Goal: Task Accomplishment & Management: Manage account settings

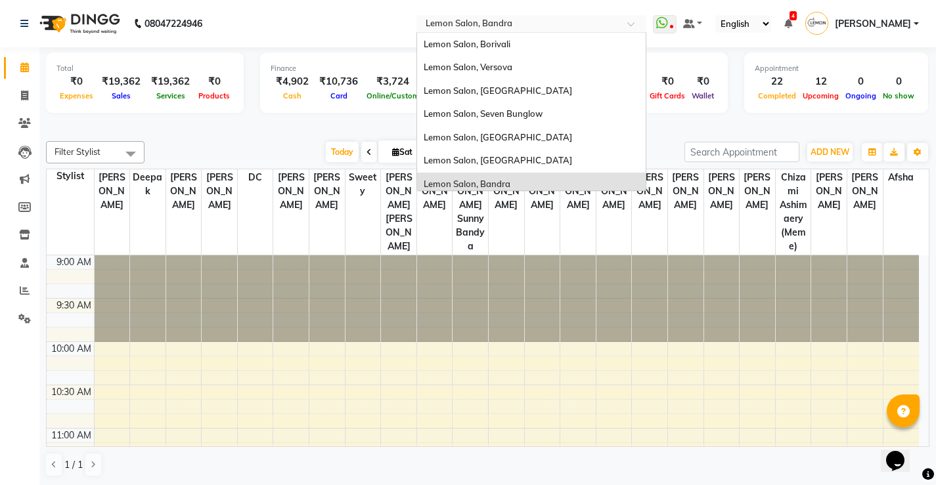
scroll to position [122, 0]
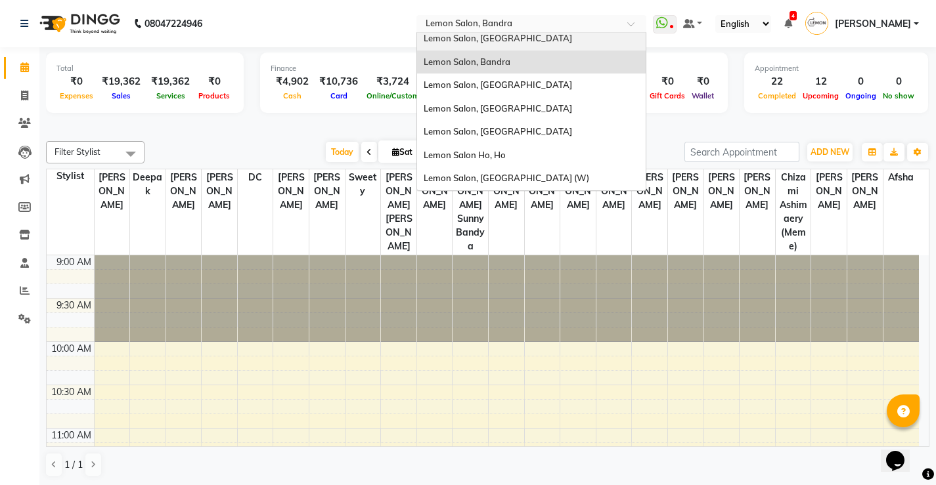
click at [544, 41] on div "Lemon Salon, [GEOGRAPHIC_DATA]" at bounding box center [531, 39] width 228 height 24
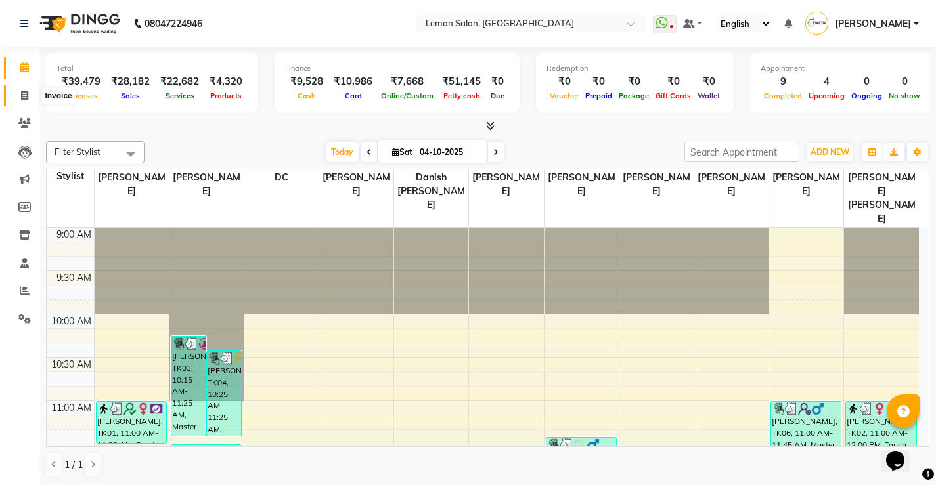
click at [30, 97] on span at bounding box center [24, 96] width 23 height 15
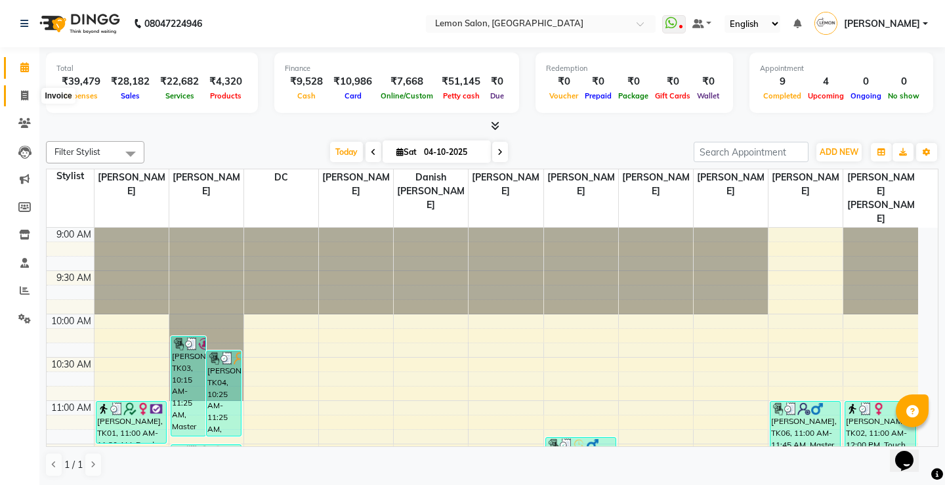
select select "569"
select select "service"
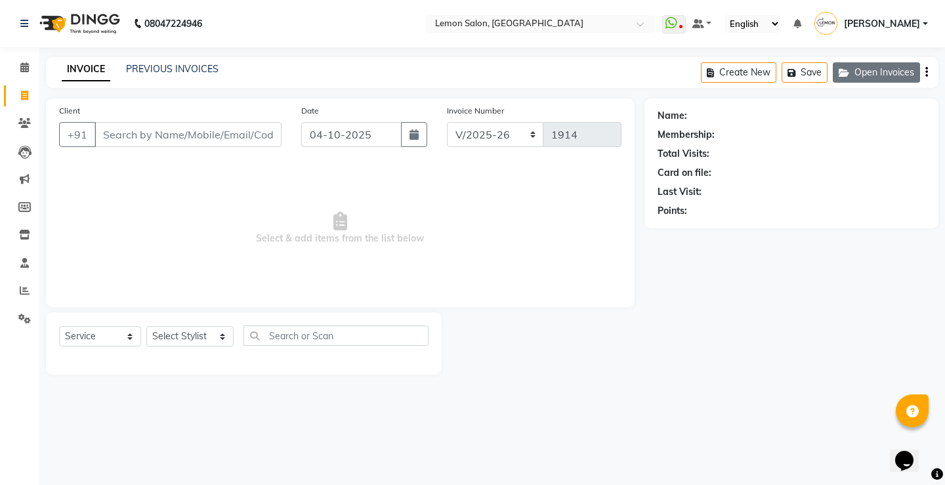
click at [884, 66] on button "Open Invoices" at bounding box center [876, 72] width 87 height 20
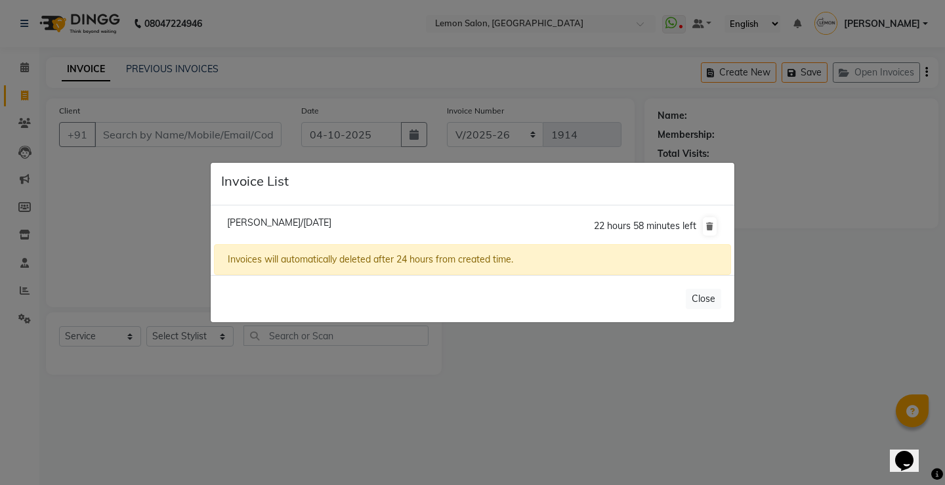
click at [261, 223] on span "Anand Masrani/04 October 2025" at bounding box center [279, 223] width 104 height 12
type input "9167165565"
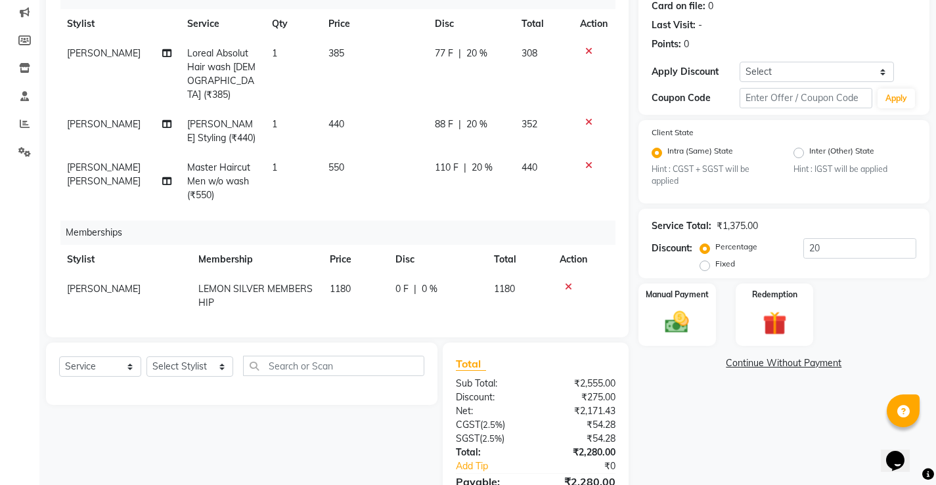
scroll to position [237, 0]
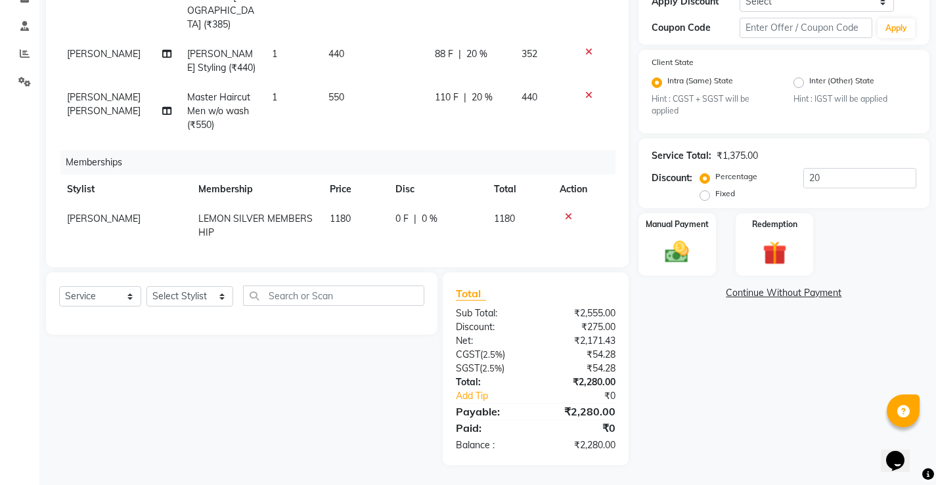
click at [322, 91] on td "550" at bounding box center [373, 111] width 106 height 57
select select "92039"
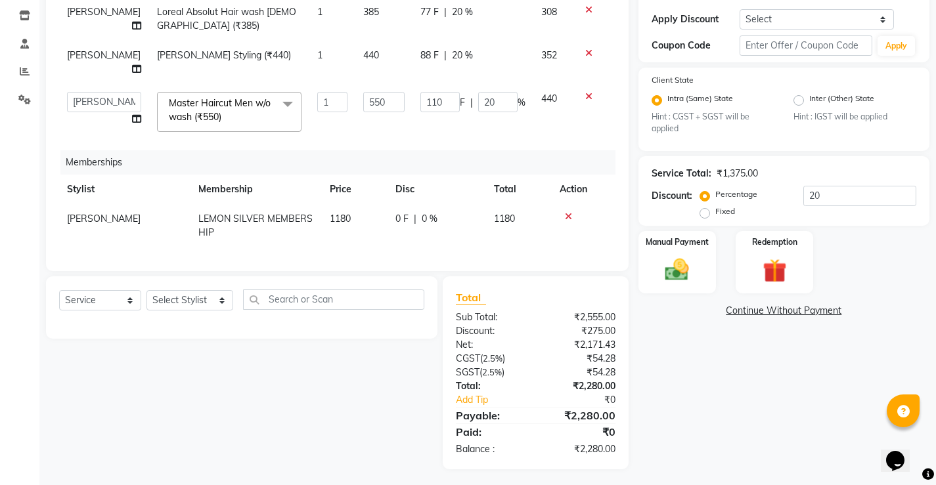
scroll to position [0, 0]
click at [363, 92] on input "550" at bounding box center [383, 102] width 41 height 20
type input "700"
click at [156, 376] on div "Select Service Product Package Voucher Prepaid Gift Card Select Stylist Arun Ar…" at bounding box center [236, 372] width 401 height 193
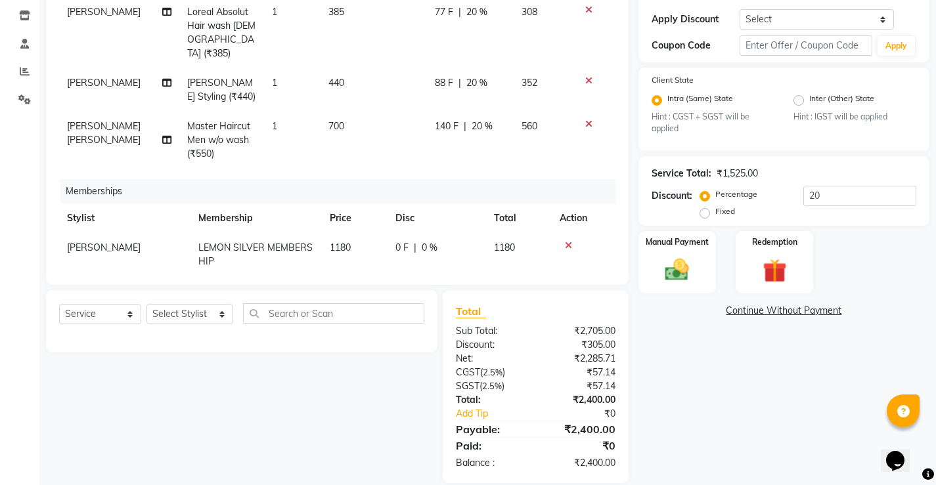
click at [727, 399] on div "Name: Anand Masrani Membership: No Active Membership Total Visits: Card on file…" at bounding box center [788, 181] width 301 height 604
click at [471, 119] on span "20 %" at bounding box center [481, 126] width 21 height 14
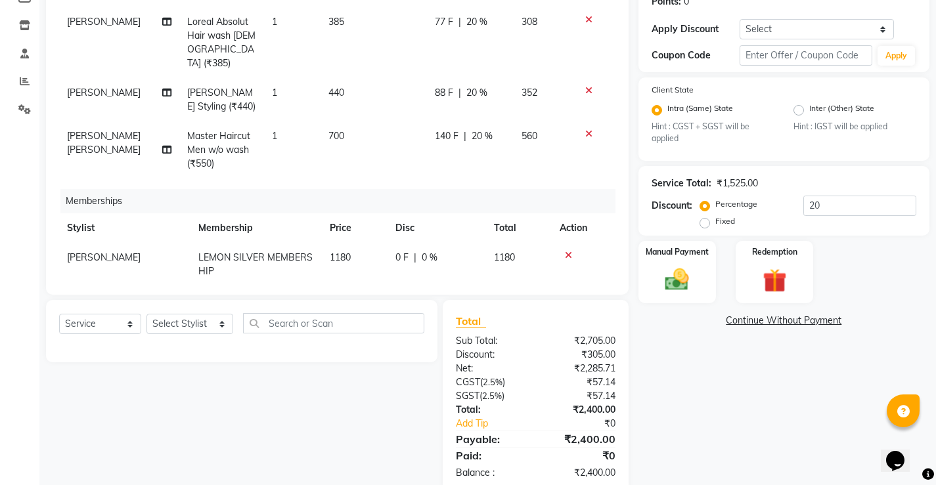
select select "92039"
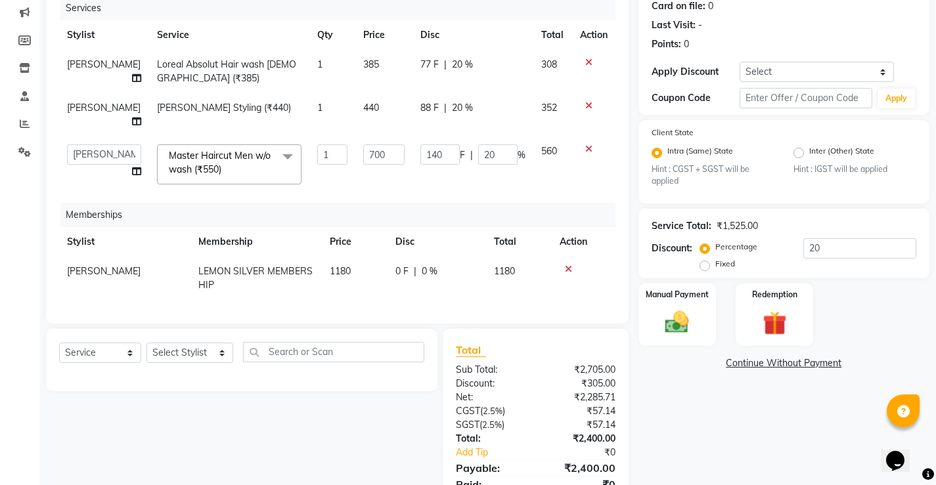
scroll to position [144, 0]
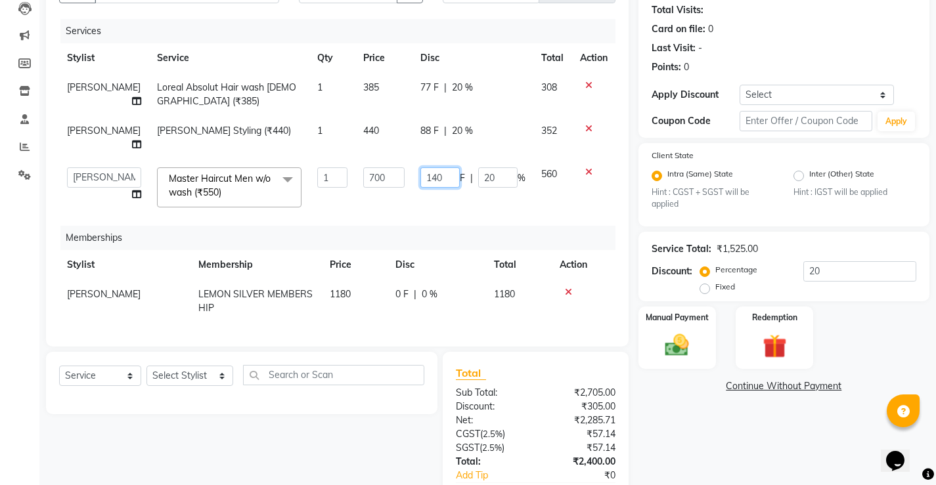
click at [436, 167] on input "140" at bounding box center [439, 177] width 39 height 20
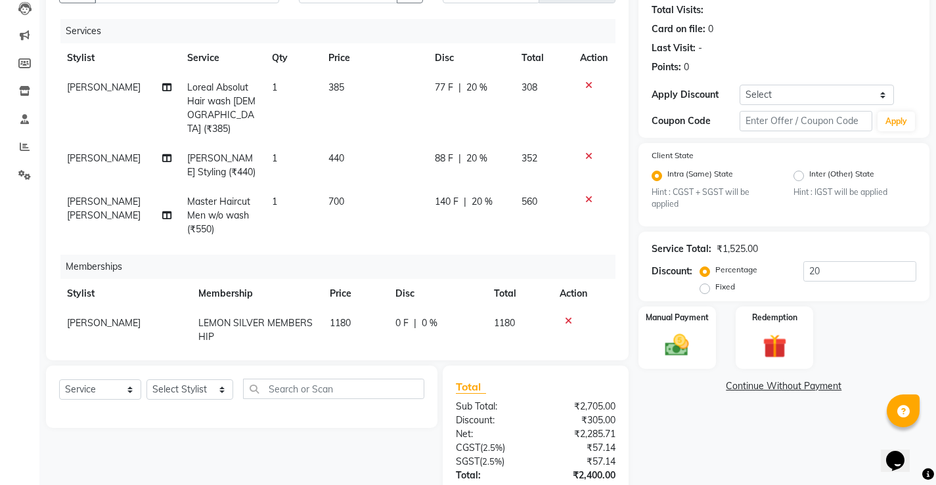
click at [657, 417] on div "Name: Anand Masrani Membership: No Active Membership Total Visits: Card on file…" at bounding box center [788, 257] width 301 height 604
click at [328, 196] on span "700" at bounding box center [336, 202] width 16 height 12
select select "92039"
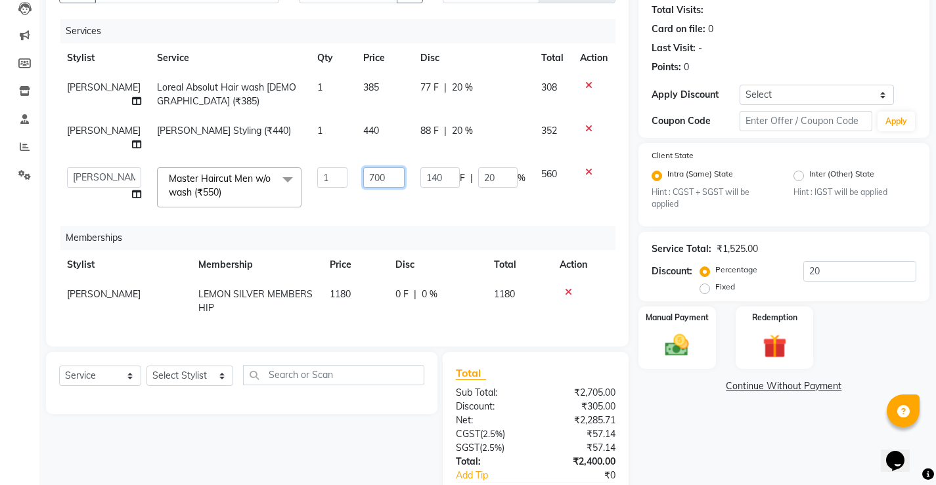
click at [363, 167] on input "700" at bounding box center [383, 177] width 41 height 20
type input "875"
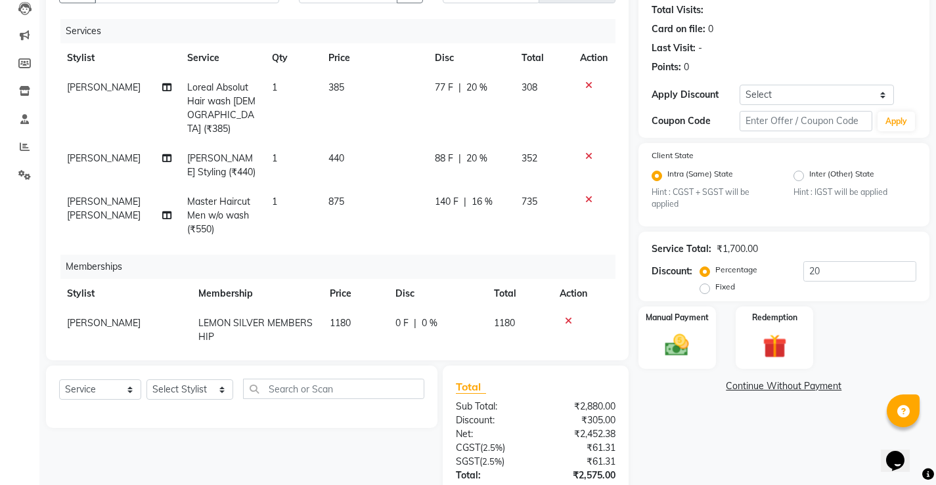
click at [743, 448] on div "Name: Anand Masrani Membership: No Active Membership Total Visits: Card on file…" at bounding box center [788, 257] width 301 height 604
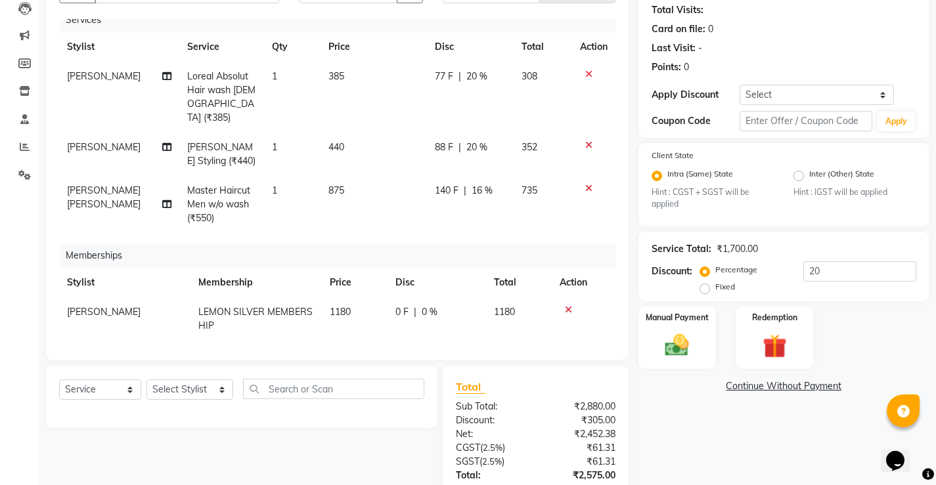
click at [480, 184] on span "16 %" at bounding box center [481, 191] width 21 height 14
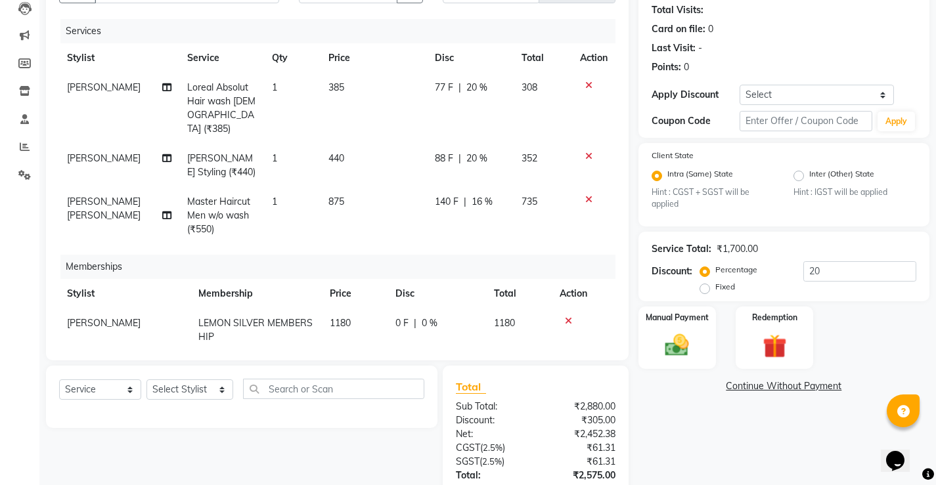
select select "92039"
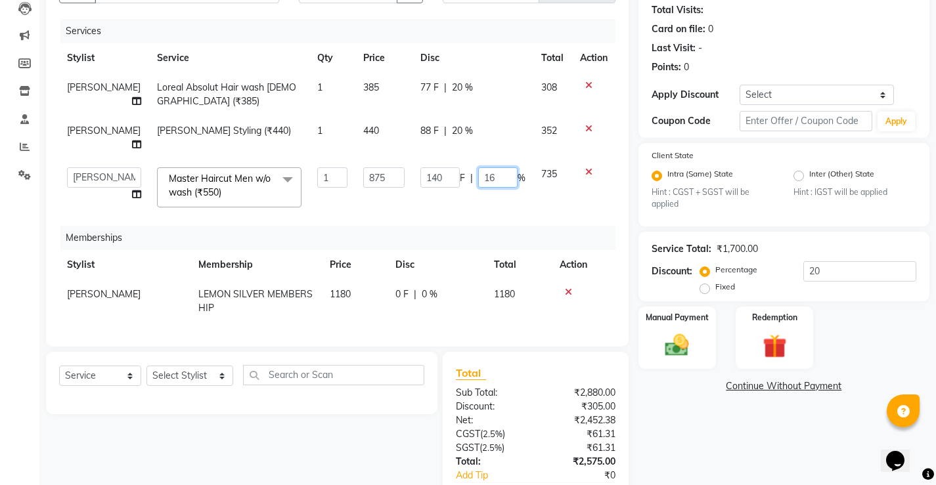
click at [483, 167] on input "16" at bounding box center [497, 177] width 39 height 20
type input "20"
click at [737, 434] on div "Name: Anand Masrani Membership: No Active Membership Total Visits: Card on file…" at bounding box center [788, 250] width 301 height 590
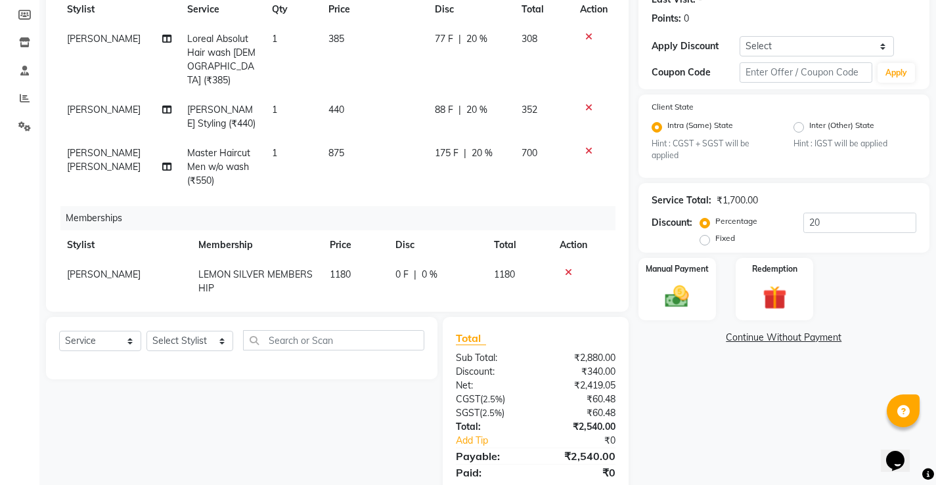
scroll to position [237, 0]
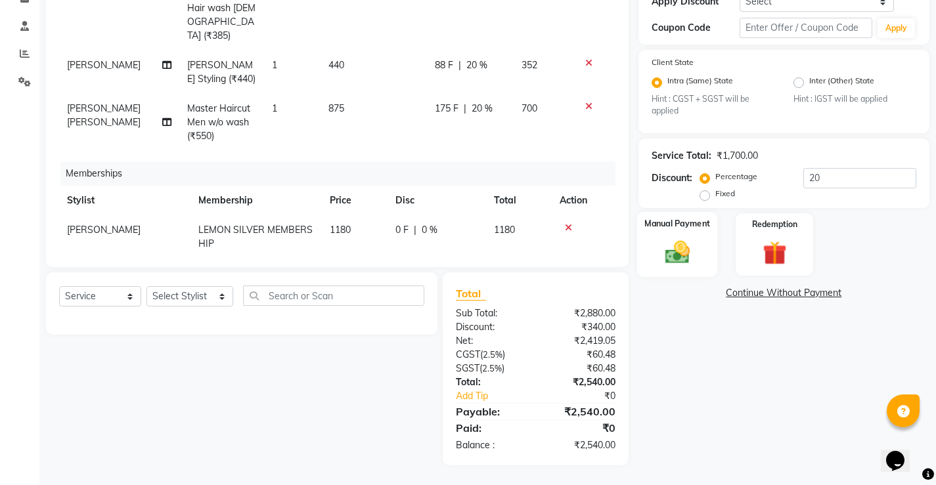
click at [684, 239] on img at bounding box center [677, 252] width 40 height 28
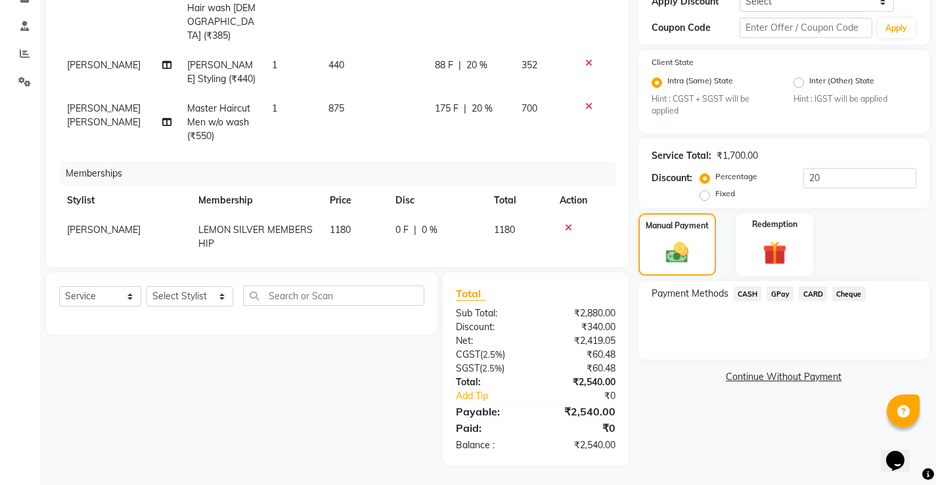
click at [777, 290] on span "GPay" at bounding box center [779, 293] width 27 height 15
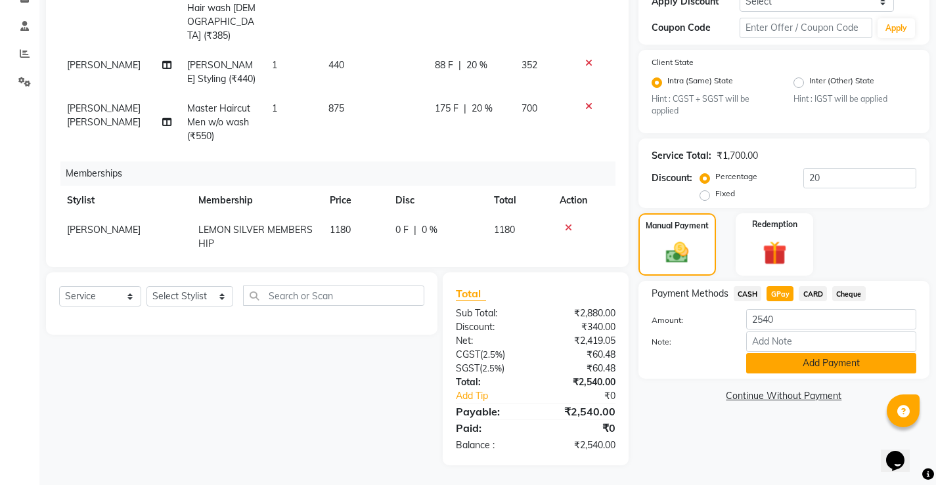
click at [808, 360] on button "Add Payment" at bounding box center [831, 363] width 170 height 20
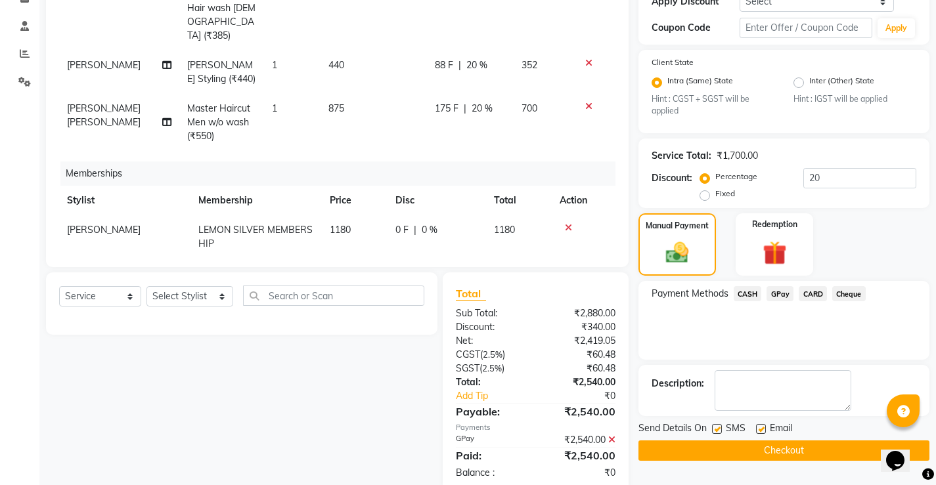
click at [815, 451] on button "Checkout" at bounding box center [783, 451] width 291 height 20
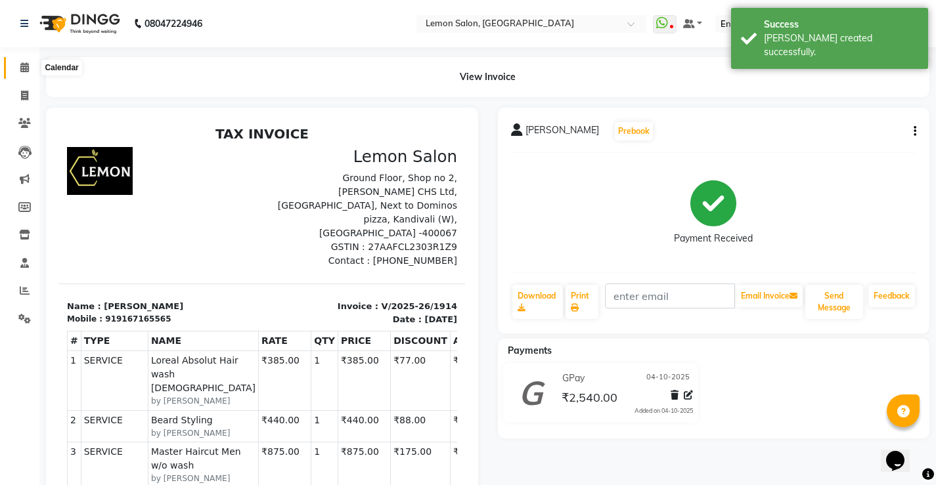
click at [19, 65] on span at bounding box center [24, 67] width 23 height 15
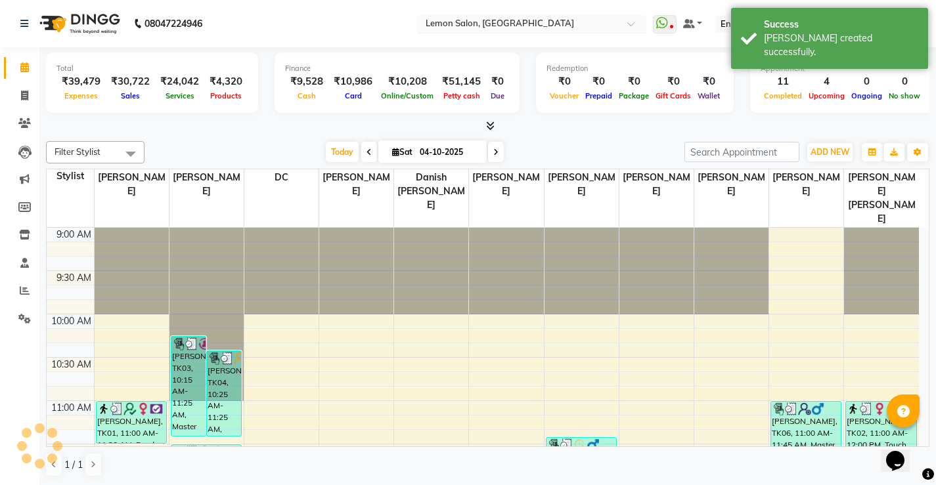
scroll to position [607, 0]
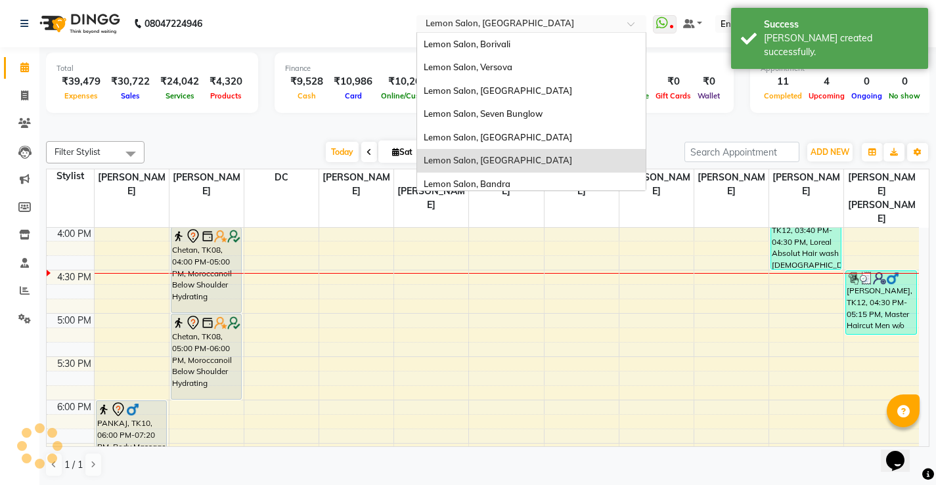
click at [516, 24] on input "text" at bounding box center [518, 24] width 190 height 13
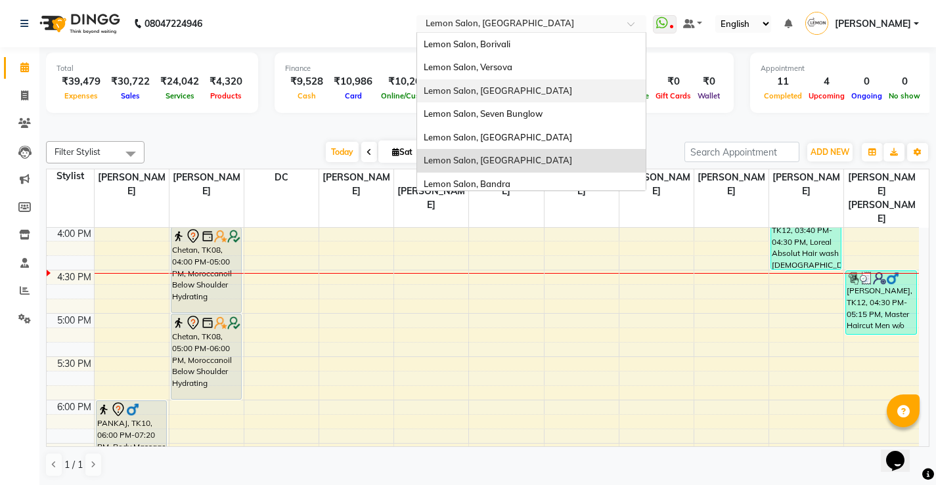
click at [525, 89] on span "Lemon Salon, [GEOGRAPHIC_DATA]" at bounding box center [497, 90] width 148 height 11
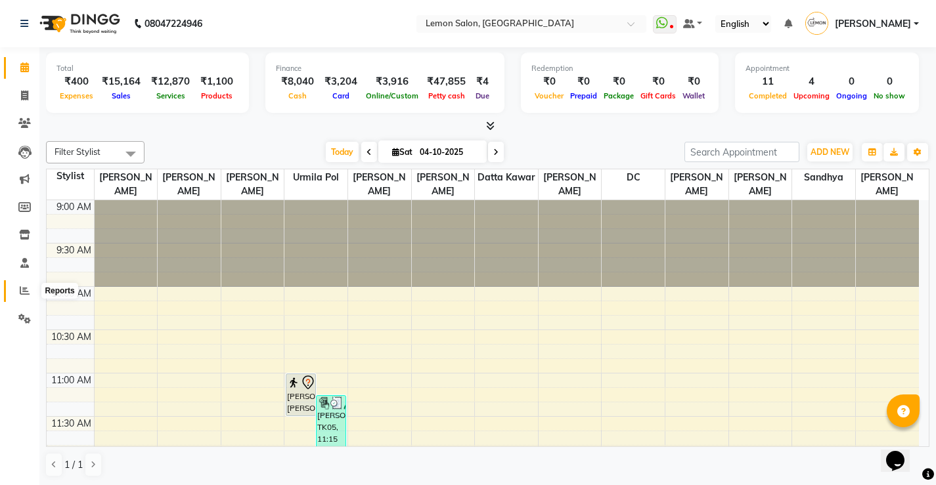
click at [25, 288] on icon at bounding box center [25, 291] width 10 height 10
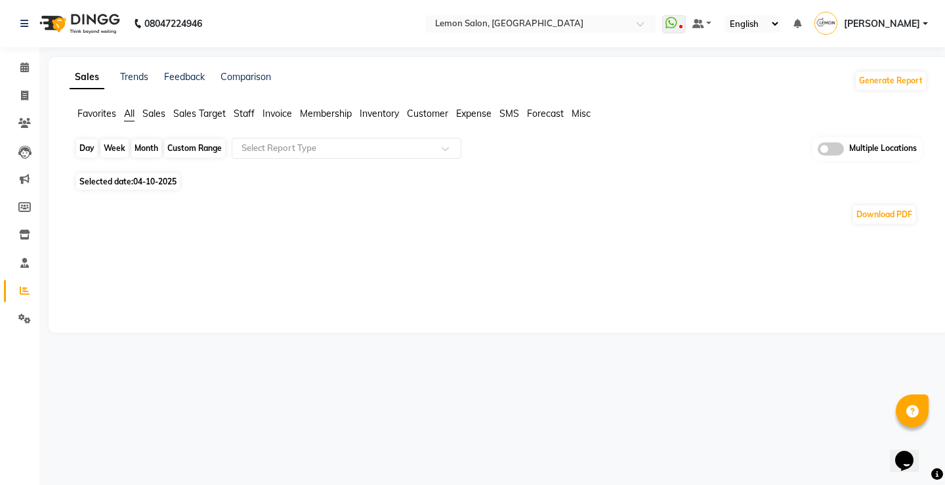
click at [92, 152] on div "Day" at bounding box center [87, 148] width 22 height 18
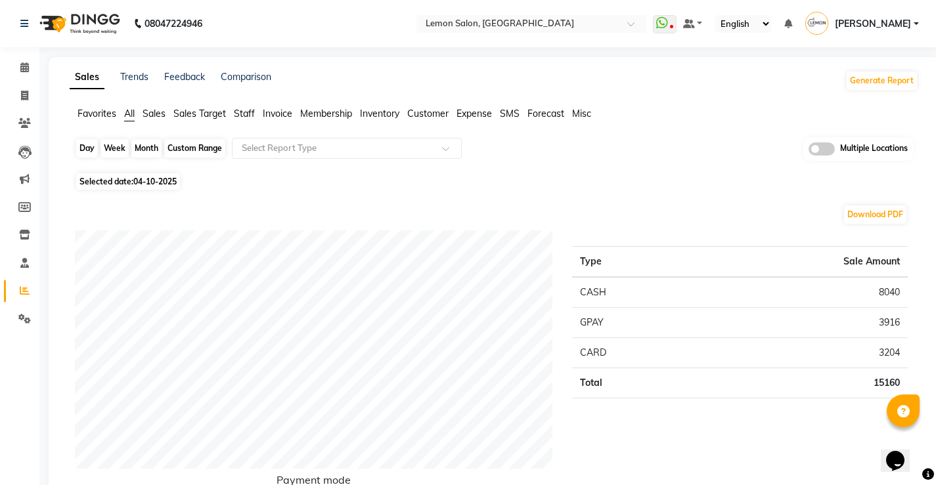
click at [89, 142] on div "Day" at bounding box center [87, 148] width 22 height 18
select select "10"
select select "2025"
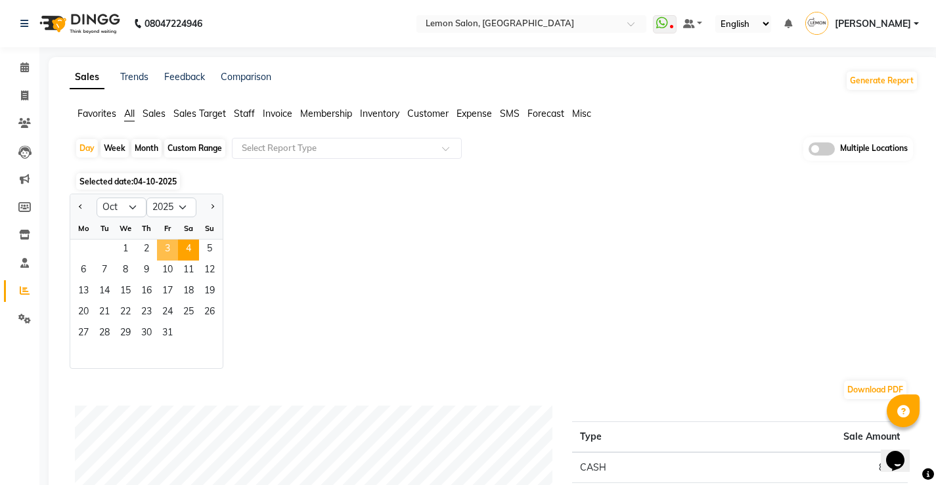
click at [167, 242] on span "3" at bounding box center [167, 250] width 21 height 21
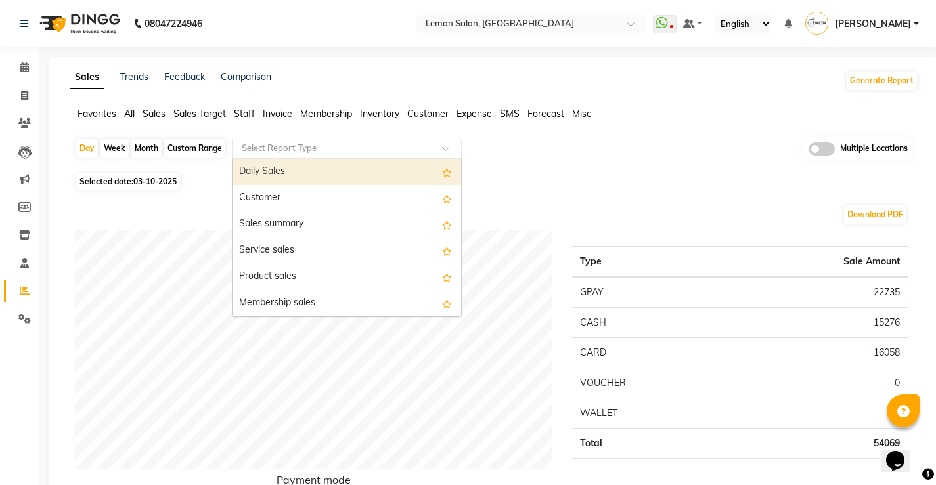
click at [277, 148] on input "text" at bounding box center [333, 148] width 189 height 13
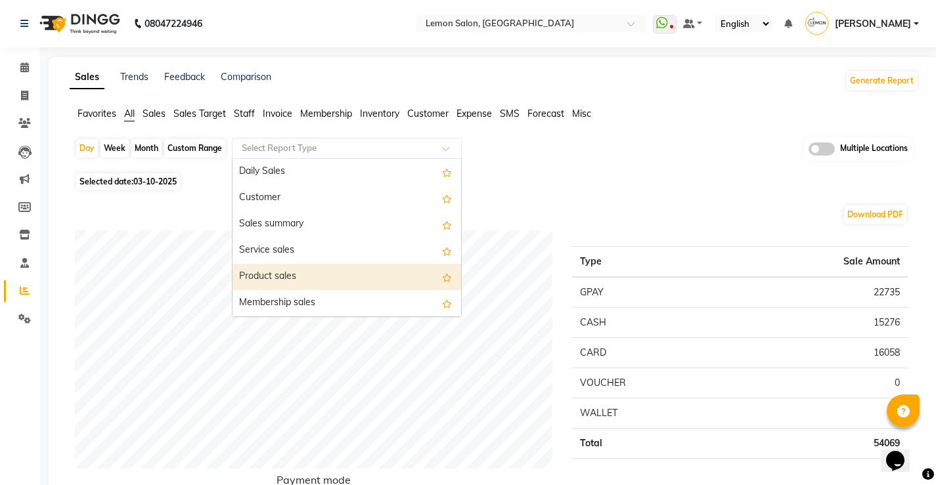
click at [274, 279] on div "Product sales" at bounding box center [346, 277] width 228 height 26
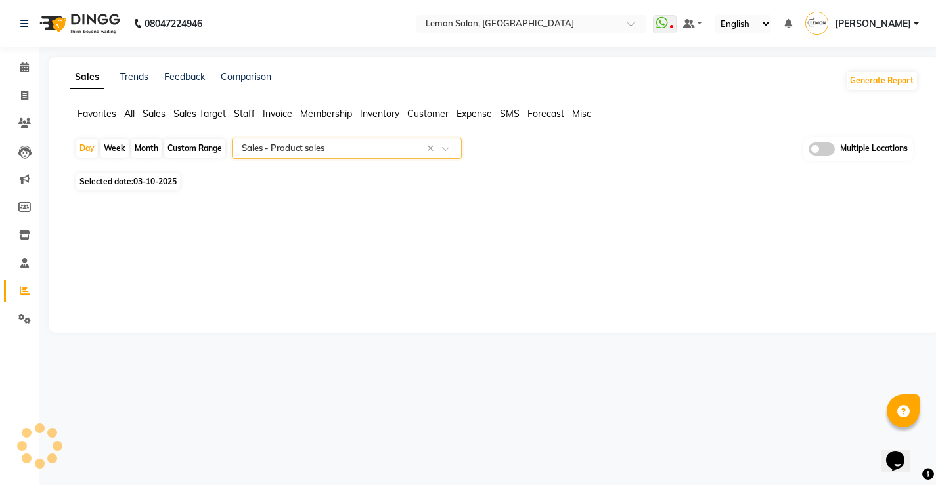
select select "full_report"
select select "csv"
click at [304, 140] on div "Select Report Type × Sales - Product sales ×" at bounding box center [347, 148] width 230 height 21
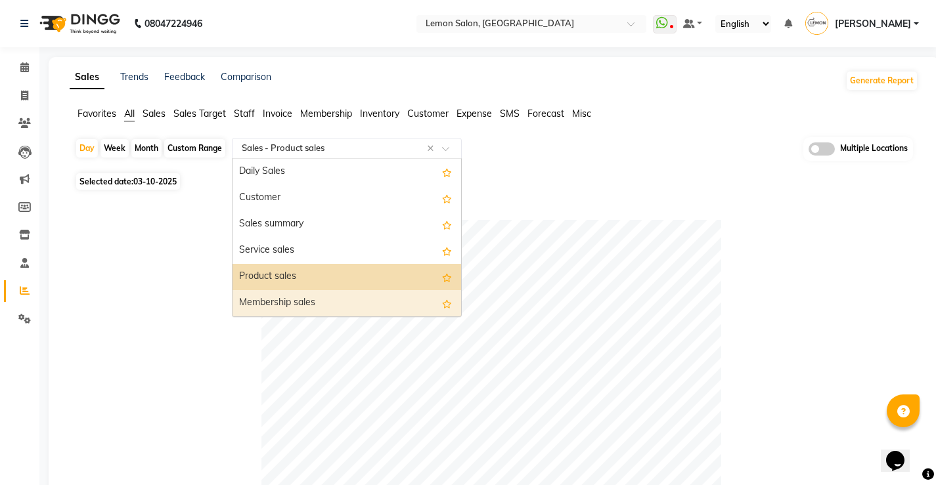
click at [301, 299] on div "Membership sales" at bounding box center [346, 303] width 228 height 26
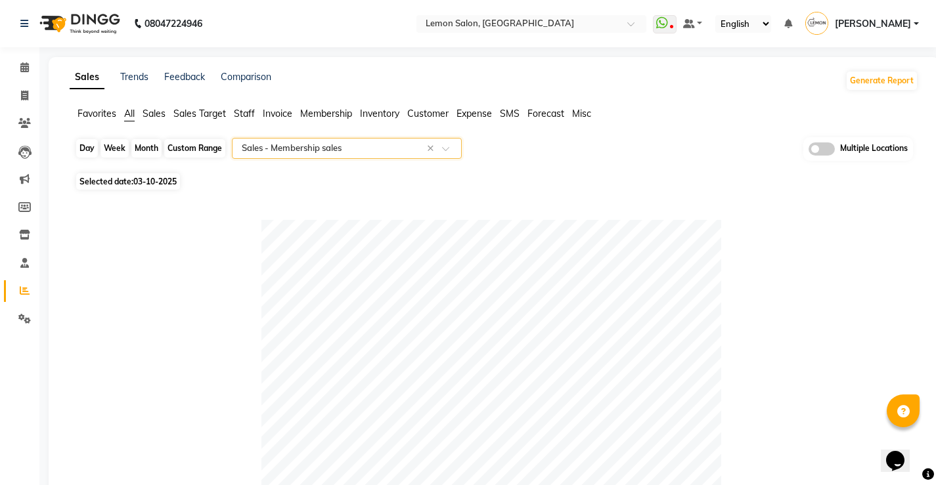
click at [89, 145] on div "Day" at bounding box center [87, 148] width 22 height 18
select select "10"
select select "2025"
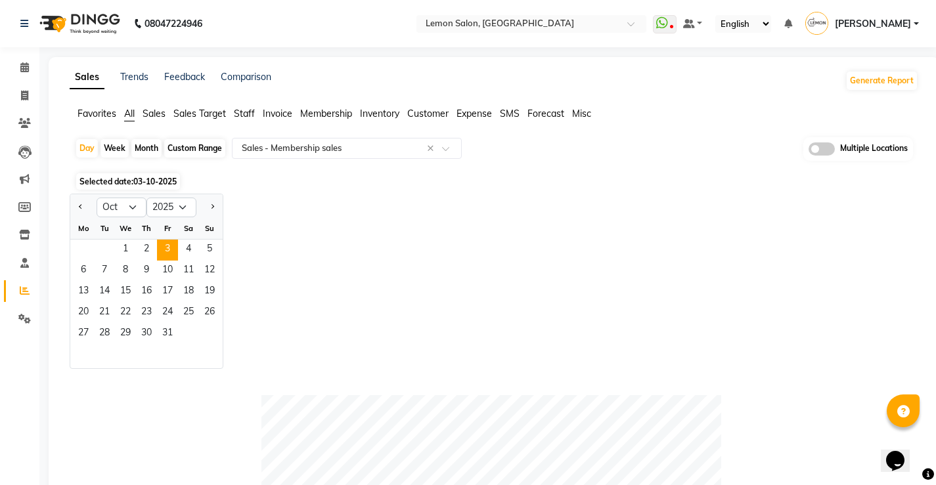
click at [126, 114] on span "All" at bounding box center [129, 114] width 11 height 12
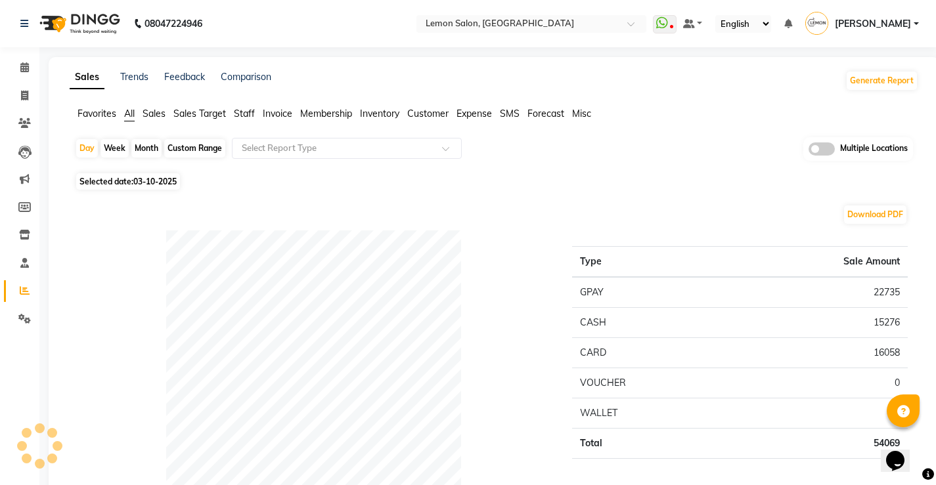
click at [189, 146] on div "Custom Range" at bounding box center [194, 148] width 61 height 18
select select "10"
select select "2025"
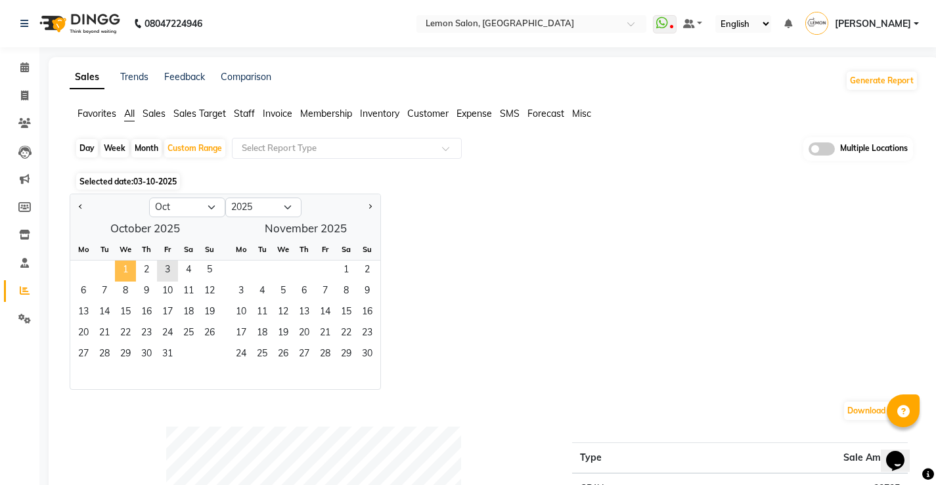
click at [128, 269] on span "1" at bounding box center [125, 271] width 21 height 21
click at [177, 268] on span "3" at bounding box center [167, 271] width 21 height 21
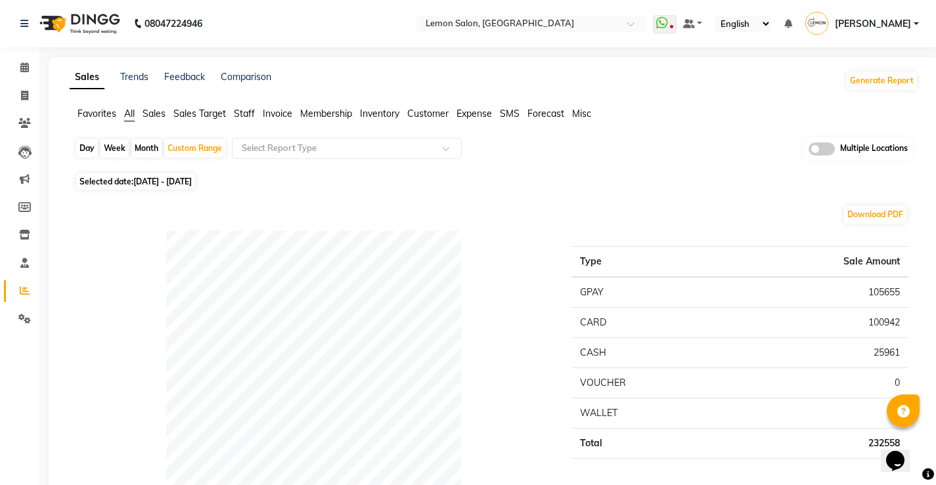
click at [85, 147] on div "Day" at bounding box center [87, 148] width 22 height 18
select select "10"
select select "2025"
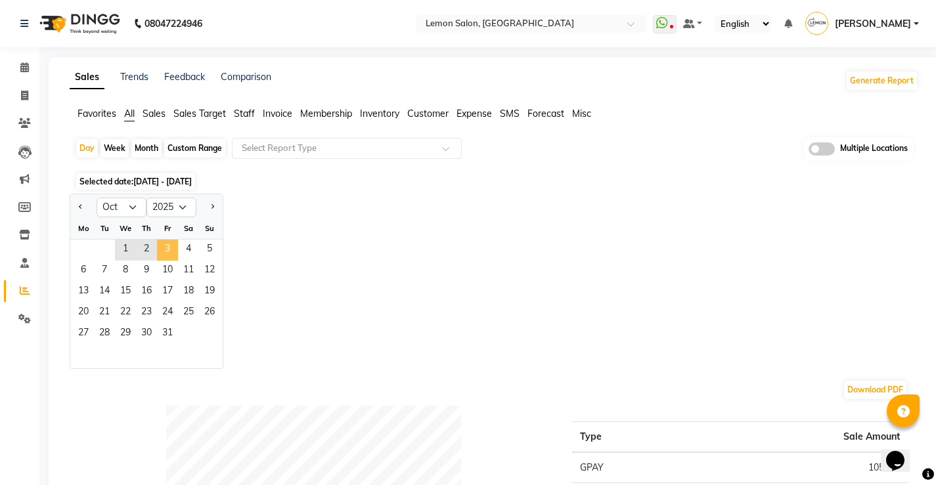
click at [174, 245] on span "3" at bounding box center [167, 250] width 21 height 21
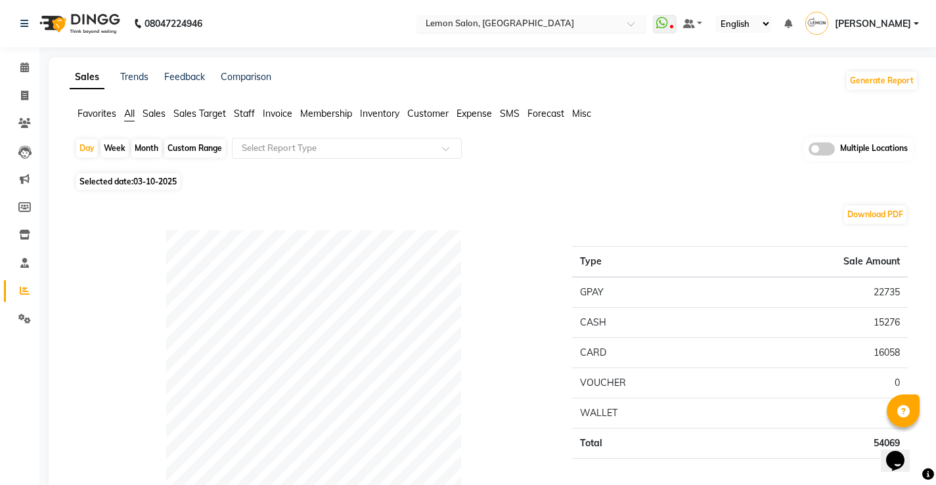
click at [576, 30] on input "text" at bounding box center [518, 24] width 190 height 13
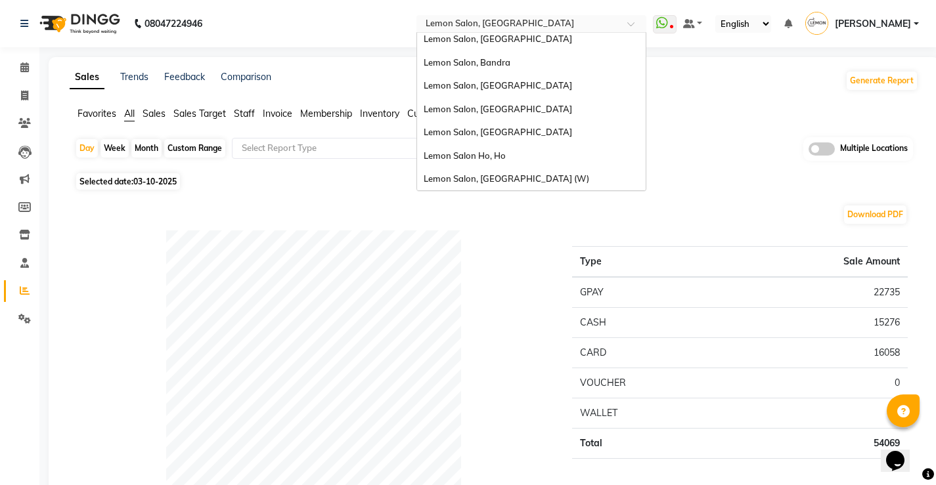
scroll to position [122, 0]
click at [551, 108] on div "Lemon Salon, [GEOGRAPHIC_DATA]" at bounding box center [531, 109] width 228 height 24
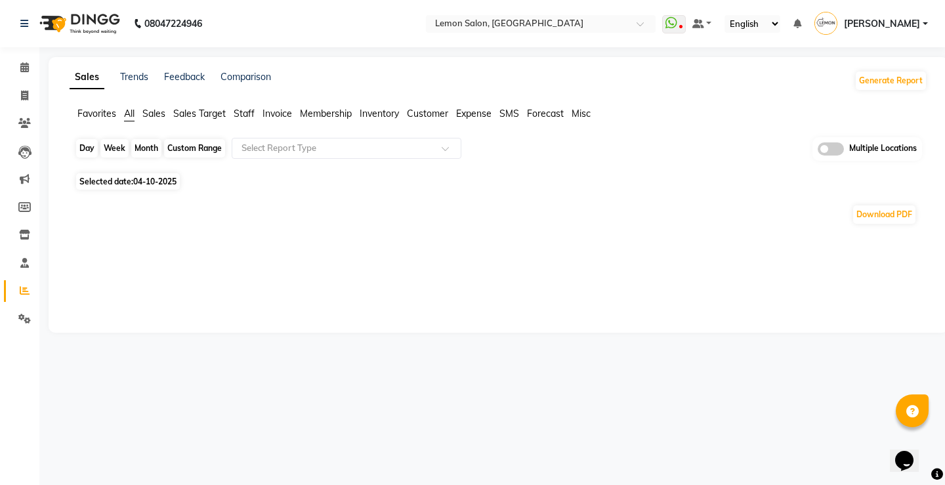
click at [82, 144] on div "Day" at bounding box center [87, 148] width 22 height 18
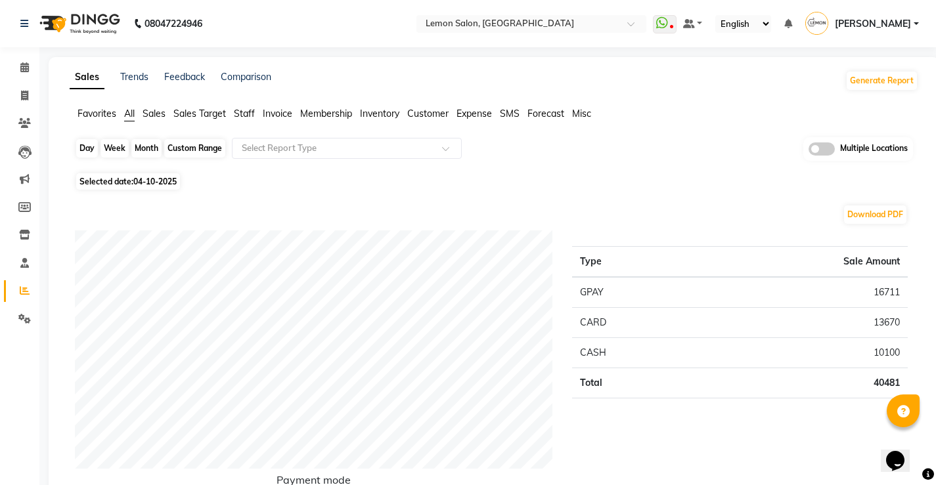
click at [86, 146] on div "Day" at bounding box center [87, 148] width 22 height 18
select select "10"
select select "2025"
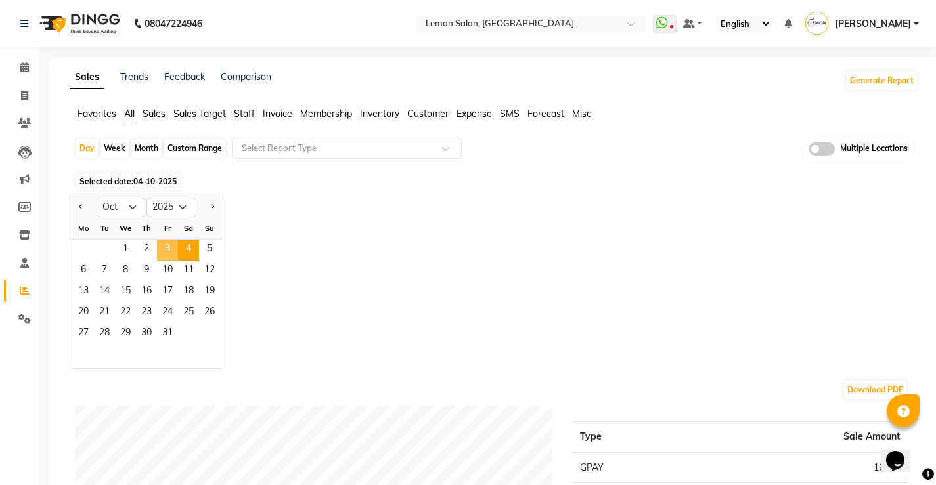
click at [160, 249] on span "3" at bounding box center [167, 250] width 21 height 21
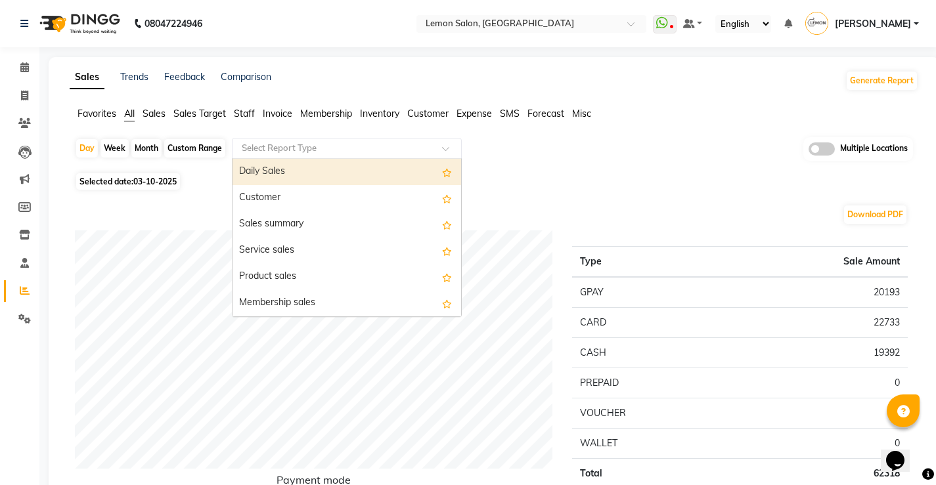
click at [290, 144] on input "text" at bounding box center [333, 148] width 189 height 13
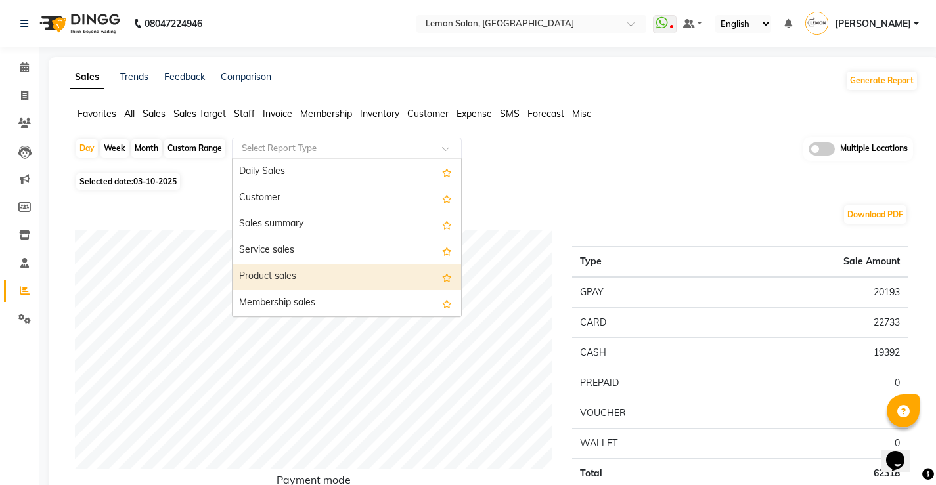
click at [282, 278] on div "Product sales" at bounding box center [346, 277] width 228 height 26
select select "full_report"
select select "csv"
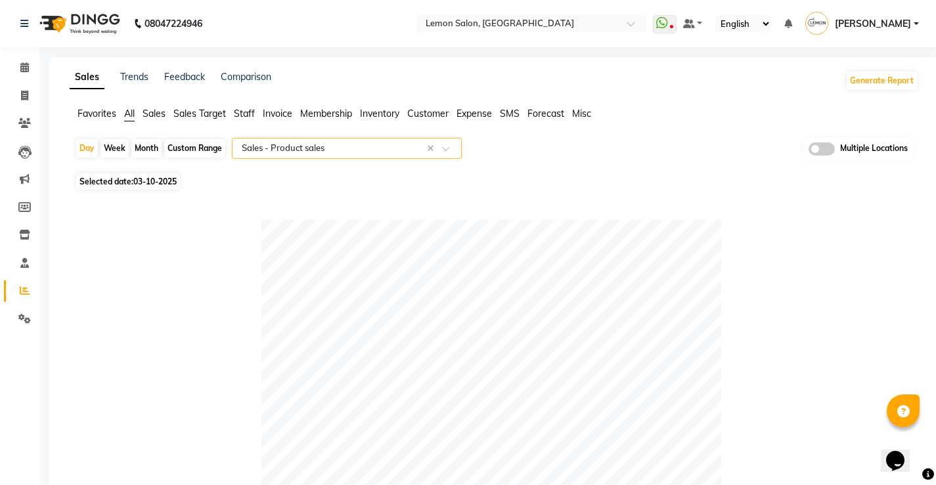
click at [305, 146] on input "text" at bounding box center [333, 148] width 189 height 13
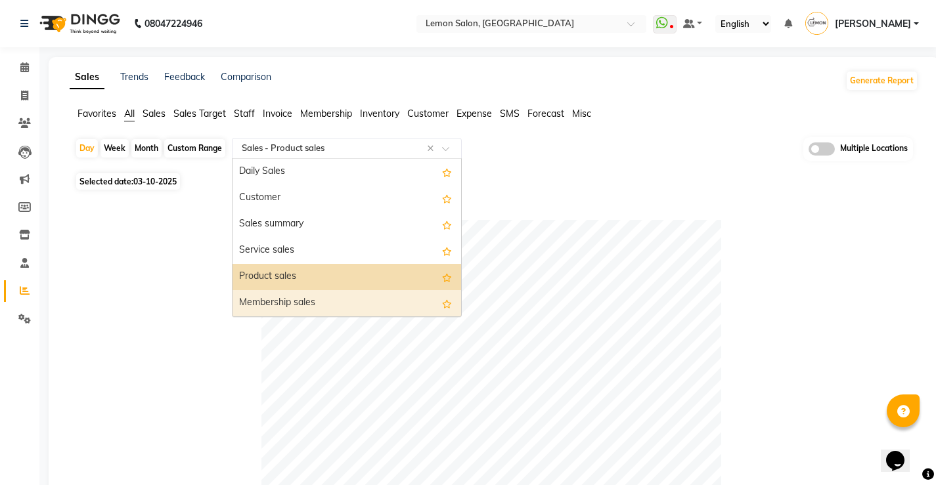
click at [278, 301] on div "Membership sales" at bounding box center [346, 303] width 228 height 26
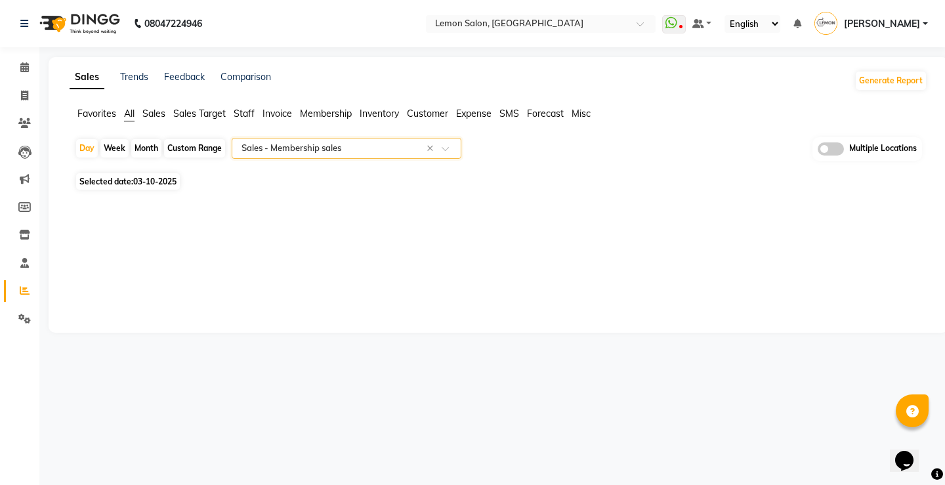
click at [282, 138] on div "Select Report Type × Sales - Membership sales ×" at bounding box center [347, 148] width 230 height 21
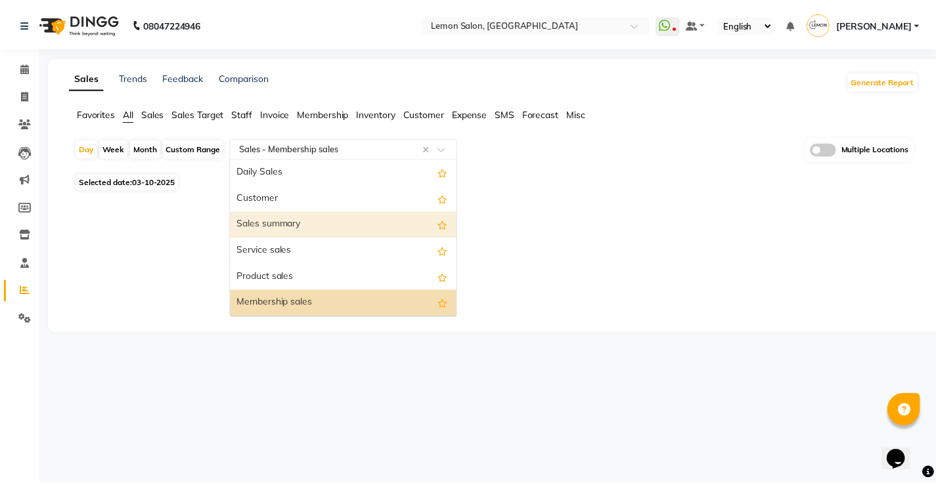
scroll to position [66, 0]
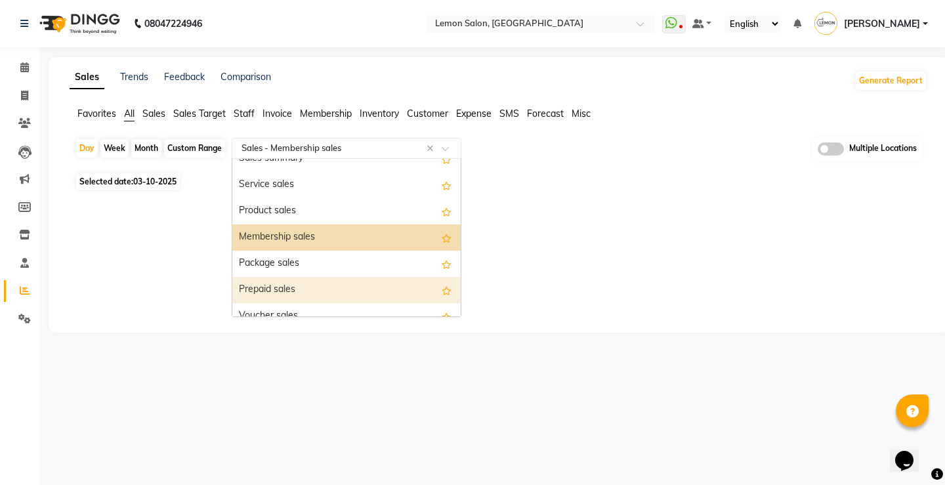
click at [271, 292] on div "Prepaid sales" at bounding box center [346, 290] width 228 height 26
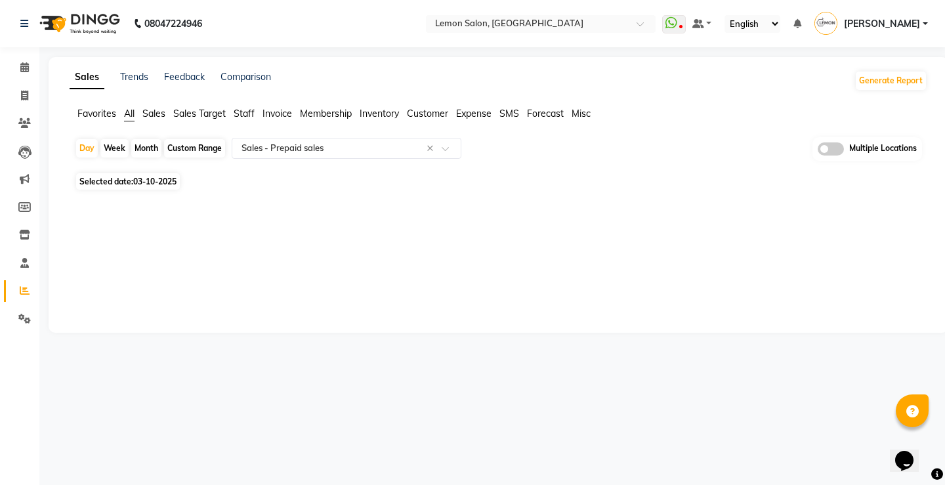
click at [129, 114] on span "All" at bounding box center [129, 114] width 11 height 12
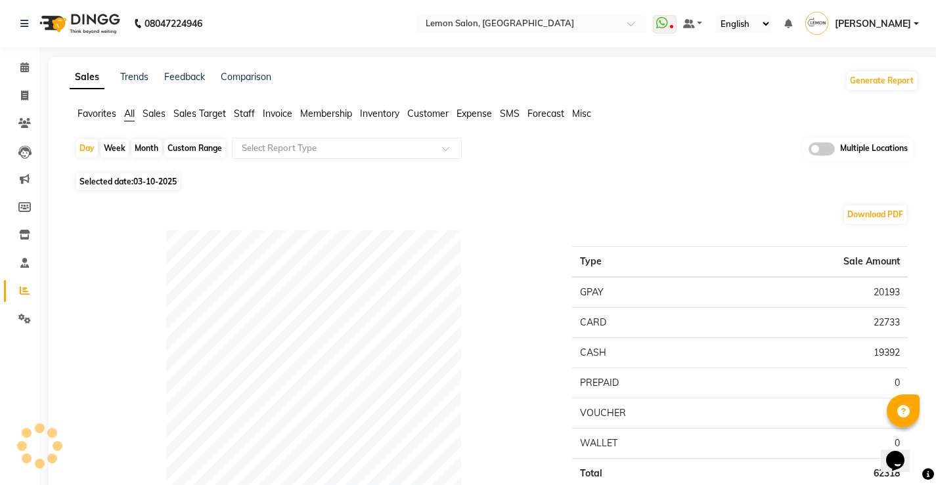
click at [198, 146] on div "Custom Range" at bounding box center [194, 148] width 61 height 18
select select "10"
select select "2025"
click at [126, 261] on div "Payment mode" at bounding box center [313, 397] width 497 height 334
click at [175, 138] on div "Day Week Month Custom Range Select Report Type Multiple Locations" at bounding box center [494, 153] width 838 height 32
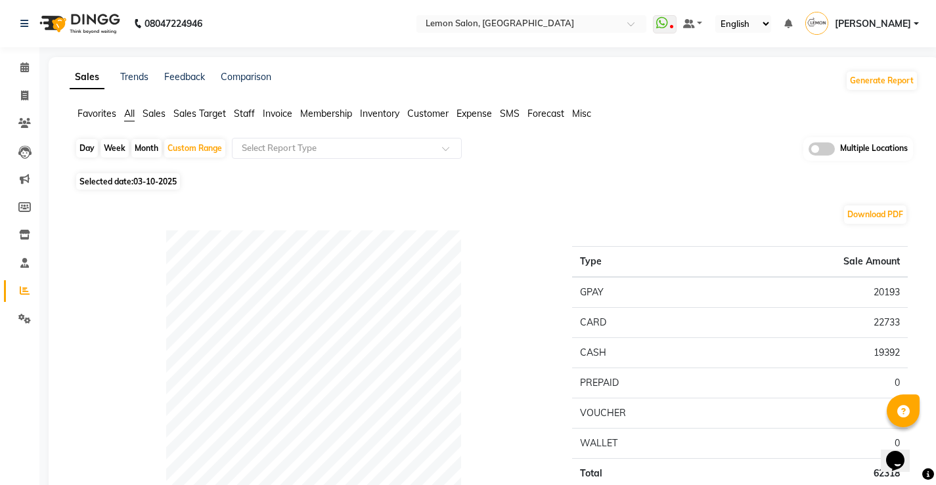
drag, startPoint x: 203, startPoint y: 144, endPoint x: 176, endPoint y: 192, distance: 55.0
click at [202, 147] on div "Custom Range" at bounding box center [194, 148] width 61 height 18
select select "10"
select select "2025"
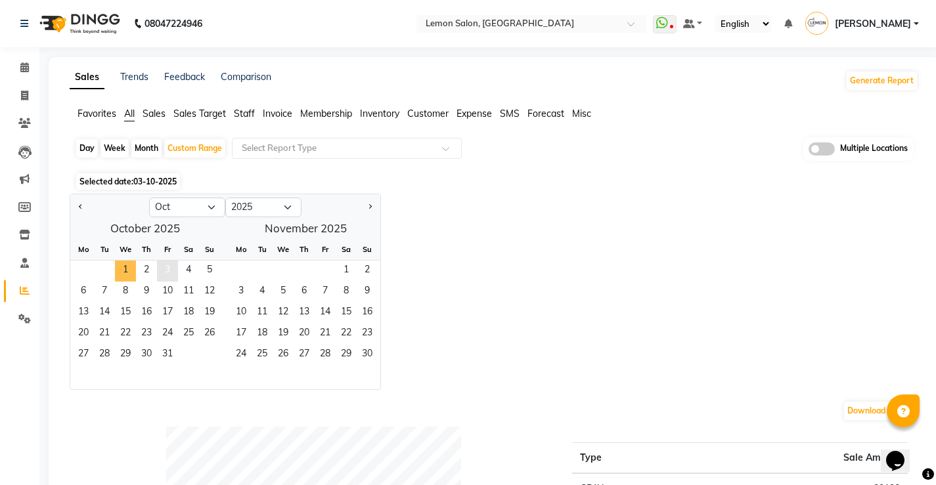
drag, startPoint x: 127, startPoint y: 270, endPoint x: 158, endPoint y: 270, distance: 30.9
click at [134, 270] on span "1" at bounding box center [125, 271] width 21 height 21
click at [164, 270] on span "3" at bounding box center [167, 271] width 21 height 21
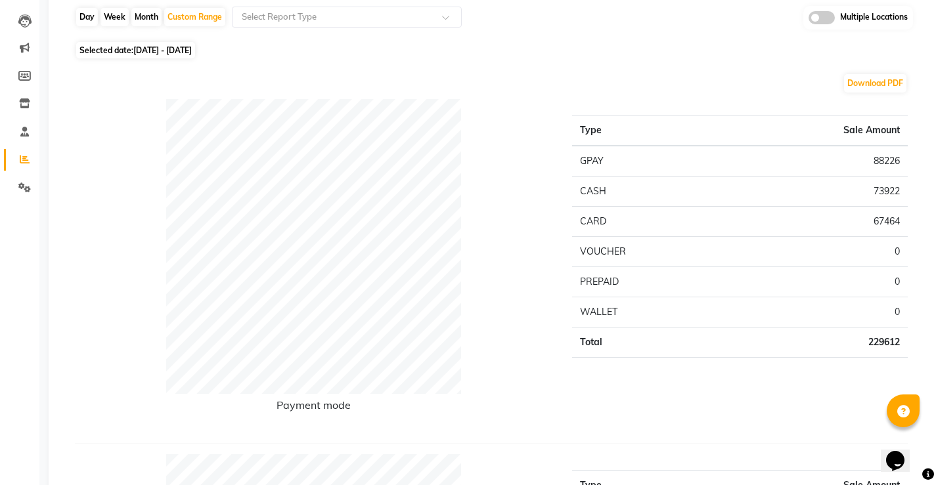
scroll to position [0, 0]
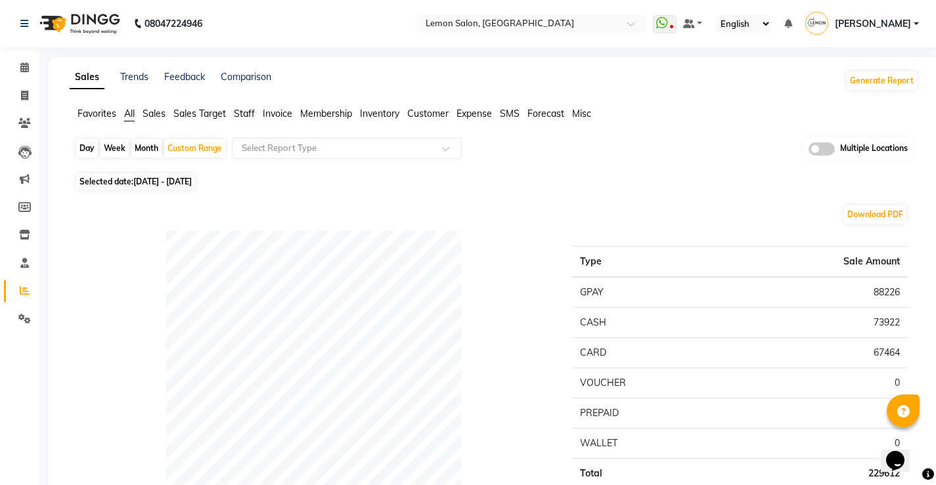
click at [94, 154] on div "Day" at bounding box center [87, 148] width 22 height 18
select select "10"
select select "2025"
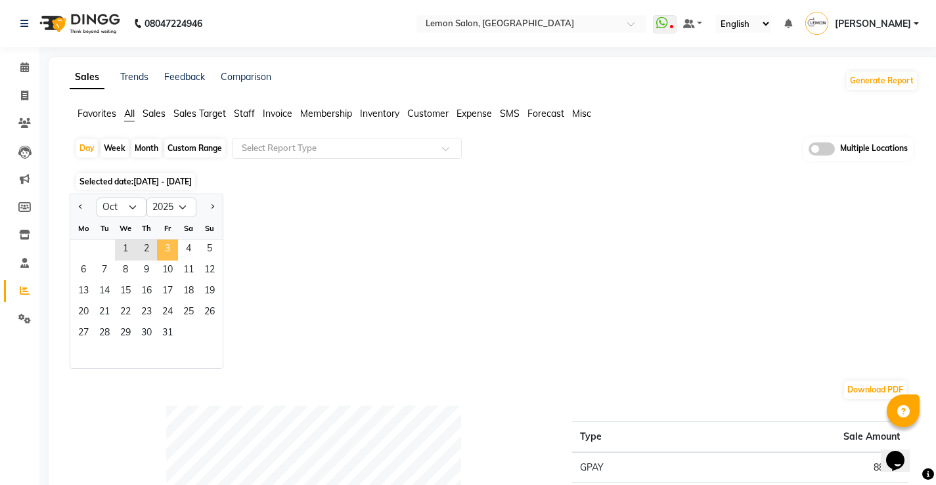
click at [162, 246] on span "3" at bounding box center [167, 250] width 21 height 21
click at [288, 144] on input "text" at bounding box center [333, 148] width 189 height 13
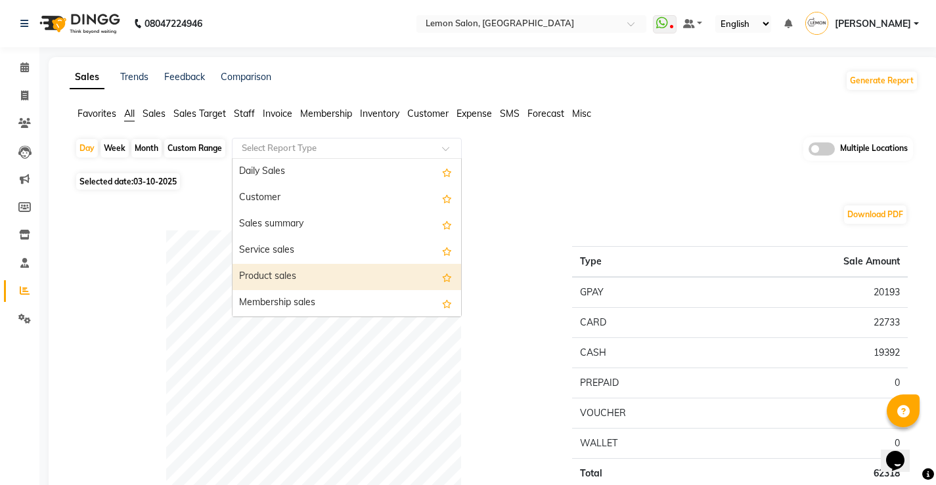
click at [268, 276] on div "Product sales" at bounding box center [346, 277] width 228 height 26
select select "full_report"
select select "csv"
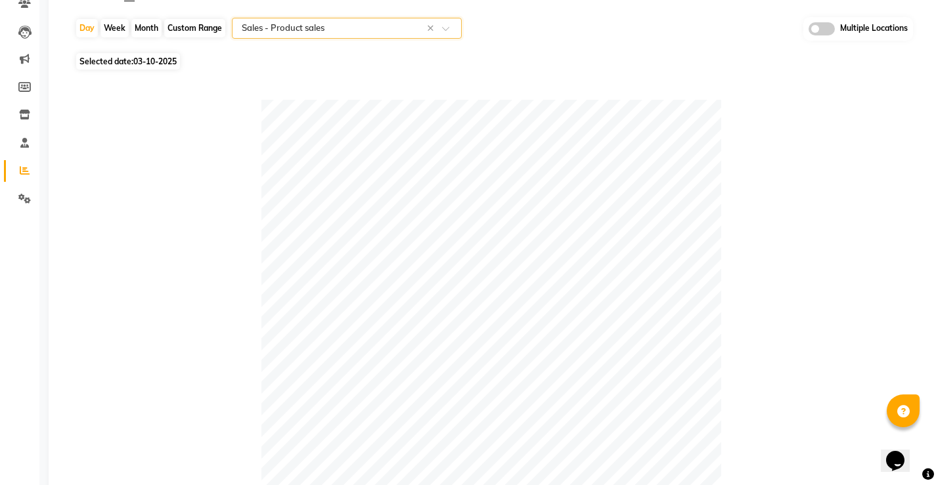
scroll to position [89, 0]
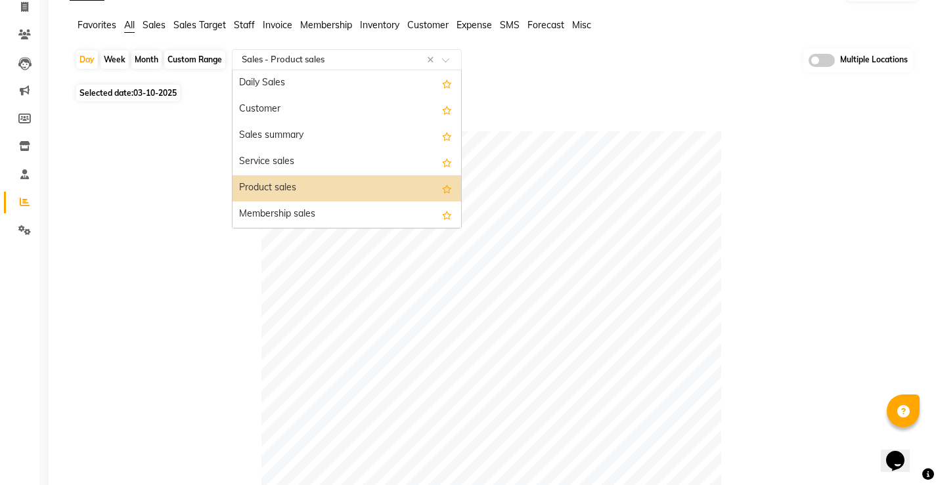
click at [337, 56] on input "text" at bounding box center [333, 59] width 189 height 13
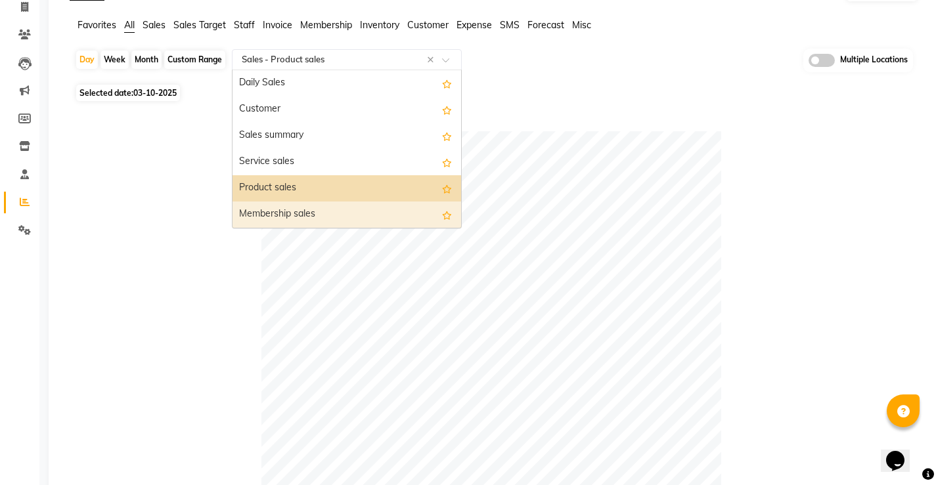
click at [289, 221] on div "Membership sales" at bounding box center [346, 215] width 228 height 26
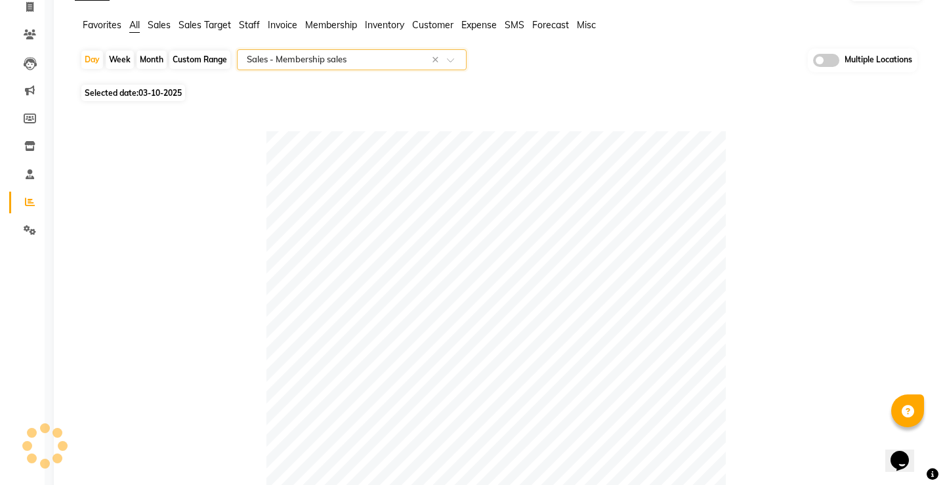
scroll to position [0, 0]
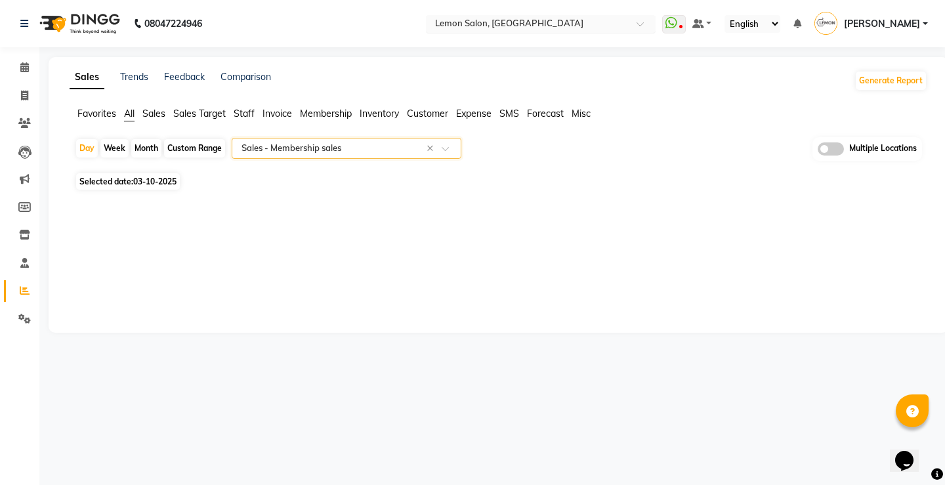
click at [504, 27] on input "text" at bounding box center [528, 24] width 190 height 13
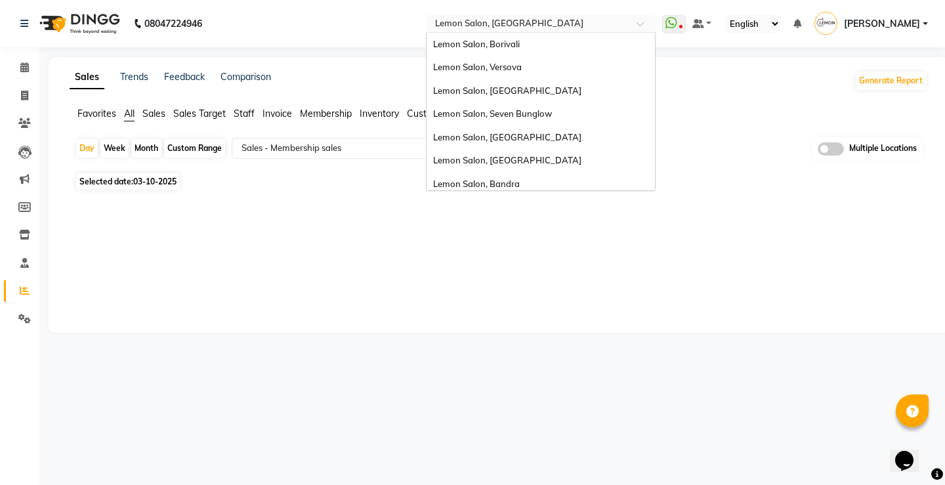
scroll to position [122, 0]
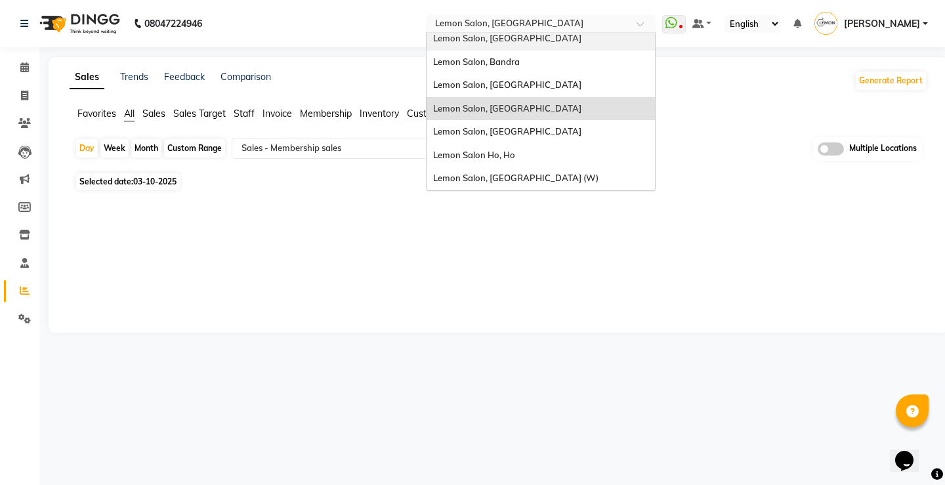
click at [530, 44] on div "Lemon Salon, [GEOGRAPHIC_DATA]" at bounding box center [541, 39] width 228 height 24
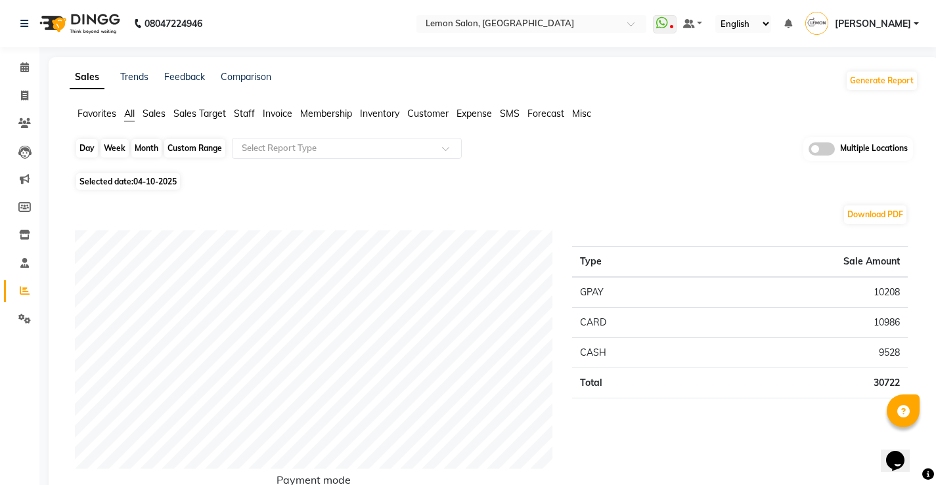
click at [87, 145] on div "Day" at bounding box center [87, 148] width 22 height 18
select select "10"
select select "2025"
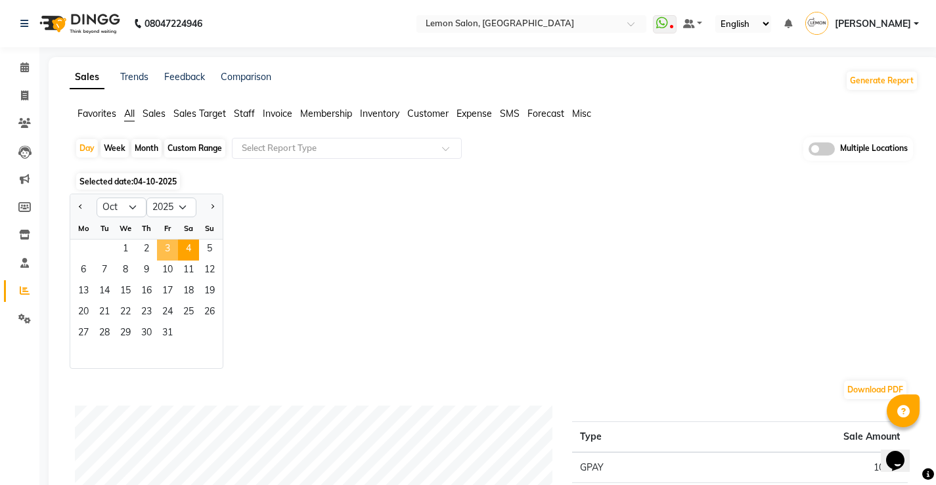
click at [164, 251] on span "3" at bounding box center [167, 250] width 21 height 21
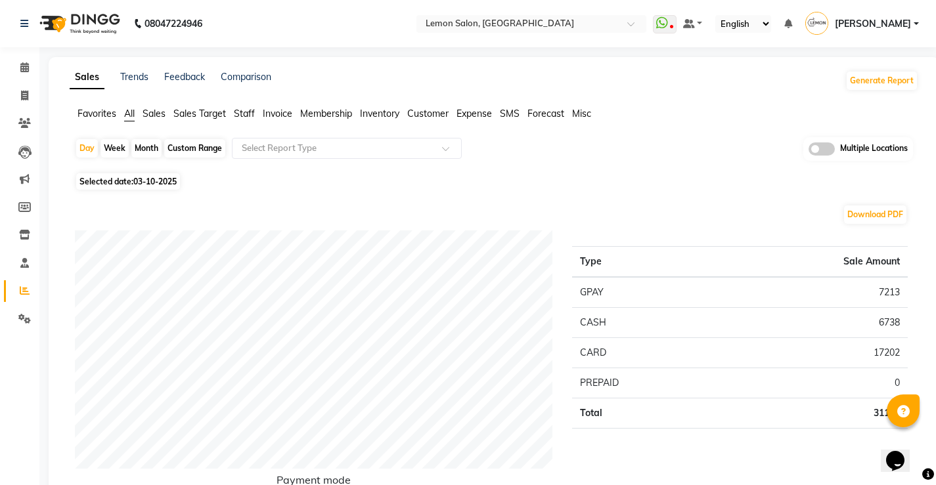
click at [179, 147] on div "Custom Range" at bounding box center [194, 148] width 61 height 18
select select "10"
select select "2025"
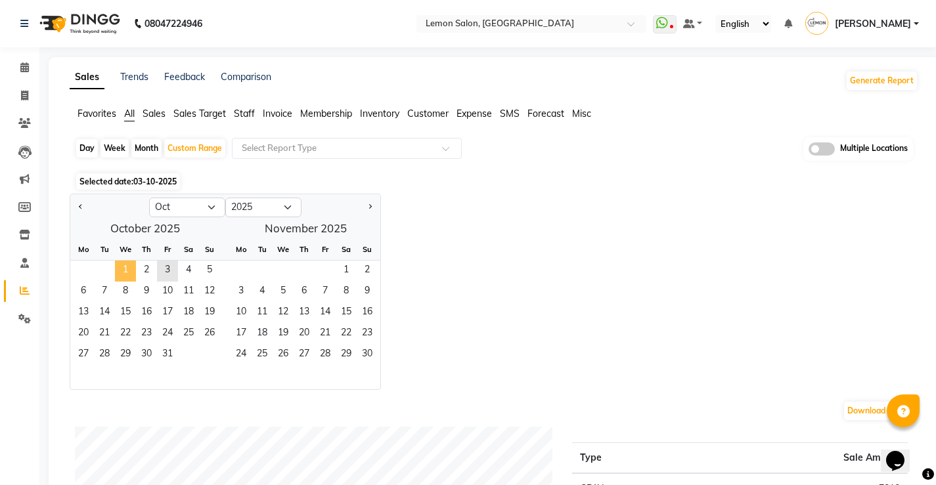
click at [129, 262] on span "1" at bounding box center [125, 271] width 21 height 21
click at [169, 262] on span "3" at bounding box center [167, 271] width 21 height 21
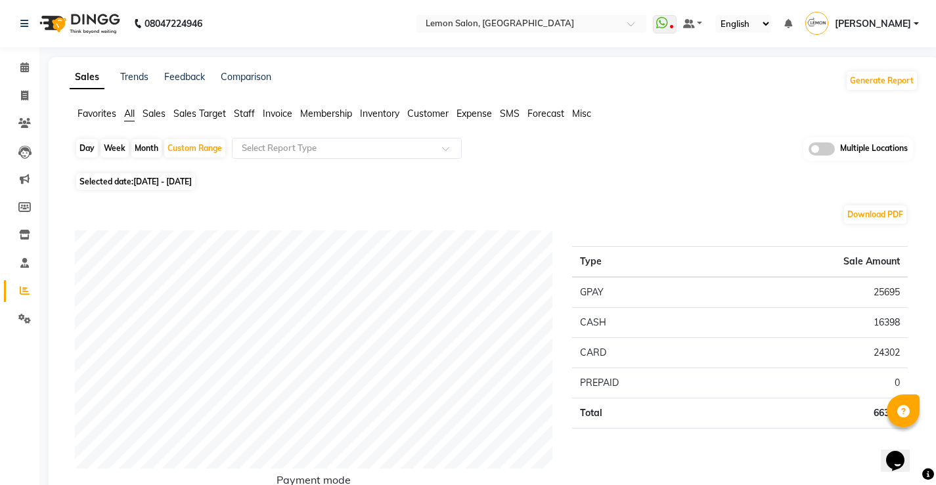
click at [81, 146] on div "Day" at bounding box center [87, 148] width 22 height 18
select select "10"
select select "2025"
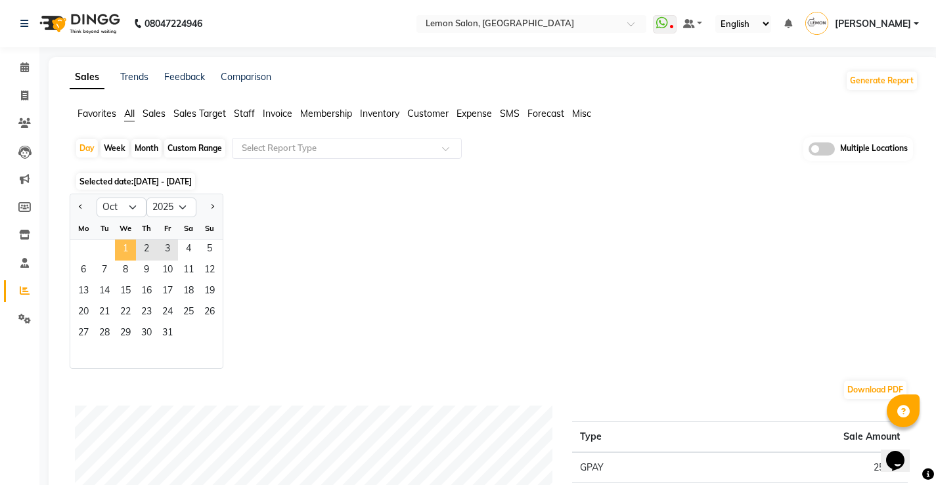
click at [125, 252] on span "1" at bounding box center [125, 250] width 21 height 21
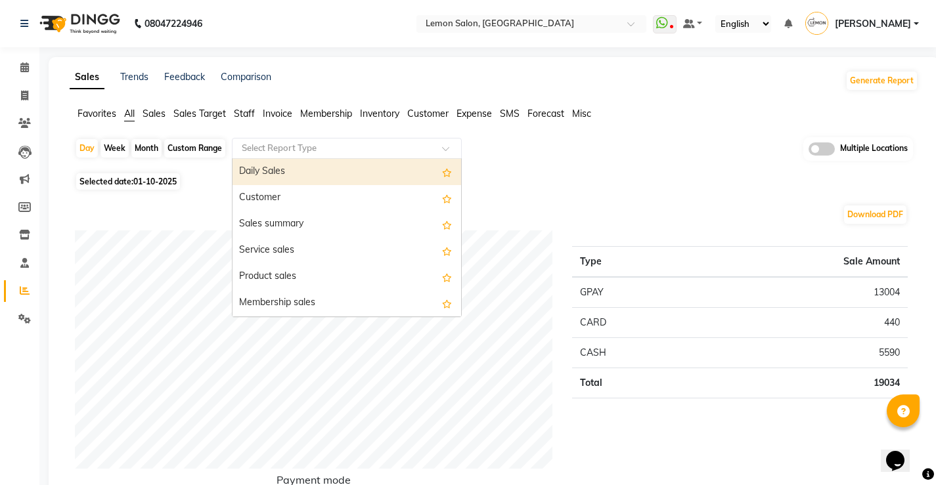
click at [313, 148] on input "text" at bounding box center [333, 148] width 189 height 13
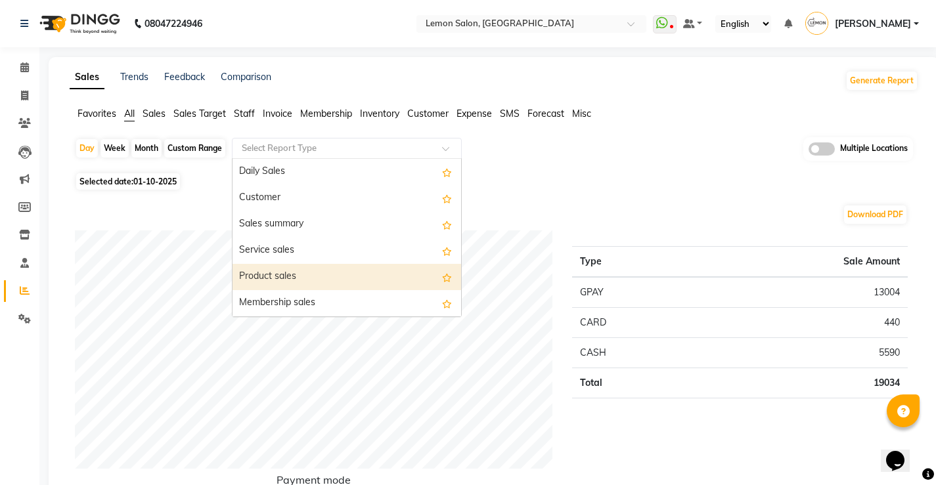
click at [295, 269] on div "Product sales" at bounding box center [346, 277] width 228 height 26
select select "full_report"
select select "csv"
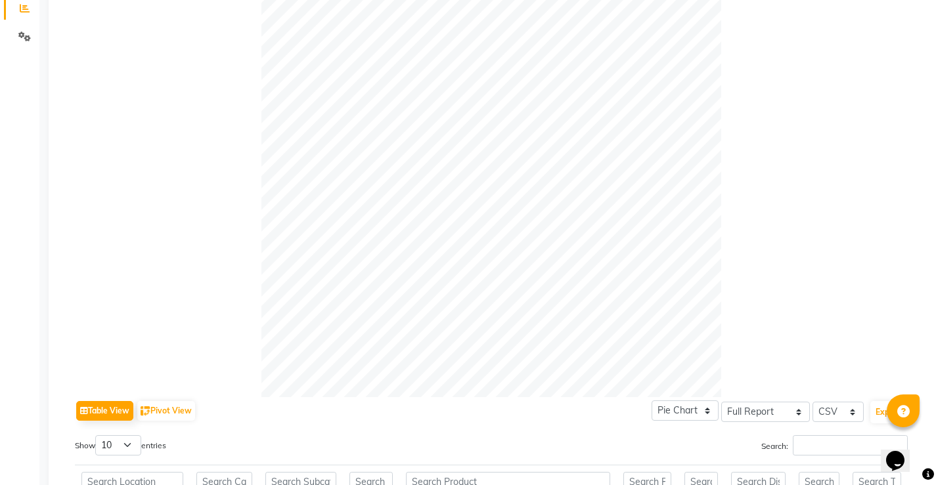
scroll to position [66, 0]
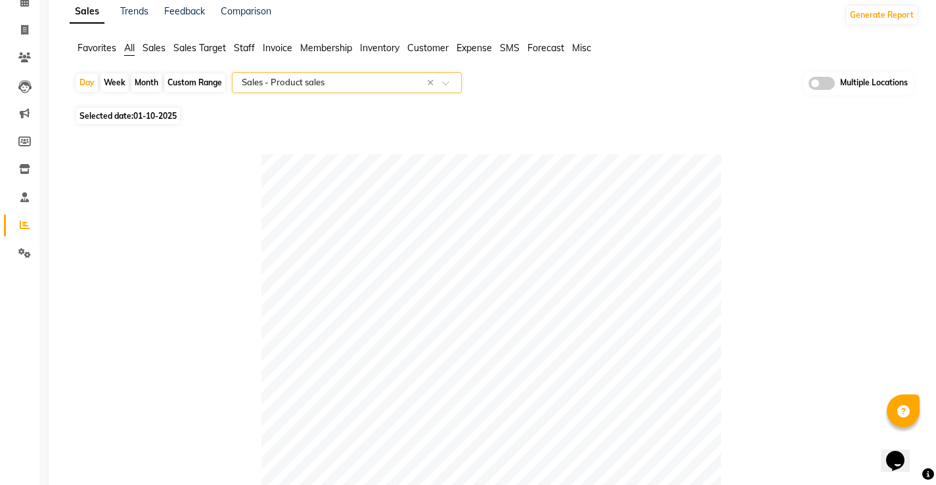
click at [324, 84] on input "text" at bounding box center [333, 82] width 189 height 13
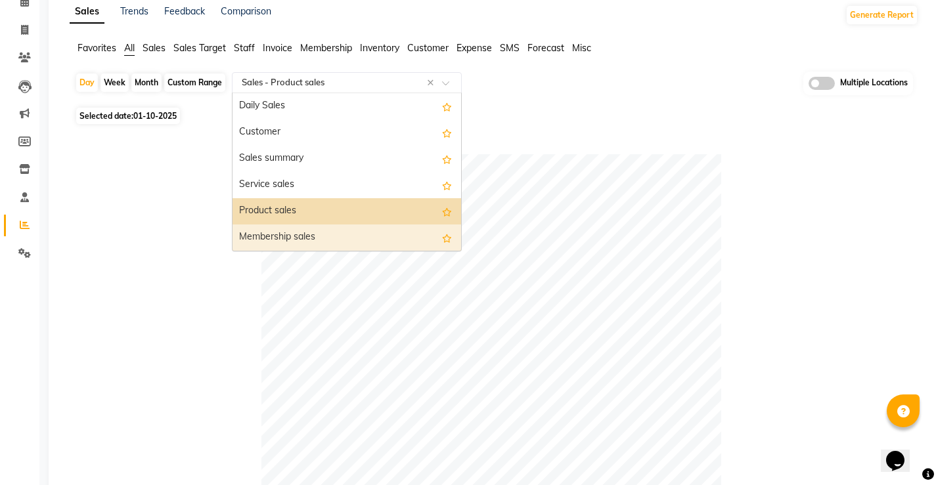
click at [289, 229] on div "Membership sales" at bounding box center [346, 238] width 228 height 26
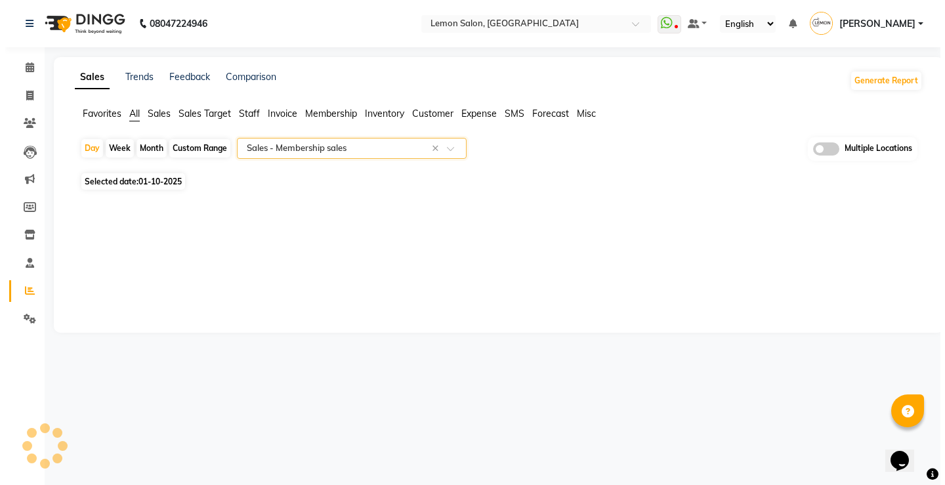
scroll to position [0, 0]
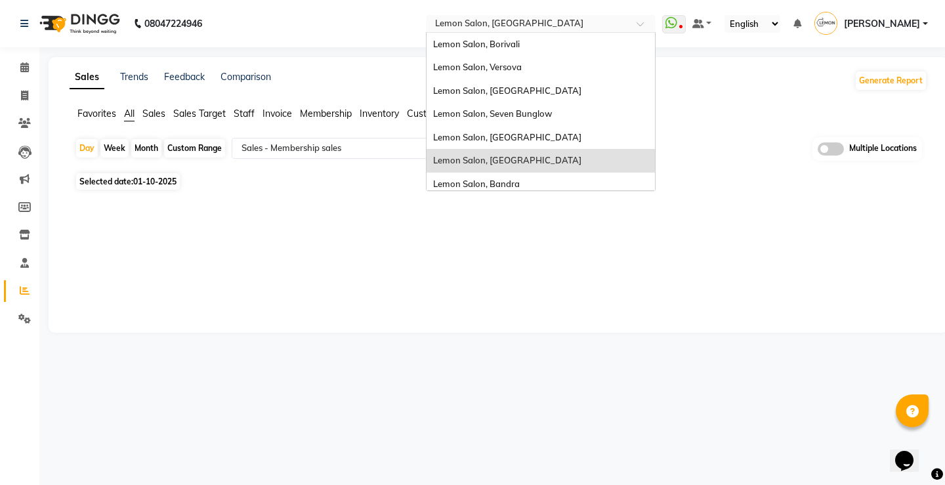
click at [483, 20] on input "text" at bounding box center [528, 24] width 190 height 13
click at [513, 179] on span "Lemon Salon, Bandra" at bounding box center [476, 184] width 87 height 11
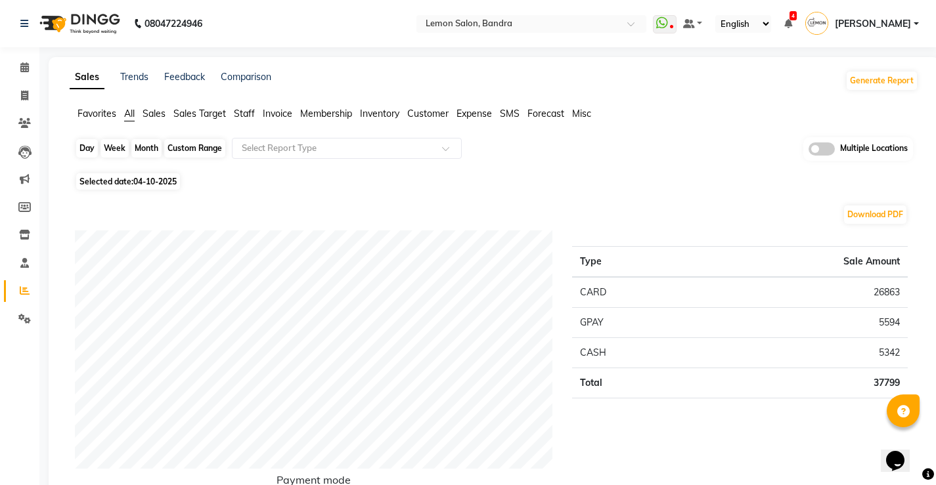
click at [81, 141] on div "Day" at bounding box center [87, 148] width 22 height 18
select select "10"
select select "2025"
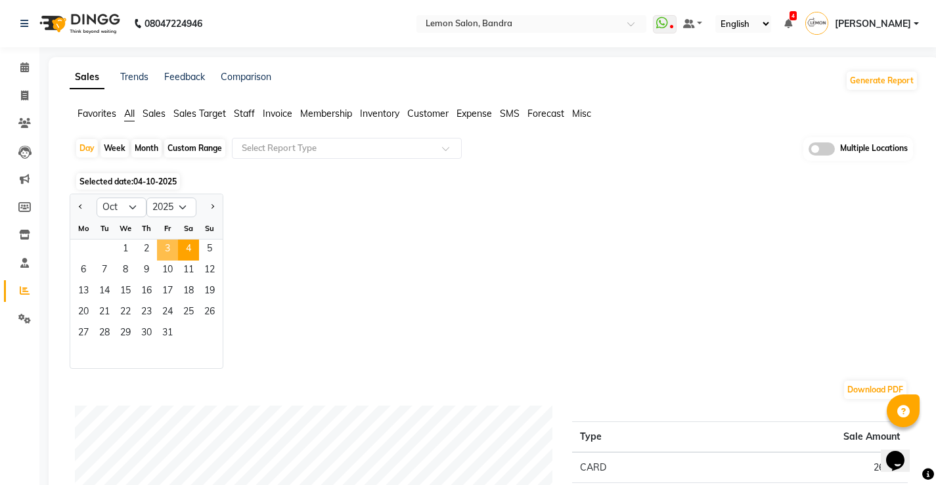
click at [165, 248] on span "3" at bounding box center [167, 250] width 21 height 21
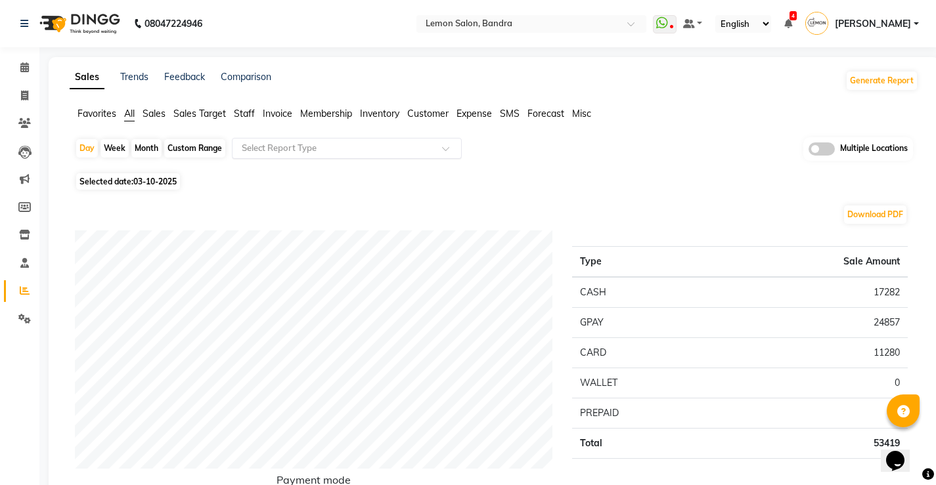
click at [302, 139] on div "Select Report Type" at bounding box center [347, 148] width 230 height 21
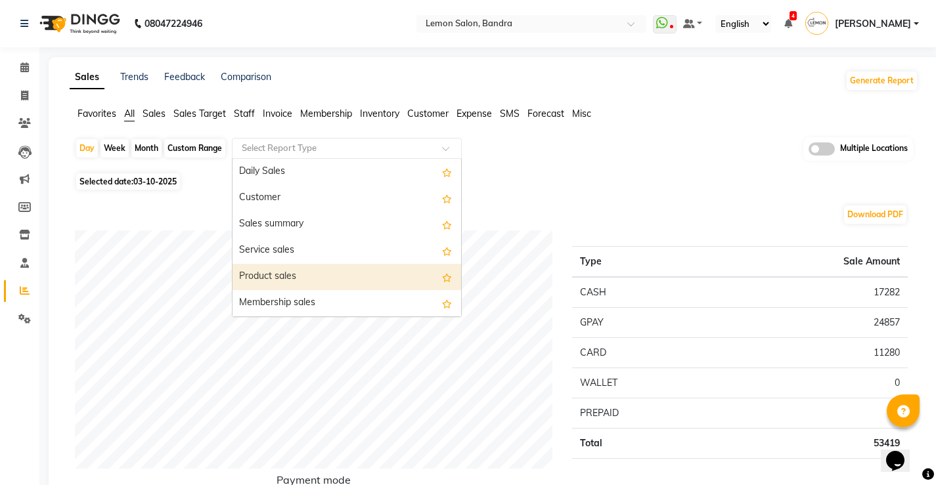
click at [289, 288] on div "Product sales" at bounding box center [346, 277] width 228 height 26
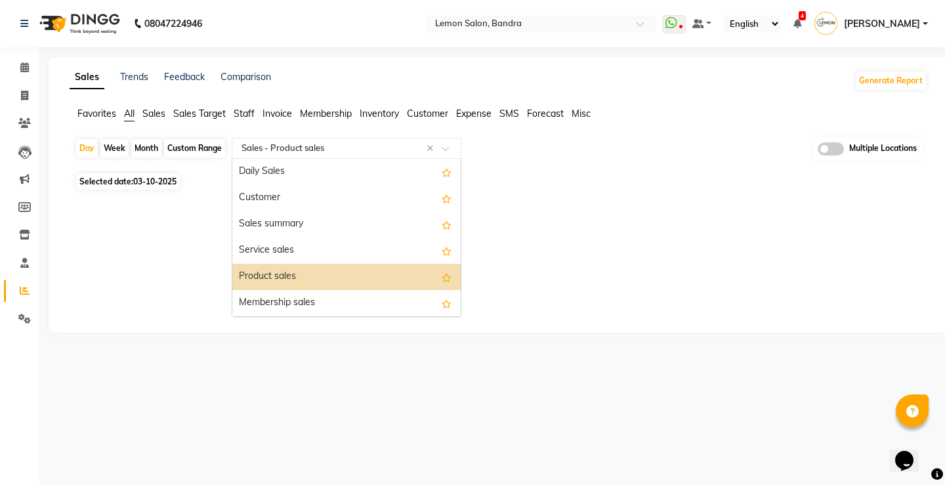
click at [311, 152] on input "text" at bounding box center [333, 148] width 189 height 13
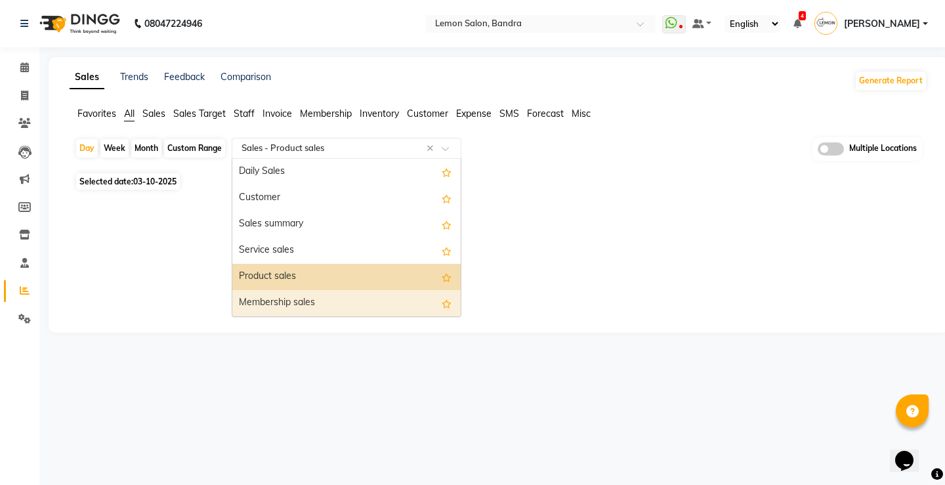
click at [316, 304] on div "Membership sales" at bounding box center [346, 303] width 228 height 26
select select "full_report"
select select "csv"
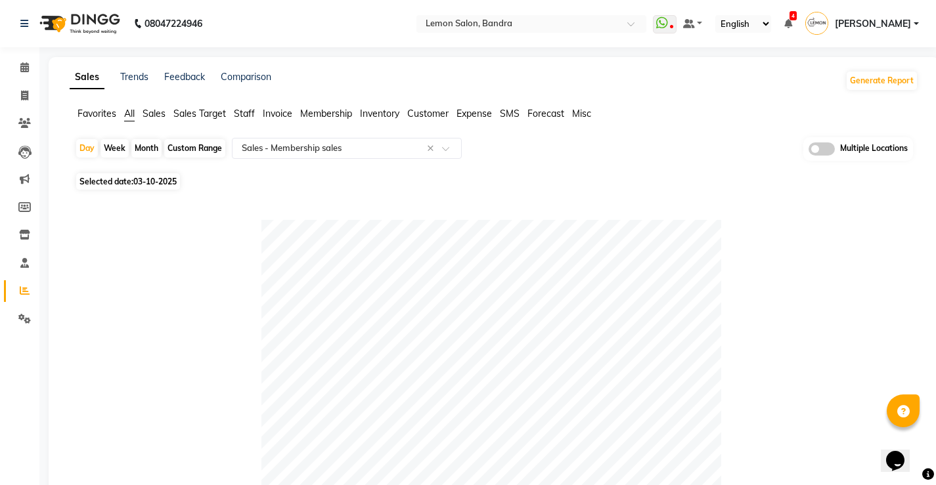
click at [130, 110] on span "All" at bounding box center [129, 114] width 11 height 12
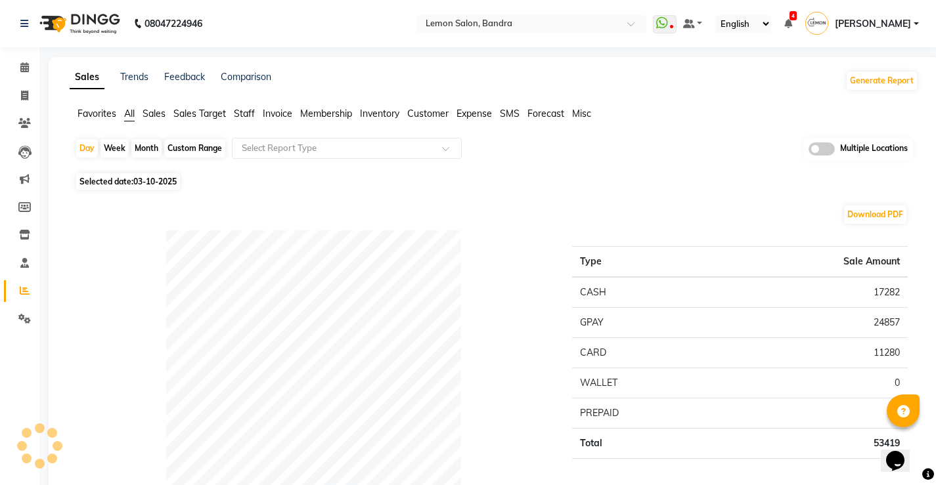
click at [184, 148] on div "Custom Range" at bounding box center [194, 148] width 61 height 18
select select "10"
select select "2025"
click at [179, 144] on div "Custom Range" at bounding box center [194, 148] width 61 height 18
select select "10"
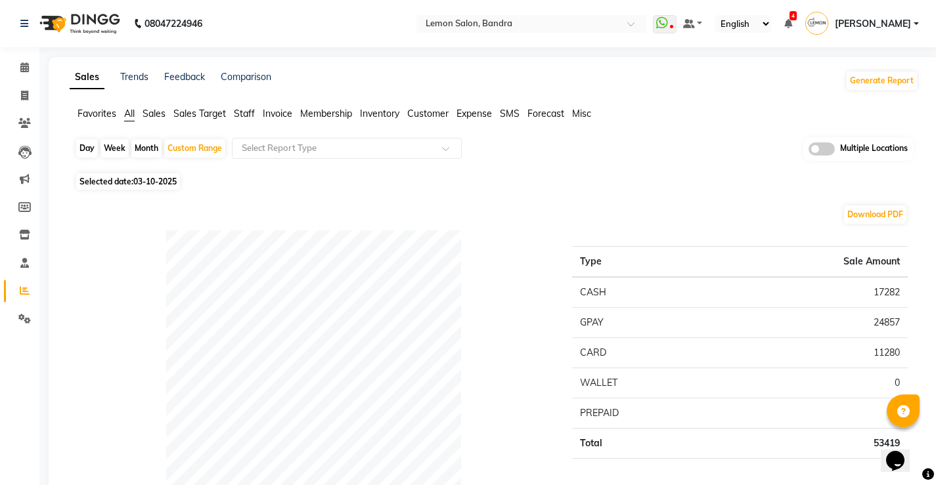
select select "2025"
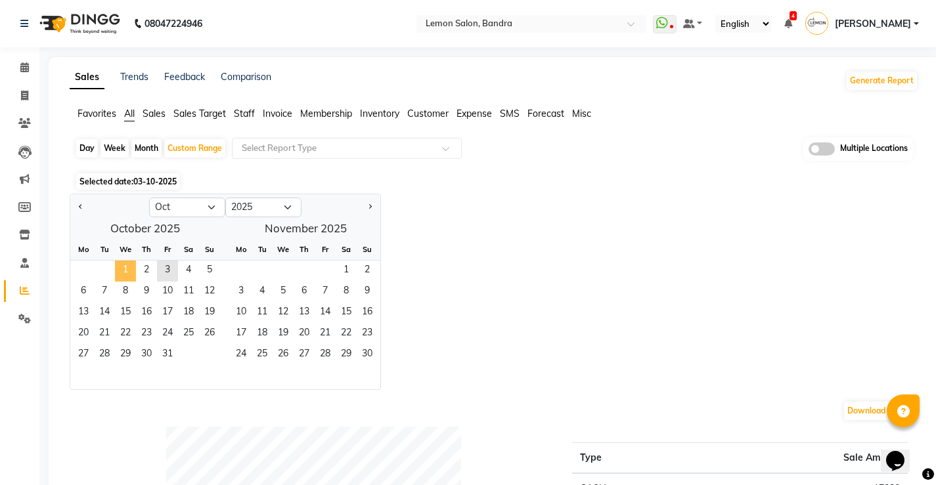
click at [127, 268] on span "1" at bounding box center [125, 271] width 21 height 21
click at [174, 273] on span "3" at bounding box center [167, 271] width 21 height 21
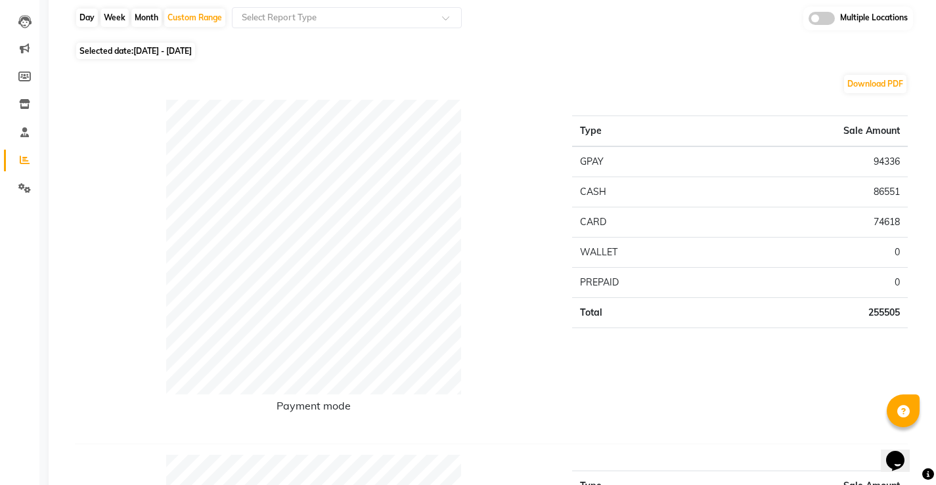
scroll to position [131, 0]
click at [88, 17] on div "Day" at bounding box center [87, 17] width 22 height 18
select select "10"
select select "2025"
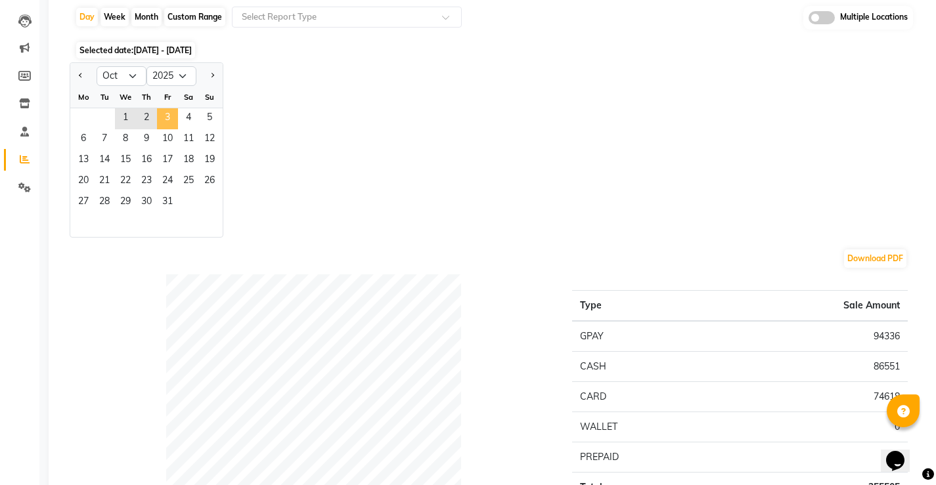
click at [169, 121] on span "3" at bounding box center [167, 118] width 21 height 21
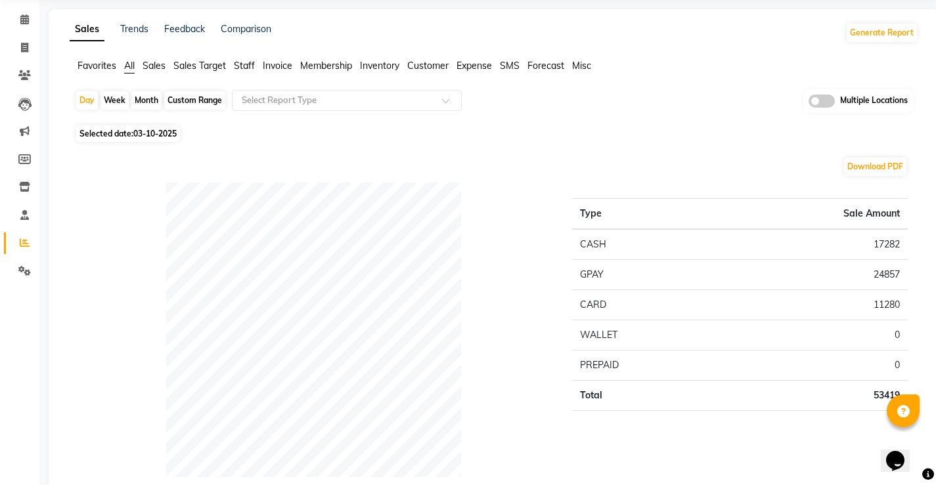
scroll to position [0, 0]
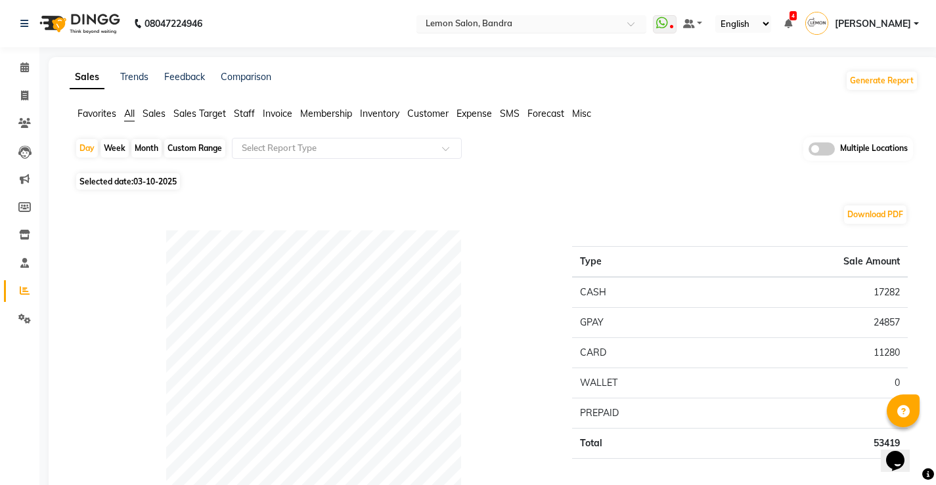
click at [573, 20] on input "text" at bounding box center [518, 24] width 190 height 13
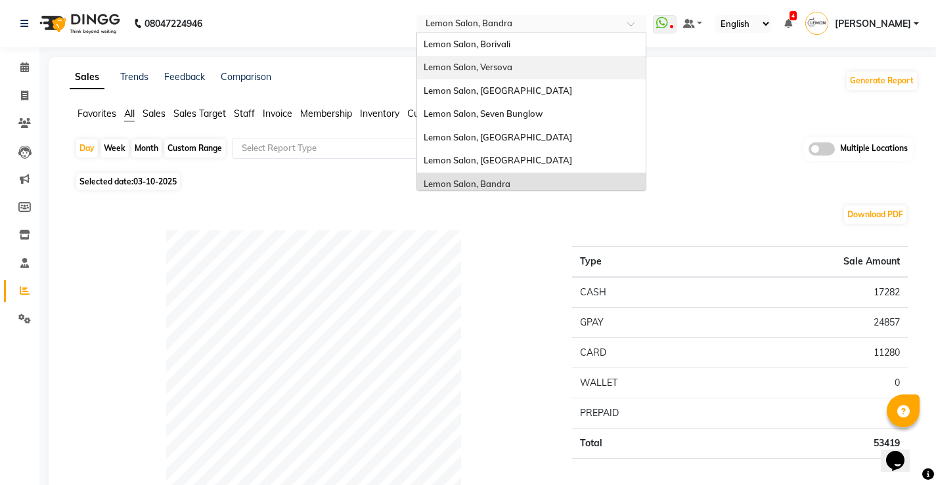
click at [512, 71] on span "Lemon Salon, Versova" at bounding box center [467, 67] width 89 height 11
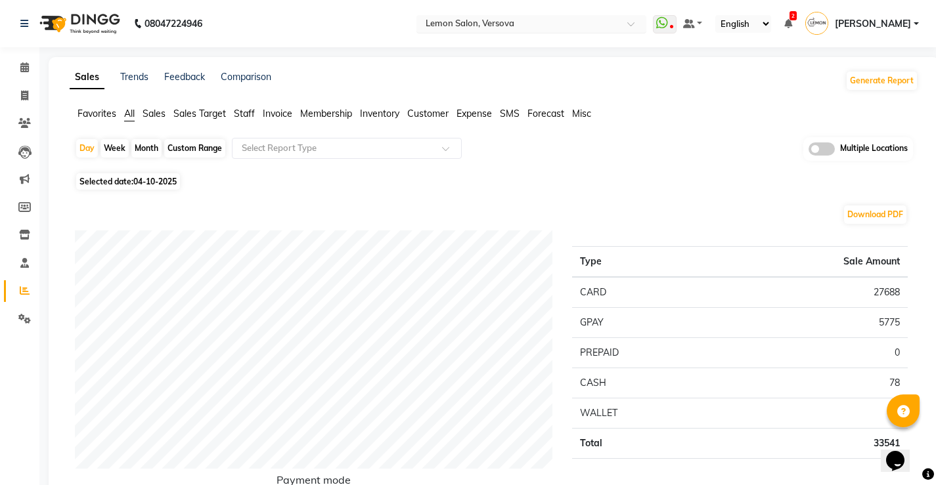
click at [520, 24] on input "text" at bounding box center [518, 24] width 190 height 13
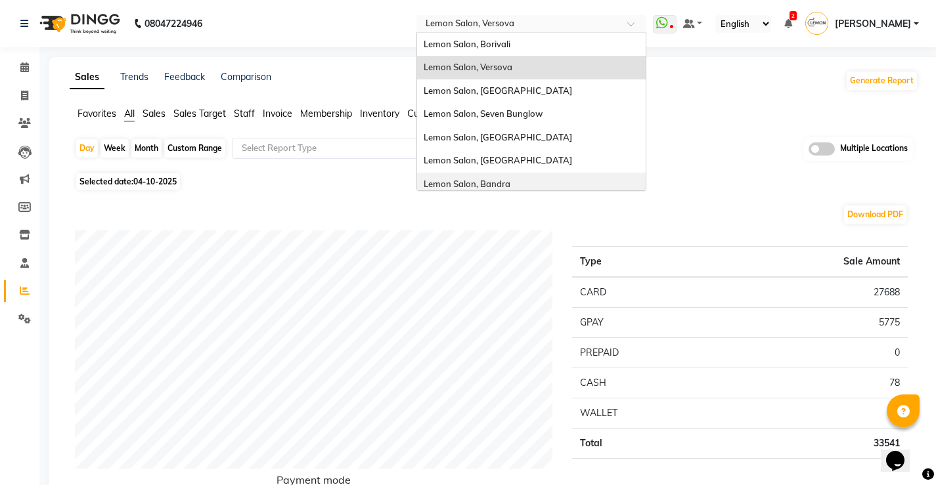
click at [510, 180] on span "Lemon Salon, Bandra" at bounding box center [466, 184] width 87 height 11
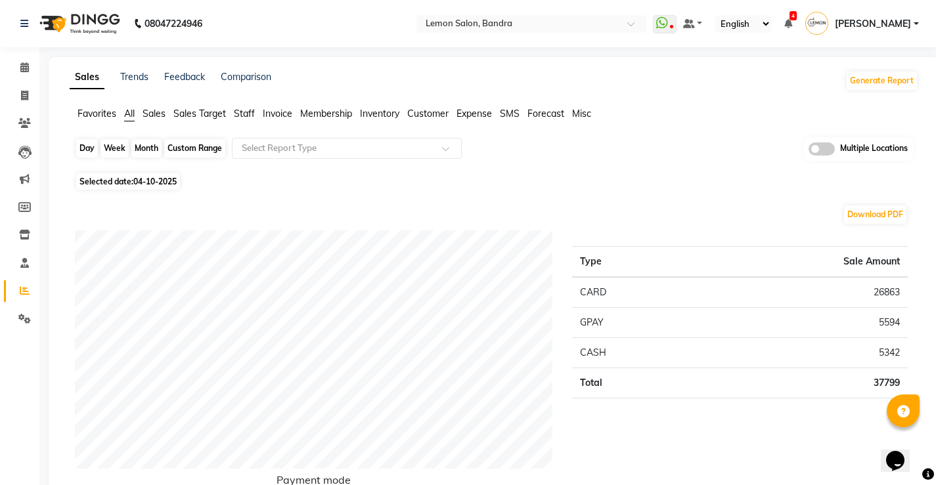
click at [82, 149] on div "Day" at bounding box center [87, 148] width 22 height 18
select select "10"
select select "2025"
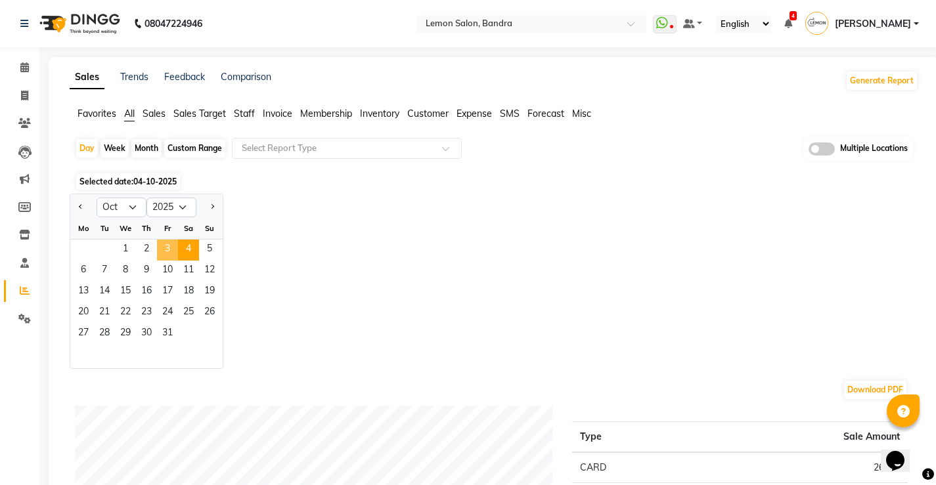
click at [170, 248] on span "3" at bounding box center [167, 250] width 21 height 21
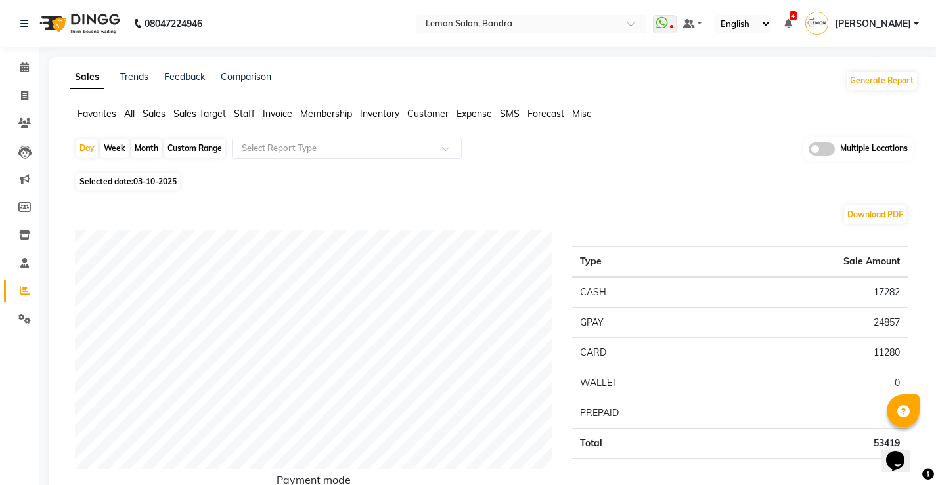
click at [492, 23] on input "text" at bounding box center [518, 24] width 190 height 13
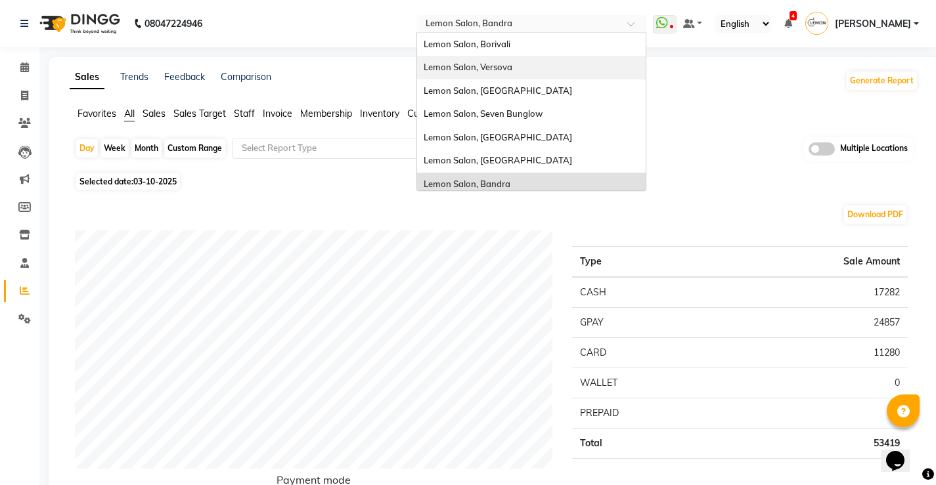
click at [508, 71] on span "Lemon Salon, Versova" at bounding box center [467, 67] width 89 height 11
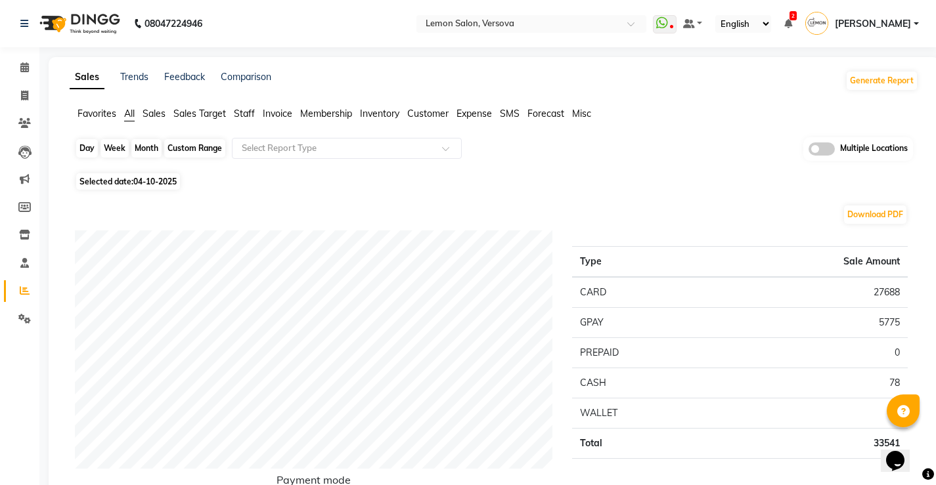
click at [92, 148] on div "Day" at bounding box center [87, 148] width 22 height 18
select select "10"
select select "2025"
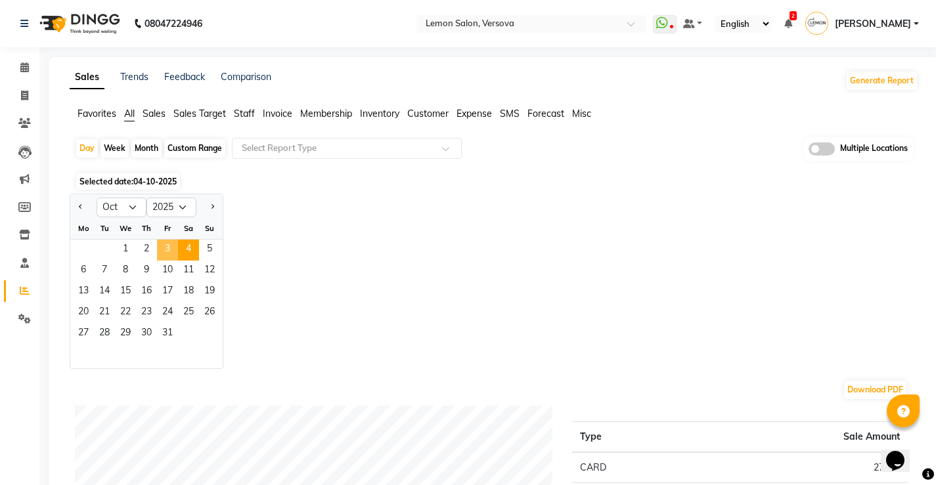
click at [170, 248] on span "3" at bounding box center [167, 250] width 21 height 21
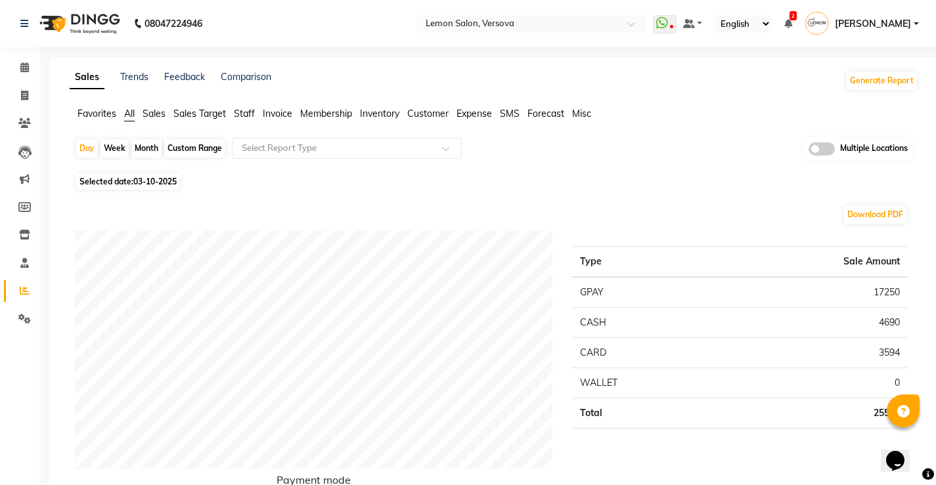
click at [184, 150] on div "Custom Range" at bounding box center [194, 148] width 61 height 18
select select "10"
select select "2025"
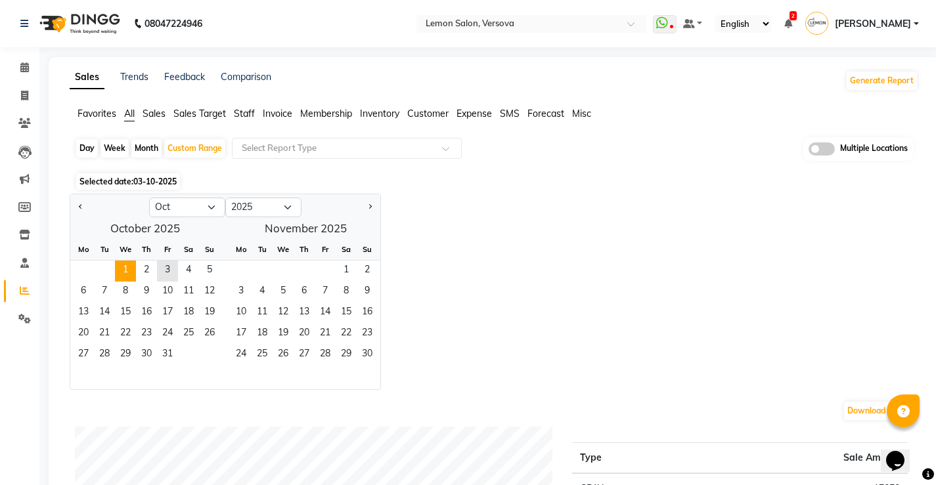
drag, startPoint x: 112, startPoint y: 265, endPoint x: 121, endPoint y: 265, distance: 8.5
click at [115, 265] on div "1 2 3 4 5" at bounding box center [145, 271] width 150 height 21
click at [121, 265] on span "1" at bounding box center [125, 271] width 21 height 21
click at [160, 267] on span "3" at bounding box center [167, 271] width 21 height 21
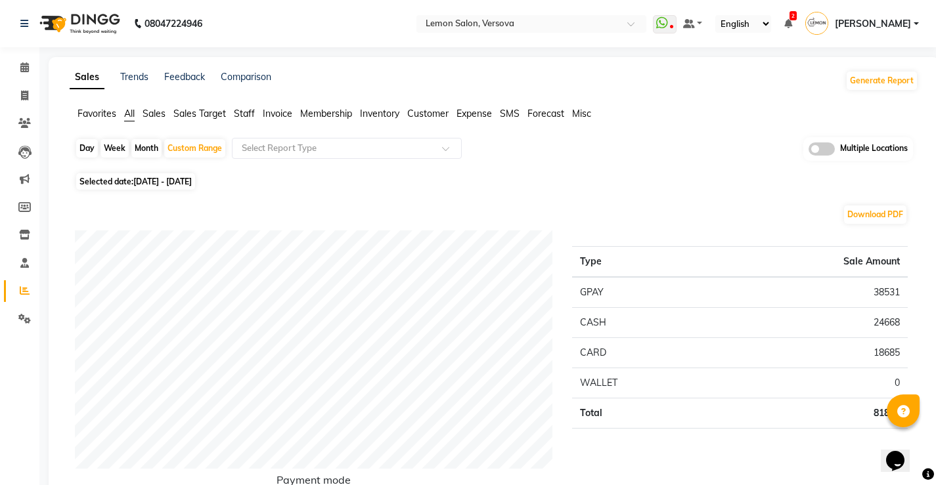
click at [94, 145] on div "Day" at bounding box center [87, 148] width 22 height 18
select select "10"
select select "2025"
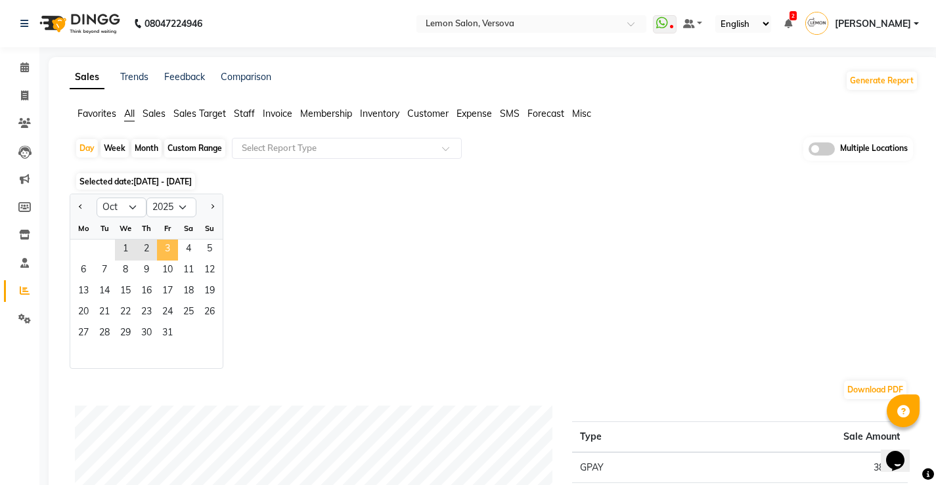
click at [167, 253] on span "3" at bounding box center [167, 250] width 21 height 21
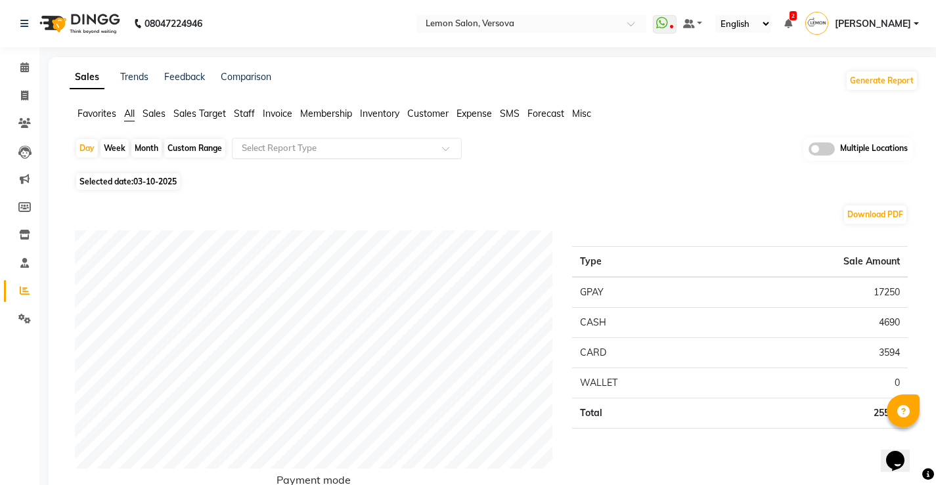
click at [282, 146] on input "text" at bounding box center [333, 148] width 189 height 13
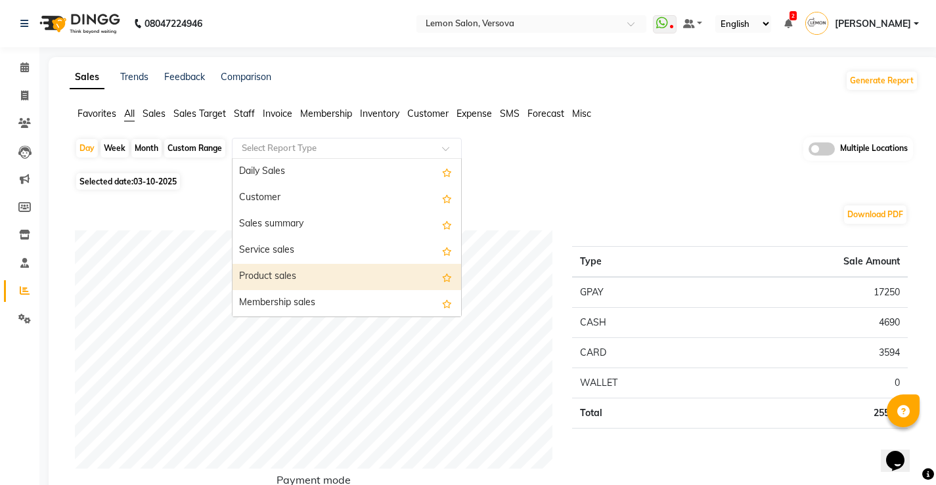
click at [278, 273] on div "Product sales" at bounding box center [346, 277] width 228 height 26
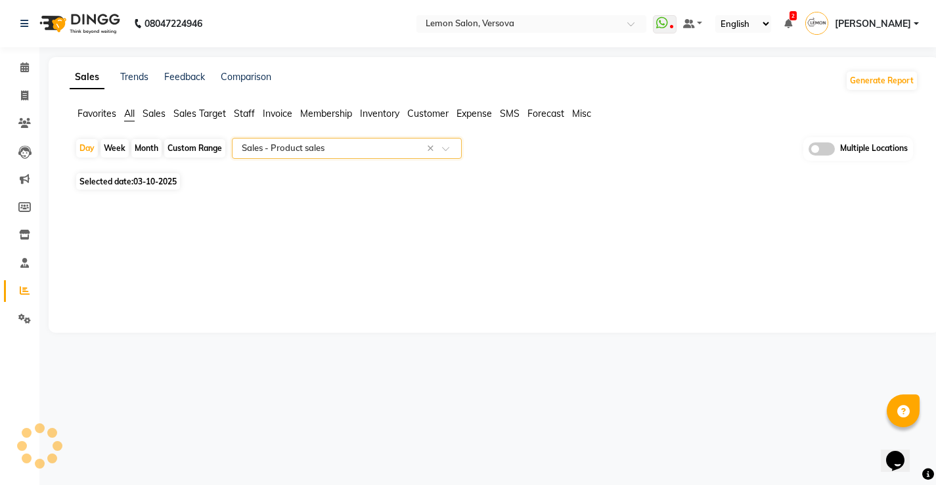
select select "full_report"
select select "csv"
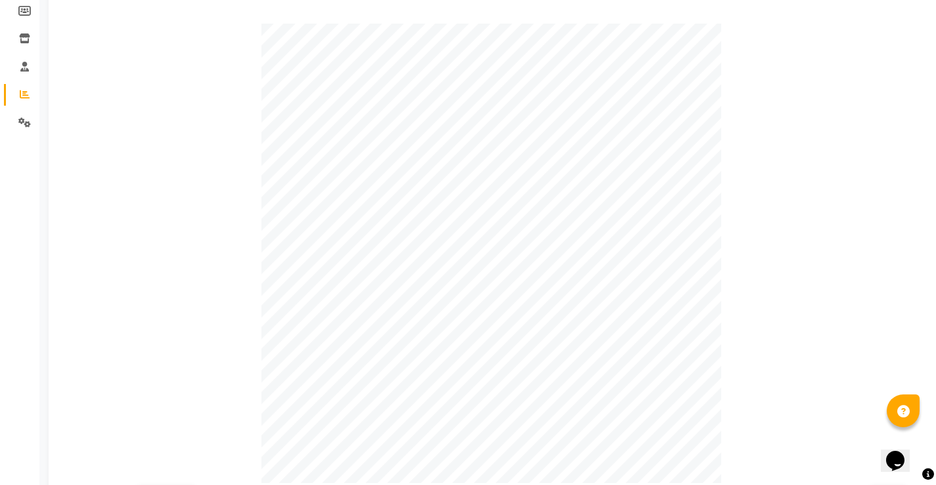
scroll to position [154, 0]
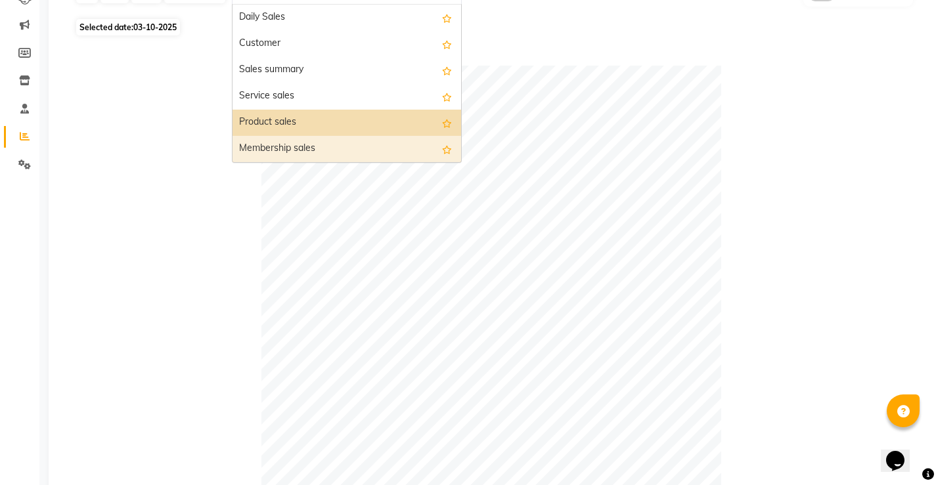
click at [297, 153] on div "Membership sales" at bounding box center [346, 149] width 228 height 26
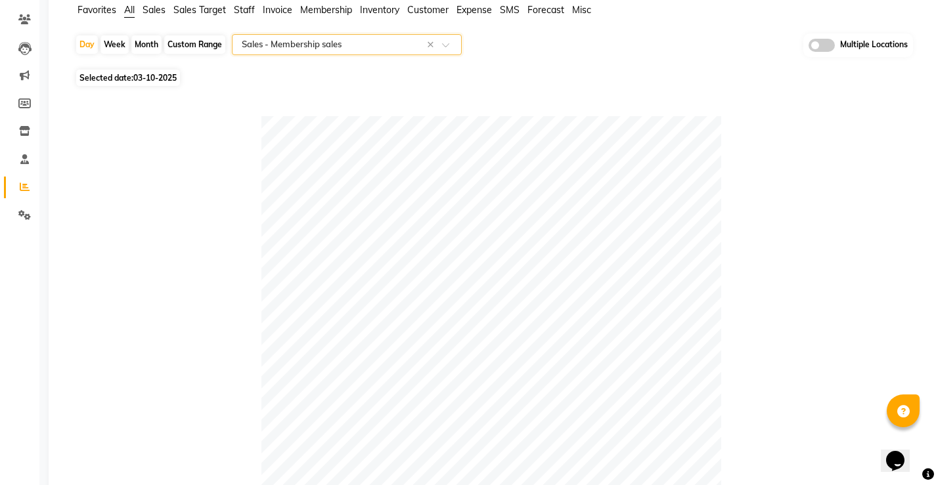
scroll to position [0, 0]
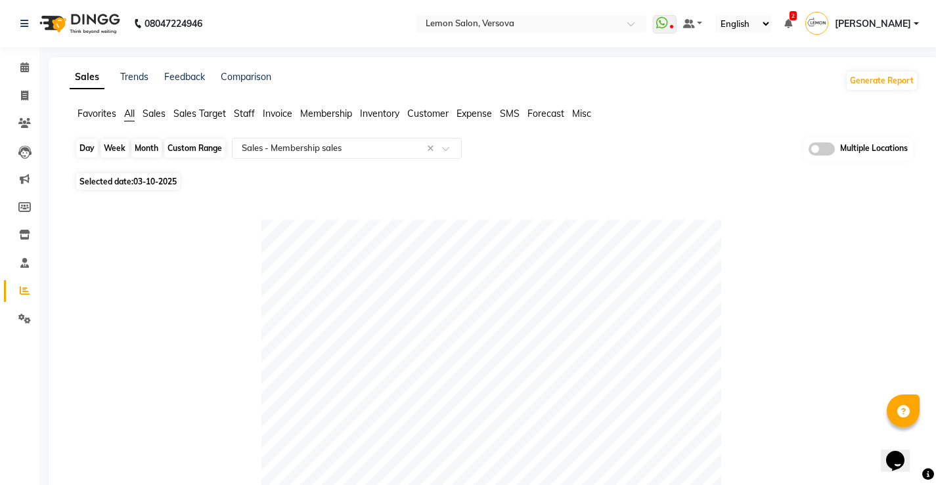
click at [82, 145] on div "Day" at bounding box center [87, 148] width 22 height 18
select select "10"
select select "2025"
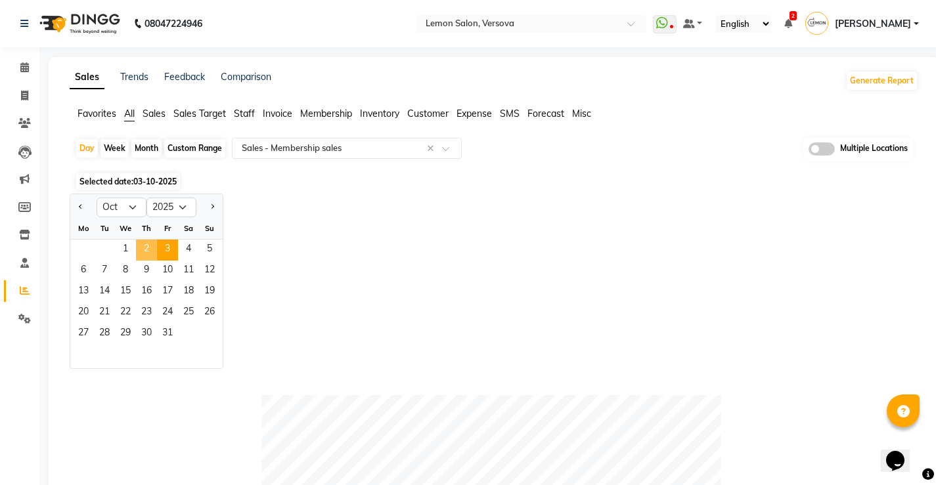
click at [150, 251] on span "2" at bounding box center [146, 250] width 21 height 21
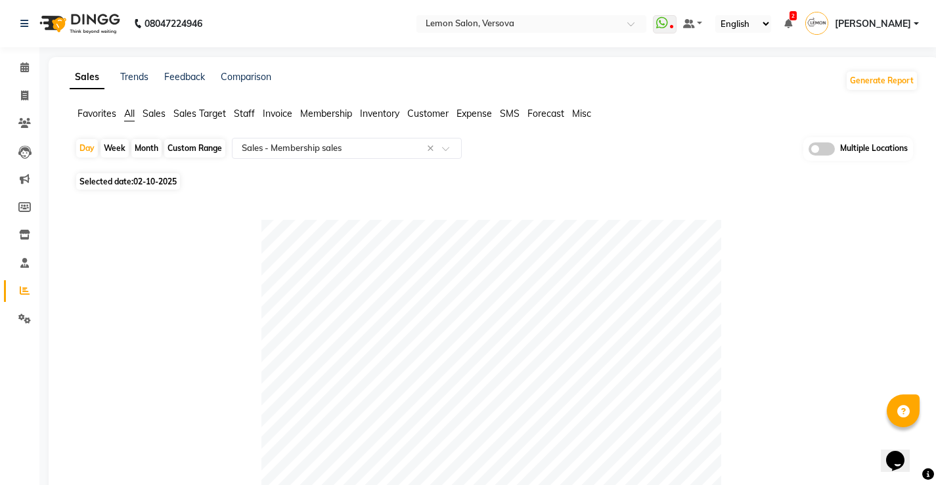
click at [132, 112] on span "All" at bounding box center [129, 114] width 11 height 12
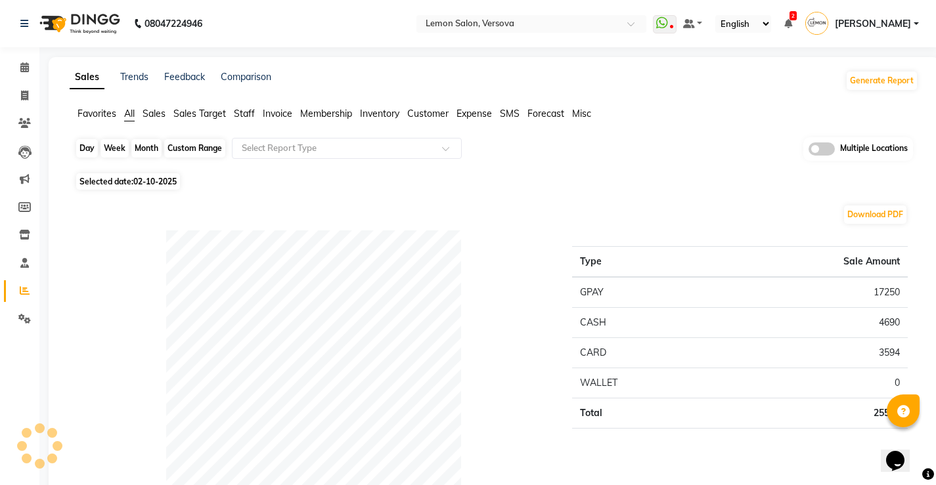
click at [91, 146] on div "Day" at bounding box center [87, 148] width 22 height 18
select select "10"
select select "2025"
click at [81, 149] on div "Day" at bounding box center [87, 148] width 22 height 18
select select "10"
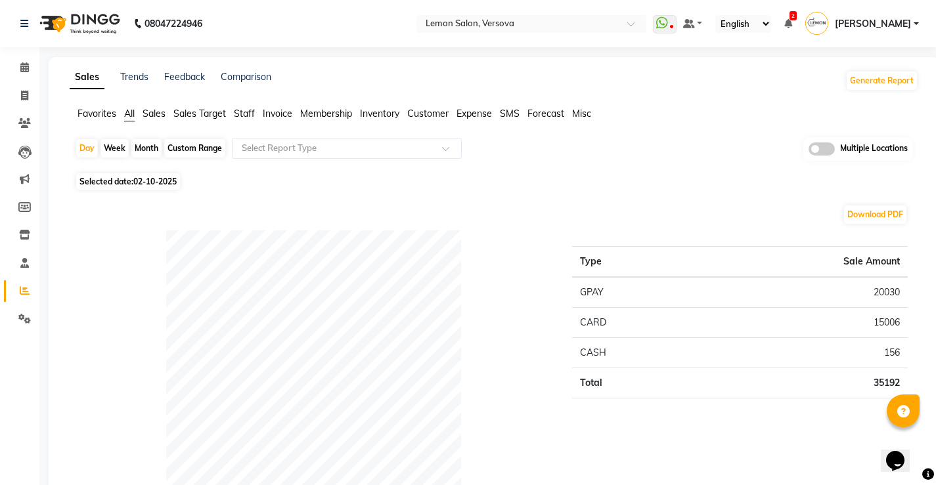
select select "2025"
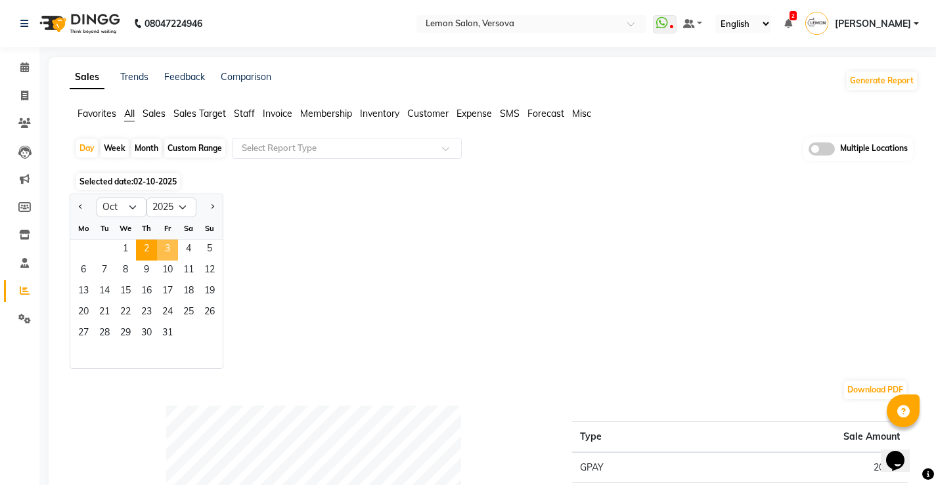
click at [164, 247] on span "3" at bounding box center [167, 250] width 21 height 21
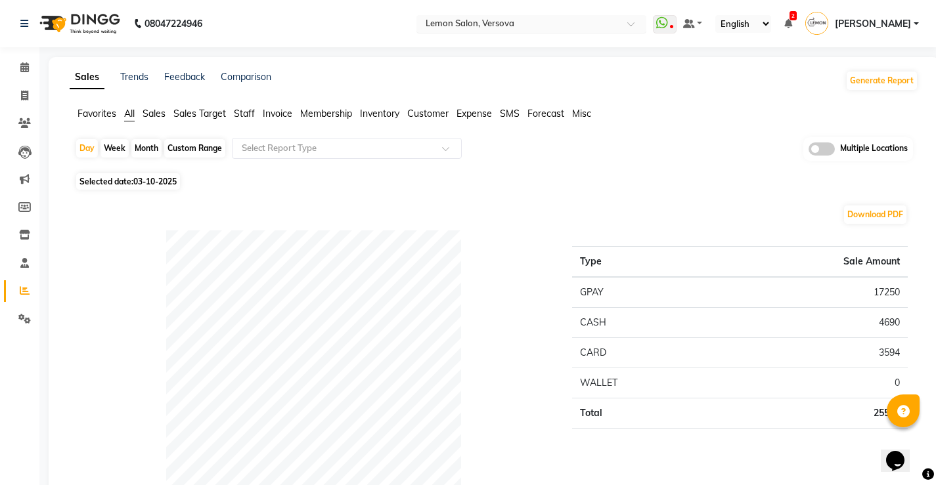
click at [500, 20] on input "text" at bounding box center [518, 24] width 190 height 13
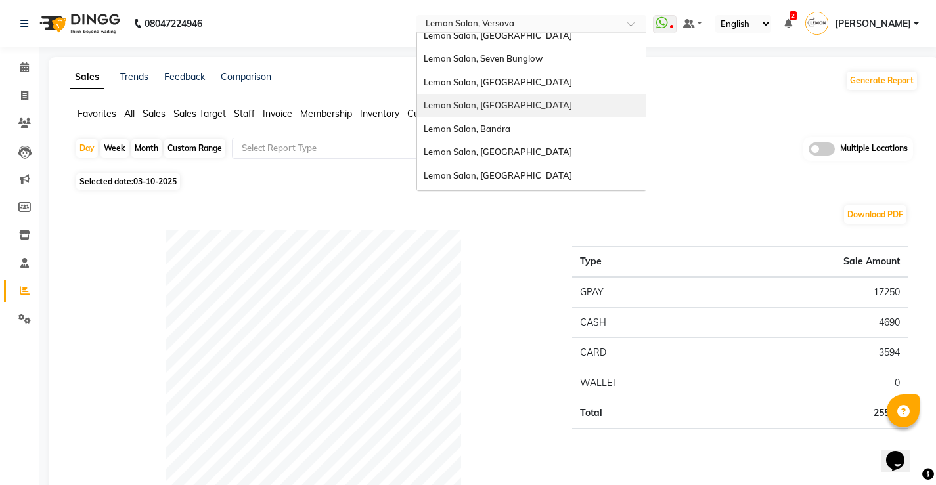
scroll to position [122, 0]
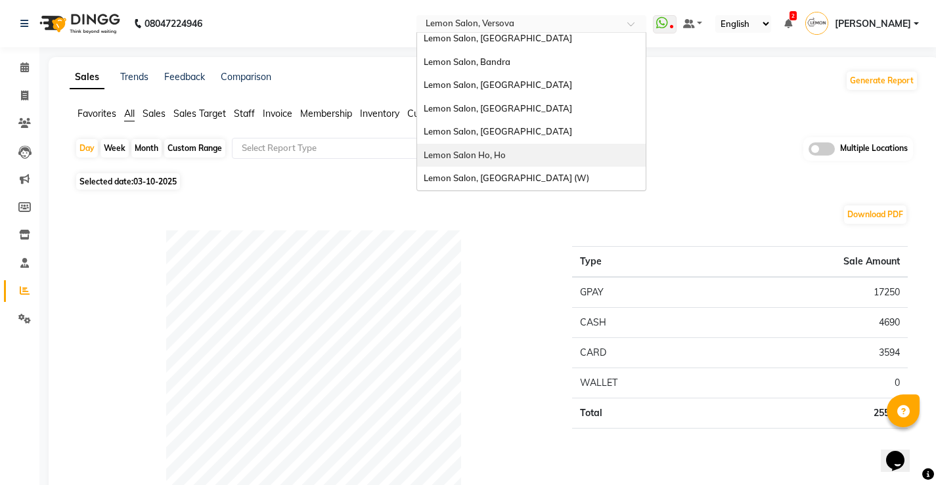
click at [506, 154] on span "Lemon Salon Ho, Ho" at bounding box center [464, 155] width 82 height 11
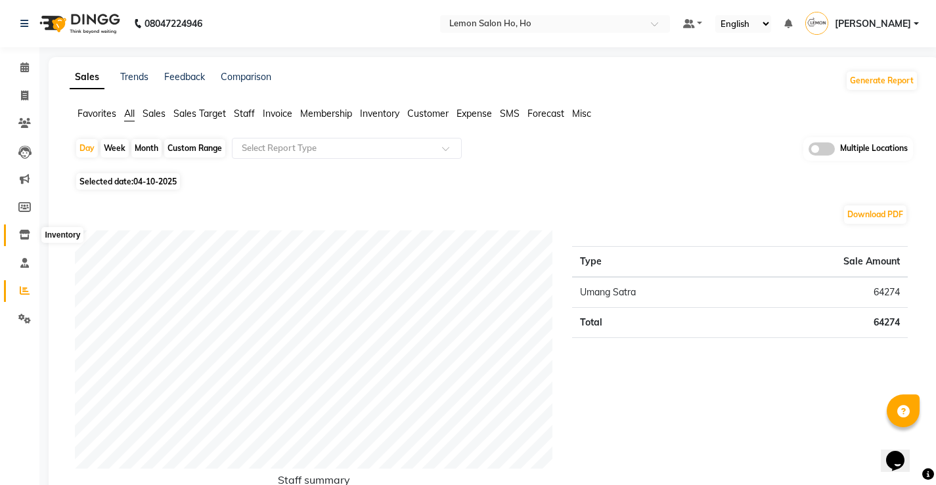
click at [29, 229] on span at bounding box center [24, 235] width 23 height 15
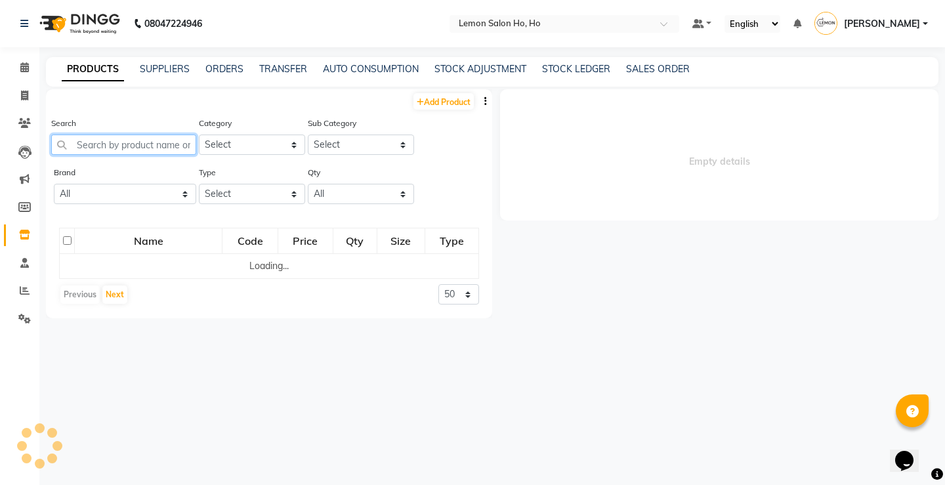
click at [125, 137] on input "text" at bounding box center [123, 145] width 145 height 20
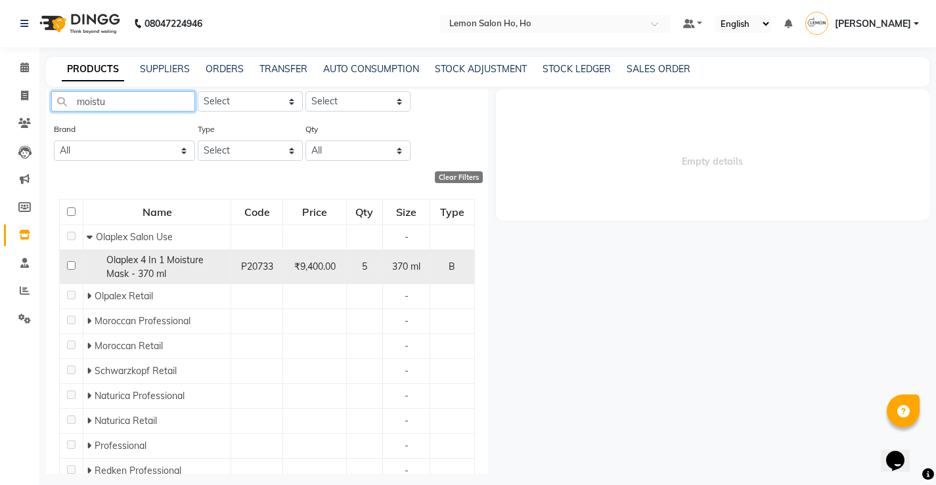
scroll to position [93, 0]
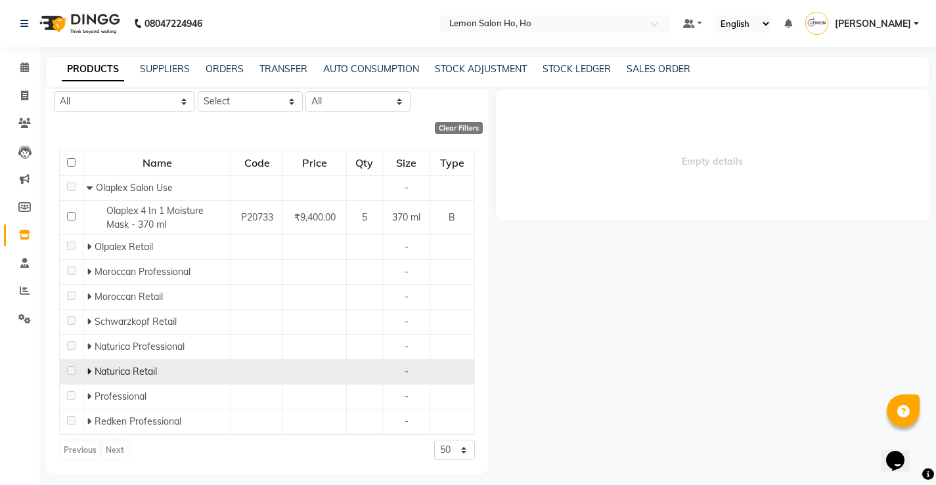
click at [87, 368] on icon at bounding box center [89, 371] width 5 height 9
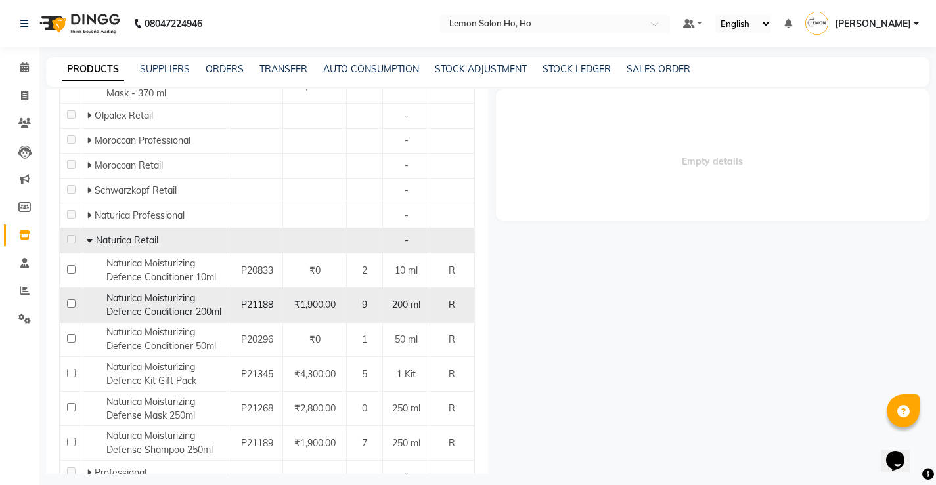
scroll to position [290, 0]
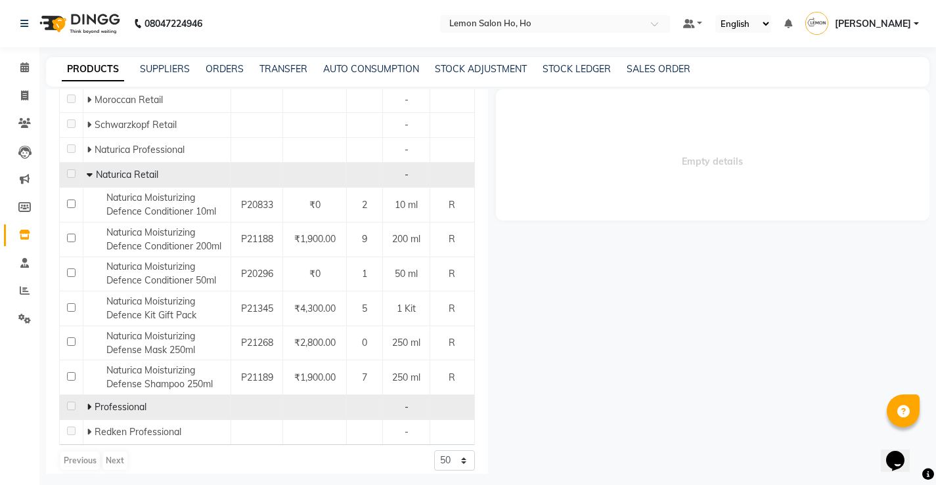
click at [87, 406] on icon at bounding box center [89, 406] width 5 height 9
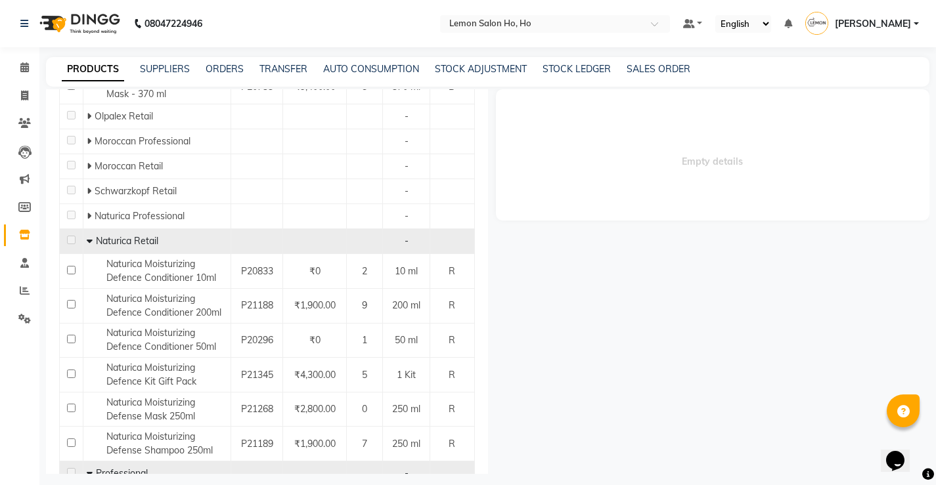
scroll to position [7, 0]
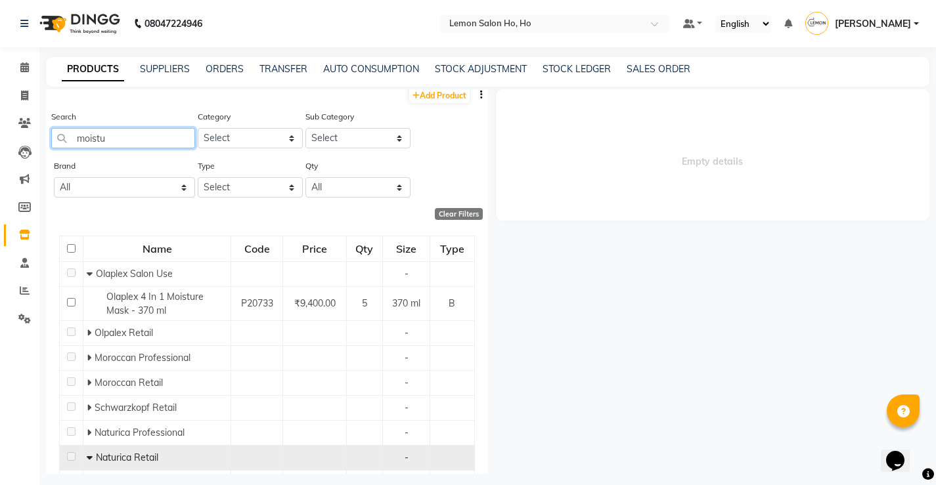
click at [160, 135] on input "moistu" at bounding box center [123, 138] width 144 height 20
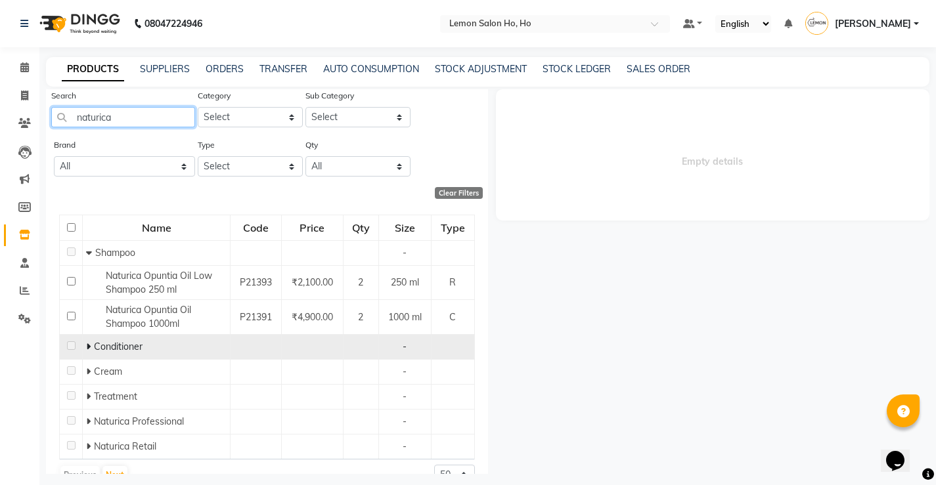
scroll to position [53, 0]
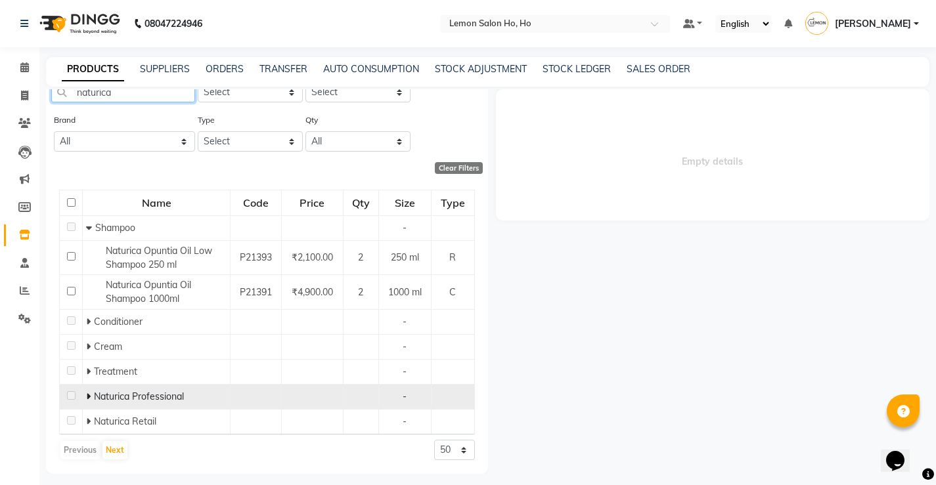
type input "naturica"
click at [89, 399] on icon at bounding box center [88, 396] width 5 height 9
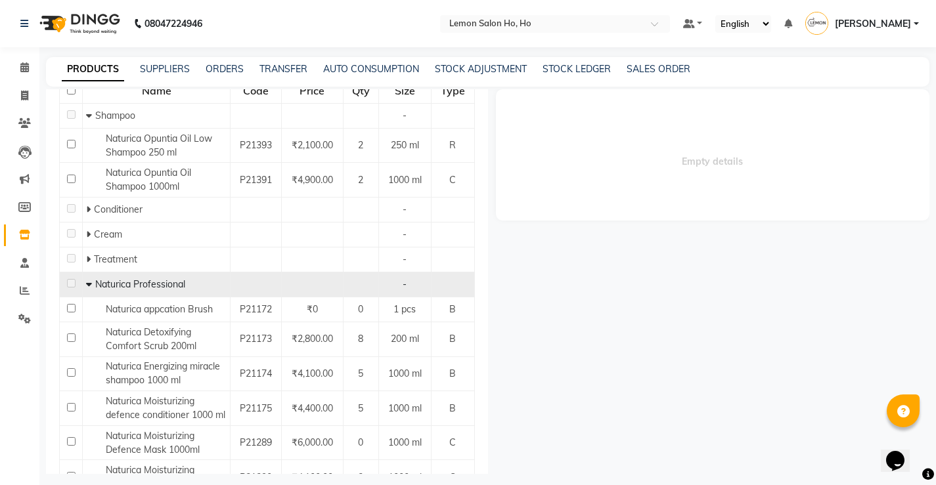
scroll to position [160, 0]
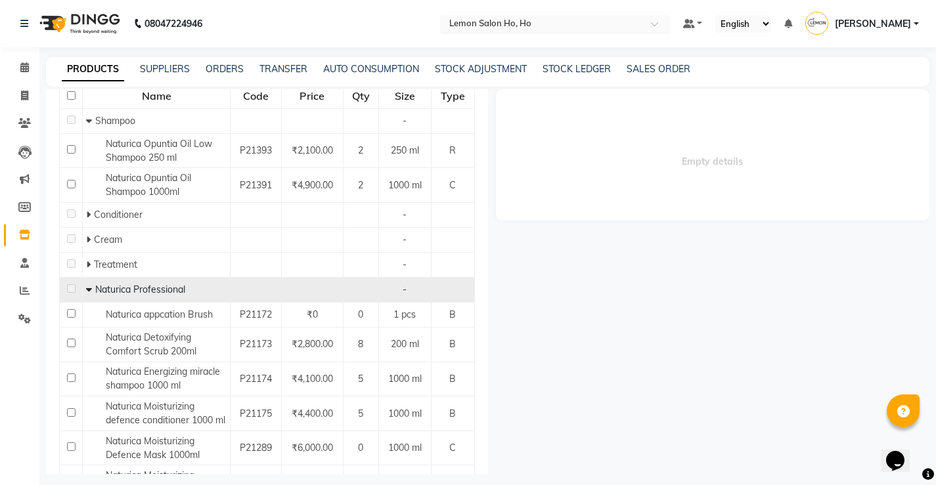
click at [499, 26] on input "text" at bounding box center [541, 24] width 190 height 13
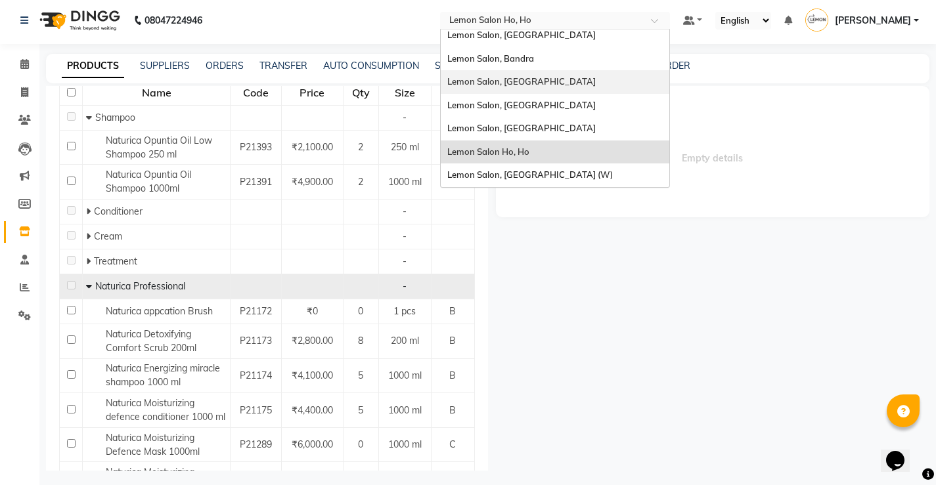
scroll to position [9, 0]
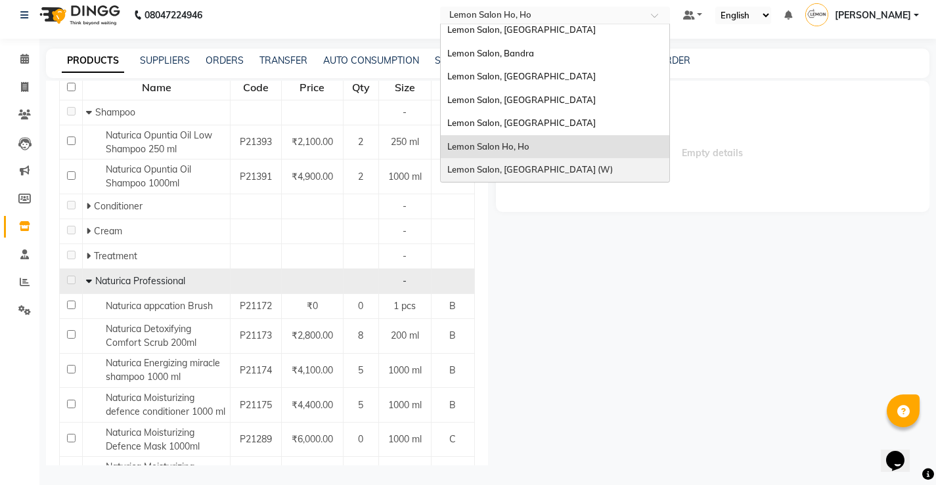
click at [543, 173] on span "Lemon Salon, [GEOGRAPHIC_DATA] (W)" at bounding box center [529, 169] width 165 height 11
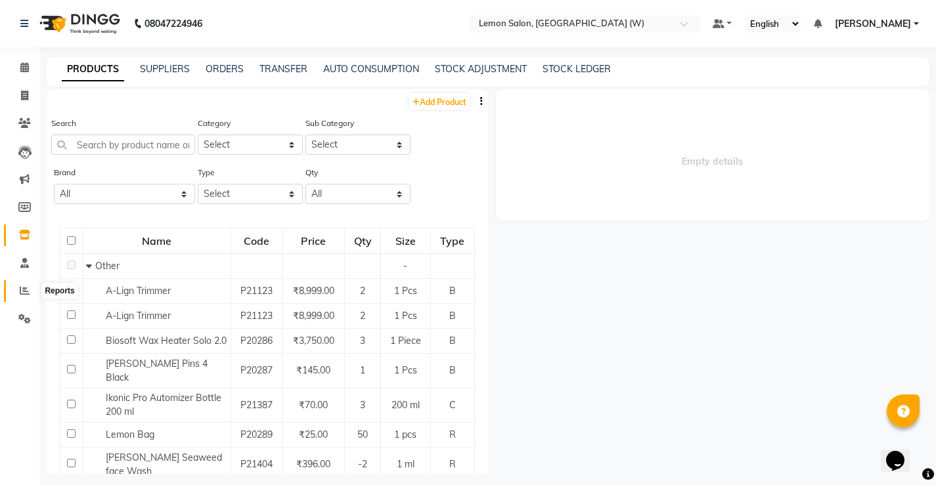
click at [19, 295] on span at bounding box center [24, 291] width 23 height 15
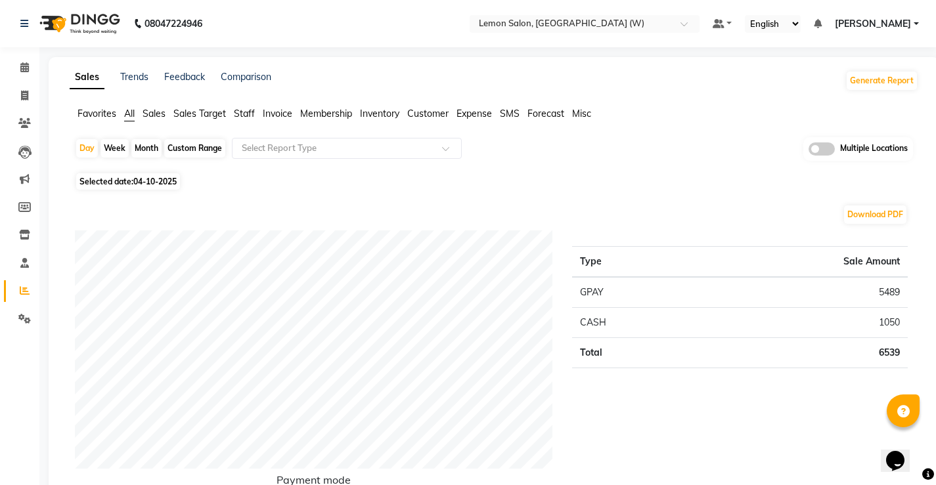
click at [83, 158] on div "Day Week Month Custom Range Select Report Type Multiple Locations" at bounding box center [494, 153] width 838 height 32
click at [83, 152] on div "Day" at bounding box center [87, 148] width 22 height 18
select select "10"
select select "2025"
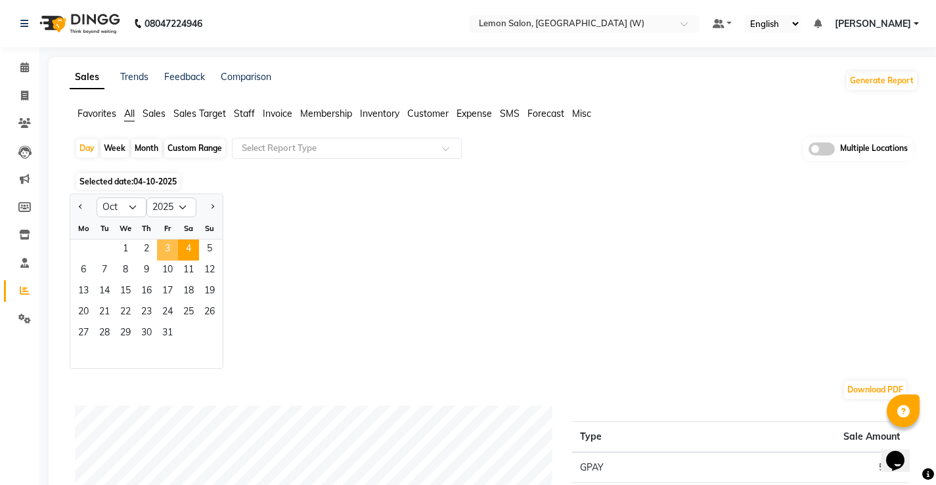
click at [168, 249] on span "3" at bounding box center [167, 250] width 21 height 21
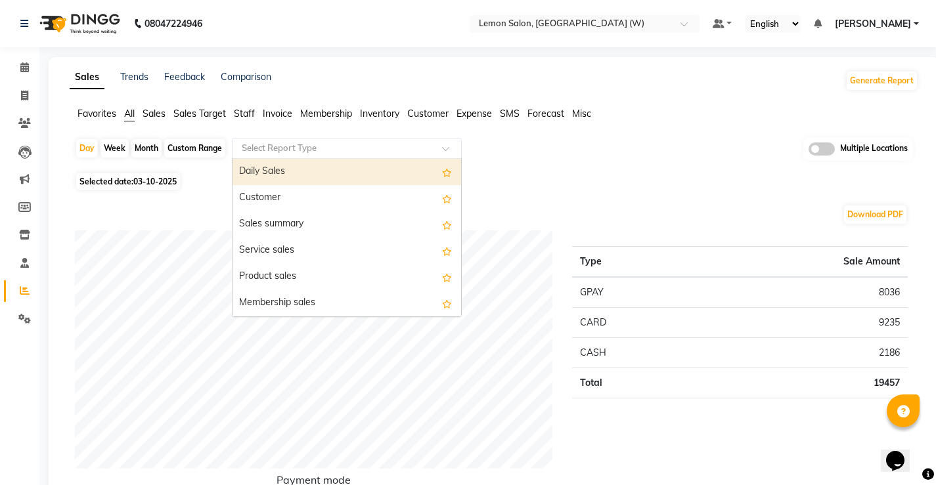
click at [351, 147] on input "text" at bounding box center [333, 148] width 189 height 13
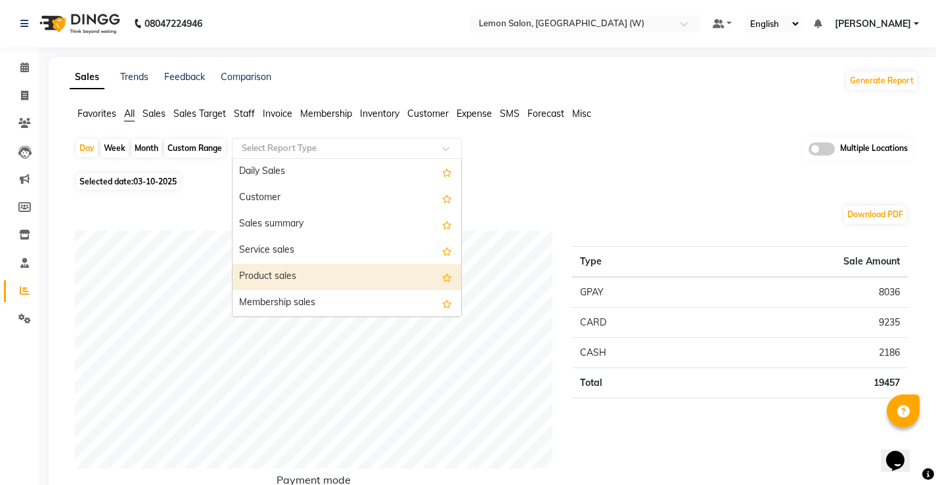
click at [274, 280] on div "Product sales" at bounding box center [346, 277] width 228 height 26
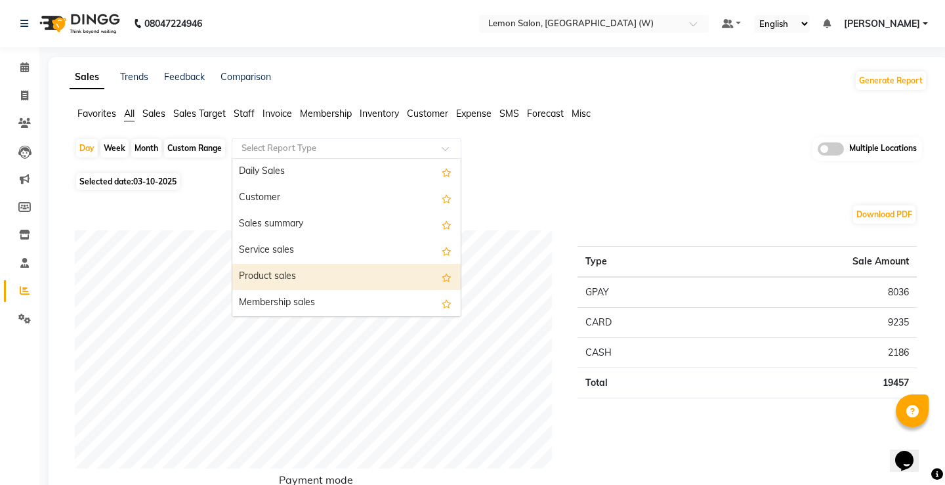
select select "full_report"
select select "csv"
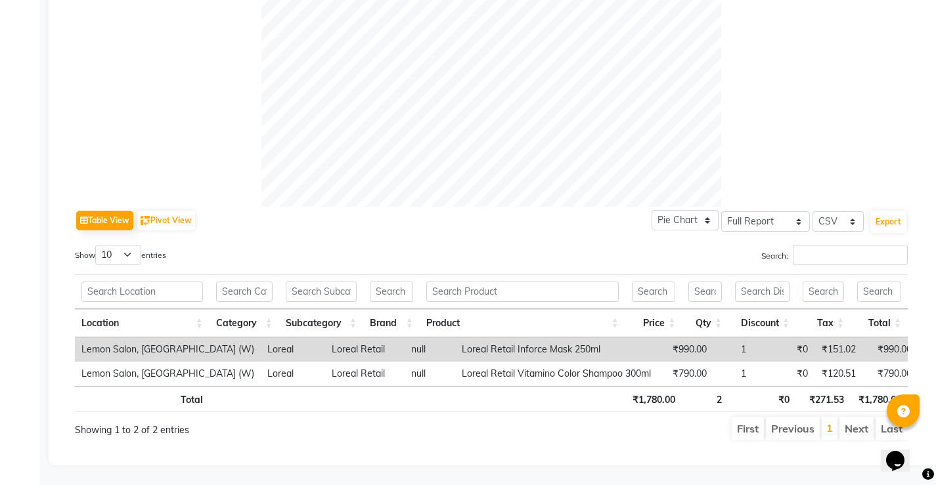
scroll to position [89, 0]
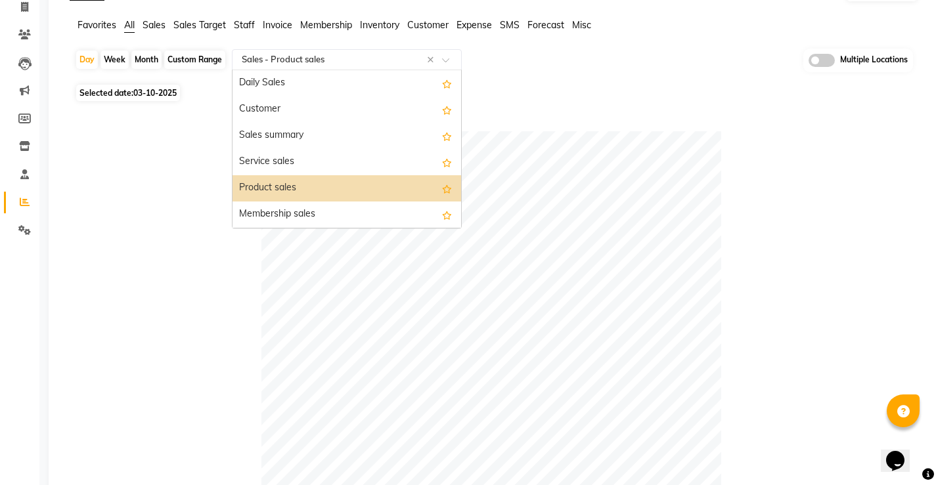
drag, startPoint x: 301, startPoint y: 53, endPoint x: 293, endPoint y: 144, distance: 90.9
click at [301, 54] on input "text" at bounding box center [333, 59] width 189 height 13
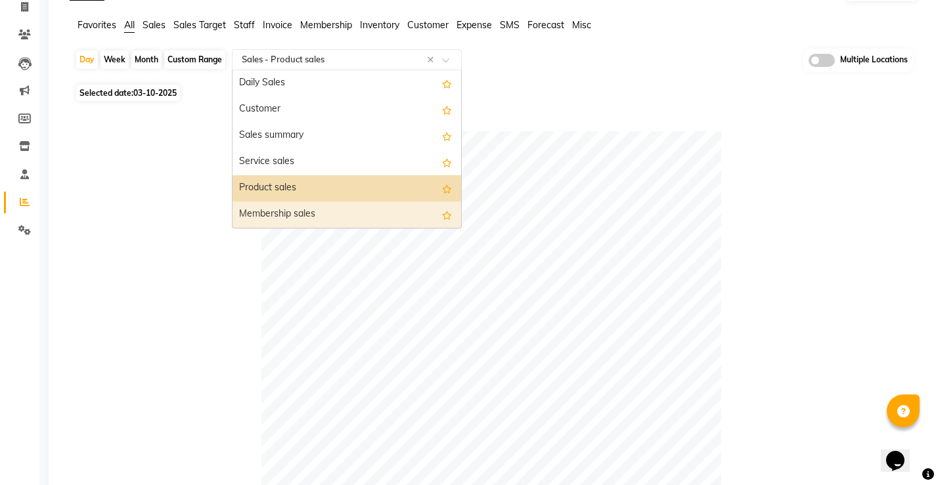
click at [301, 218] on div "Membership sales" at bounding box center [346, 215] width 228 height 26
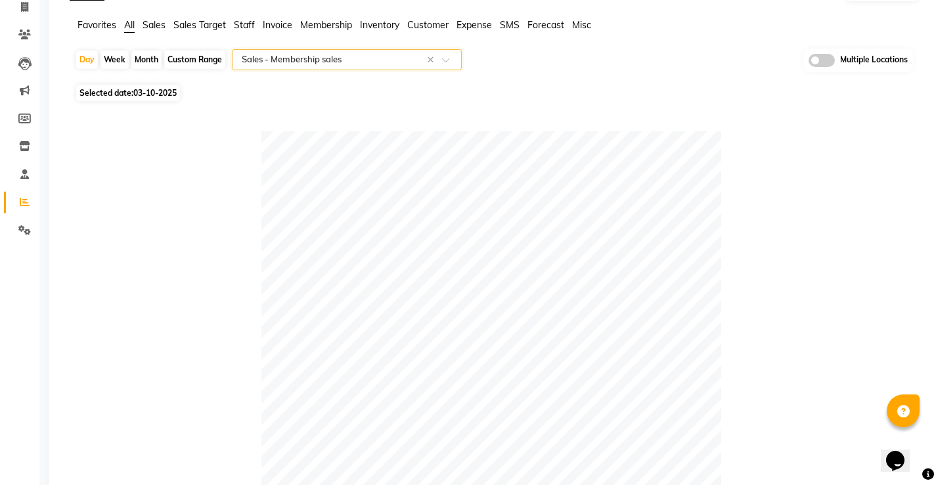
click at [125, 28] on span "All" at bounding box center [129, 25] width 11 height 12
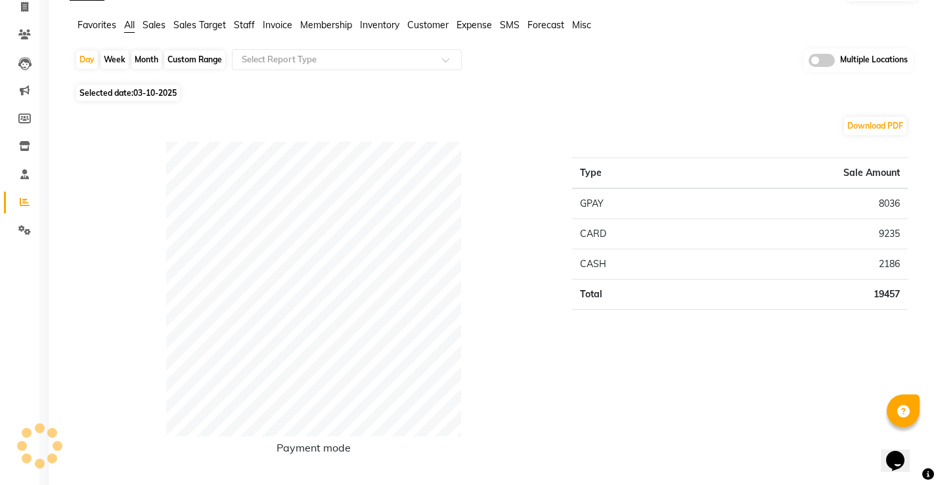
click at [181, 56] on div "Custom Range" at bounding box center [194, 60] width 61 height 18
select select "10"
select select "2025"
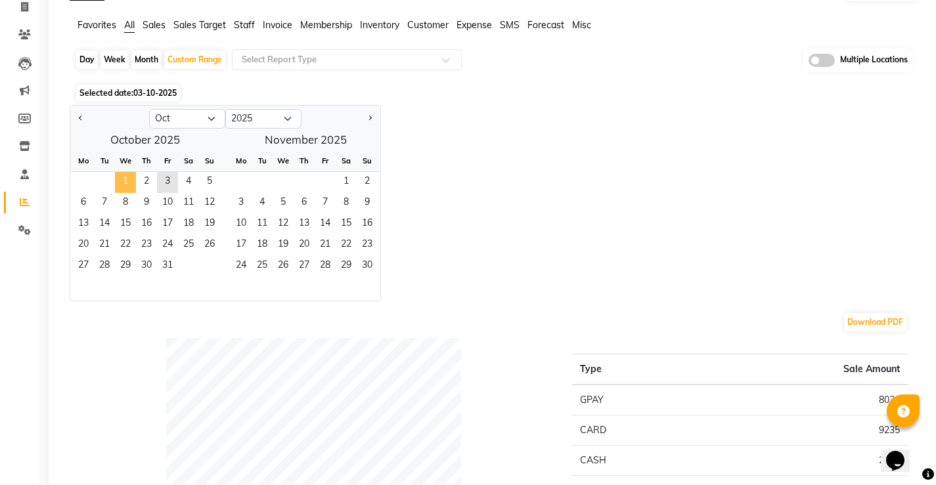
click at [123, 175] on span "1" at bounding box center [125, 182] width 21 height 21
click at [169, 176] on span "3" at bounding box center [167, 182] width 21 height 21
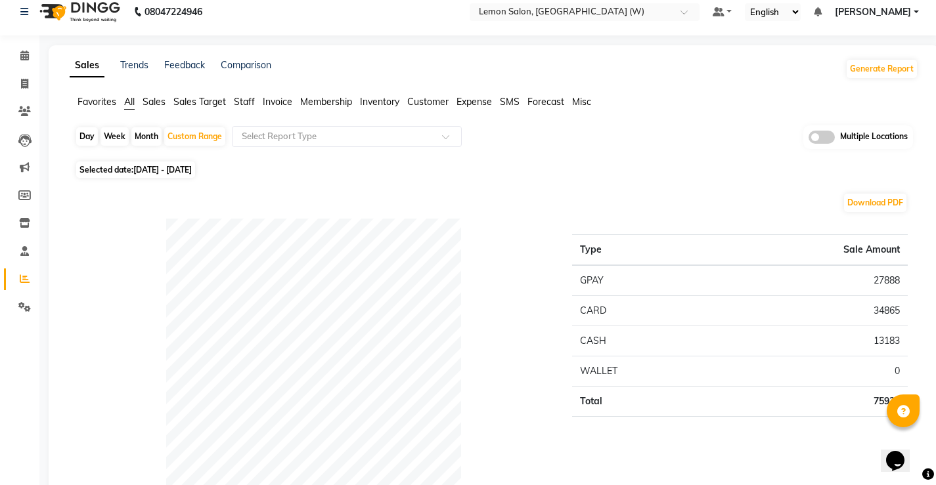
scroll to position [0, 0]
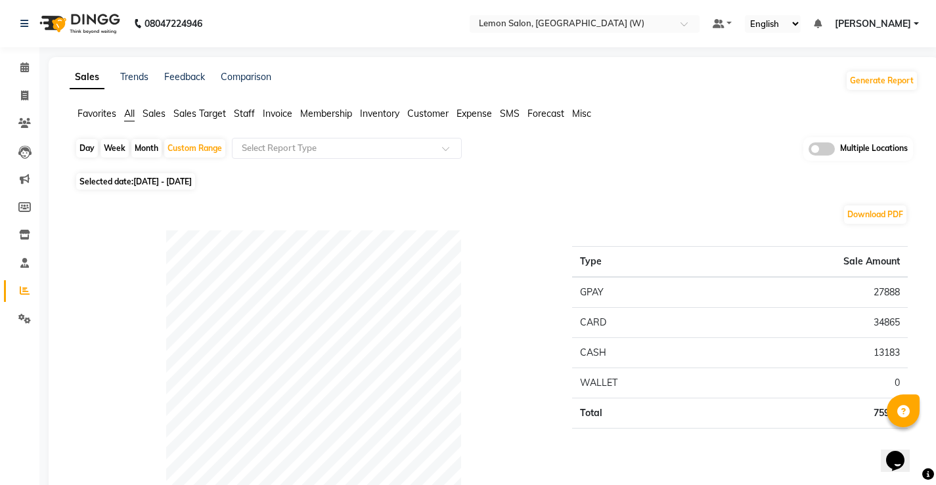
click at [88, 149] on div "Day" at bounding box center [87, 148] width 22 height 18
select select "10"
select select "2025"
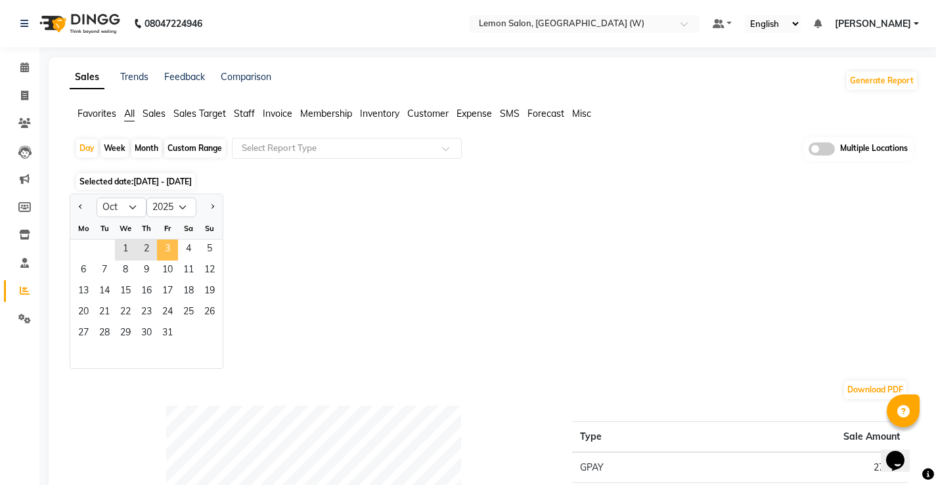
click at [163, 250] on span "3" at bounding box center [167, 250] width 21 height 21
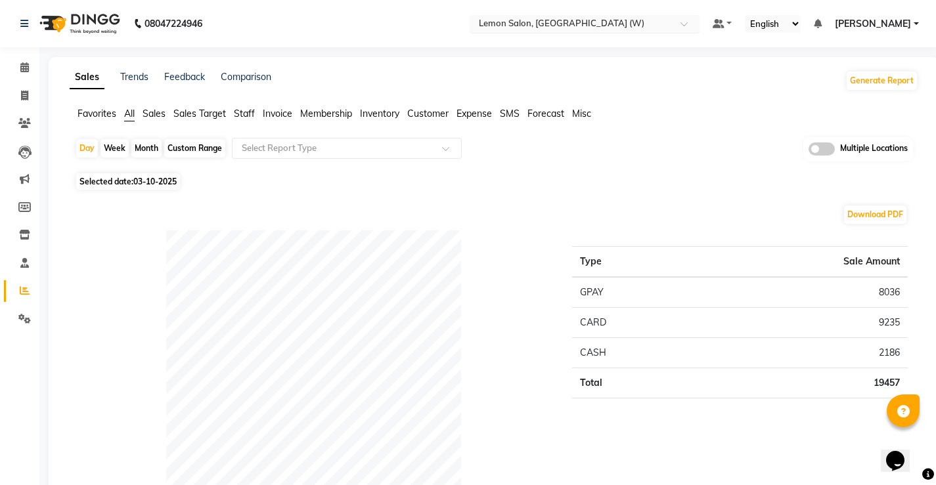
click at [593, 22] on input "text" at bounding box center [571, 24] width 190 height 13
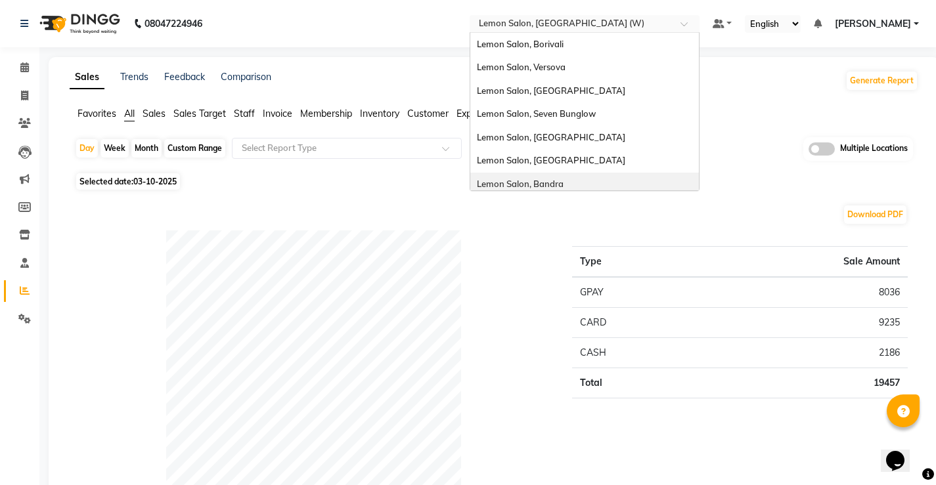
scroll to position [122, 0]
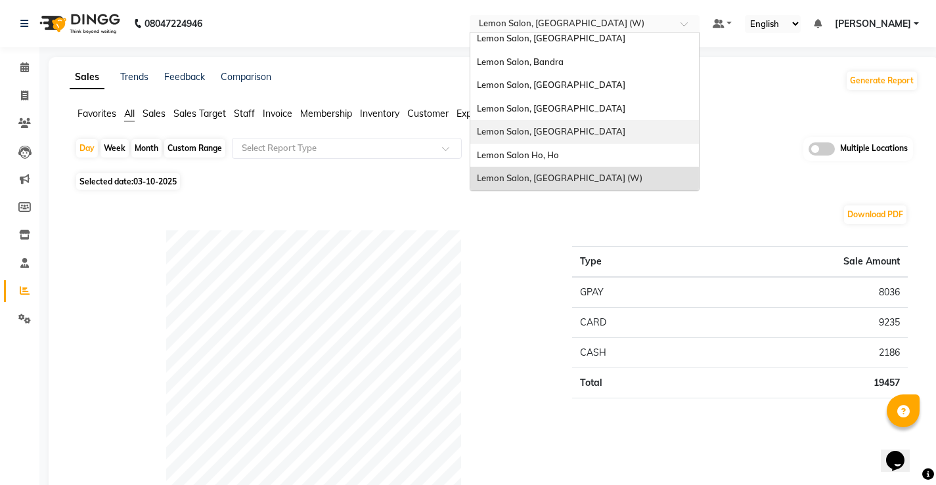
click at [564, 129] on span "Lemon Salon, [GEOGRAPHIC_DATA]" at bounding box center [551, 131] width 148 height 11
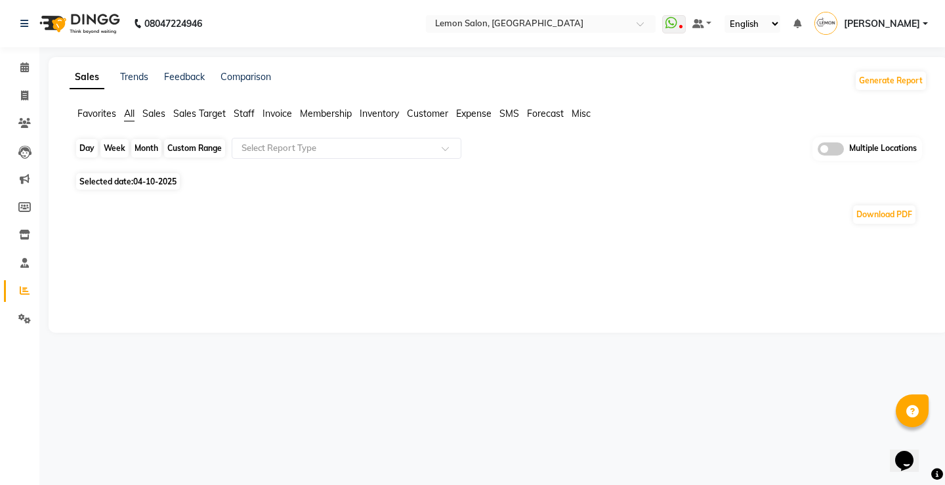
click at [85, 146] on div "Day" at bounding box center [87, 148] width 22 height 18
select select "10"
select select "2025"
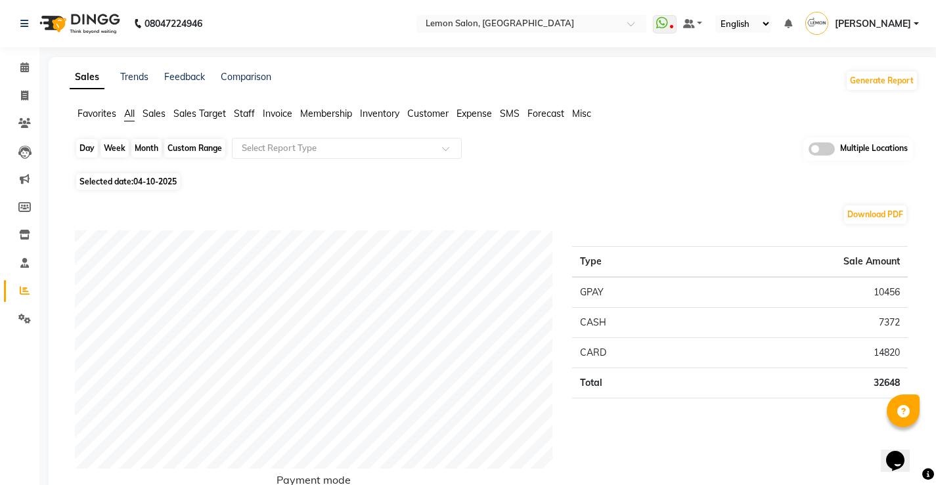
click at [77, 144] on div "Day" at bounding box center [87, 148] width 22 height 18
select select "10"
select select "2025"
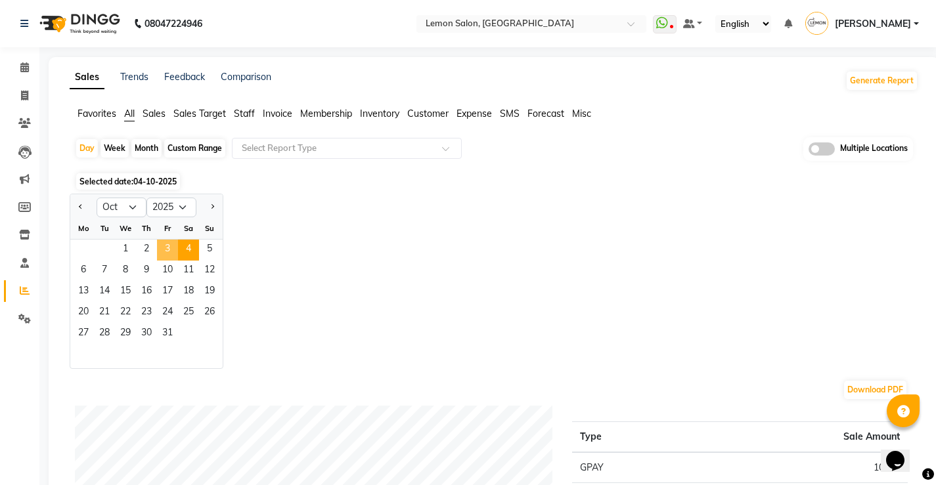
click at [165, 251] on span "3" at bounding box center [167, 250] width 21 height 21
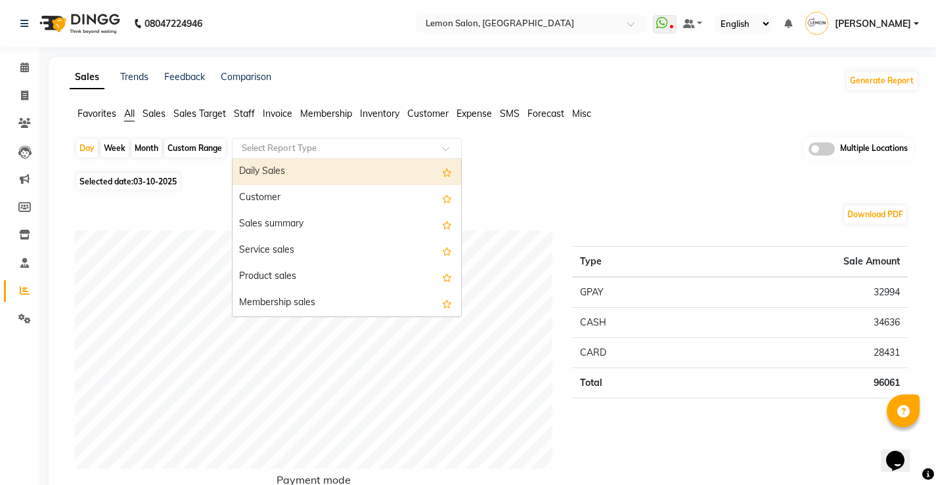
click at [306, 147] on input "text" at bounding box center [333, 148] width 189 height 13
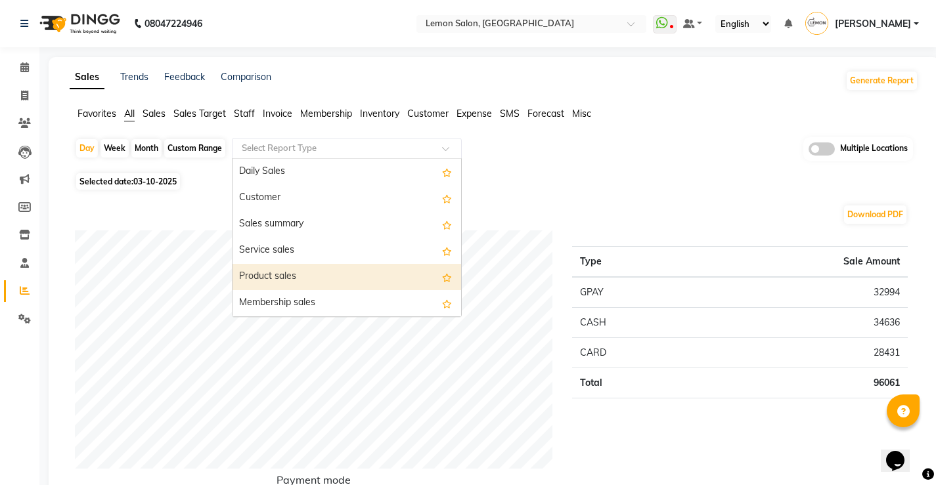
click at [297, 278] on div "Product sales" at bounding box center [346, 277] width 228 height 26
select select "full_report"
select select "csv"
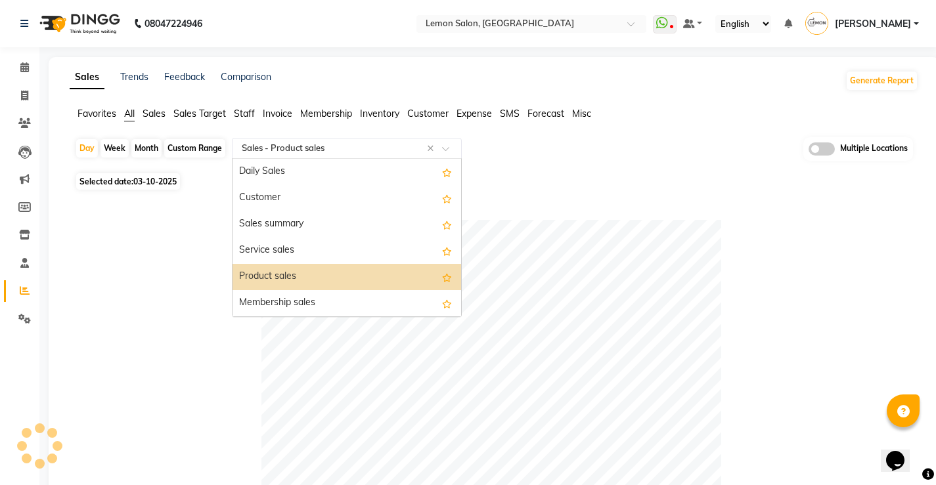
click at [307, 154] on input "text" at bounding box center [333, 148] width 189 height 13
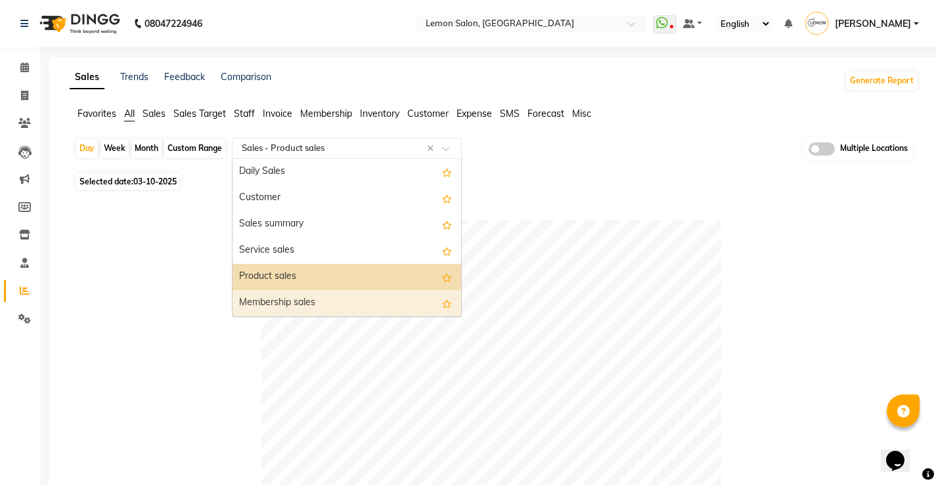
click at [328, 297] on div "Membership sales" at bounding box center [346, 303] width 228 height 26
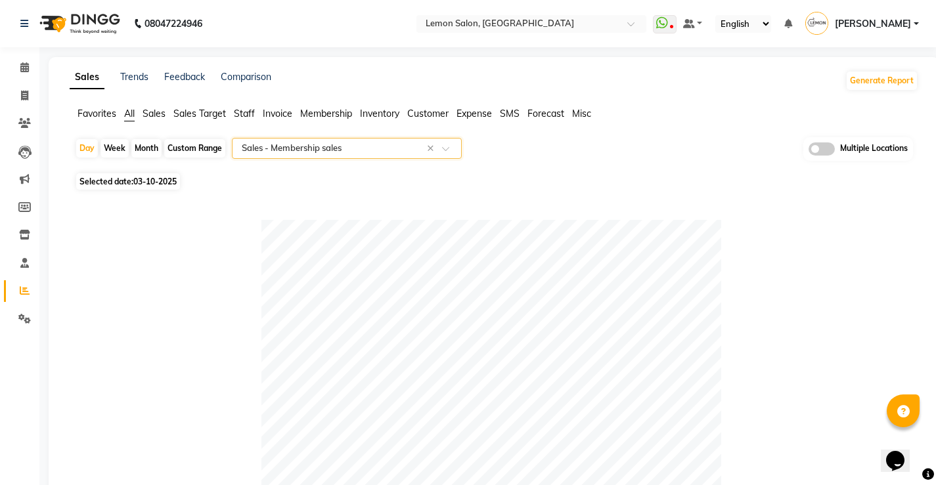
click at [132, 116] on span "All" at bounding box center [129, 114] width 11 height 12
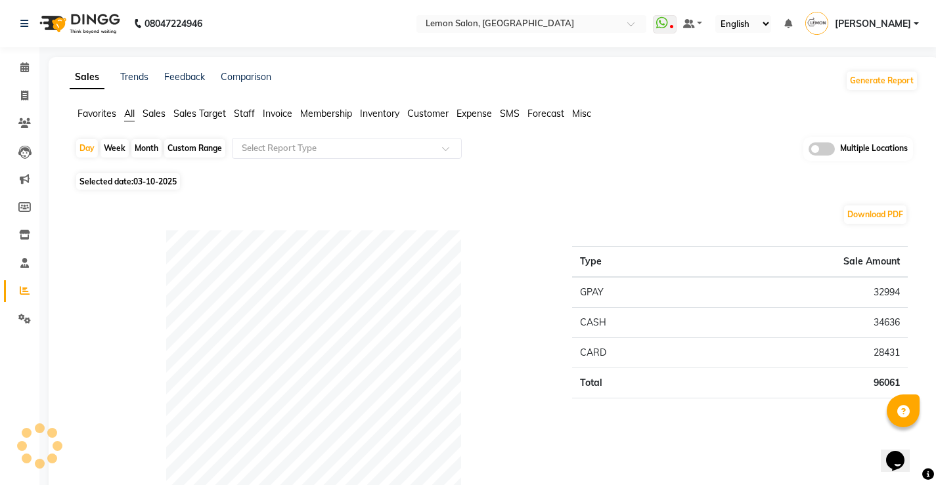
click at [181, 156] on div "Custom Range" at bounding box center [194, 148] width 61 height 18
select select "10"
select select "2025"
click at [182, 145] on div "Custom Range" at bounding box center [194, 148] width 61 height 18
select select "10"
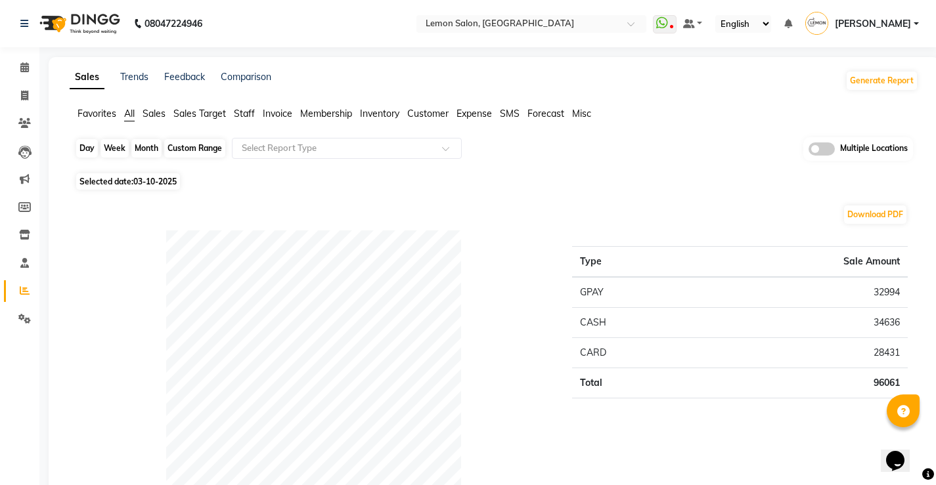
select select "2025"
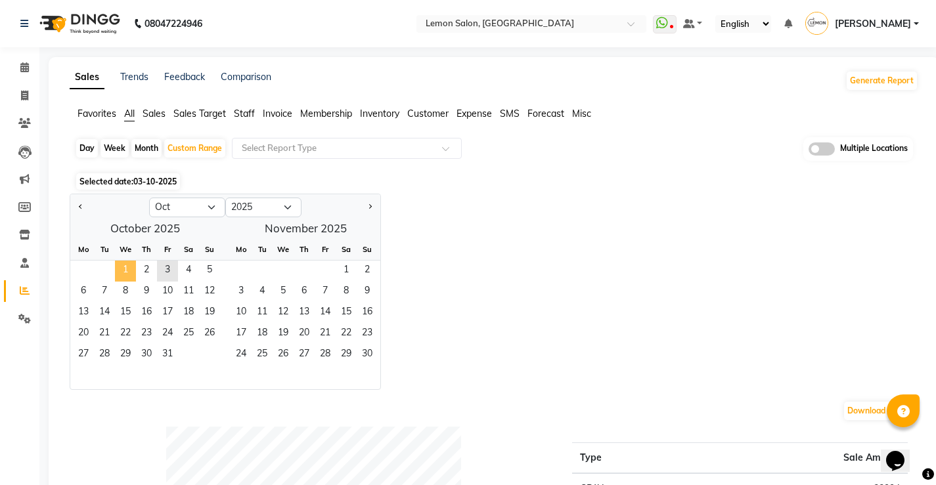
click at [125, 272] on span "1" at bounding box center [125, 271] width 21 height 21
click at [163, 273] on span "3" at bounding box center [167, 271] width 21 height 21
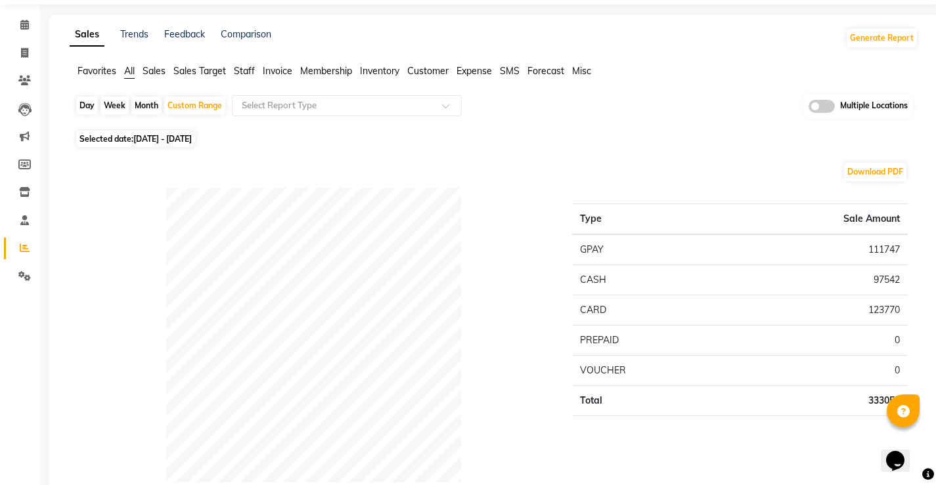
scroll to position [66, 0]
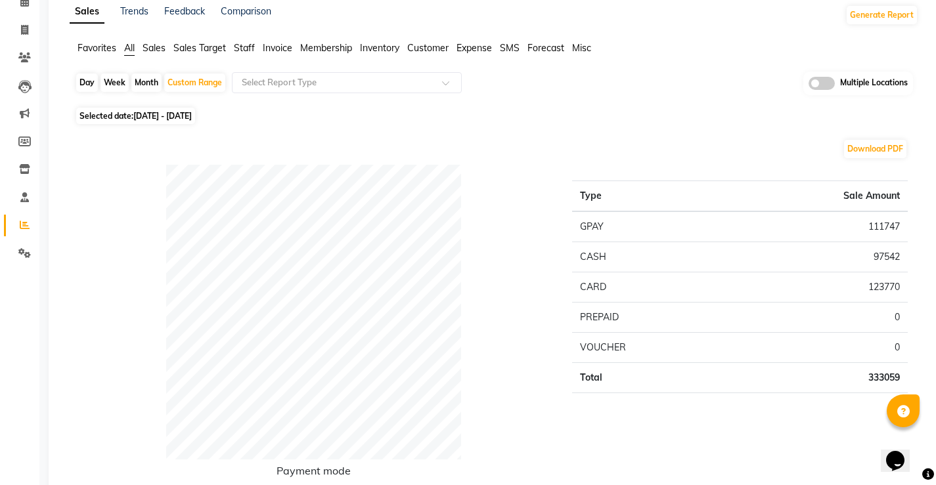
click at [78, 89] on div "Day" at bounding box center [87, 83] width 22 height 18
select select "10"
select select "2025"
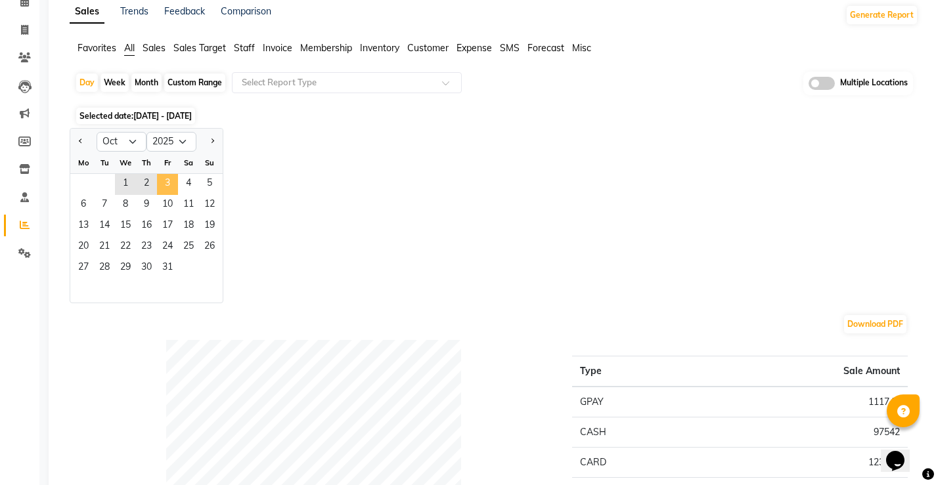
click at [169, 189] on span "3" at bounding box center [167, 184] width 21 height 21
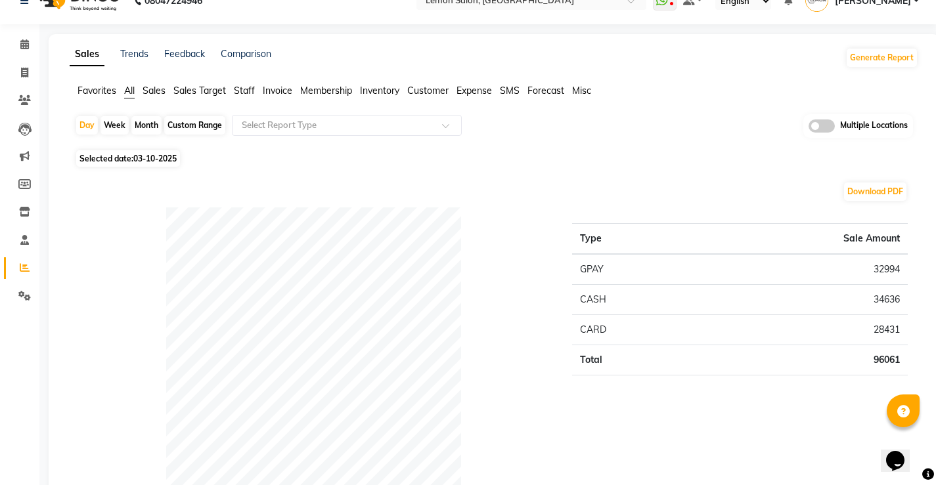
scroll to position [0, 0]
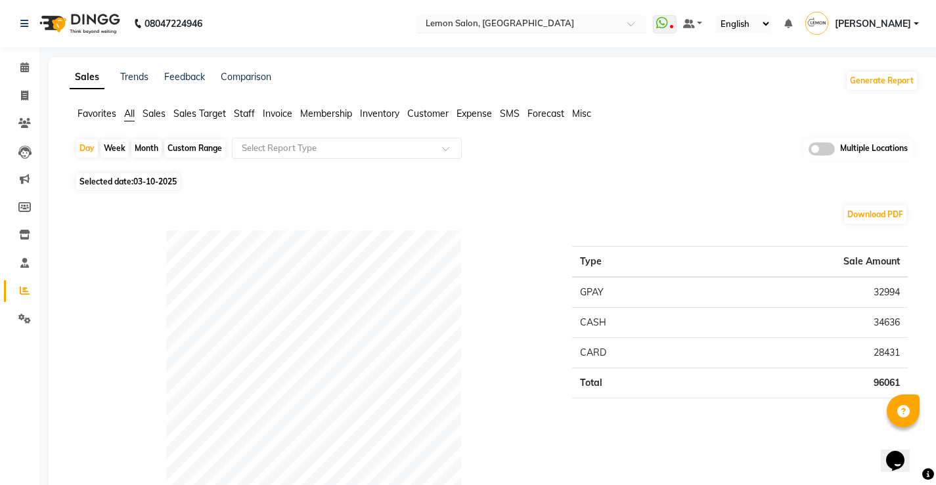
click at [513, 17] on div "× Lemon Salon, Oshiwara" at bounding box center [499, 23] width 148 height 13
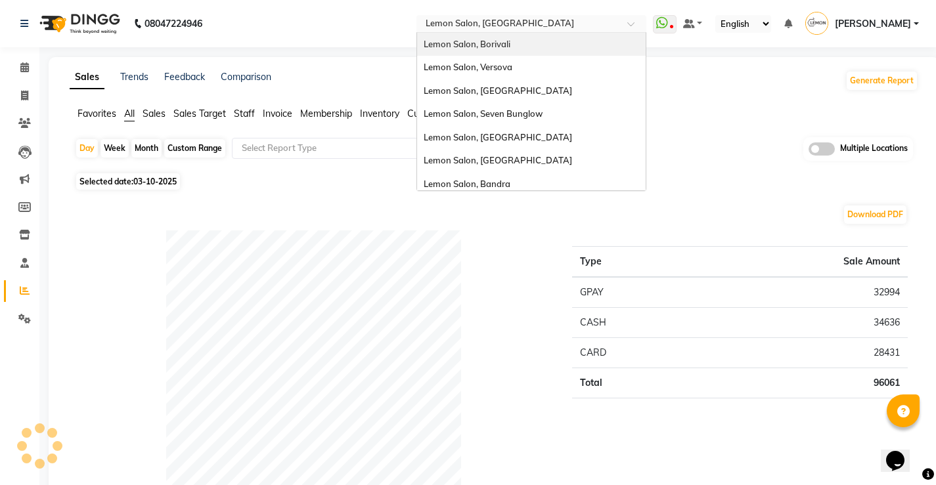
click at [525, 42] on div "Lemon Salon, Borivali" at bounding box center [531, 45] width 228 height 24
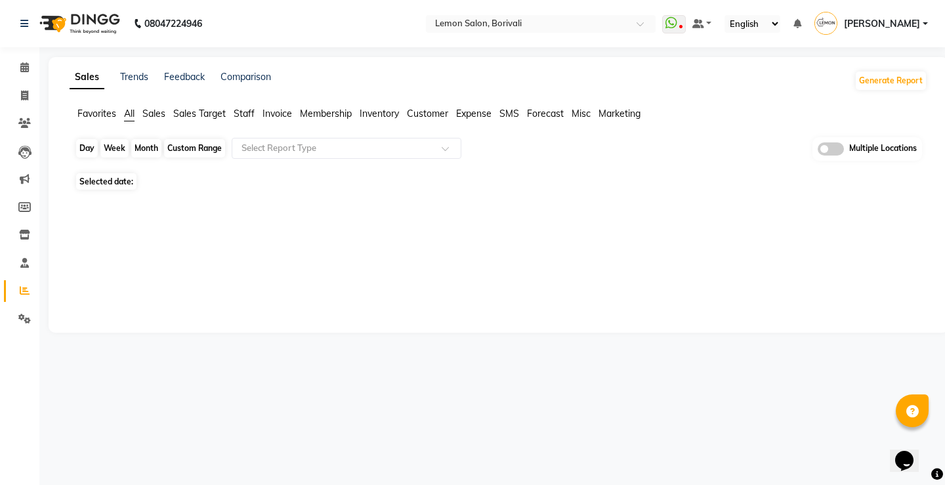
click at [86, 144] on div "Day" at bounding box center [87, 148] width 22 height 18
select select "10"
select select "2025"
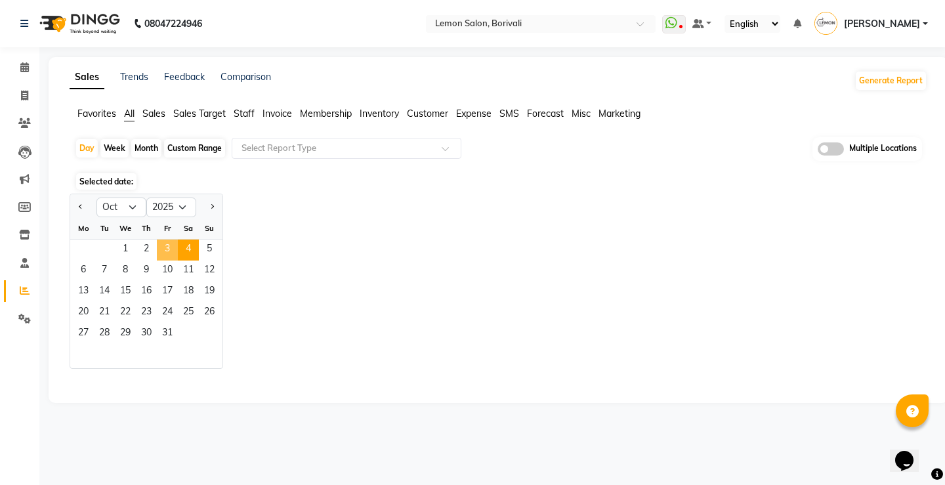
click at [171, 250] on span "3" at bounding box center [167, 250] width 21 height 21
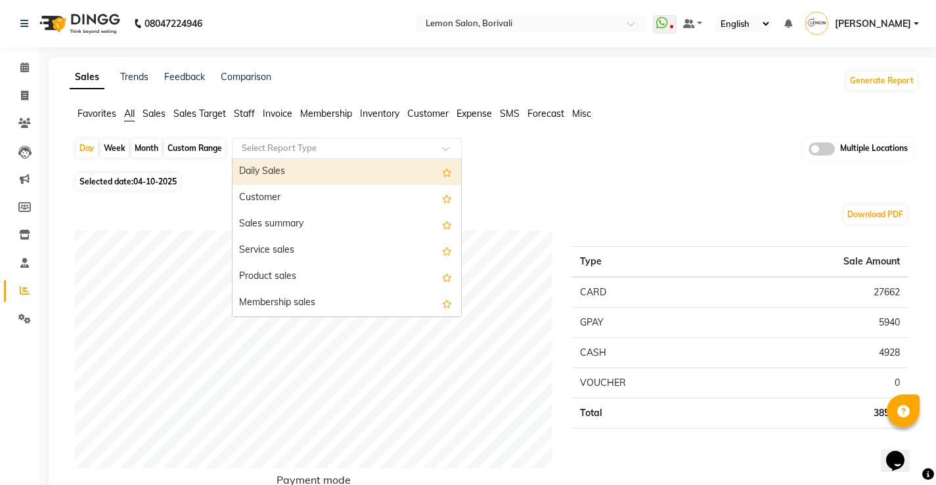
click at [320, 143] on input "text" at bounding box center [333, 148] width 189 height 13
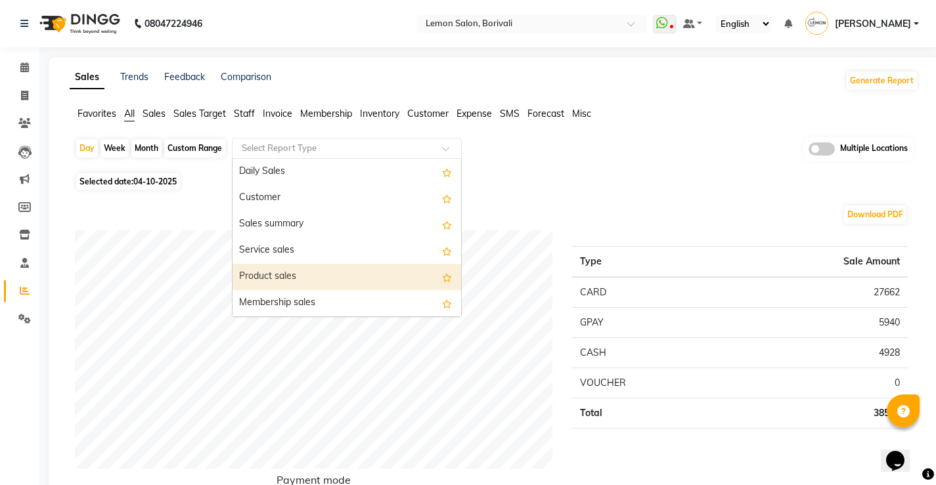
click at [291, 280] on div "Product sales" at bounding box center [346, 277] width 228 height 26
select select "full_report"
select select "csv"
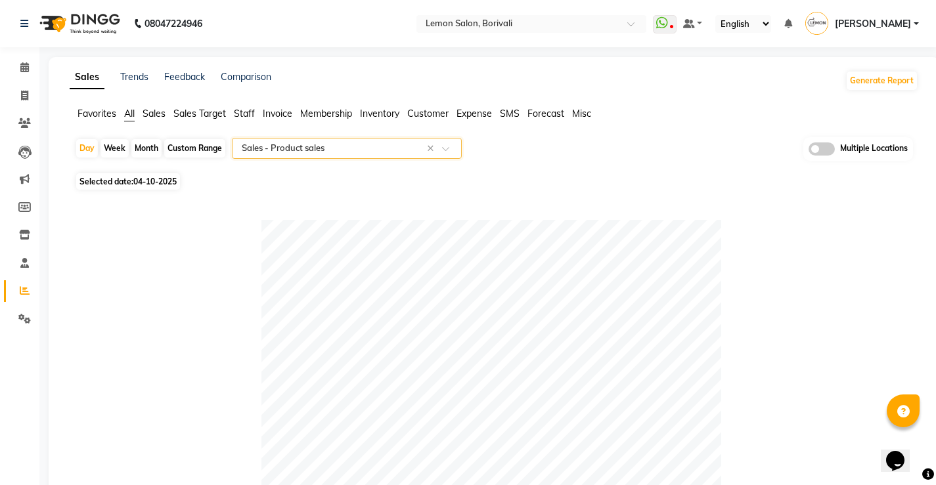
click at [358, 158] on ng-select "Select Report Type × Sales - Product sales ×" at bounding box center [347, 148] width 230 height 21
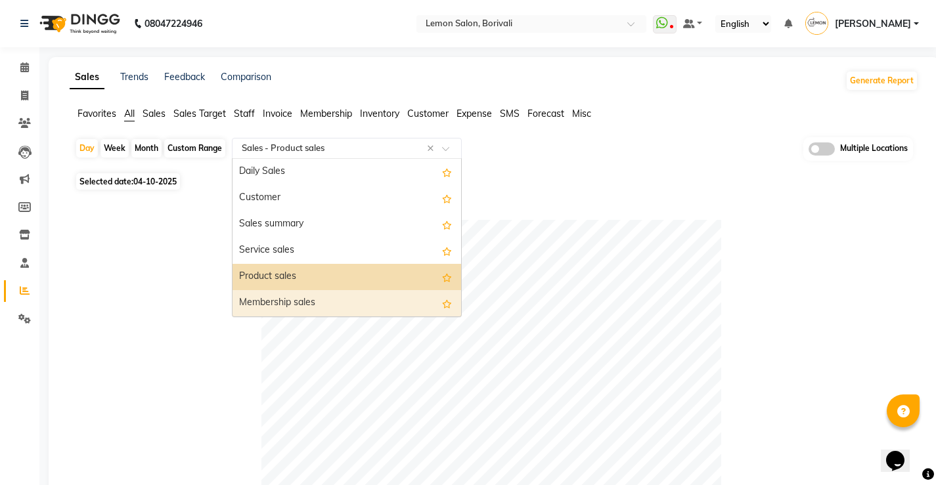
click at [305, 293] on div "Membership sales" at bounding box center [346, 303] width 228 height 26
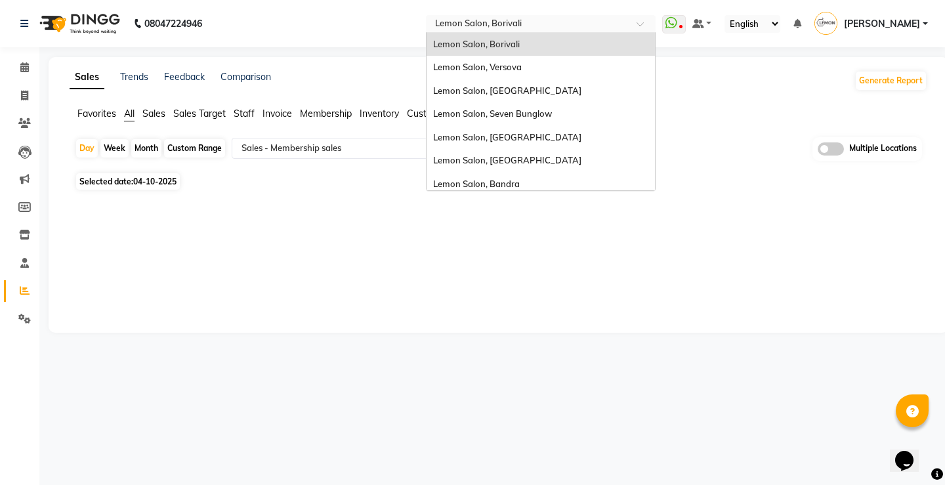
click at [523, 18] on input "text" at bounding box center [528, 24] width 190 height 13
click at [534, 139] on div "Lemon Salon, [GEOGRAPHIC_DATA]" at bounding box center [541, 138] width 228 height 24
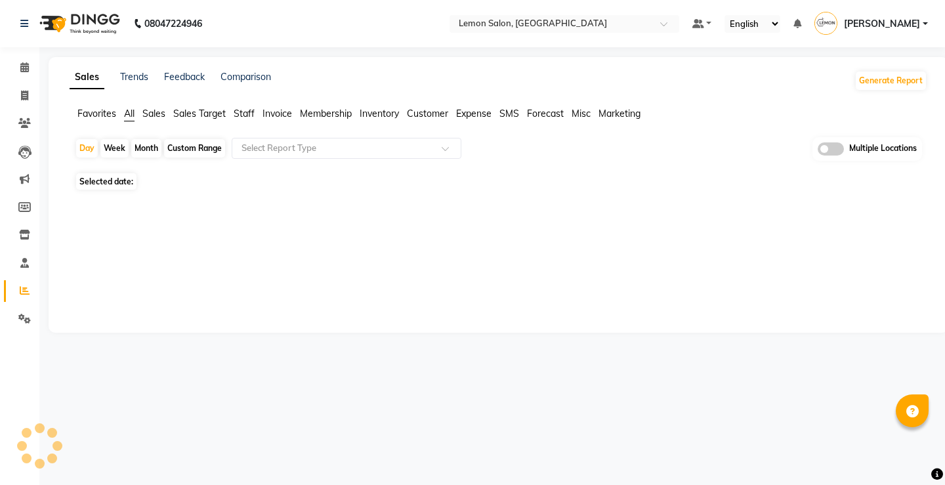
select select "en"
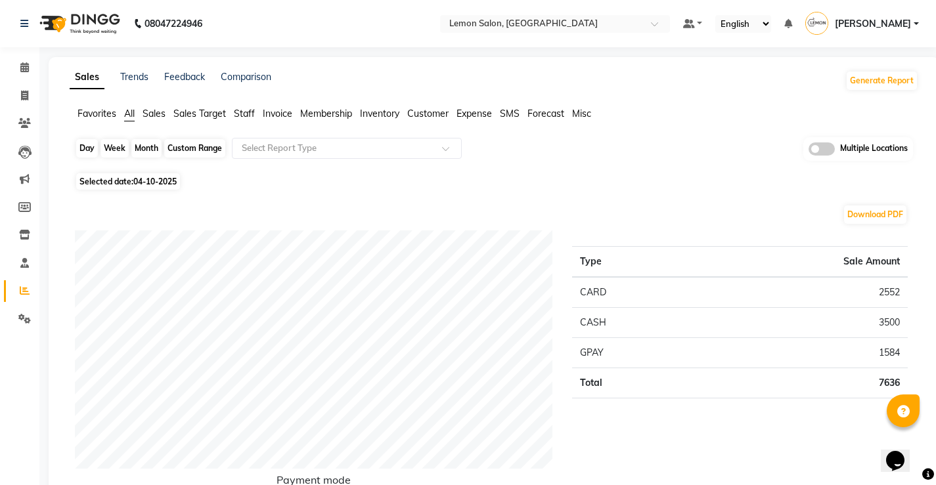
click at [89, 145] on div "Day" at bounding box center [87, 148] width 22 height 18
select select "10"
select select "2025"
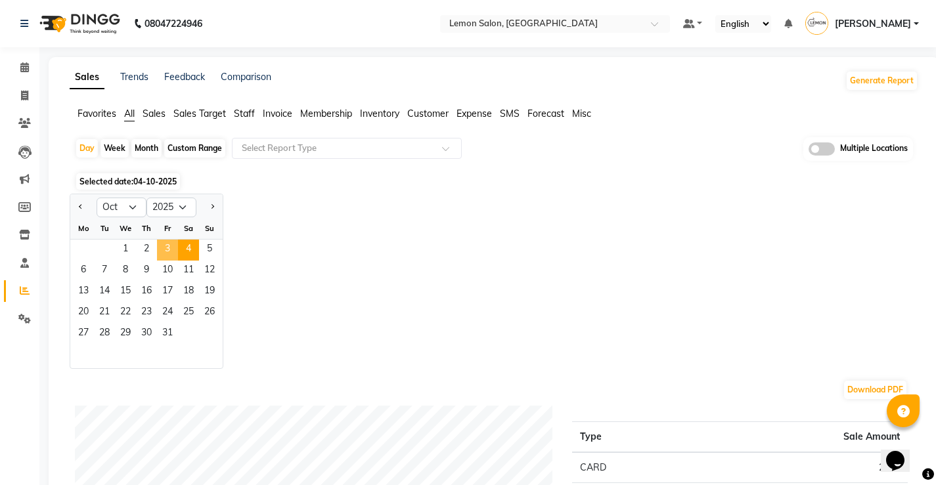
click at [176, 256] on span "3" at bounding box center [167, 250] width 21 height 21
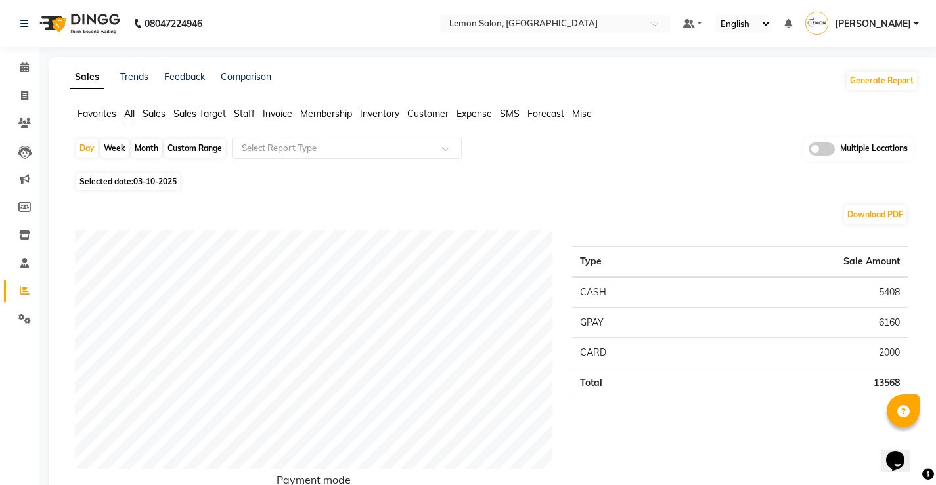
click at [290, 142] on input "text" at bounding box center [333, 148] width 189 height 13
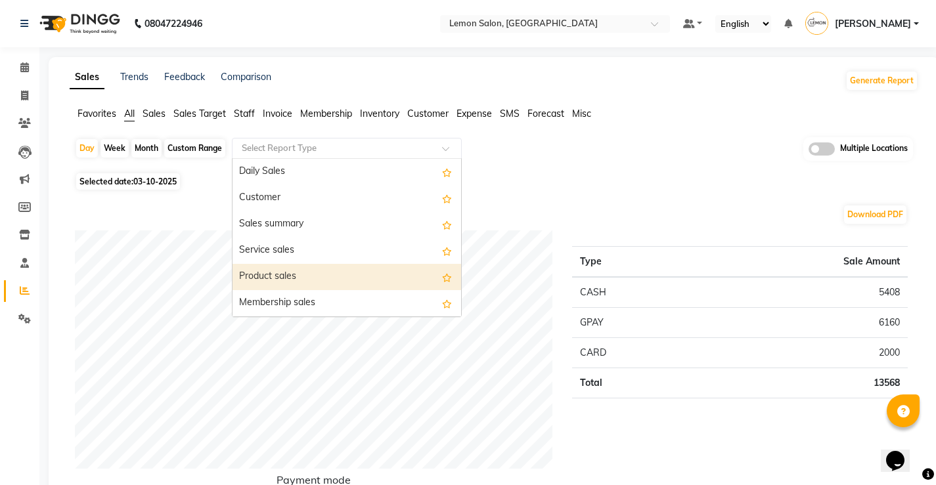
click at [300, 270] on div "Product sales" at bounding box center [346, 277] width 228 height 26
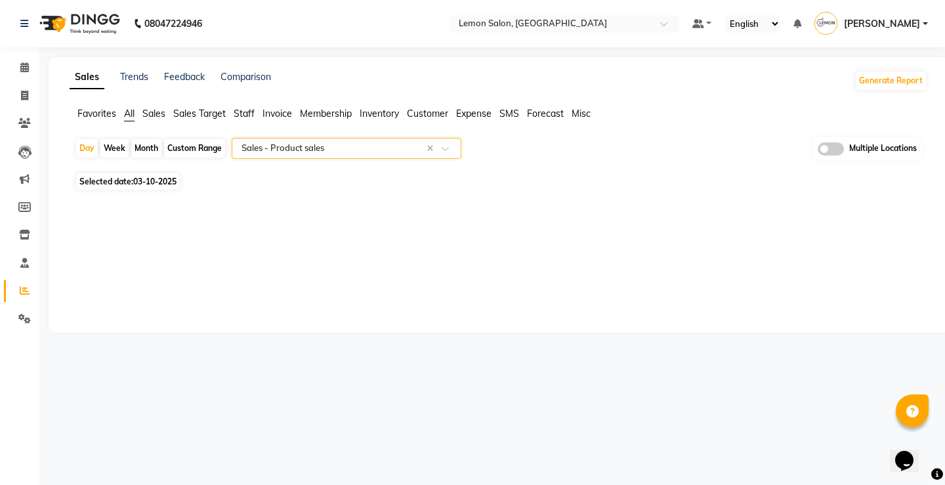
click at [314, 154] on input "text" at bounding box center [333, 148] width 189 height 13
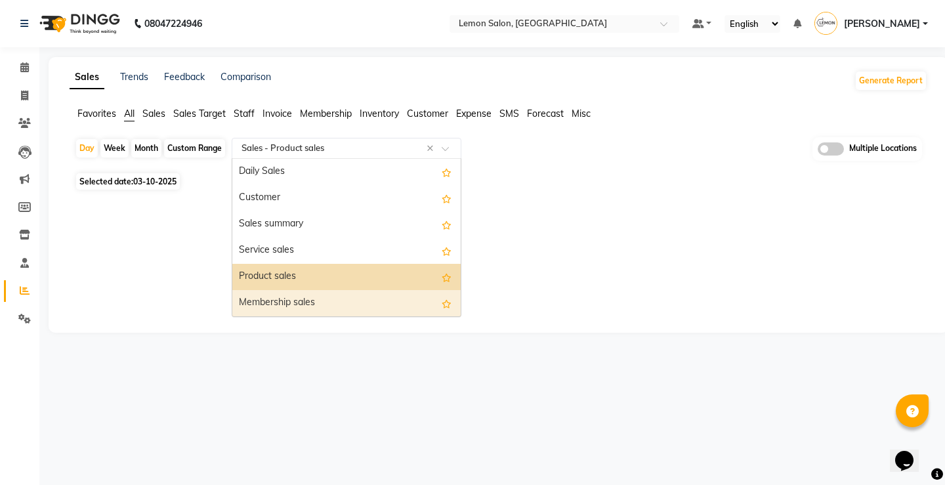
click at [303, 295] on div "Membership sales" at bounding box center [346, 303] width 228 height 26
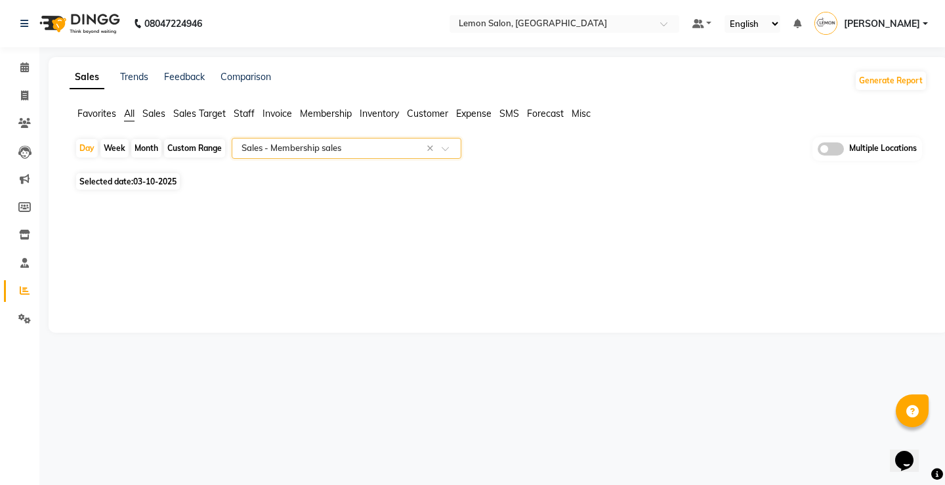
click at [135, 112] on span "All" at bounding box center [129, 114] width 11 height 12
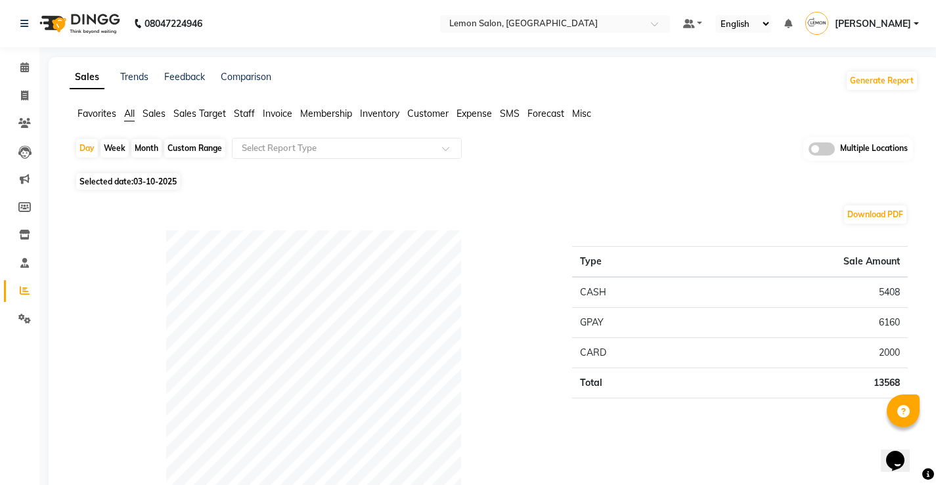
click at [196, 148] on div "Custom Range" at bounding box center [194, 148] width 61 height 18
select select "10"
select select "2025"
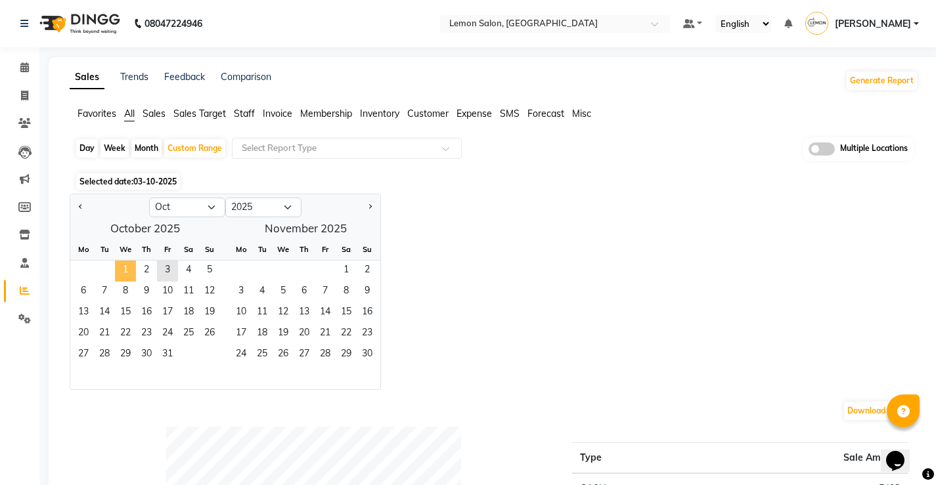
click at [122, 269] on span "1" at bounding box center [125, 271] width 21 height 21
click at [171, 269] on span "3" at bounding box center [167, 271] width 21 height 21
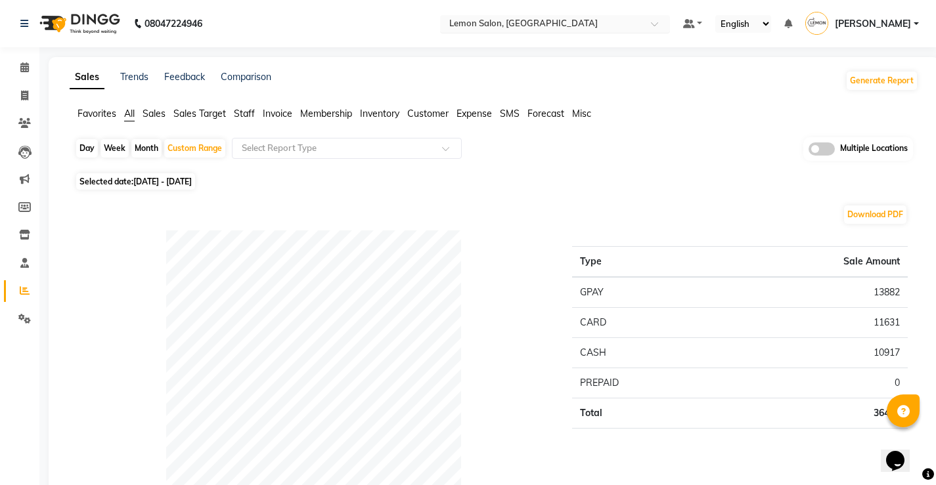
click at [542, 22] on input "text" at bounding box center [541, 24] width 190 height 13
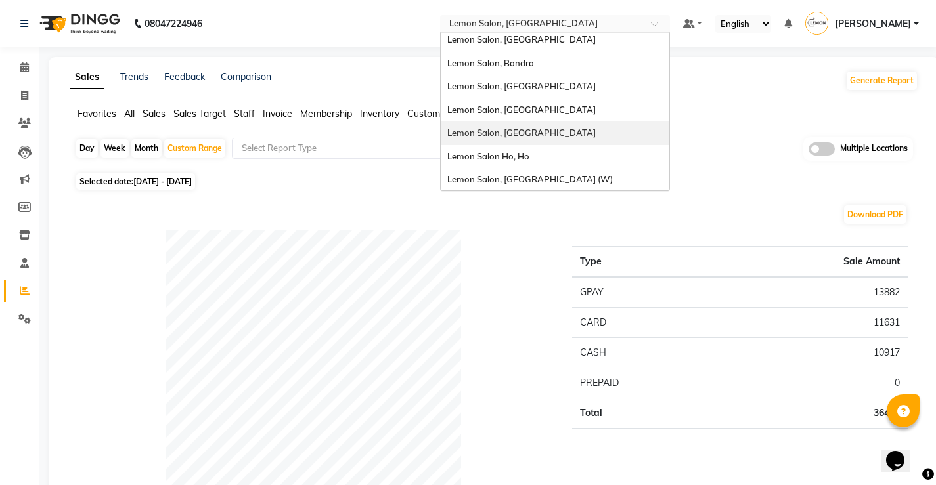
scroll to position [122, 0]
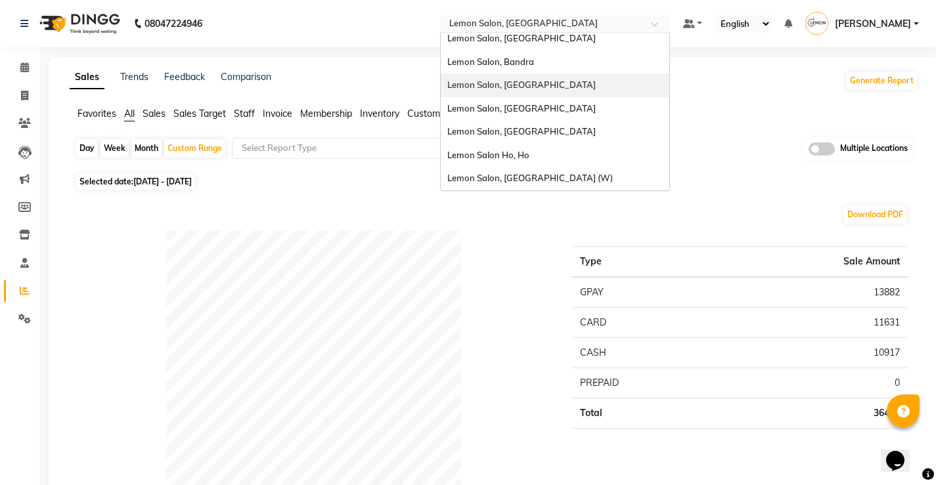
click at [559, 79] on div "Lemon Salon, [GEOGRAPHIC_DATA]" at bounding box center [555, 86] width 228 height 24
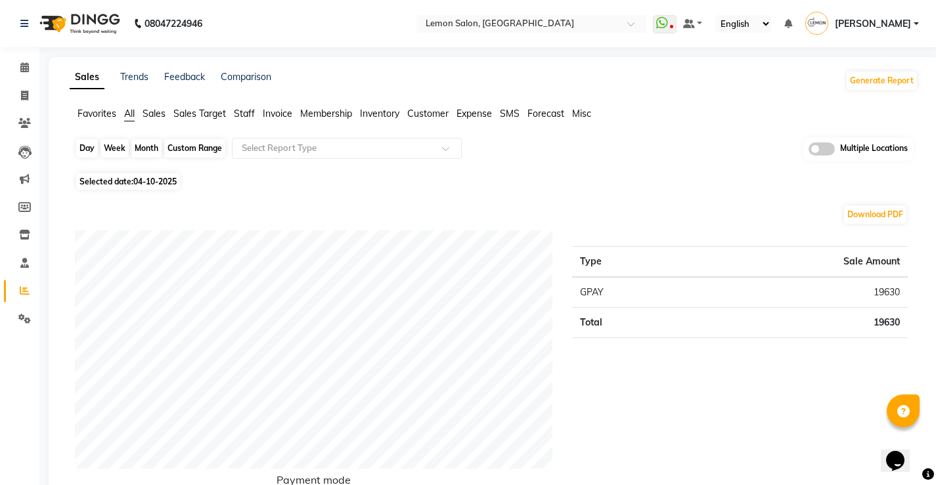
click at [91, 144] on div "Day" at bounding box center [87, 148] width 22 height 18
select select "10"
select select "2025"
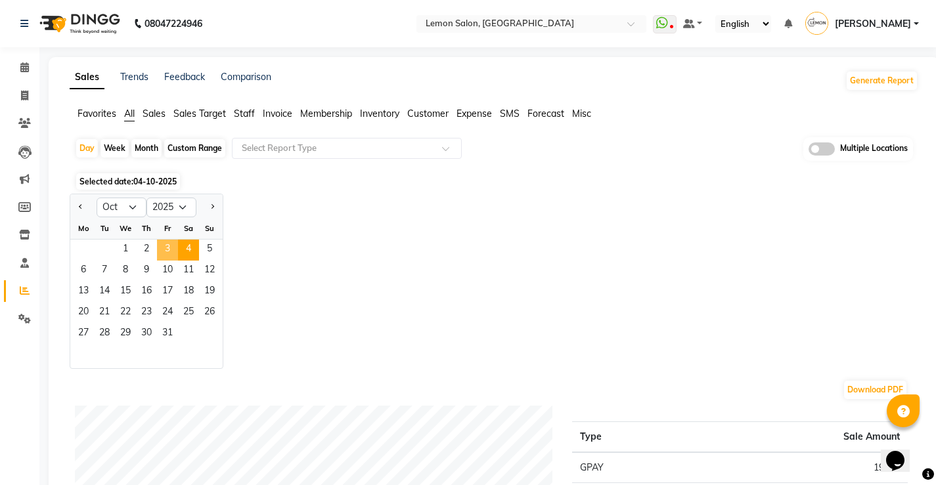
drag, startPoint x: 179, startPoint y: 251, endPoint x: 170, endPoint y: 251, distance: 8.6
click at [170, 251] on div "1 2 3 4 5" at bounding box center [146, 250] width 152 height 21
click at [170, 251] on span "3" at bounding box center [167, 250] width 21 height 21
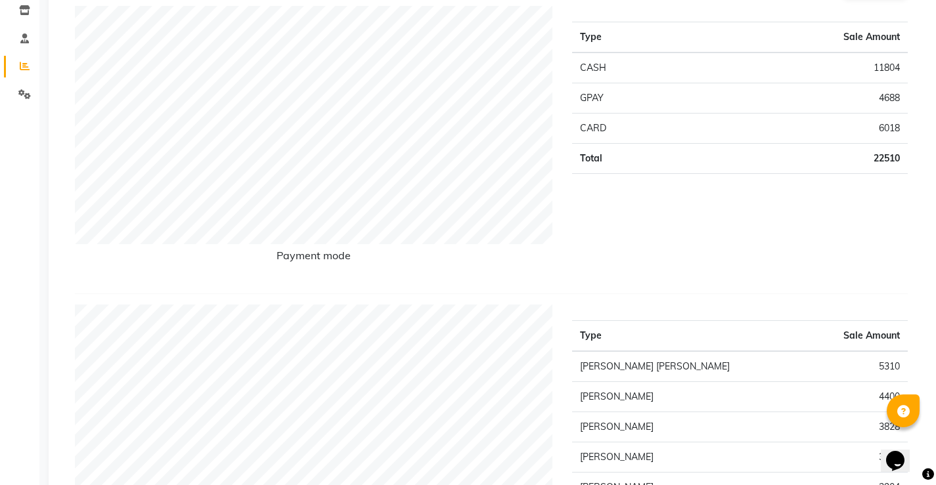
scroll to position [66, 0]
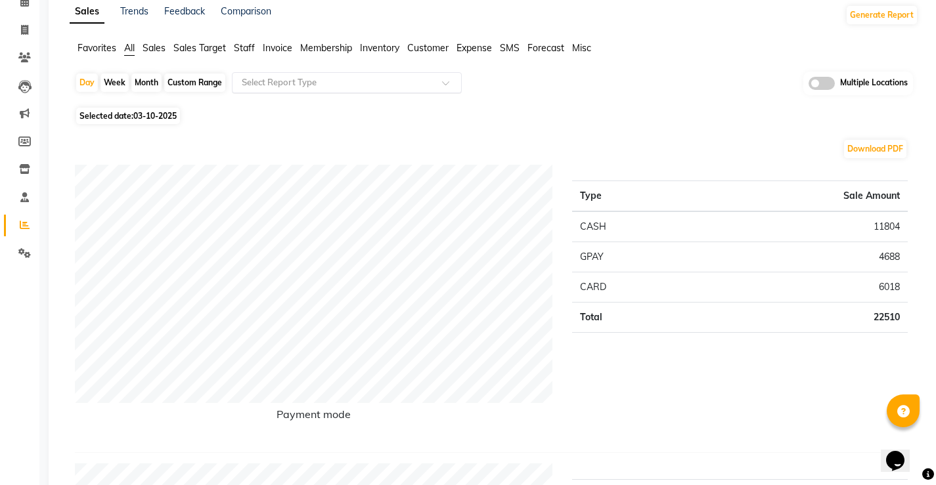
click at [289, 81] on input "text" at bounding box center [333, 82] width 189 height 13
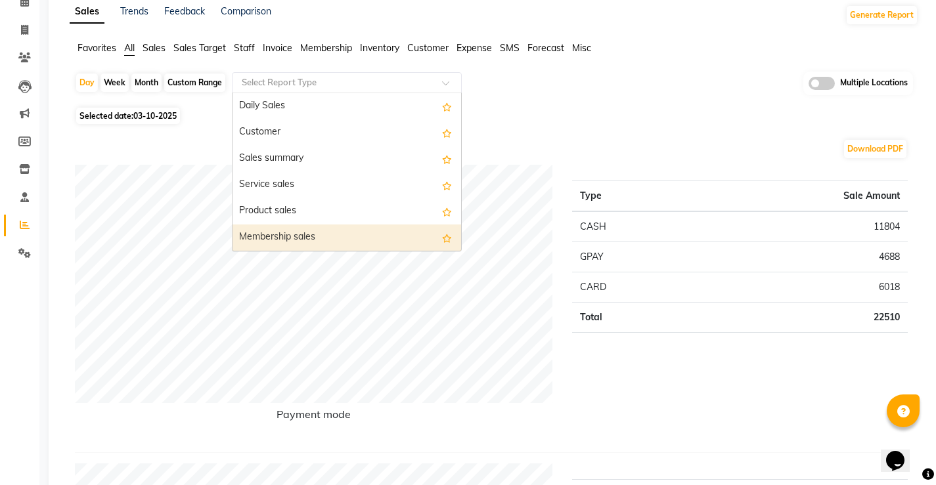
click at [286, 237] on div "Membership sales" at bounding box center [346, 238] width 228 height 26
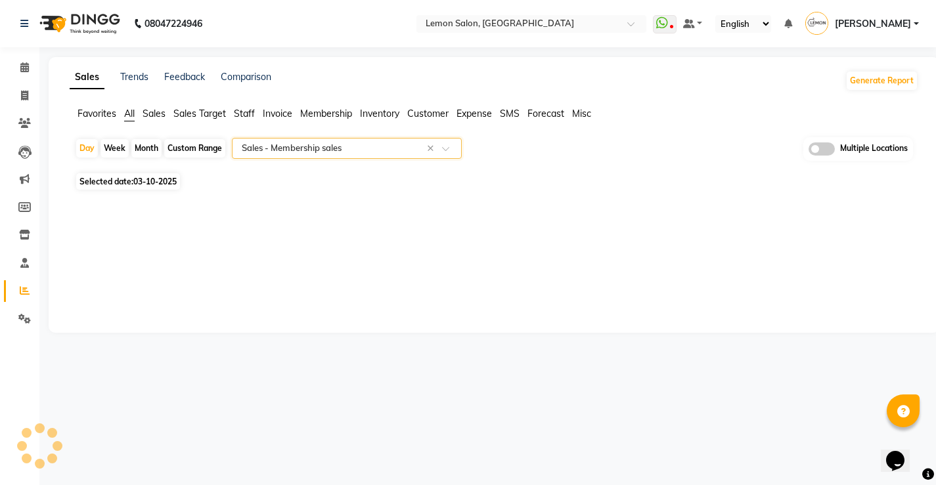
scroll to position [0, 0]
select select "filtered_report"
select select "csv"
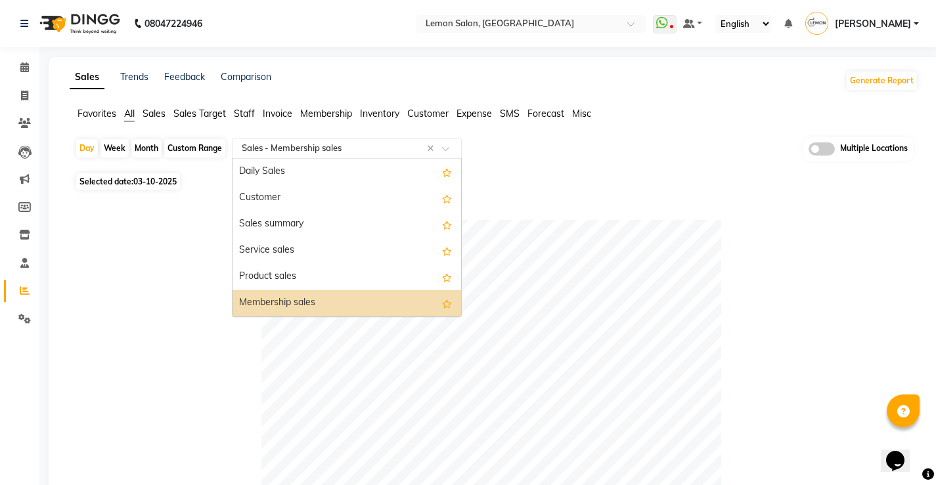
click at [293, 154] on input "text" at bounding box center [333, 148] width 189 height 13
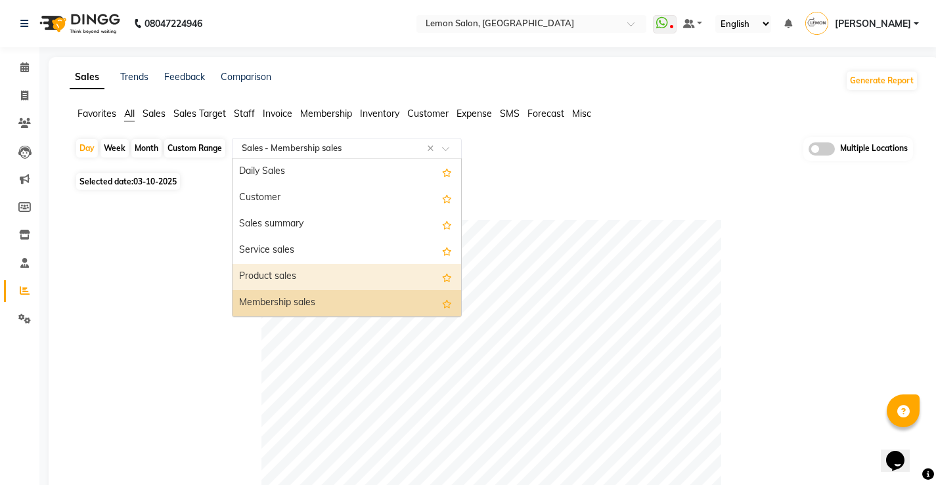
scroll to position [66, 0]
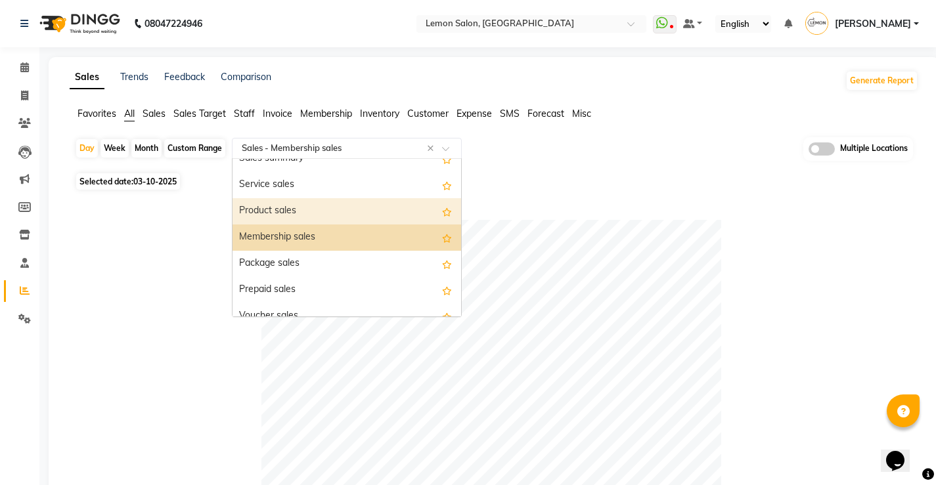
click at [305, 208] on div "Product sales" at bounding box center [346, 211] width 228 height 26
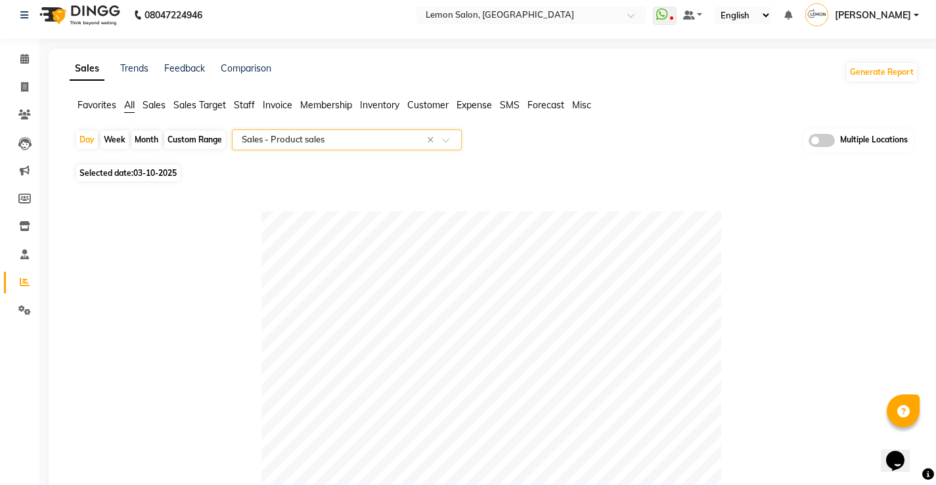
scroll to position [6, 0]
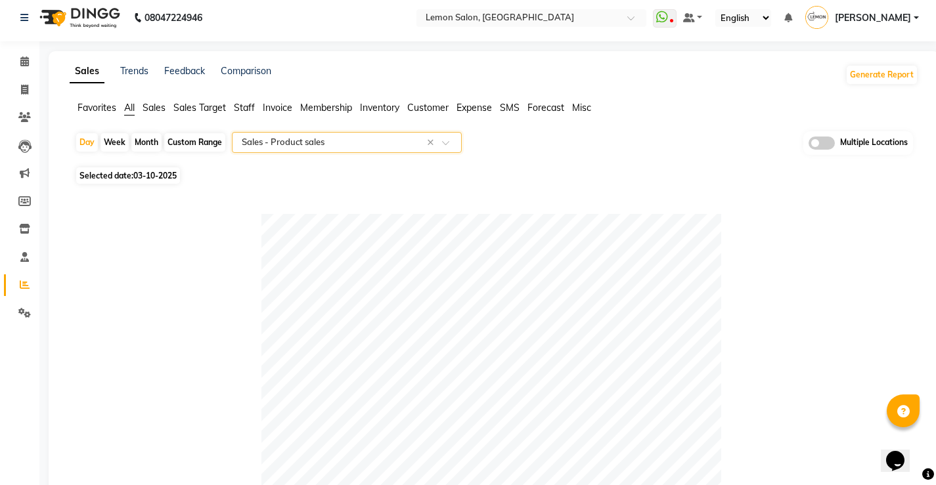
click at [131, 108] on span "All" at bounding box center [129, 108] width 11 height 12
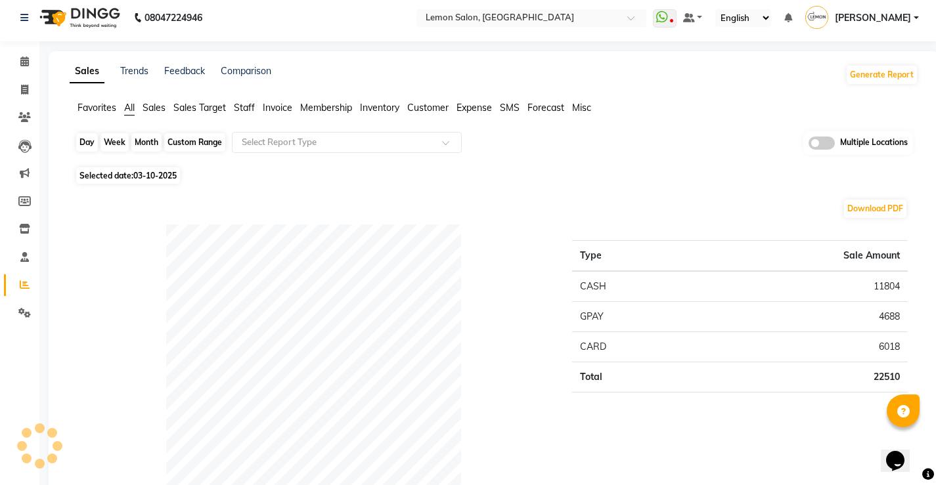
click at [85, 148] on div "Day" at bounding box center [87, 142] width 22 height 18
select select "10"
select select "2025"
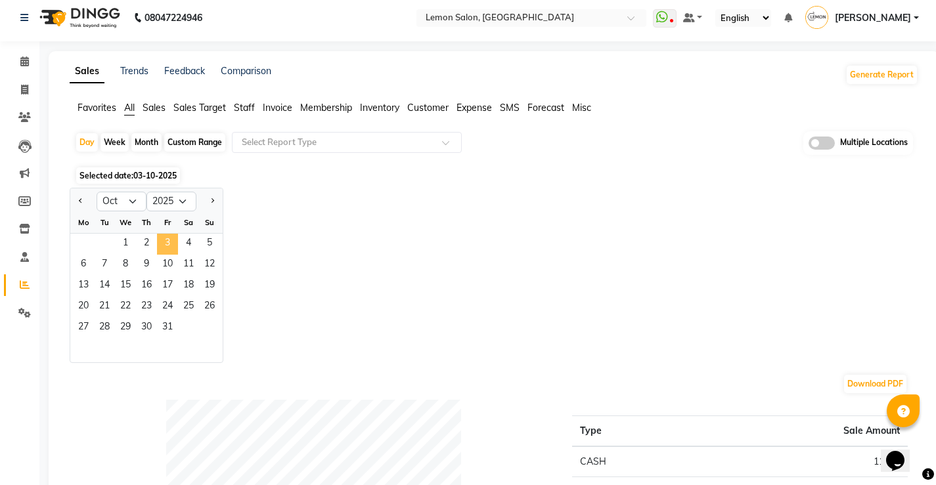
click at [166, 243] on span "3" at bounding box center [167, 244] width 21 height 21
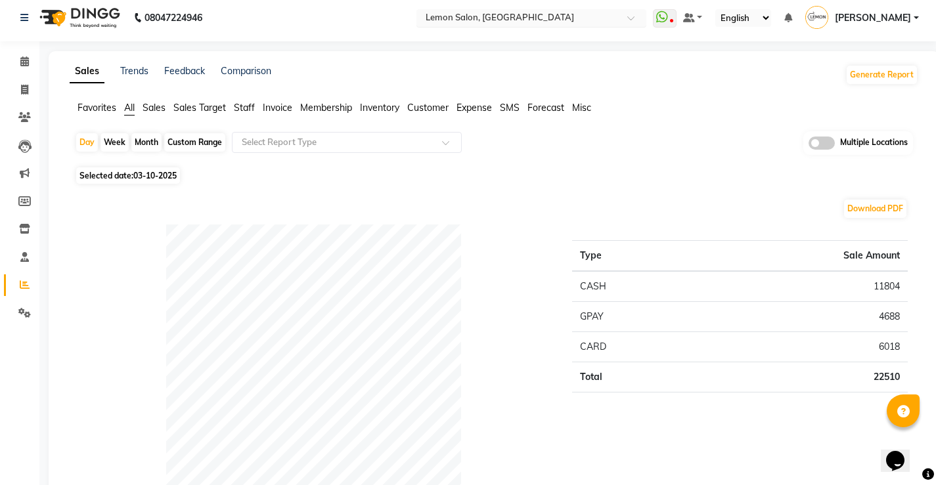
click at [452, 16] on input "text" at bounding box center [518, 18] width 190 height 13
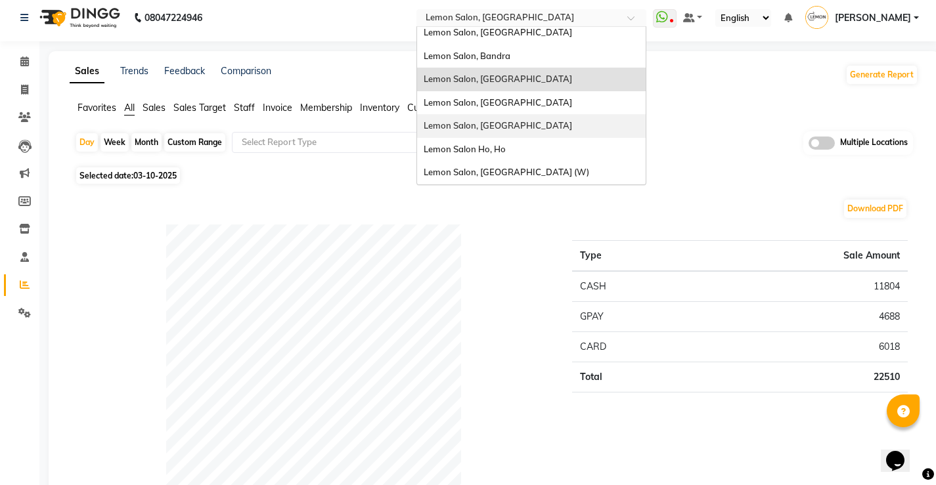
scroll to position [0, 0]
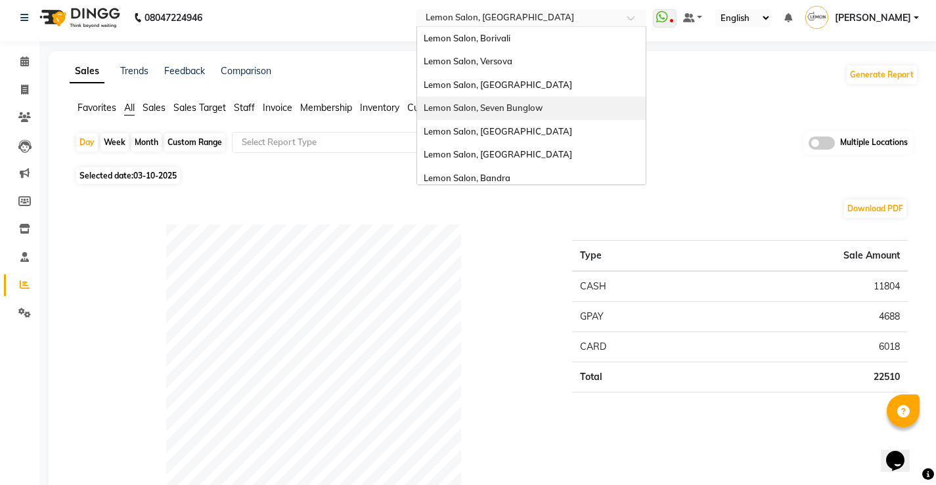
click at [542, 112] on span "Lemon Salon, Seven Bunglow" at bounding box center [482, 107] width 119 height 11
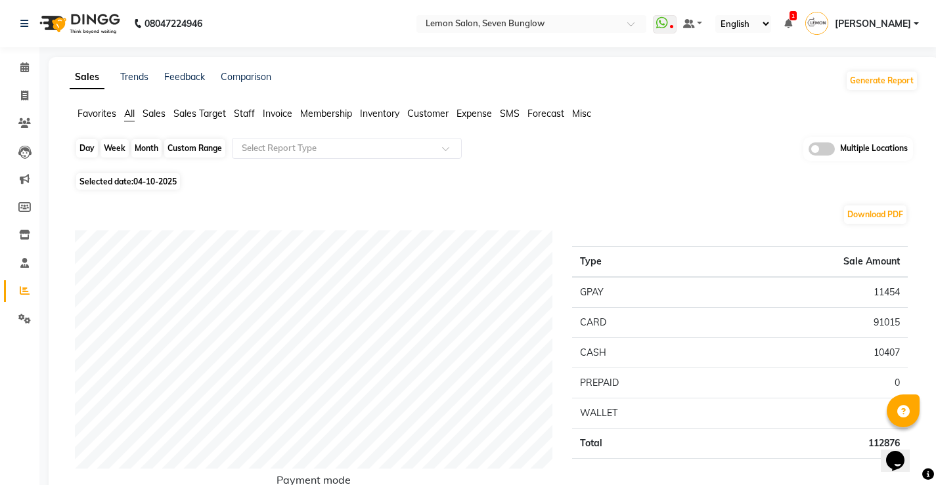
click at [88, 150] on div "Day" at bounding box center [87, 148] width 22 height 18
select select "10"
select select "2025"
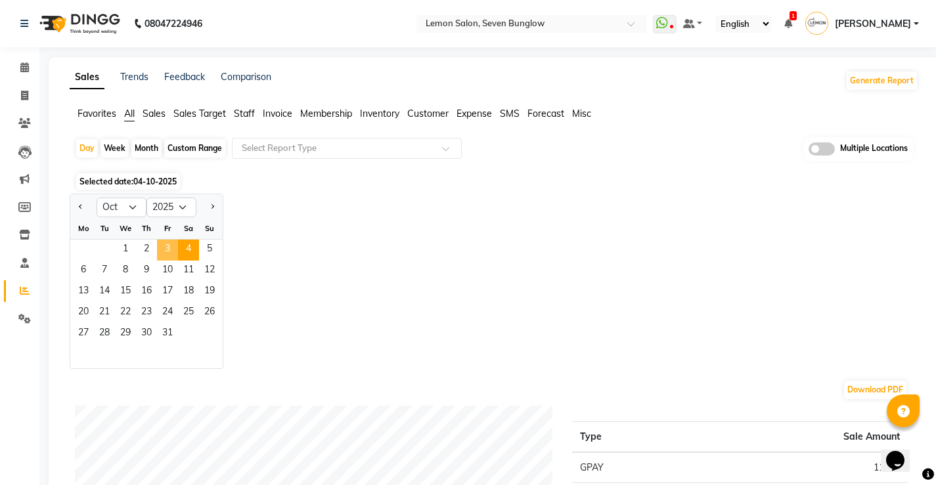
click at [165, 249] on span "3" at bounding box center [167, 250] width 21 height 21
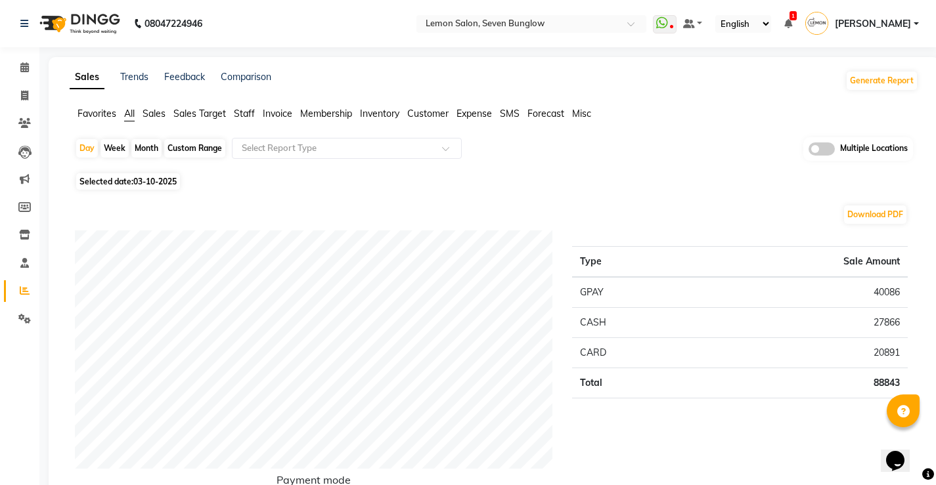
click at [129, 116] on span "All" at bounding box center [129, 114] width 11 height 12
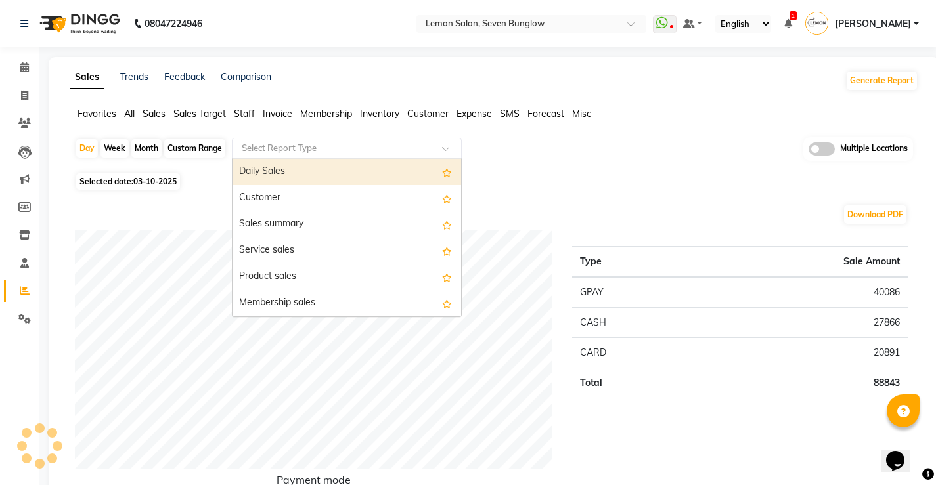
click at [245, 145] on input "text" at bounding box center [333, 148] width 189 height 13
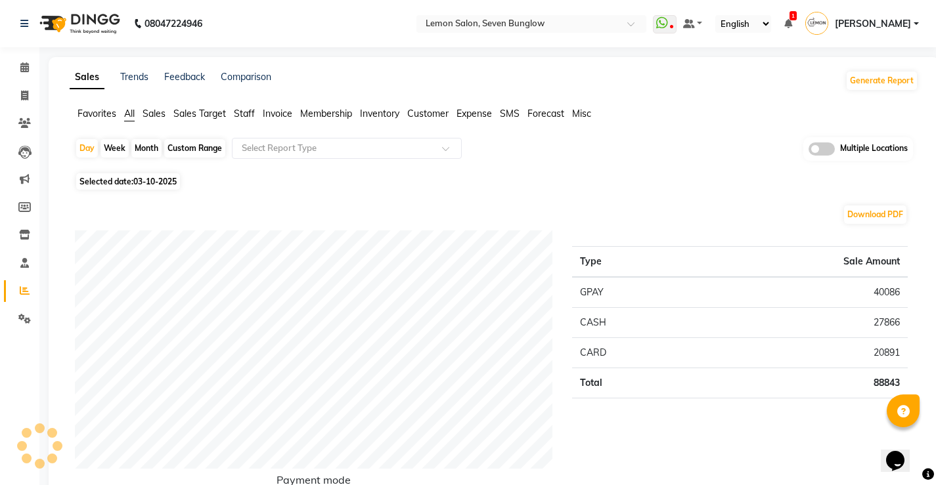
drag, startPoint x: 195, startPoint y: 144, endPoint x: 181, endPoint y: 187, distance: 44.8
click at [196, 144] on div "Custom Range" at bounding box center [194, 148] width 61 height 18
select select "10"
select select "2025"
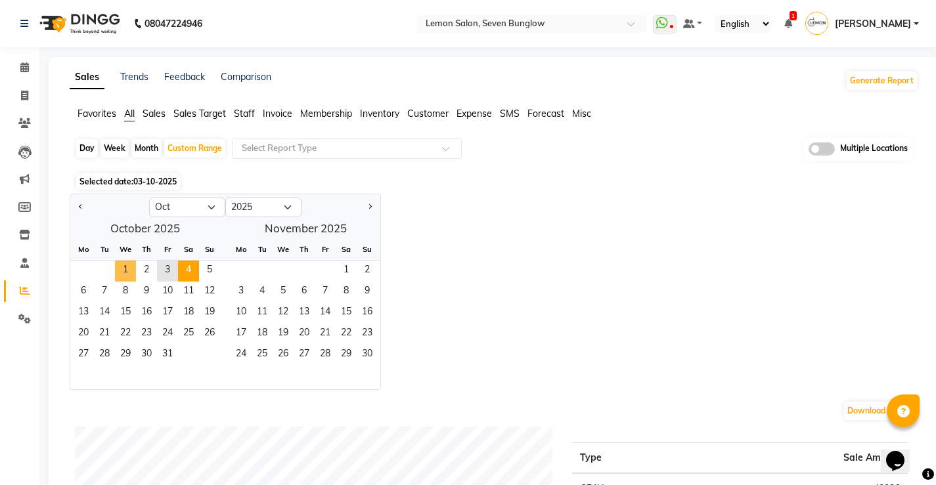
drag, startPoint x: 127, startPoint y: 271, endPoint x: 179, endPoint y: 267, distance: 52.1
click at [132, 271] on span "1" at bounding box center [125, 271] width 21 height 21
click at [165, 266] on span "3" at bounding box center [167, 271] width 21 height 21
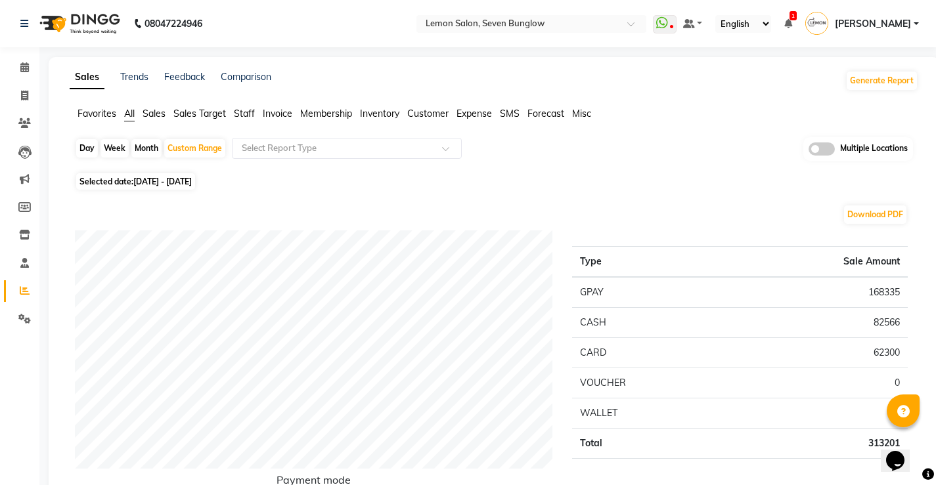
click at [86, 142] on div "Day" at bounding box center [87, 148] width 22 height 18
select select "10"
select select "2025"
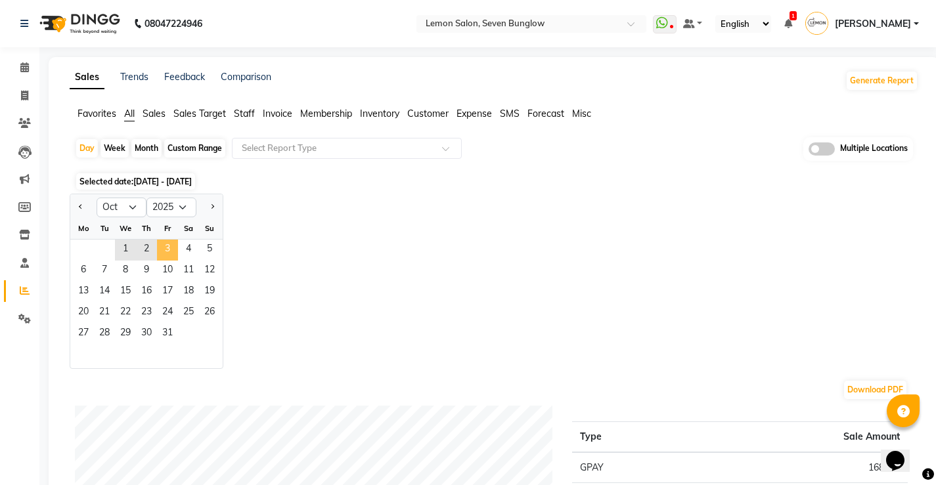
click at [164, 249] on span "3" at bounding box center [167, 250] width 21 height 21
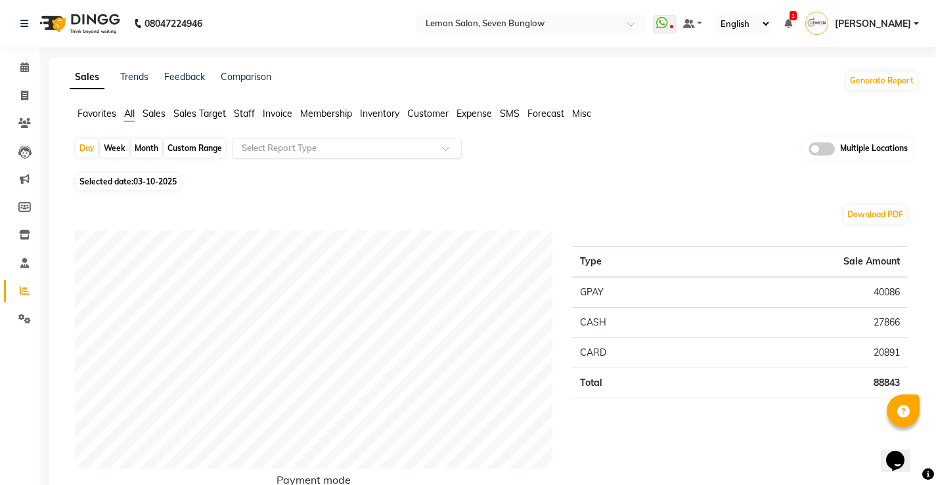
click at [294, 152] on input "text" at bounding box center [333, 148] width 189 height 13
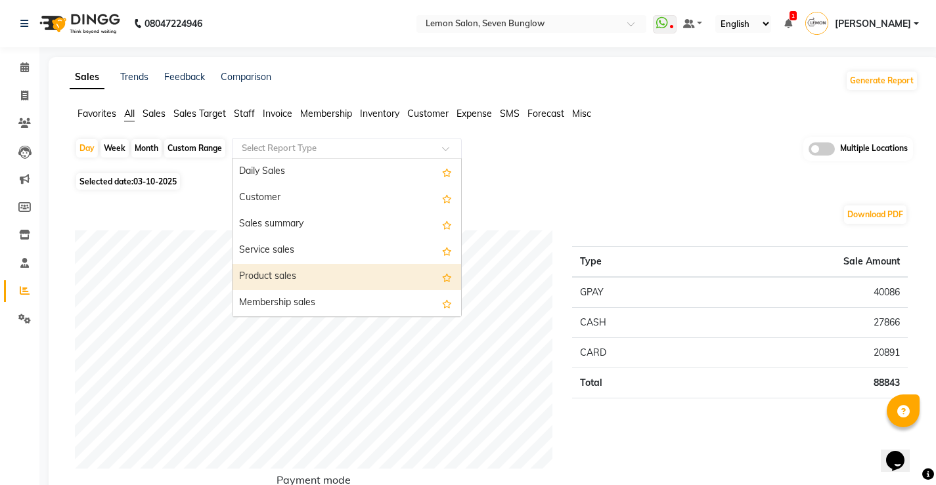
click at [290, 274] on div "Product sales" at bounding box center [346, 277] width 228 height 26
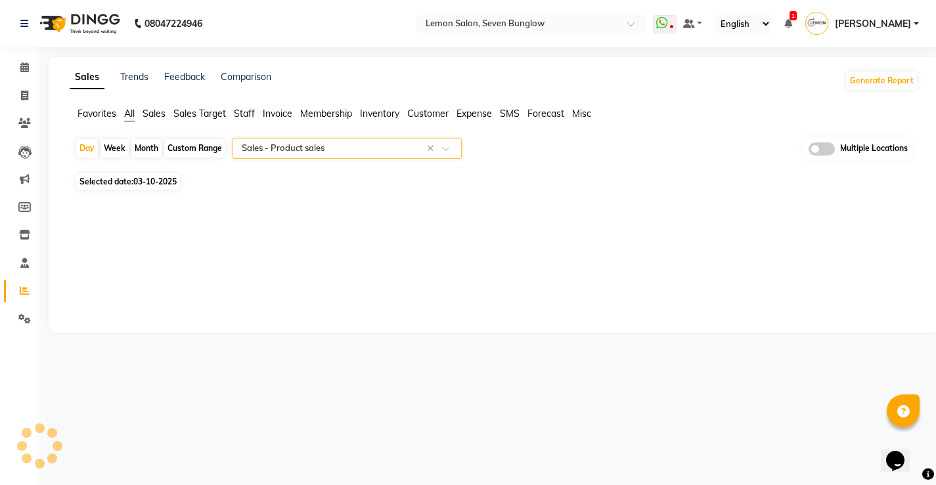
select select "full_report"
select select "csv"
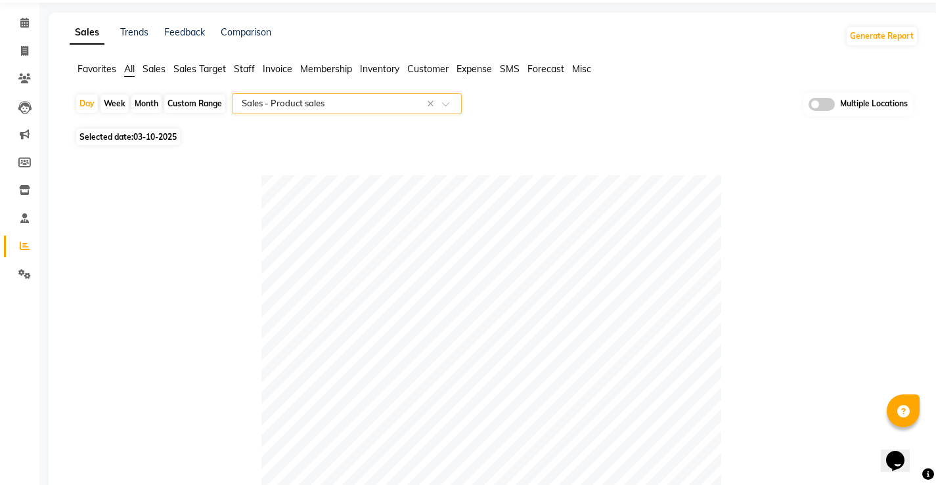
scroll to position [13, 0]
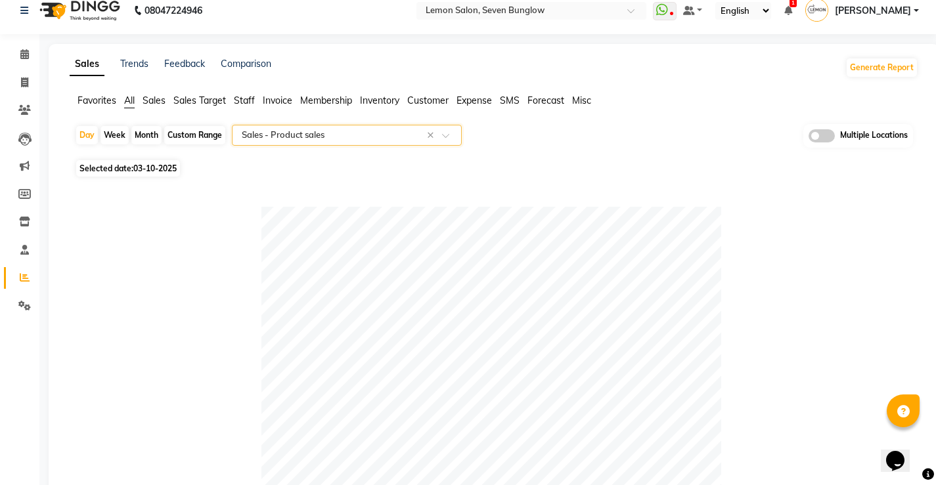
click at [326, 143] on div "Select Report Type × Sales - Product sales ×" at bounding box center [347, 135] width 230 height 21
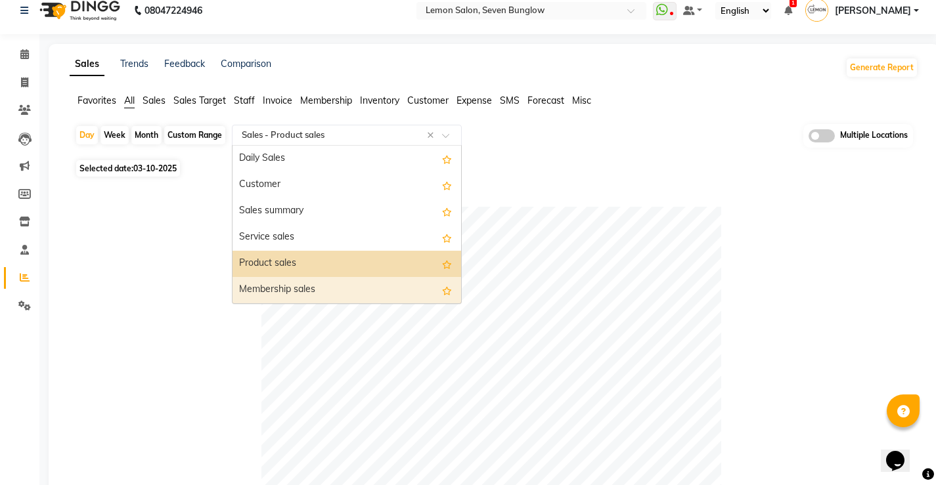
click at [308, 283] on div "Membership sales" at bounding box center [346, 290] width 228 height 26
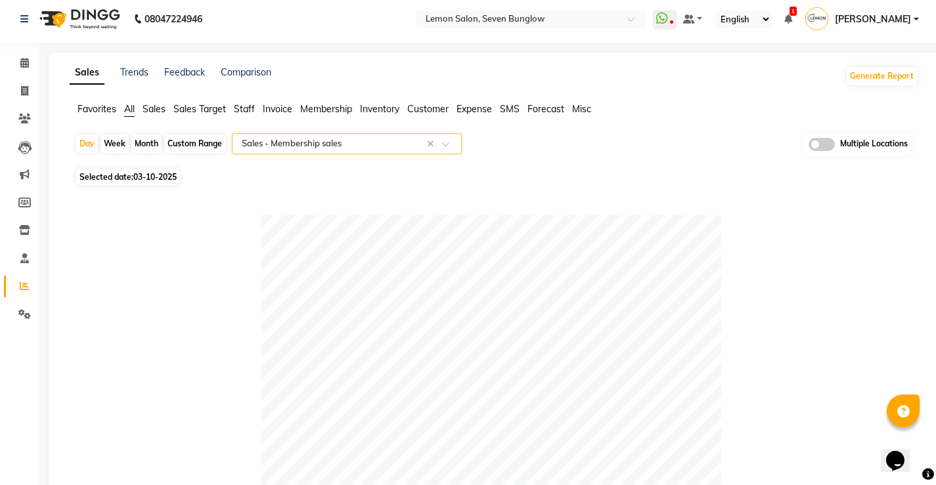
scroll to position [0, 0]
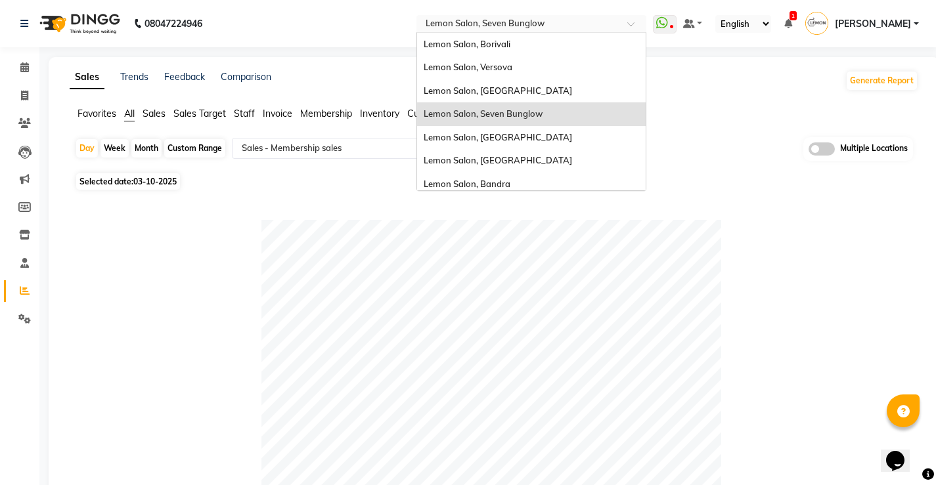
click at [574, 24] on input "text" at bounding box center [518, 24] width 190 height 13
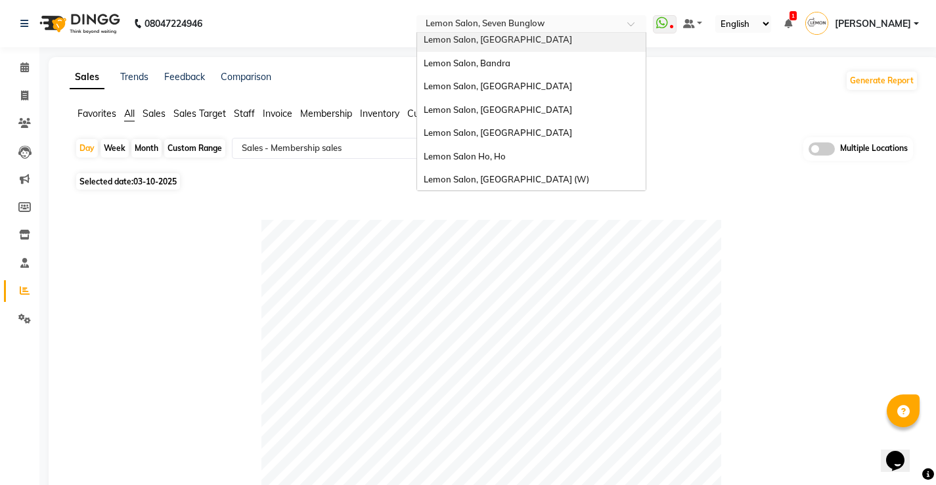
scroll to position [122, 0]
click at [546, 131] on div "Lemon Salon, [GEOGRAPHIC_DATA]" at bounding box center [531, 132] width 228 height 24
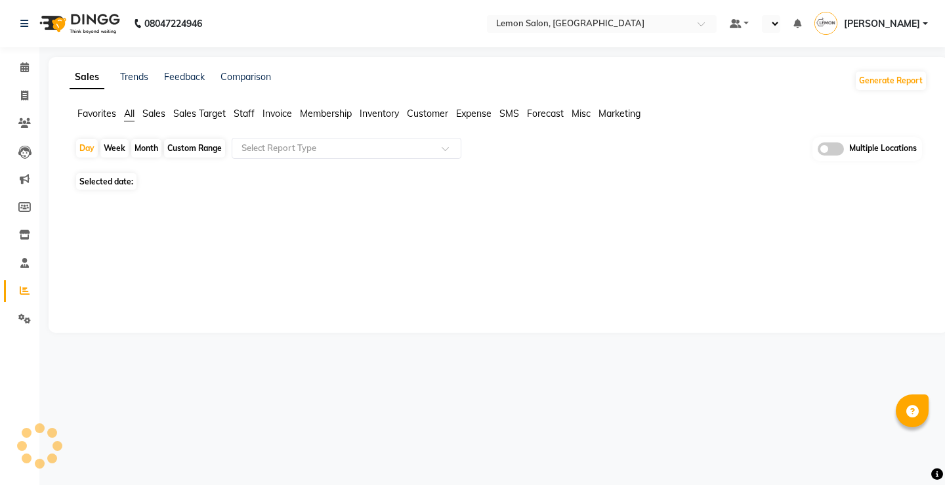
select select "en"
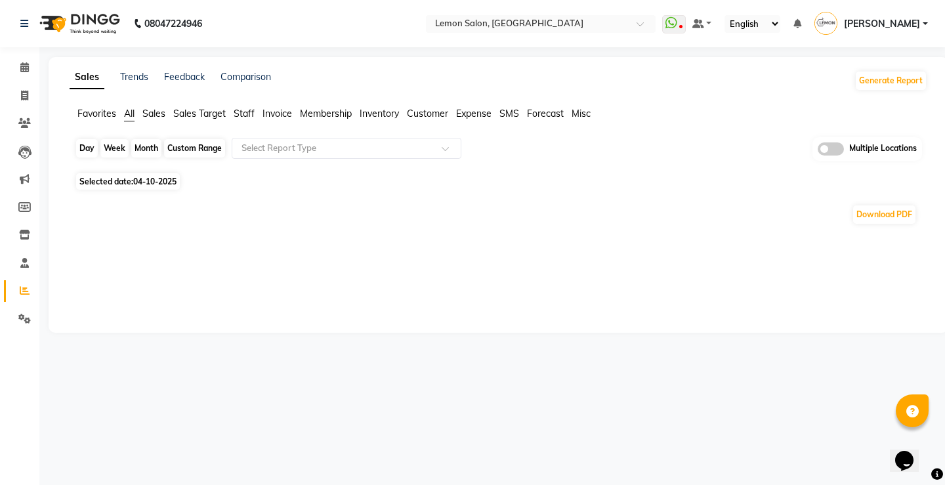
click at [91, 152] on div "Day" at bounding box center [87, 148] width 22 height 18
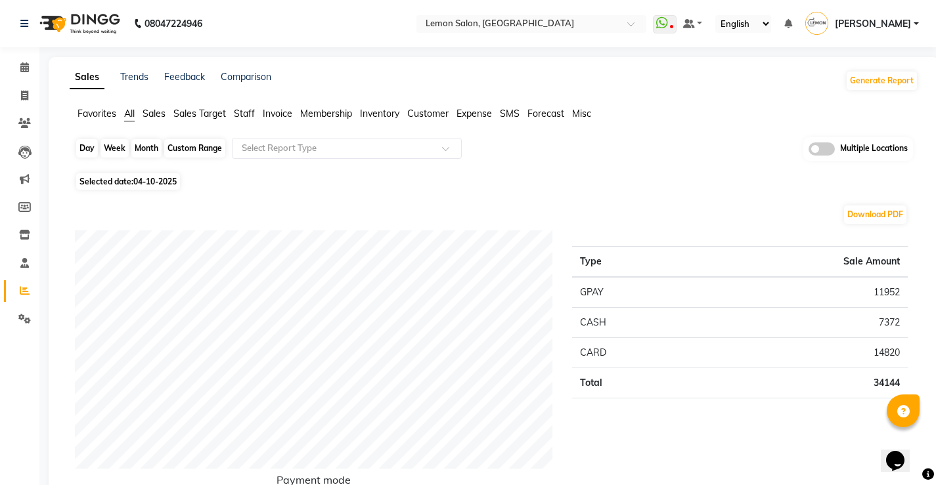
click at [79, 144] on div "Day" at bounding box center [87, 148] width 22 height 18
select select "10"
select select "2025"
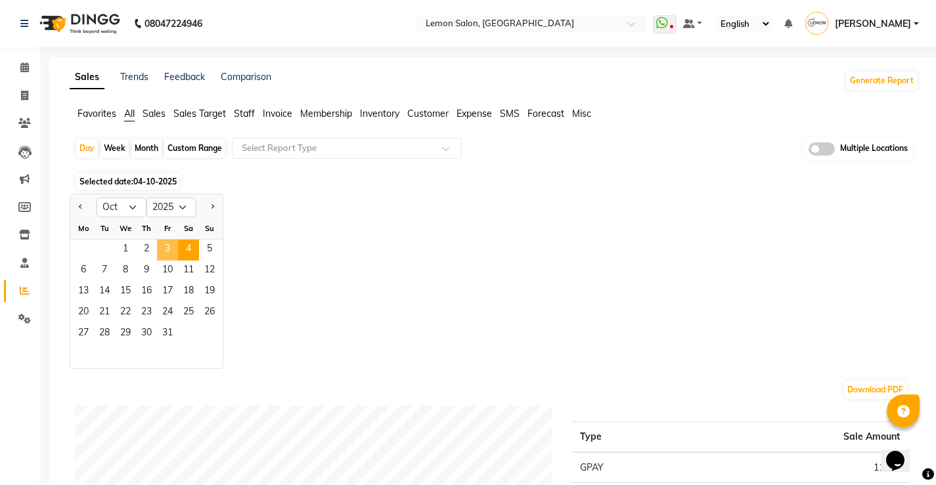
click at [171, 250] on span "3" at bounding box center [167, 250] width 21 height 21
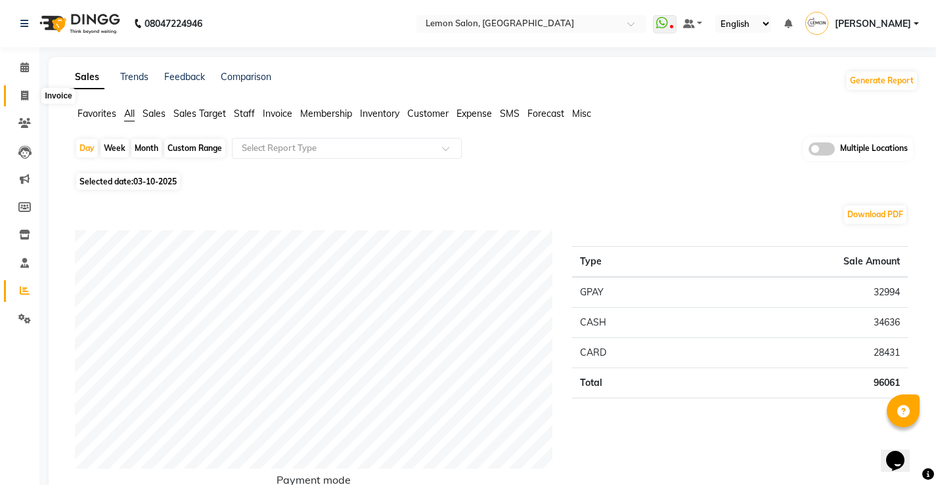
click at [24, 91] on icon at bounding box center [24, 96] width 7 height 10
select select "566"
select select "service"
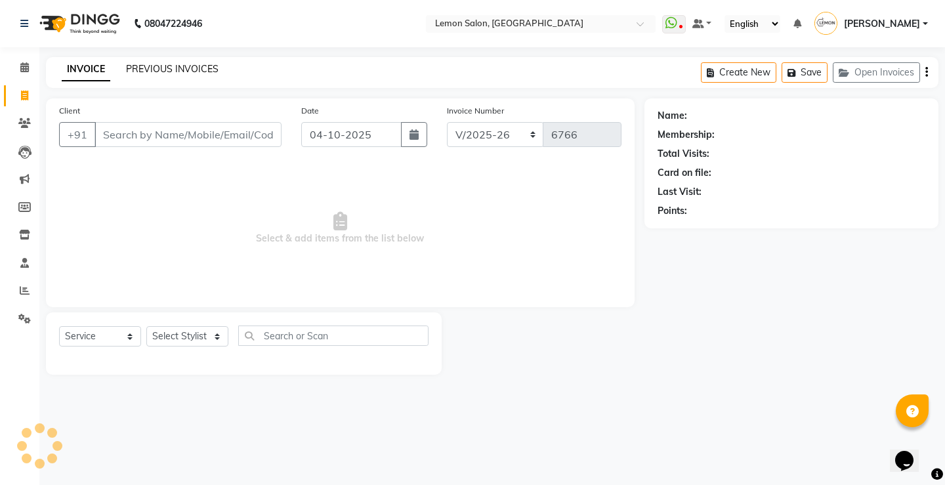
click at [186, 70] on link "PREVIOUS INVOICES" at bounding box center [172, 69] width 93 height 12
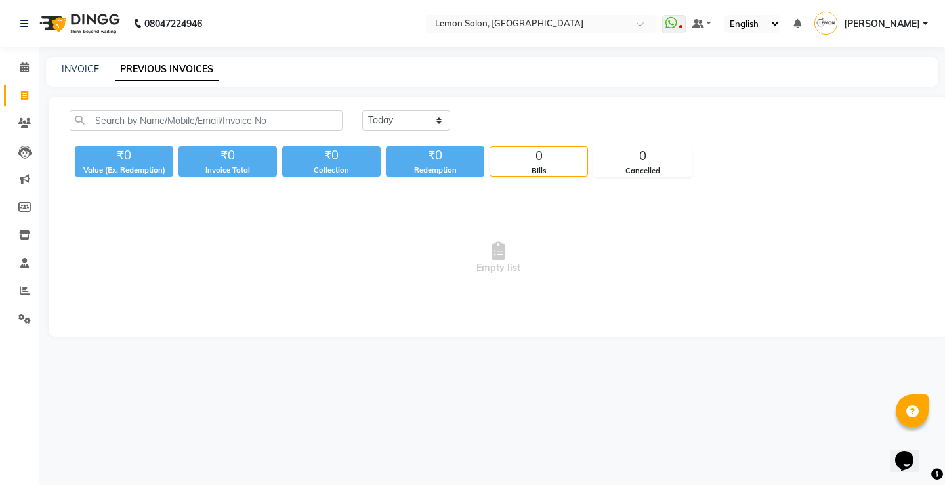
click at [399, 108] on div "[DATE] [DATE] Custom Range ₹0 Value (Ex. Redemption) ₹0 Invoice Total ₹0 Collec…" at bounding box center [499, 217] width 900 height 240
click at [397, 116] on select "[DATE] [DATE] Custom Range" at bounding box center [406, 120] width 88 height 20
select select "yesterday"
click at [362, 110] on select "[DATE] [DATE] Custom Range" at bounding box center [406, 120] width 88 height 20
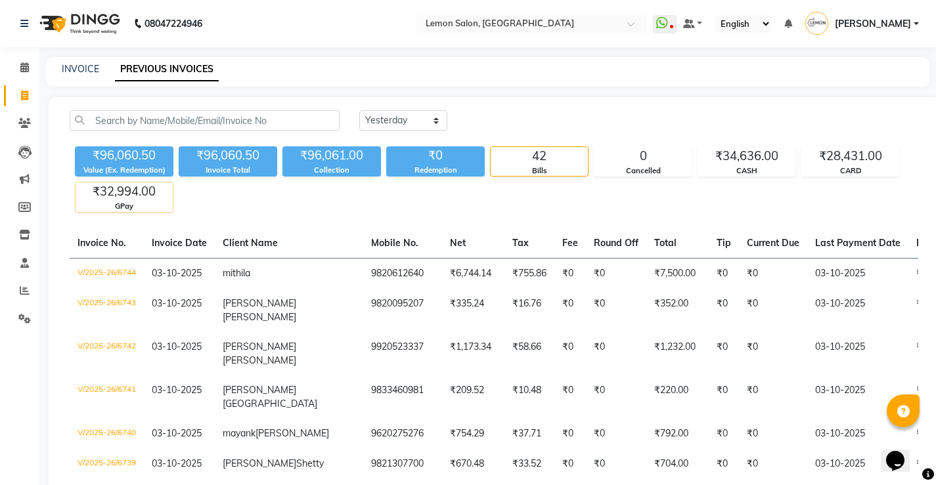
click at [149, 194] on div "₹32,994.00" at bounding box center [124, 192] width 97 height 18
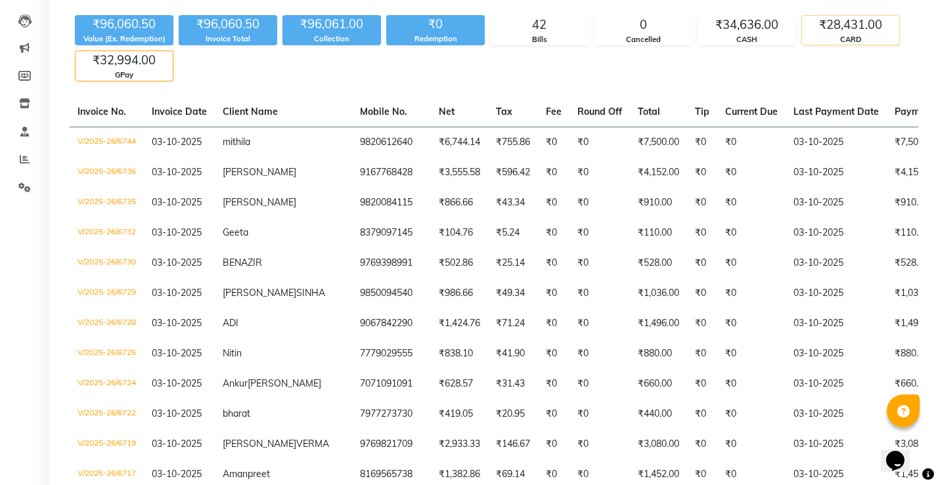
click at [855, 32] on div "₹28,431.00" at bounding box center [850, 25] width 97 height 18
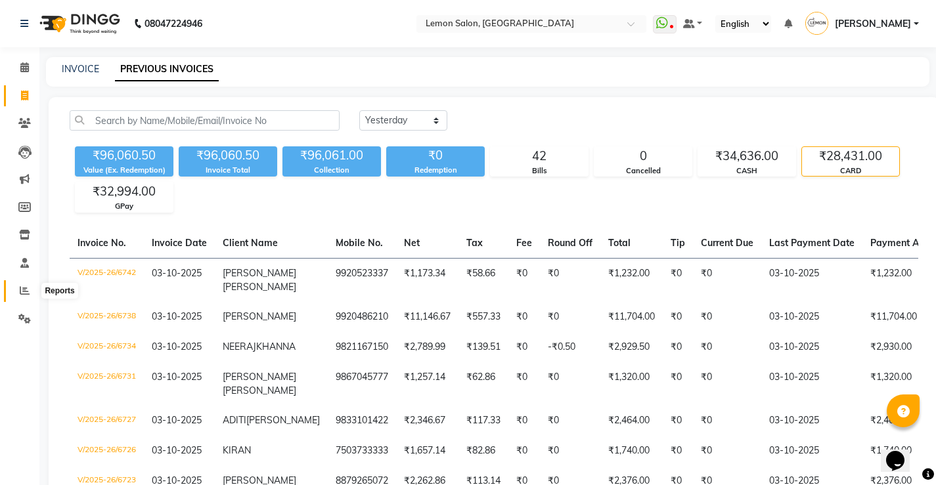
click at [23, 295] on icon at bounding box center [25, 291] width 10 height 10
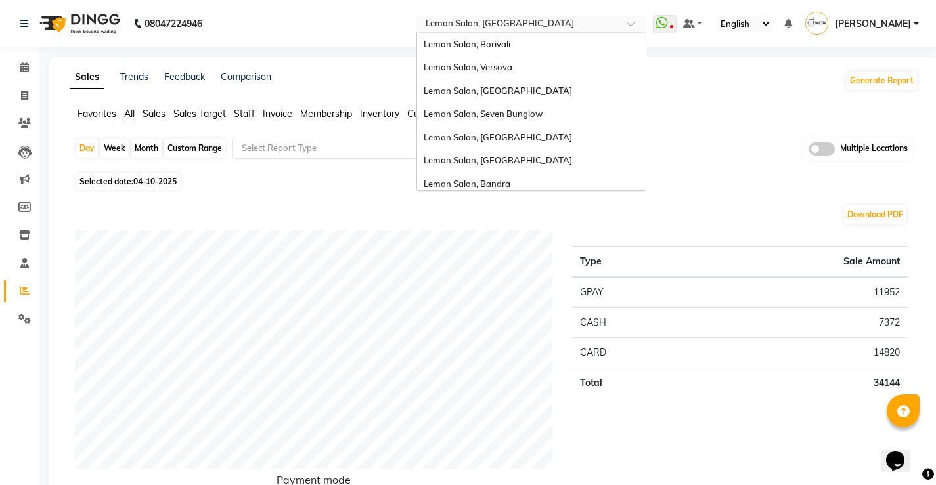
click at [525, 26] on input "text" at bounding box center [518, 24] width 190 height 13
click at [535, 109] on span "Lemon Salon, Seven Bunglow" at bounding box center [482, 113] width 119 height 11
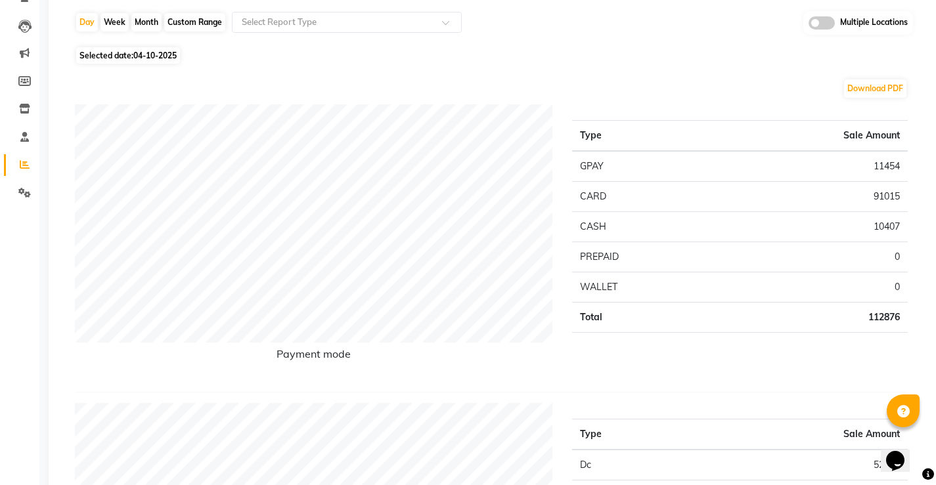
scroll to position [131, 0]
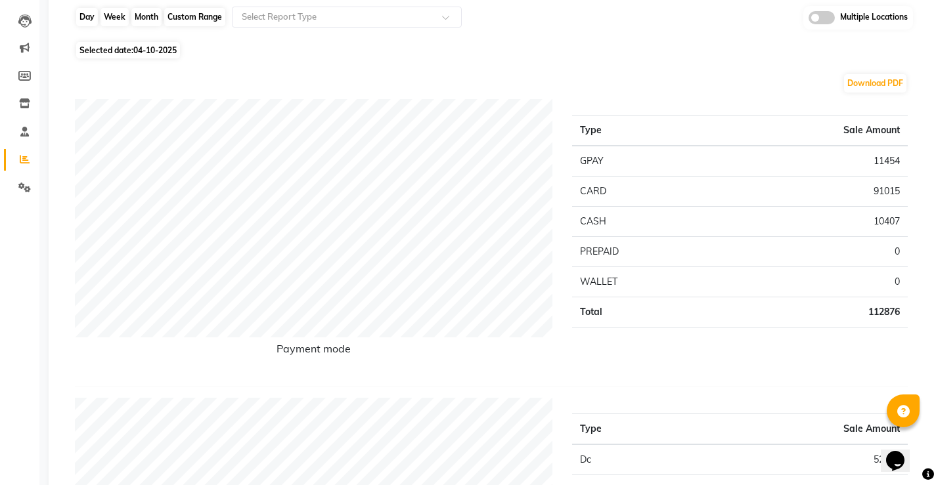
click at [88, 16] on div "Day" at bounding box center [87, 17] width 22 height 18
select select "10"
select select "2025"
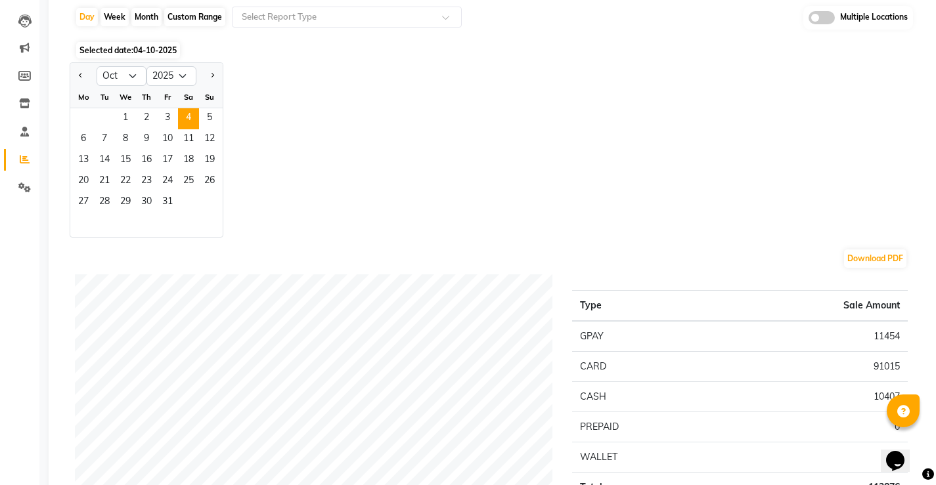
click at [406, 70] on div "Jan Feb Mar Apr May Jun [DATE] Aug Sep Oct Nov [DATE] 2016 2017 2018 2019 2020 …" at bounding box center [494, 149] width 848 height 175
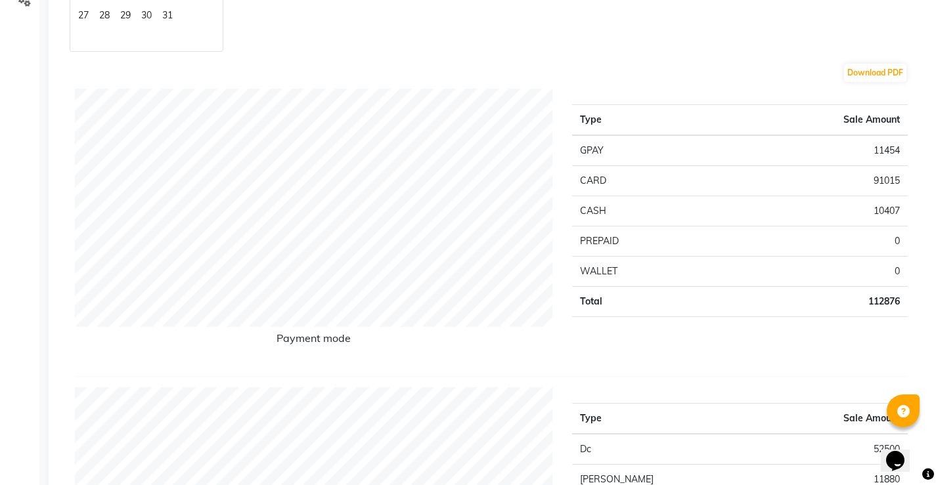
scroll to position [0, 0]
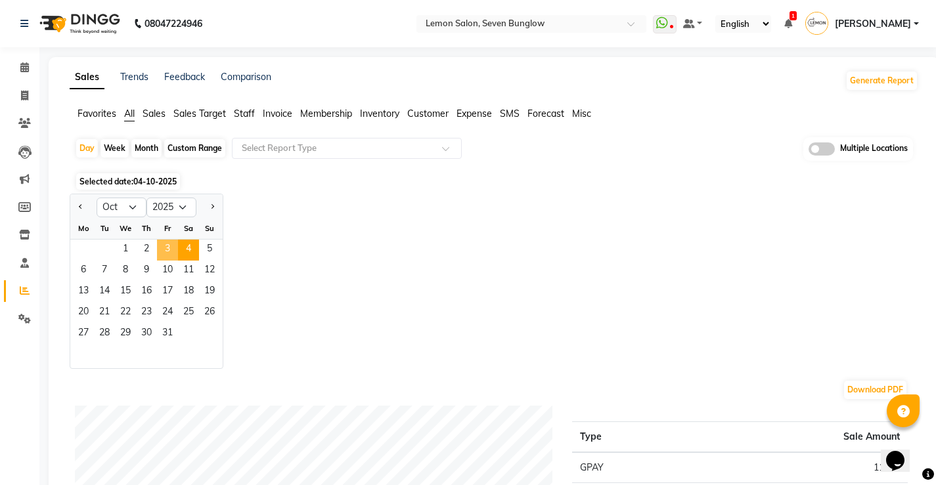
click at [169, 248] on span "3" at bounding box center [167, 250] width 21 height 21
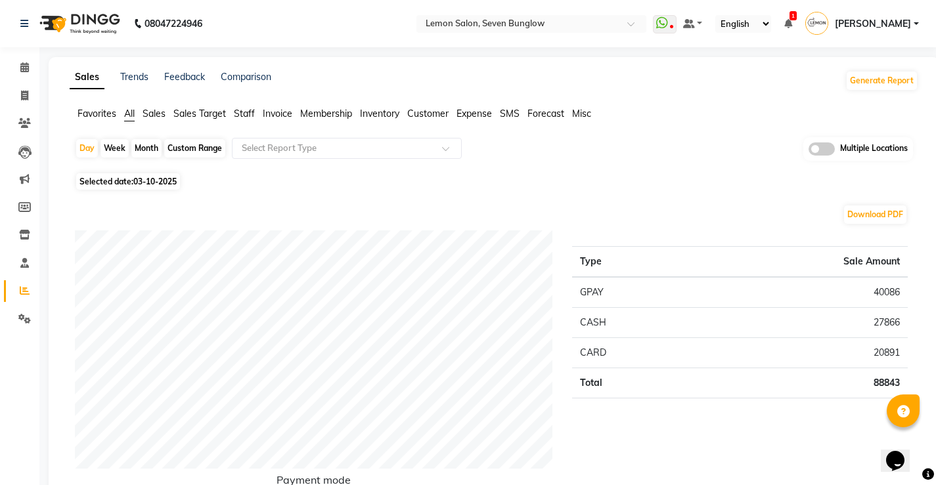
click at [589, 12] on nav "08047224946 Select Location × Lemon Salon, Seven Bunglow WhatsApp Status ✕ Stat…" at bounding box center [468, 23] width 936 height 47
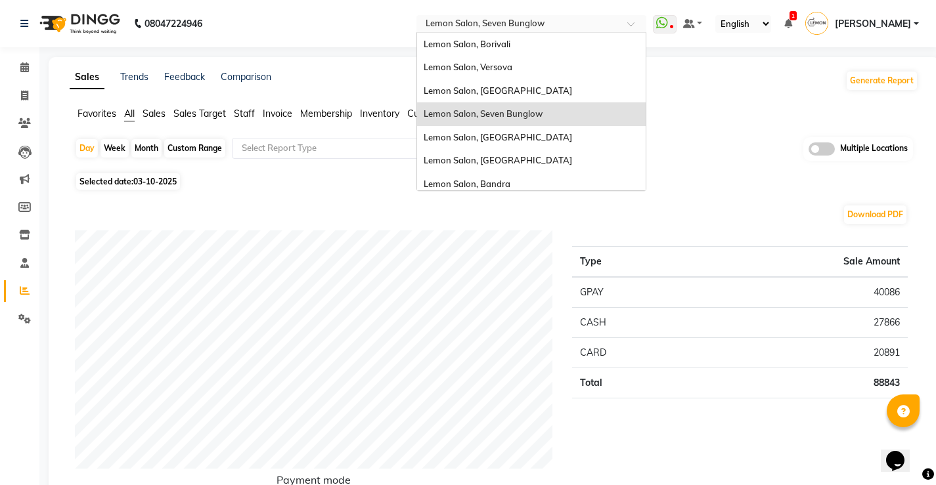
click at [551, 24] on input "text" at bounding box center [518, 24] width 190 height 13
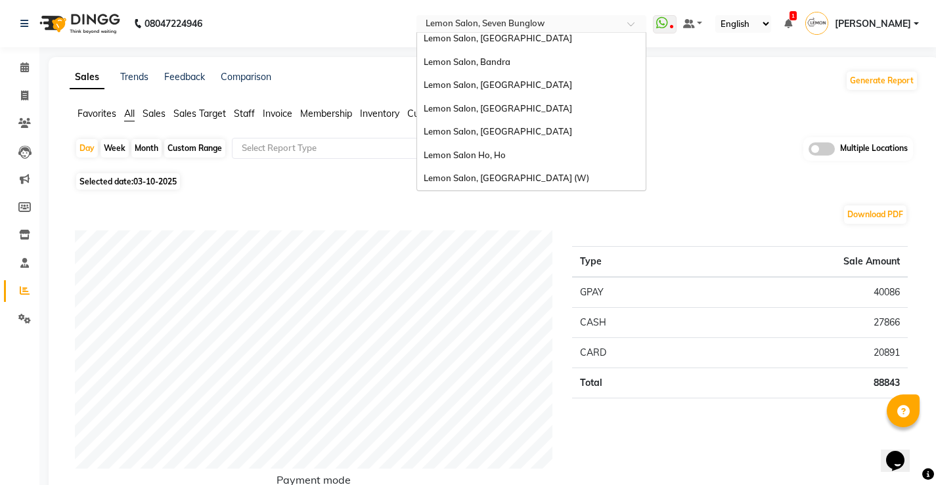
click at [550, 116] on div "Lemon Salon, [GEOGRAPHIC_DATA]" at bounding box center [531, 109] width 228 height 24
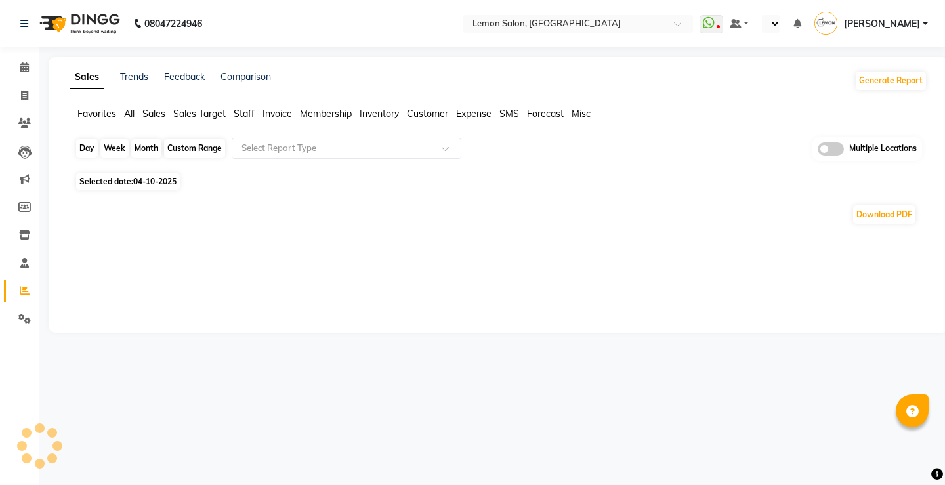
select select "en"
click at [83, 142] on div "Day" at bounding box center [87, 148] width 22 height 18
select select "10"
select select "2025"
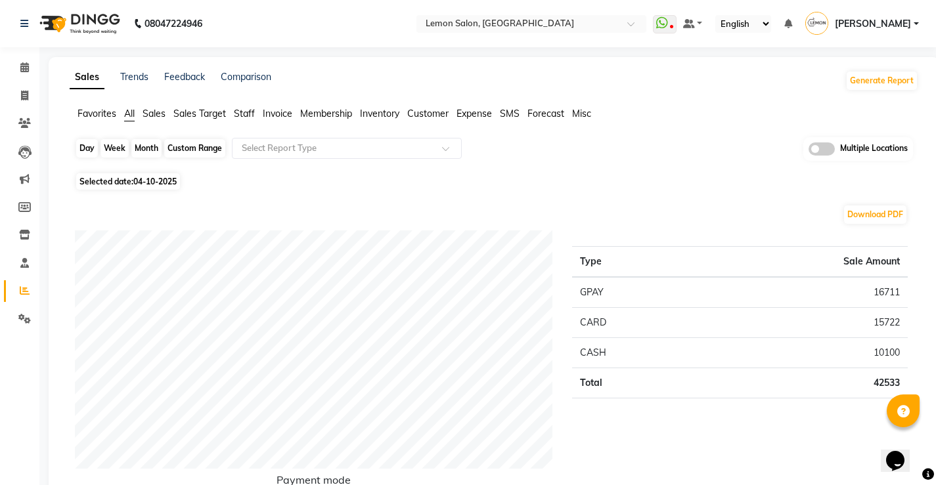
click at [89, 147] on div "Day" at bounding box center [87, 148] width 22 height 18
select select "10"
select select "2025"
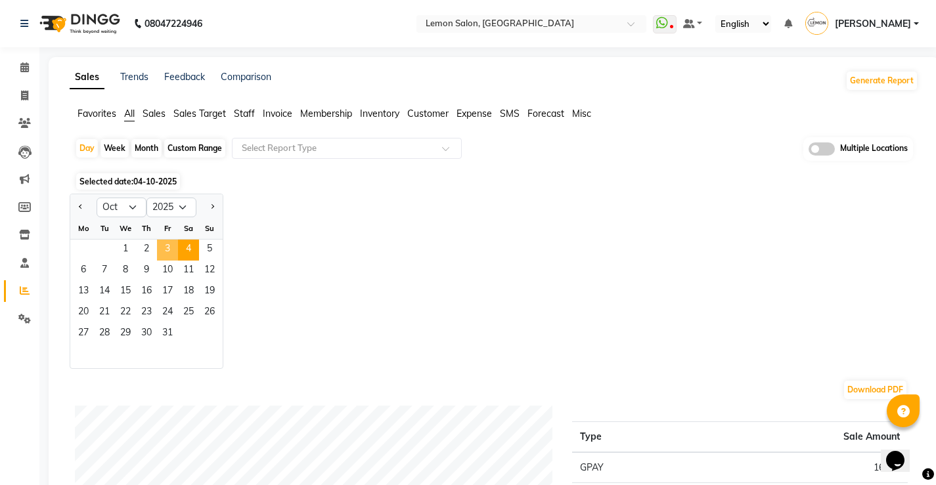
click at [171, 249] on span "3" at bounding box center [167, 250] width 21 height 21
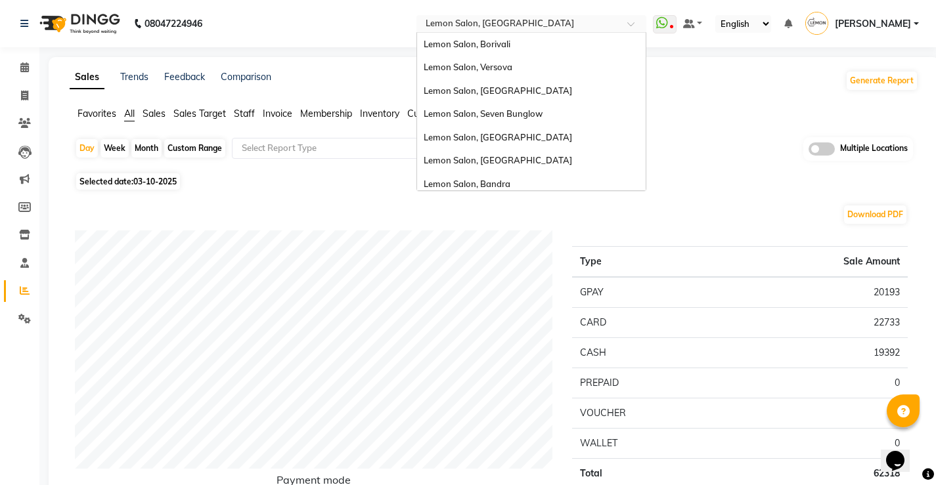
click at [567, 30] on input "text" at bounding box center [518, 24] width 190 height 13
click at [546, 87] on div "Lemon Salon, [GEOGRAPHIC_DATA]" at bounding box center [531, 91] width 228 height 24
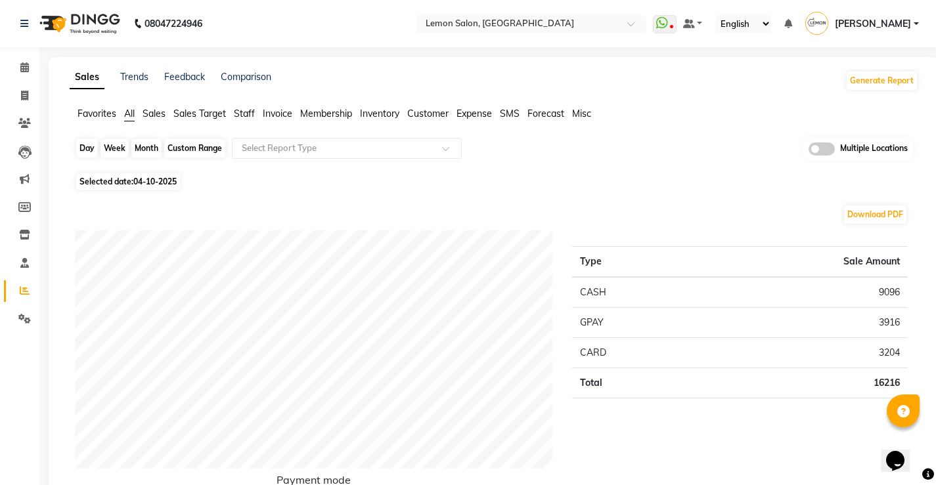
click at [80, 152] on div "Day" at bounding box center [87, 148] width 22 height 18
select select "10"
select select "2025"
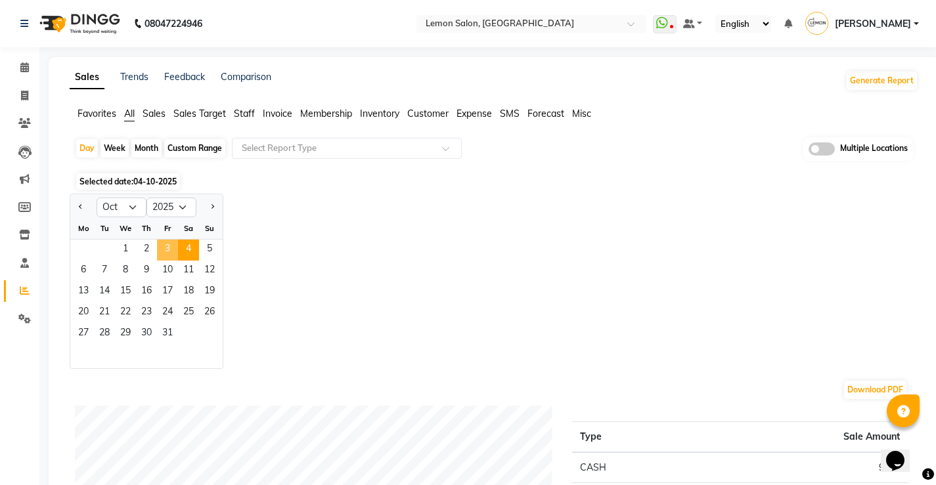
click at [176, 251] on span "3" at bounding box center [167, 250] width 21 height 21
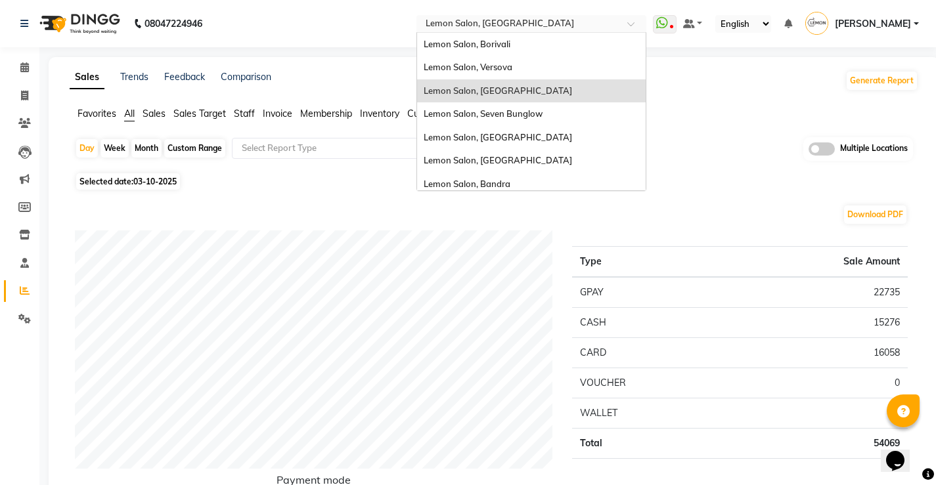
click at [531, 26] on input "text" at bounding box center [518, 24] width 190 height 13
click at [512, 71] on span "Lemon Salon, Versova" at bounding box center [467, 67] width 89 height 11
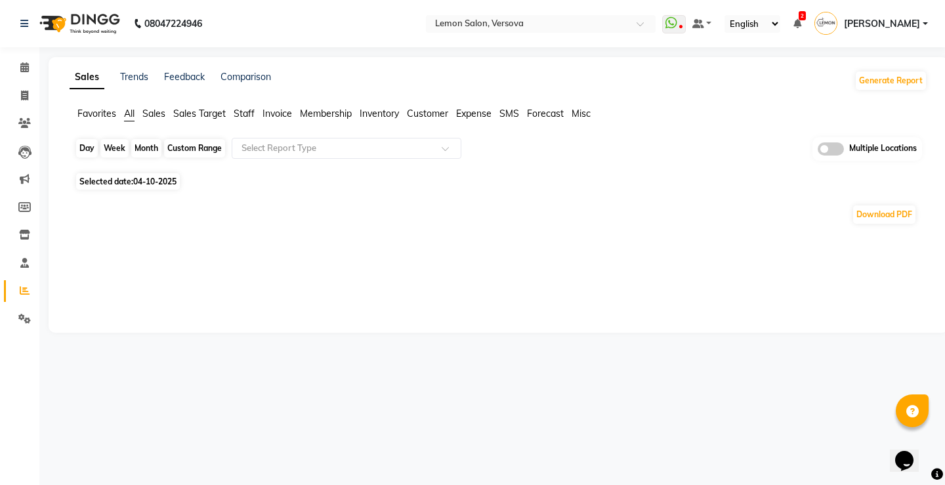
click at [85, 146] on div "Day" at bounding box center [87, 148] width 22 height 18
select select "10"
select select "2025"
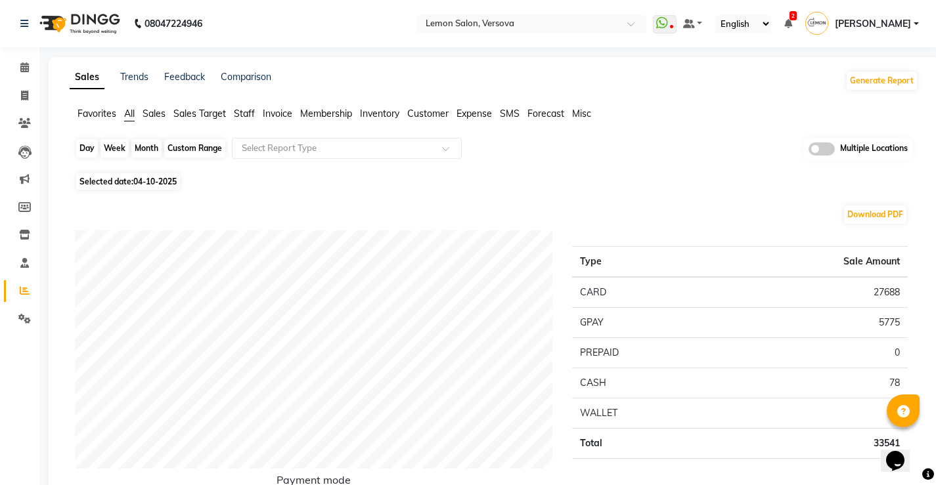
click at [78, 149] on div "Day" at bounding box center [87, 148] width 22 height 18
select select "10"
select select "2025"
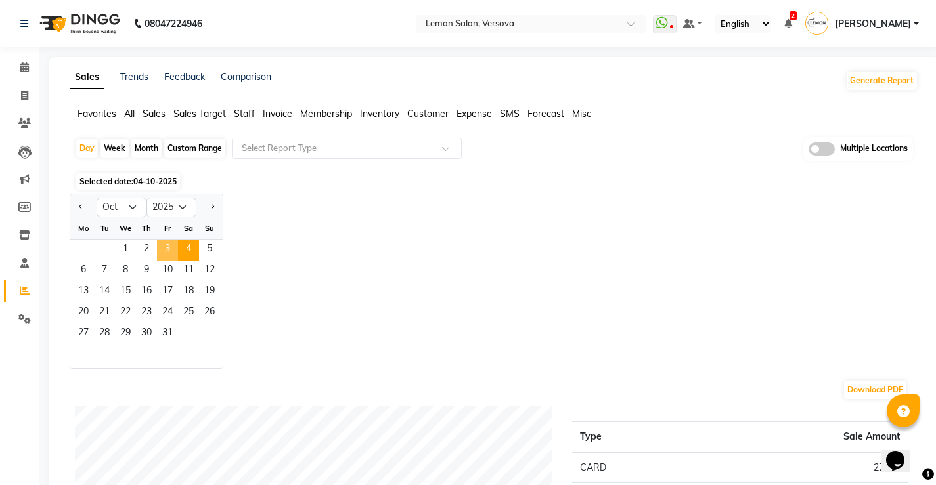
click at [161, 255] on span "3" at bounding box center [167, 250] width 21 height 21
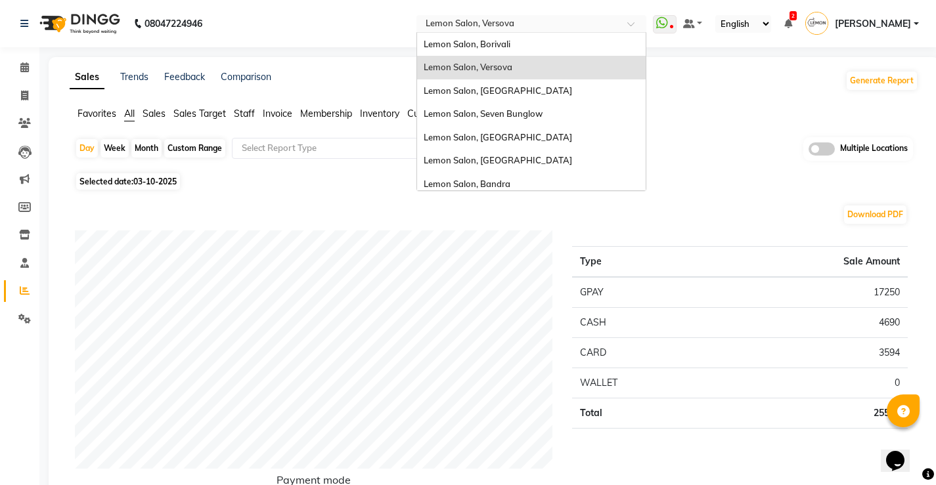
click at [524, 20] on input "text" at bounding box center [518, 24] width 190 height 13
click at [516, 94] on span "Lemon Salon, [GEOGRAPHIC_DATA]" at bounding box center [497, 90] width 148 height 11
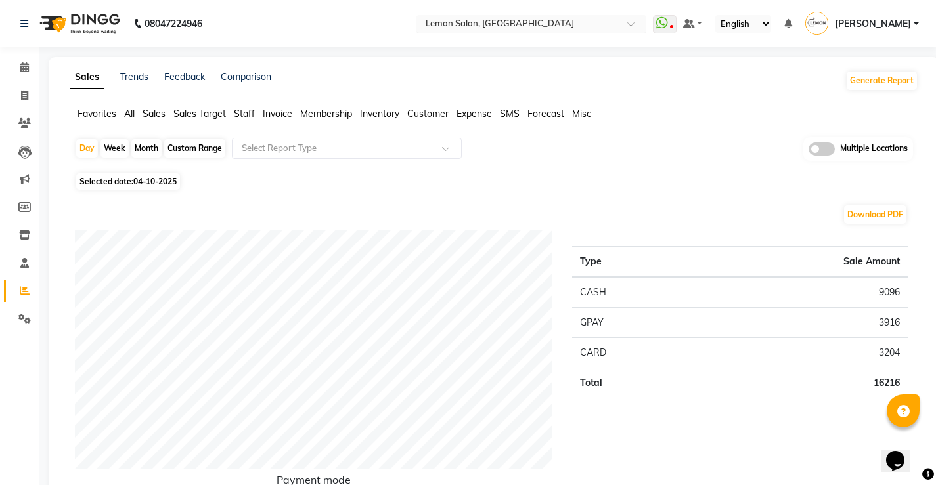
click at [519, 21] on input "text" at bounding box center [518, 24] width 190 height 13
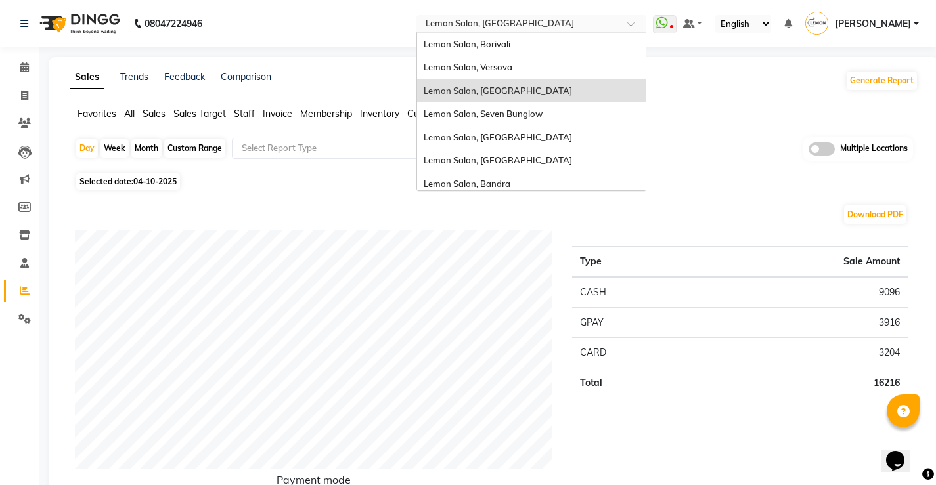
click at [519, 21] on input "text" at bounding box center [518, 24] width 190 height 13
click at [482, 94] on span "Lemon Salon, [GEOGRAPHIC_DATA]" at bounding box center [497, 90] width 148 height 11
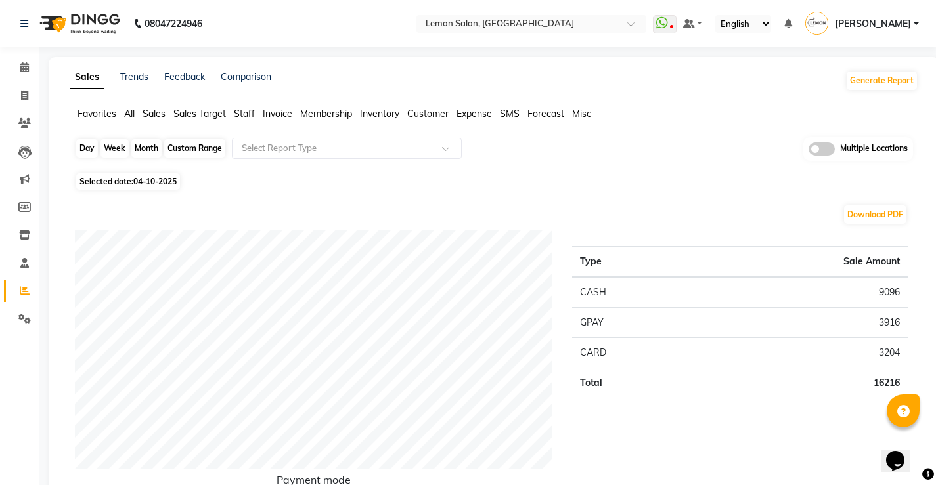
click at [84, 146] on div "Day" at bounding box center [87, 148] width 22 height 18
select select "10"
select select "2025"
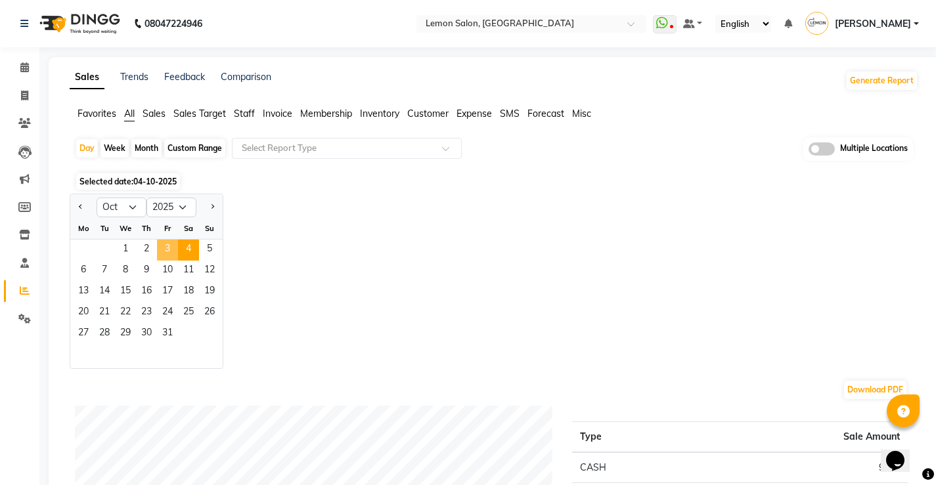
click at [169, 255] on span "3" at bounding box center [167, 250] width 21 height 21
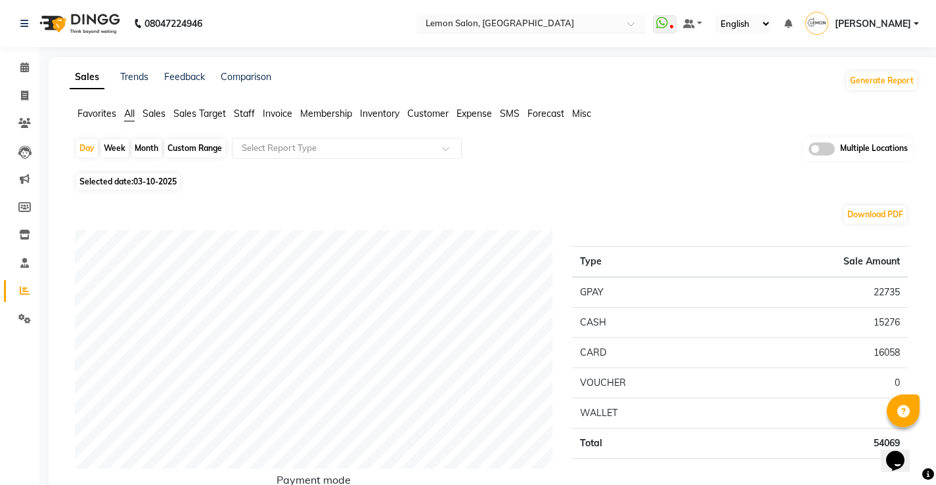
click at [544, 24] on input "text" at bounding box center [518, 24] width 190 height 13
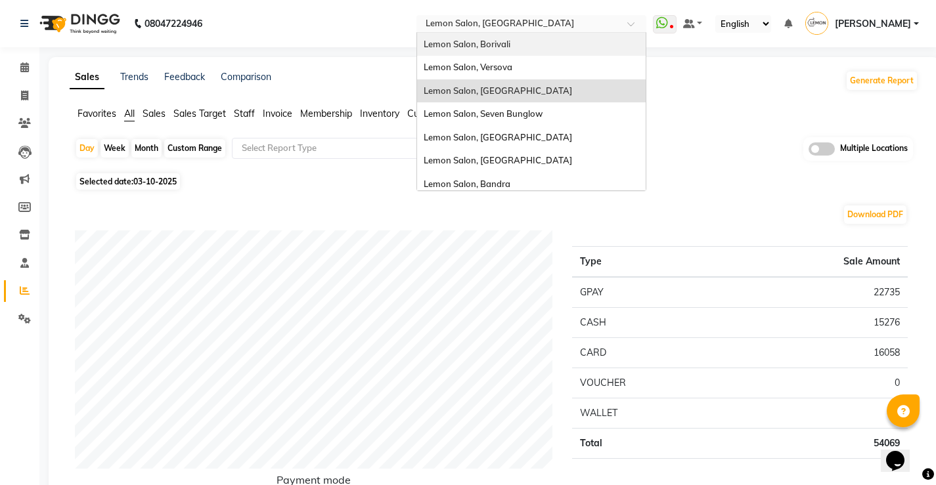
click at [518, 33] on div "Lemon Salon, Borivali" at bounding box center [531, 45] width 228 height 24
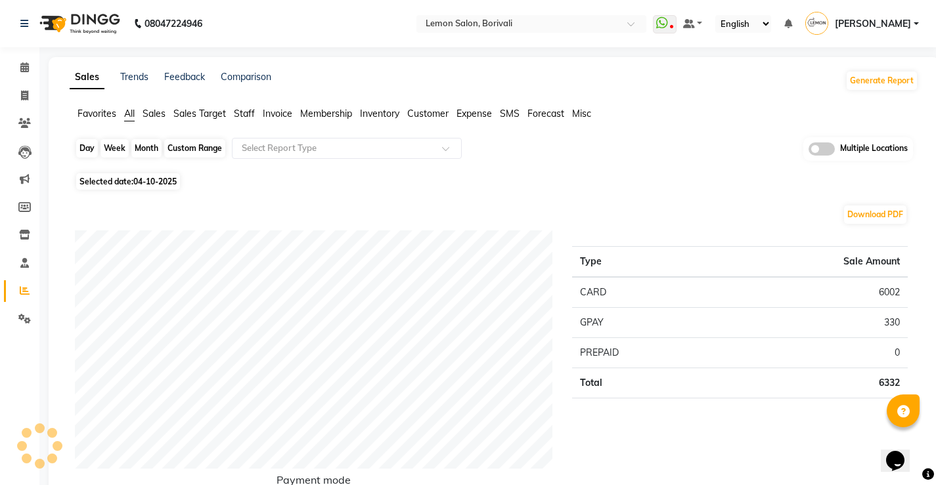
click at [87, 147] on div "Day" at bounding box center [87, 148] width 22 height 18
select select "10"
select select "2025"
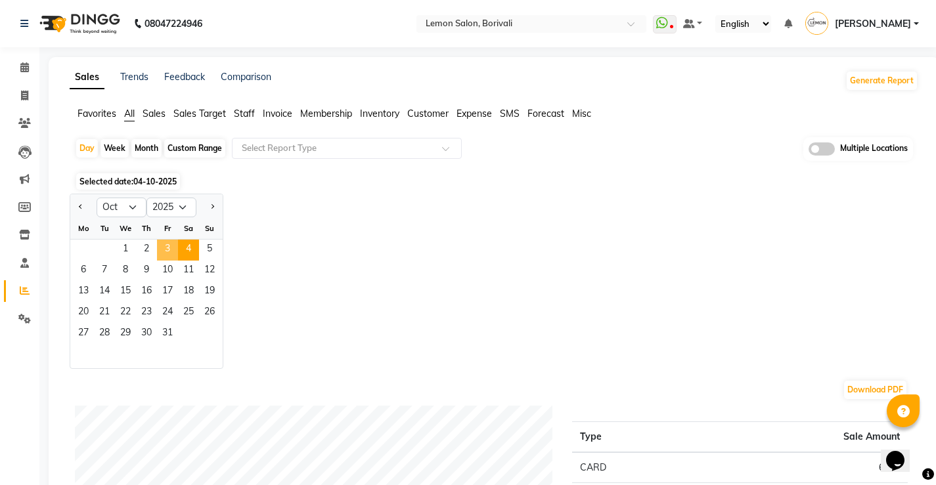
click at [165, 246] on span "3" at bounding box center [167, 250] width 21 height 21
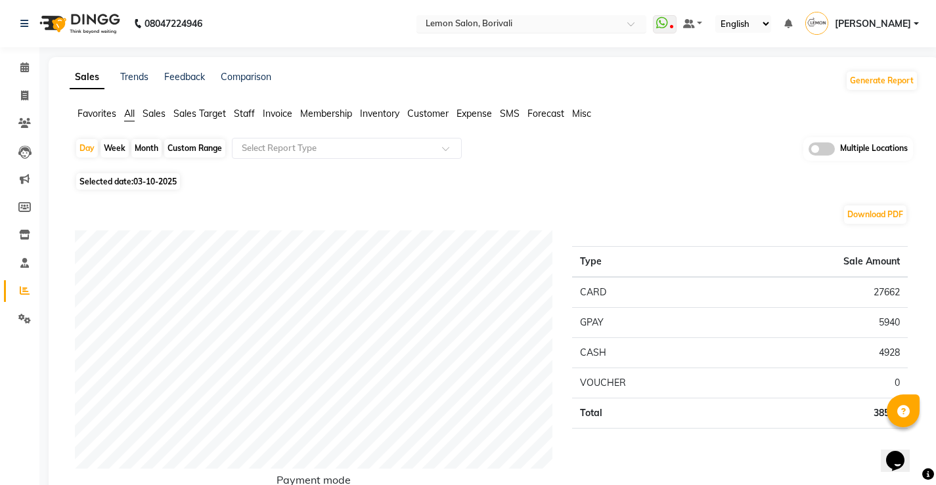
click at [561, 17] on div "Select Location × Lemon Salon, Borivali" at bounding box center [521, 23] width 204 height 13
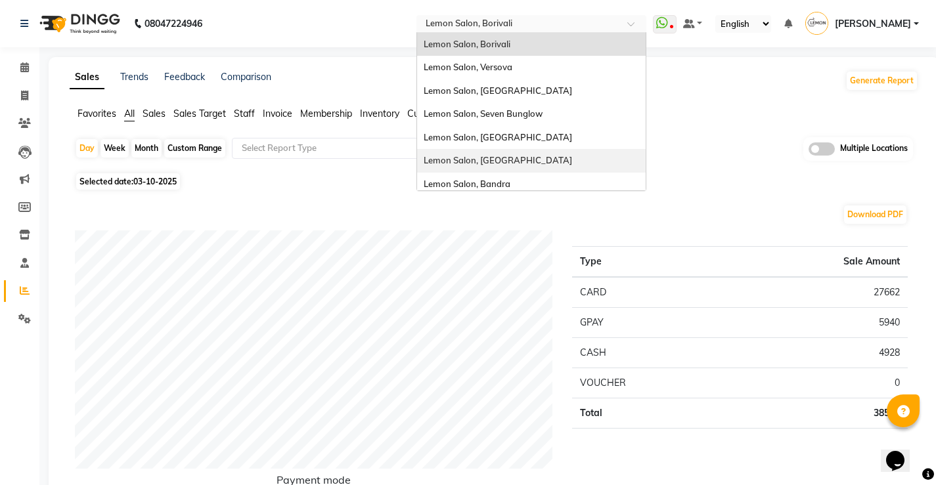
click at [540, 152] on div "Lemon Salon, [GEOGRAPHIC_DATA]" at bounding box center [531, 161] width 228 height 24
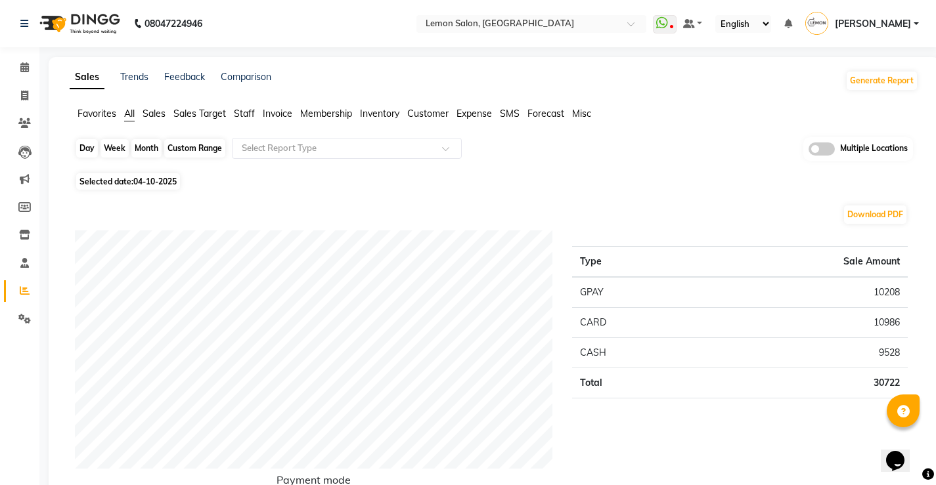
click at [85, 145] on div "Day" at bounding box center [87, 148] width 22 height 18
select select "10"
select select "2025"
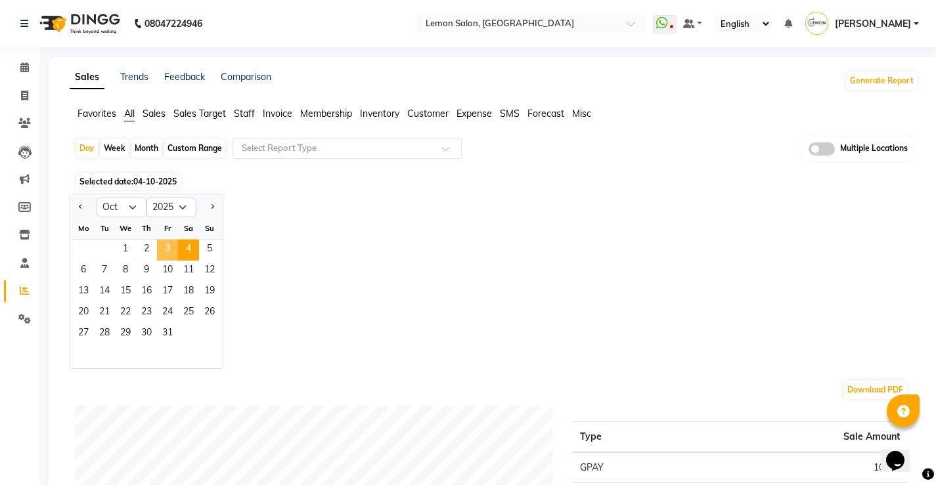
click at [167, 248] on span "3" at bounding box center [167, 250] width 21 height 21
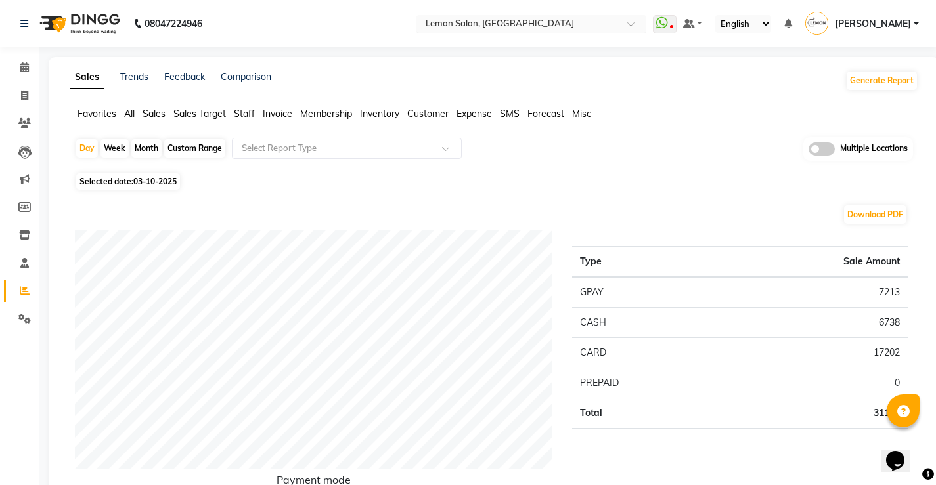
click at [532, 17] on div "Select Location × Lemon Salon, Kandivali" at bounding box center [521, 23] width 204 height 13
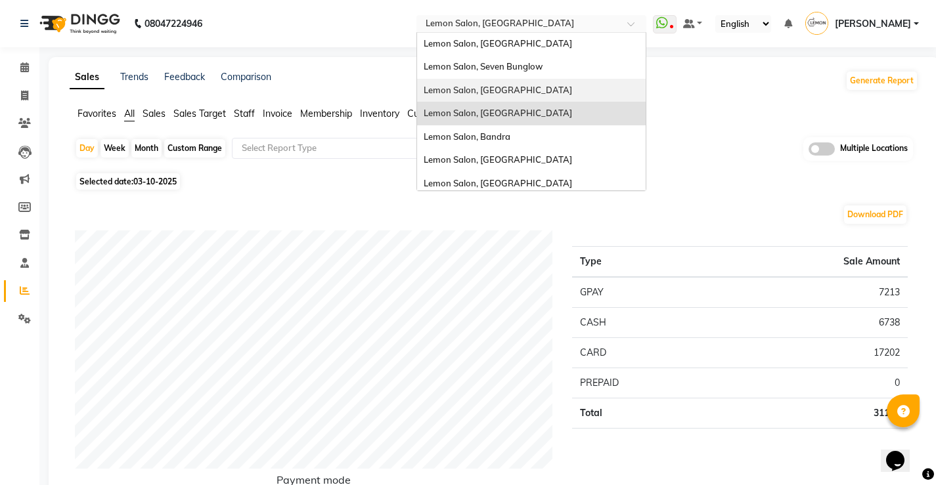
scroll to position [122, 0]
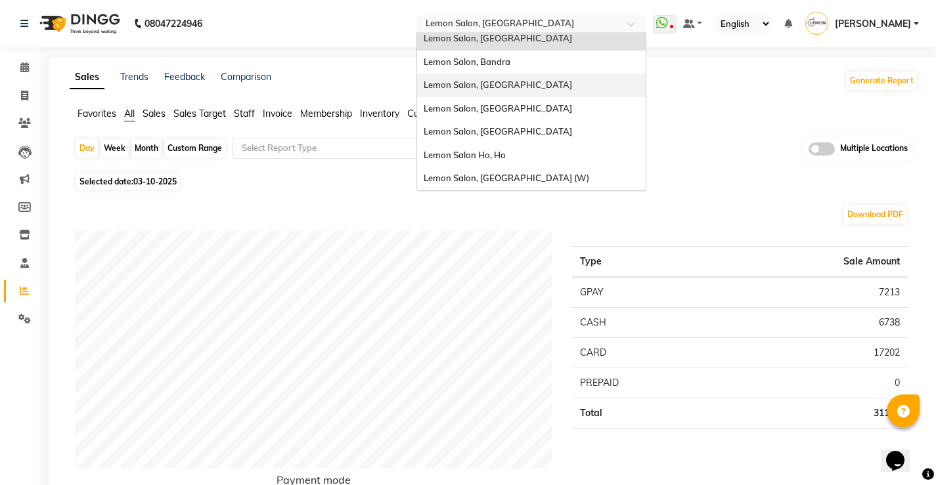
click at [527, 83] on span "Lemon Salon, [GEOGRAPHIC_DATA]" at bounding box center [497, 84] width 148 height 11
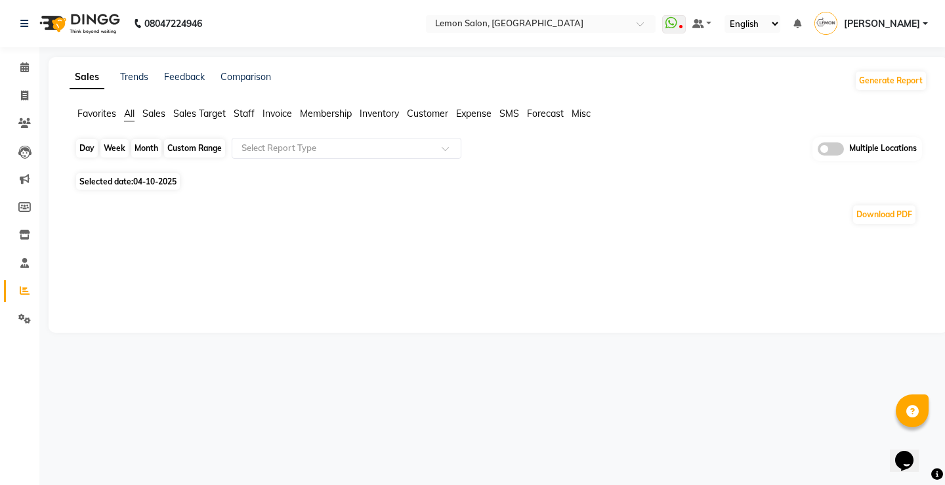
click at [79, 146] on div "Day" at bounding box center [87, 148] width 22 height 18
select select "10"
select select "2025"
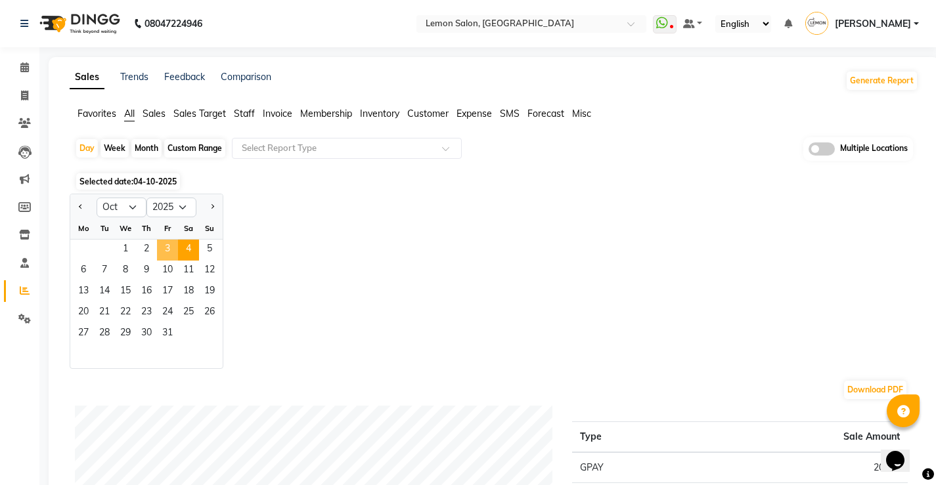
click at [171, 244] on span "3" at bounding box center [167, 250] width 21 height 21
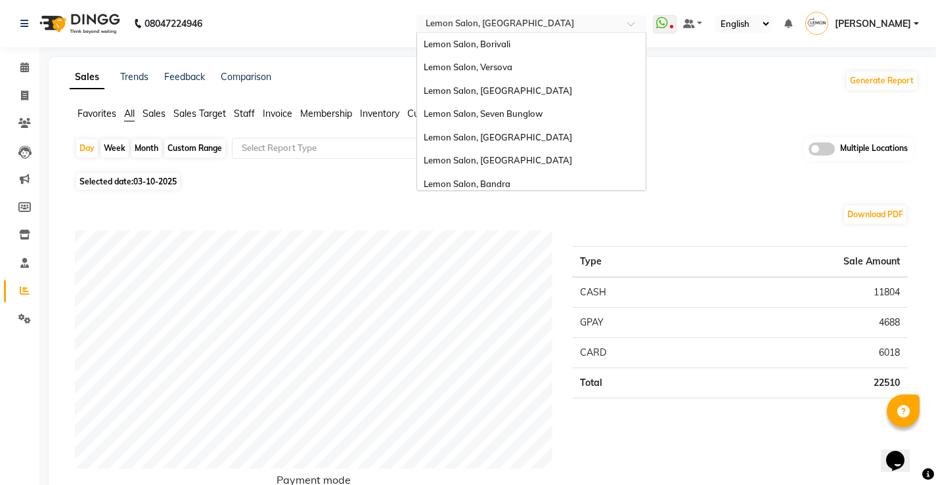
click at [504, 26] on input "text" at bounding box center [518, 24] width 190 height 13
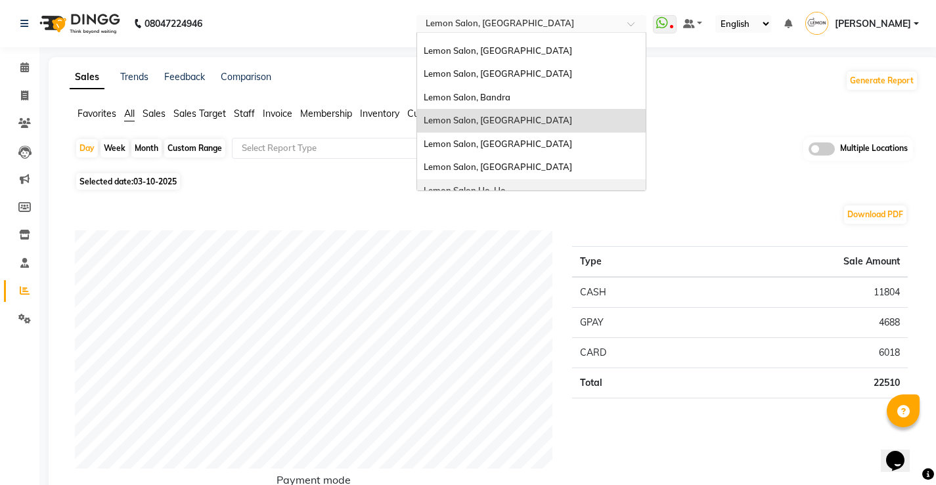
scroll to position [56, 0]
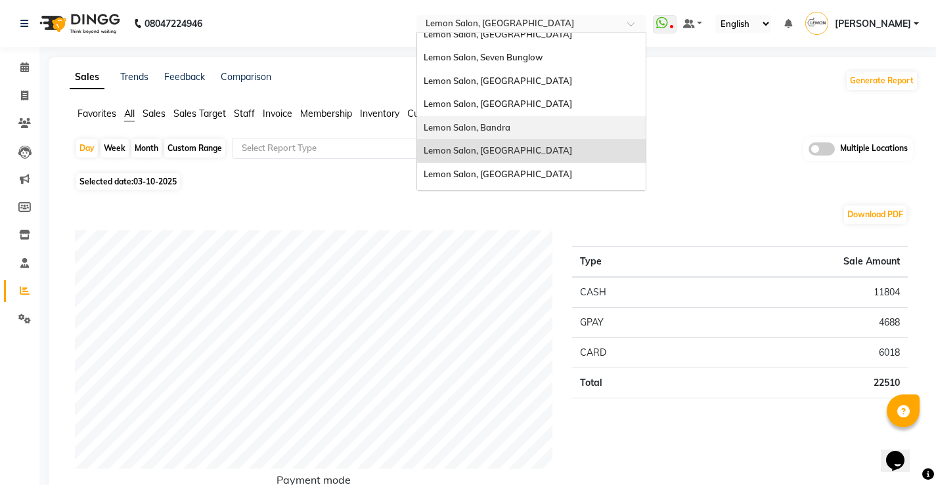
click at [521, 126] on div "Lemon Salon, Bandra" at bounding box center [531, 128] width 228 height 24
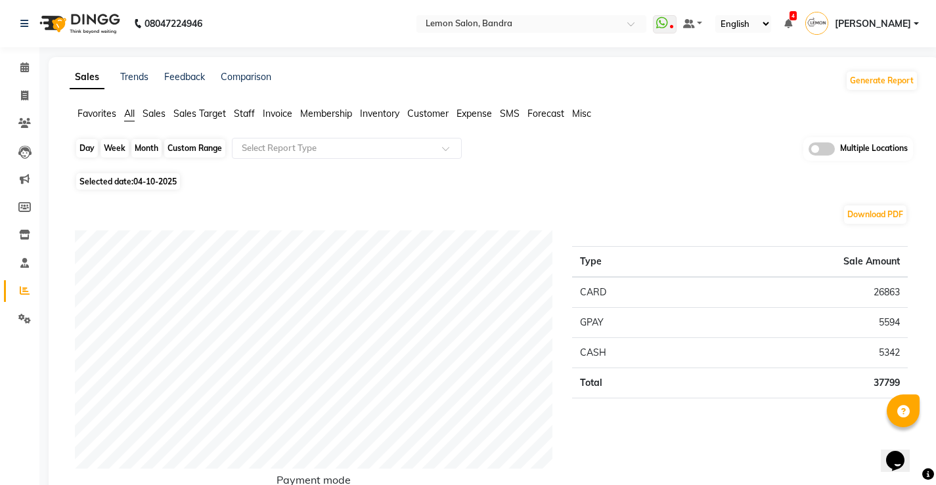
click at [92, 148] on div "Day" at bounding box center [87, 148] width 22 height 18
select select "10"
select select "2025"
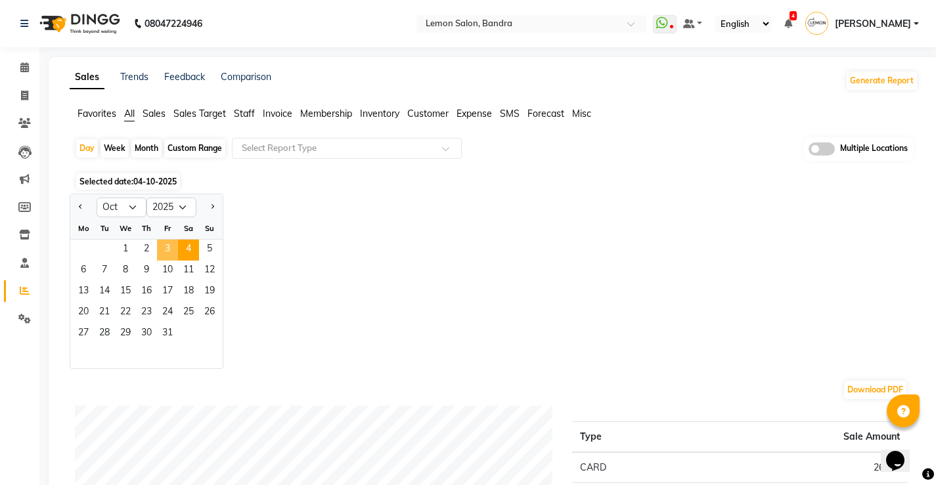
click at [173, 248] on span "3" at bounding box center [167, 250] width 21 height 21
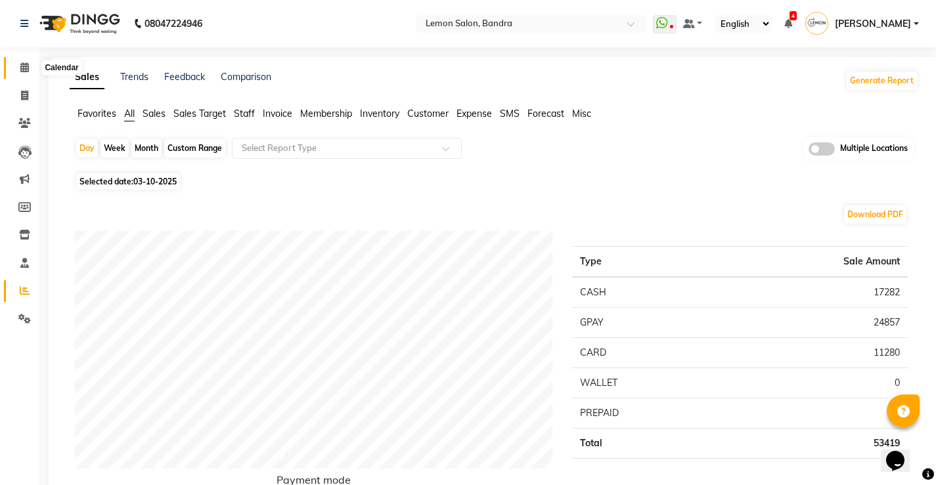
click at [25, 62] on icon at bounding box center [24, 67] width 9 height 10
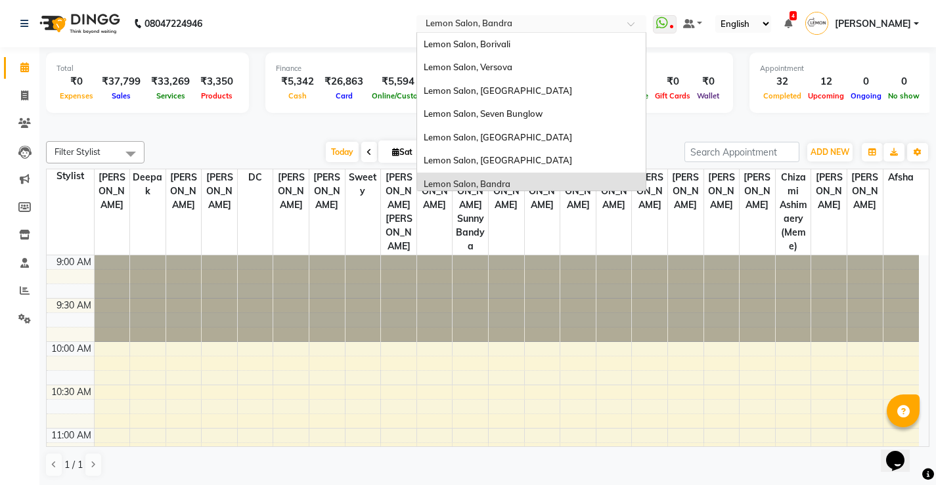
click at [529, 23] on input "text" at bounding box center [518, 24] width 190 height 13
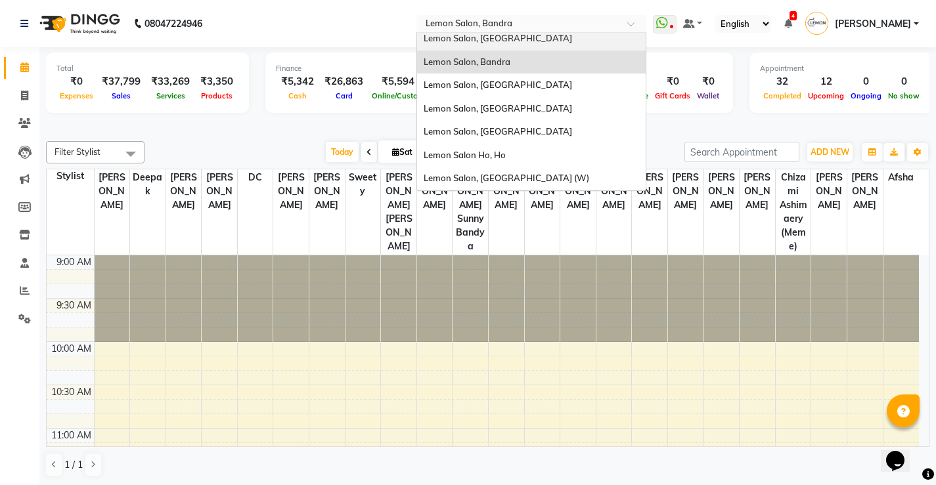
click at [513, 37] on span "Lemon Salon, [GEOGRAPHIC_DATA]" at bounding box center [497, 38] width 148 height 11
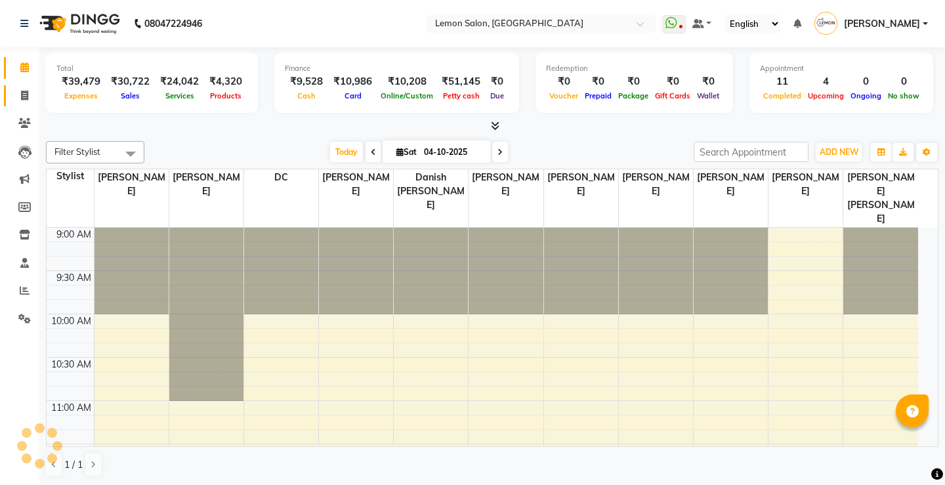
click at [24, 93] on icon at bounding box center [24, 96] width 7 height 10
select select "569"
select select "service"
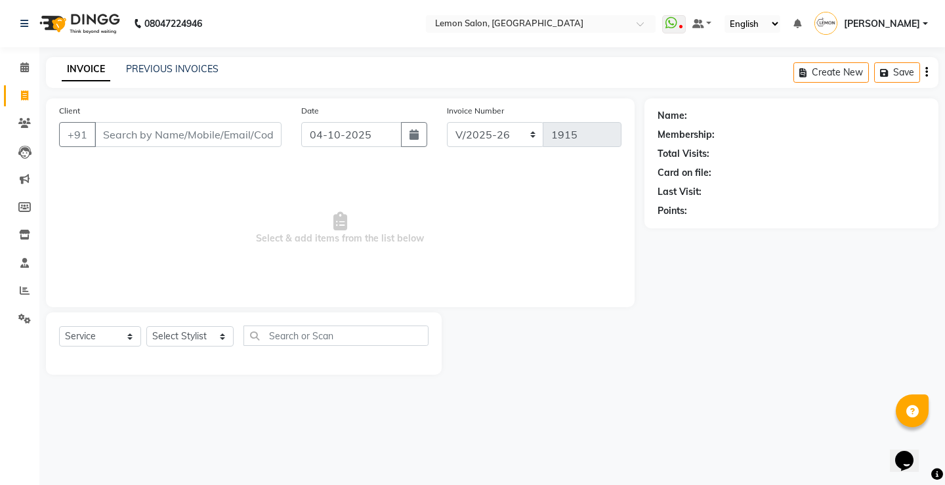
click at [267, 135] on input "Client" at bounding box center [188, 134] width 187 height 25
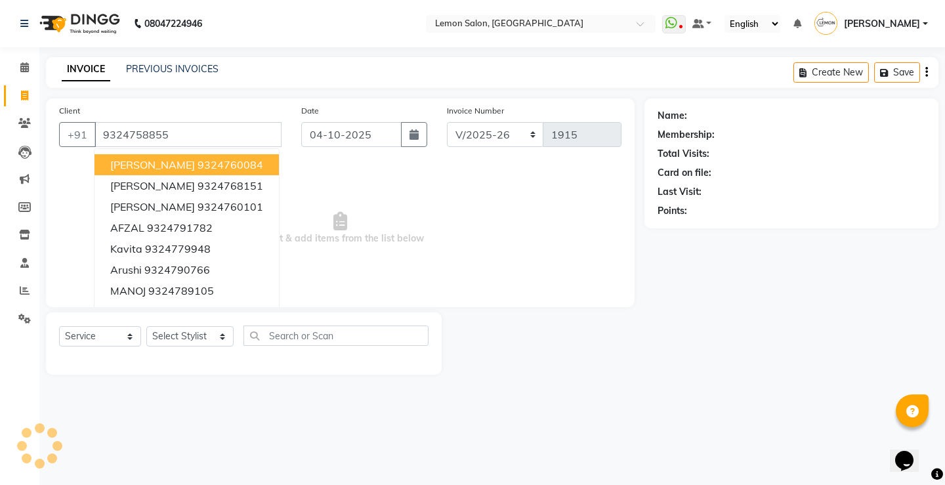
type input "9324758855"
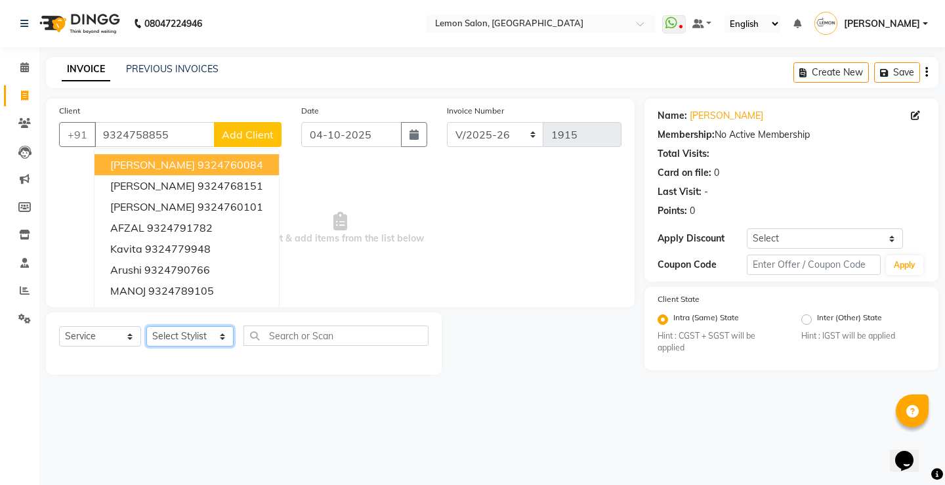
click at [189, 334] on select "Select Stylist Arun Arndive [PERSON_NAME] Danish [PERSON_NAME] [PERSON_NAME] [P…" at bounding box center [189, 336] width 87 height 20
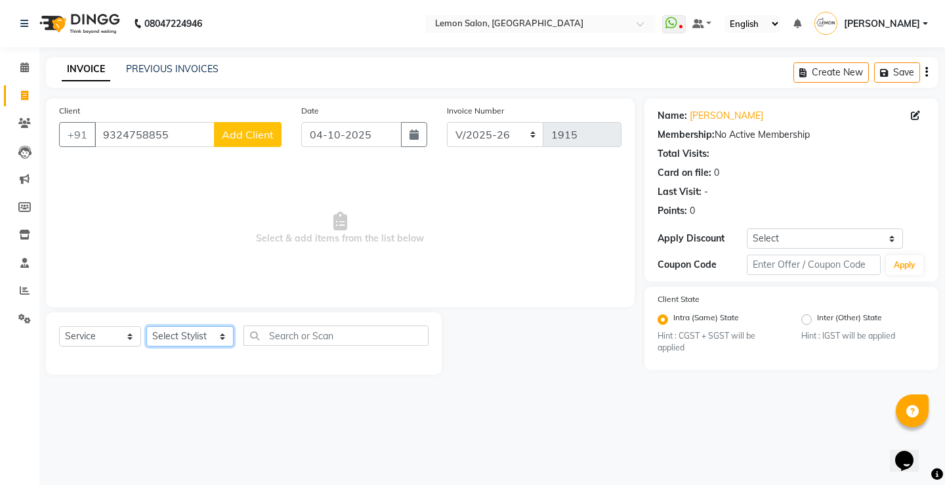
select select "92039"
click at [146, 326] on select "Select Stylist Arun Arndive [PERSON_NAME] Danish [PERSON_NAME] [PERSON_NAME] [P…" at bounding box center [189, 336] width 87 height 20
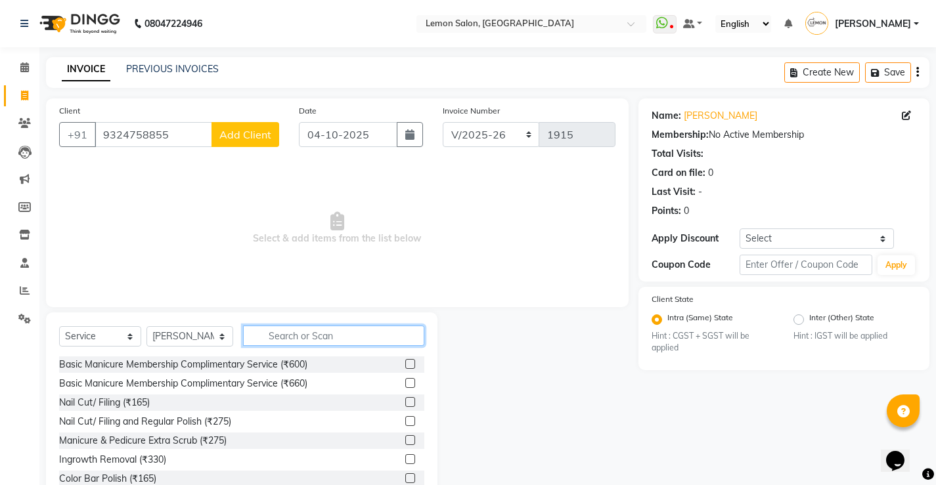
click at [317, 339] on input "text" at bounding box center [333, 336] width 181 height 20
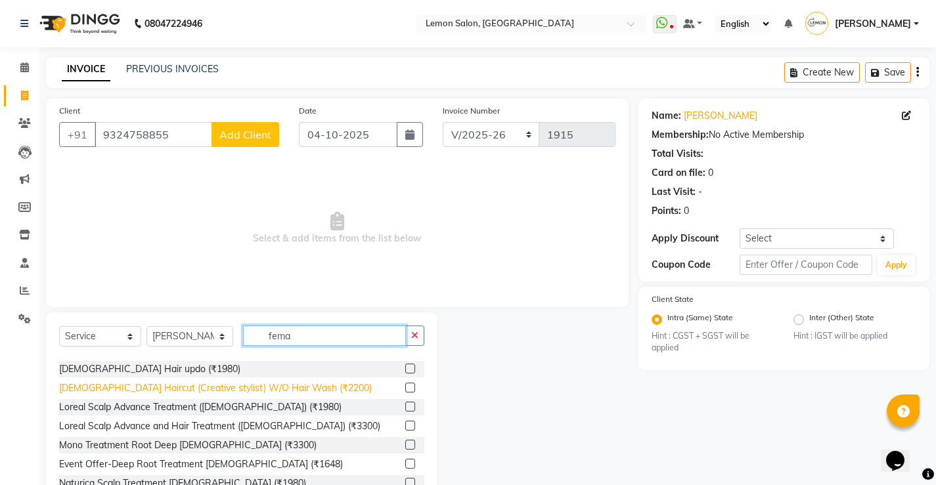
scroll to position [131, 0]
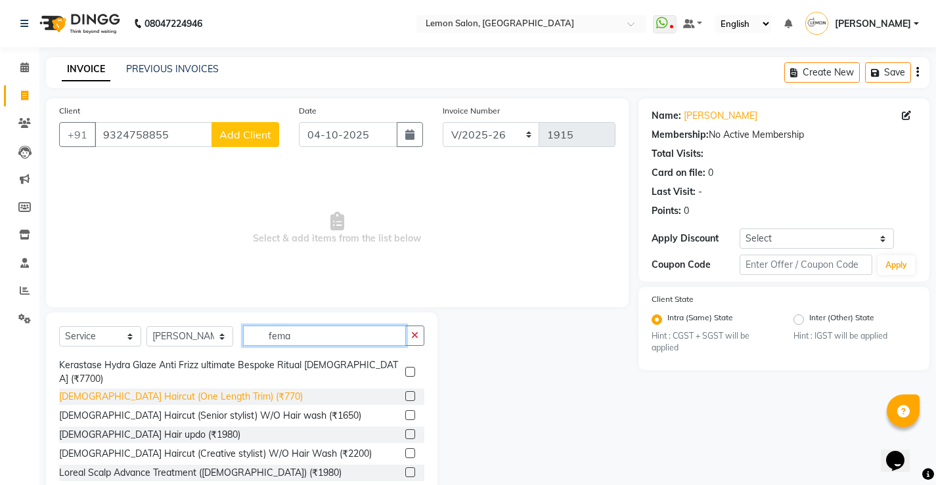
type input "fema"
click at [211, 390] on div "Female Haircut (One Length Trim) (₹770)" at bounding box center [181, 397] width 244 height 14
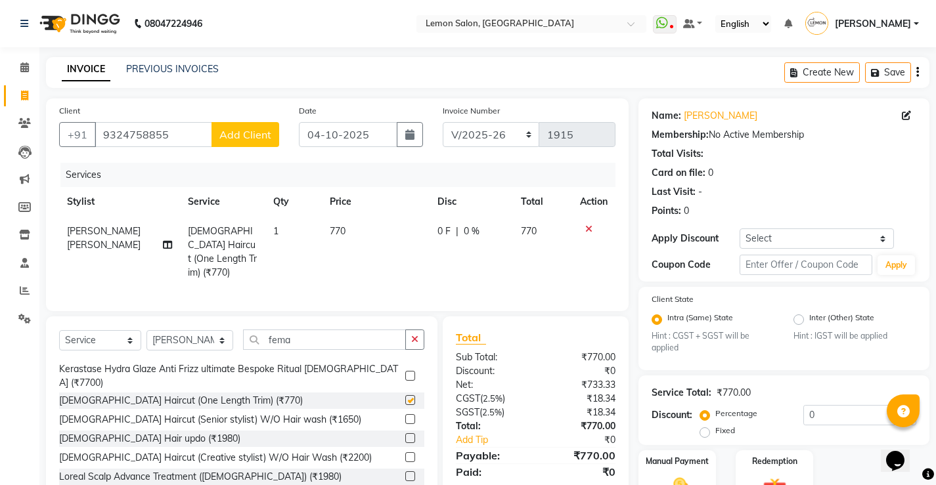
checkbox input "false"
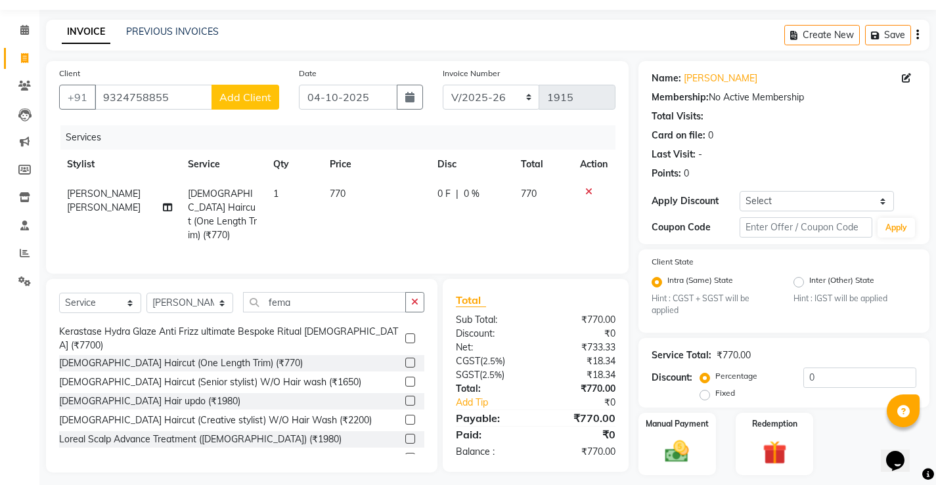
scroll to position [74, 0]
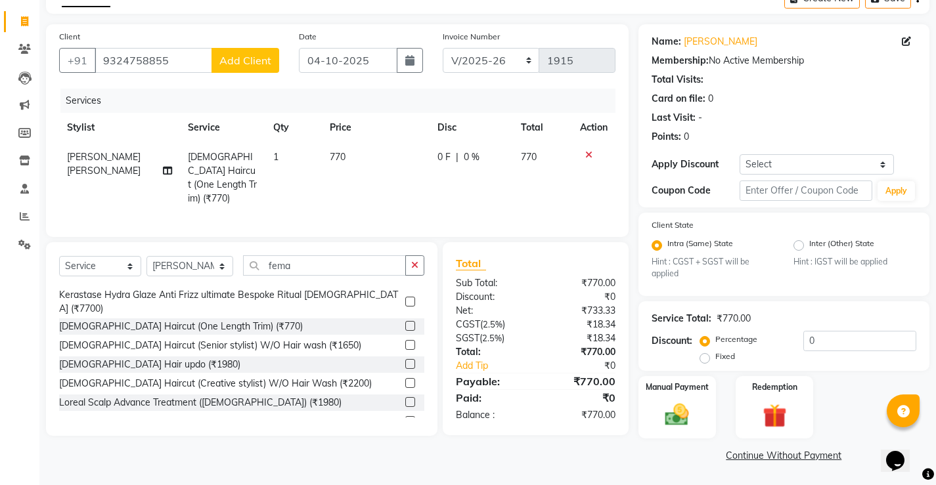
click at [334, 139] on th "Price" at bounding box center [375, 128] width 107 height 30
click at [337, 157] on span "770" at bounding box center [338, 157] width 16 height 12
select select "92039"
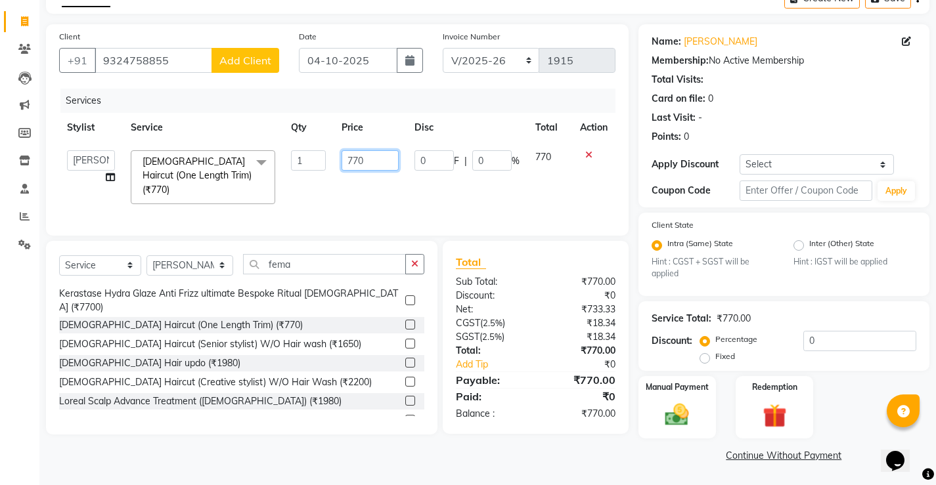
click at [351, 158] on input "770" at bounding box center [369, 160] width 57 height 20
type input "1200"
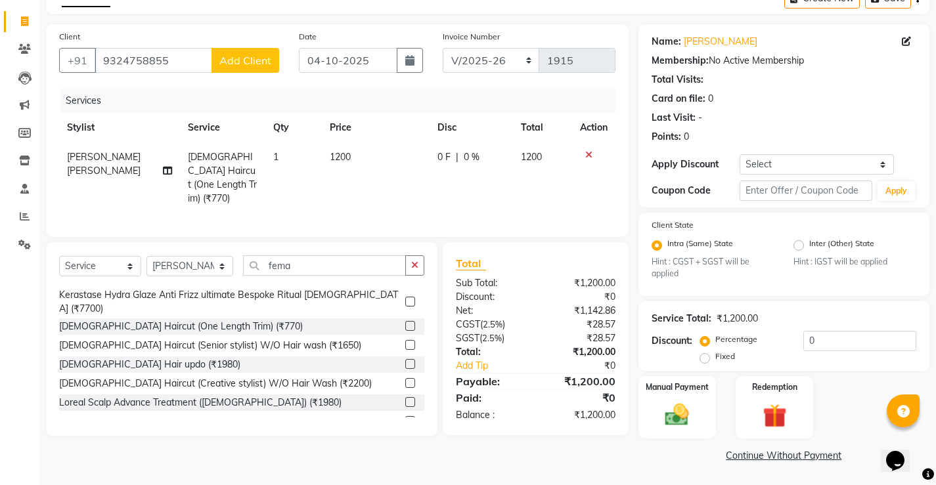
click at [440, 114] on th "Disc" at bounding box center [471, 128] width 84 height 30
click at [701, 412] on div "Manual Payment" at bounding box center [676, 407] width 81 height 65
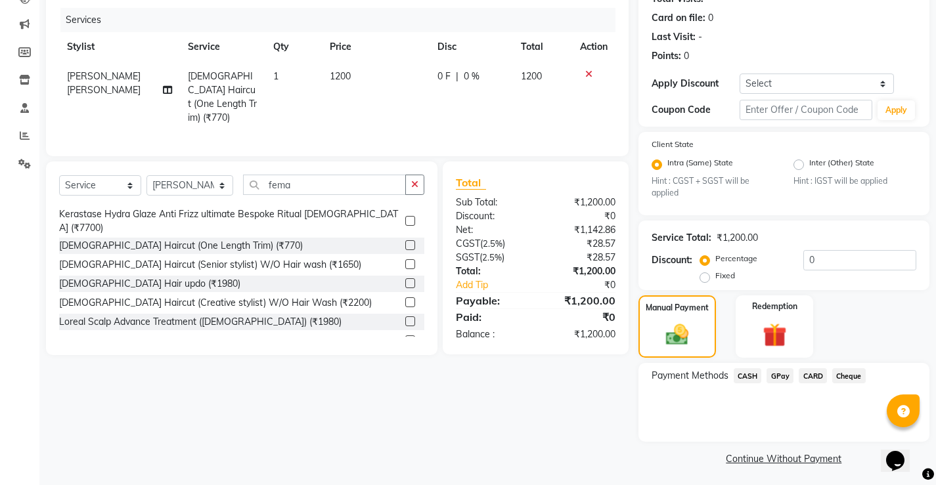
scroll to position [158, 0]
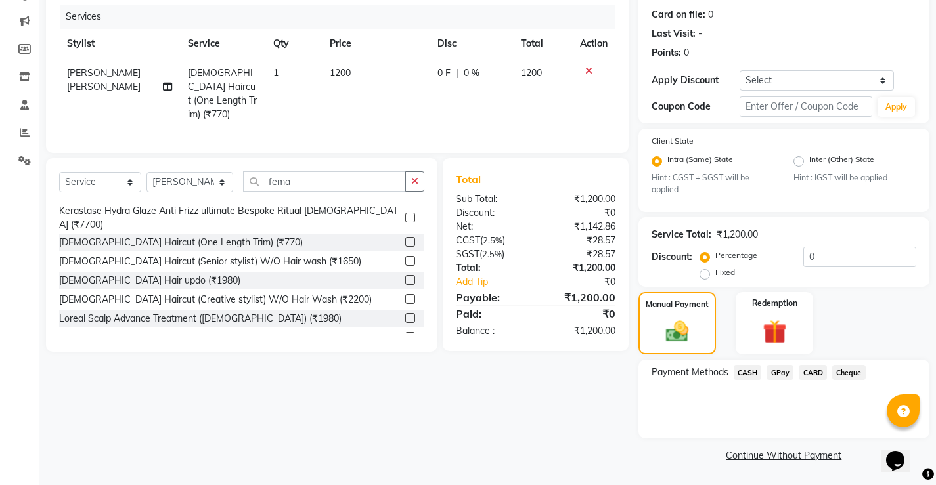
drag, startPoint x: 807, startPoint y: 368, endPoint x: 814, endPoint y: 385, distance: 19.1
click at [808, 369] on span "CARD" at bounding box center [812, 372] width 28 height 15
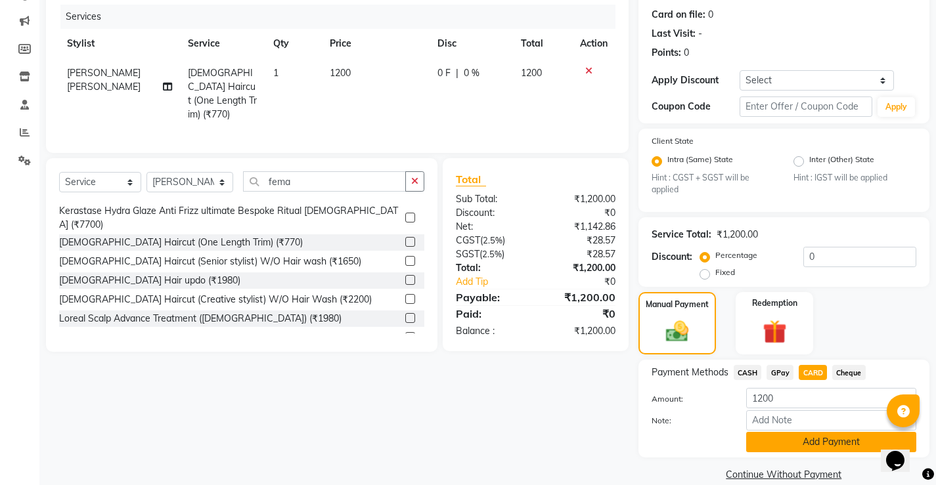
click at [833, 444] on button "Add Payment" at bounding box center [831, 442] width 170 height 20
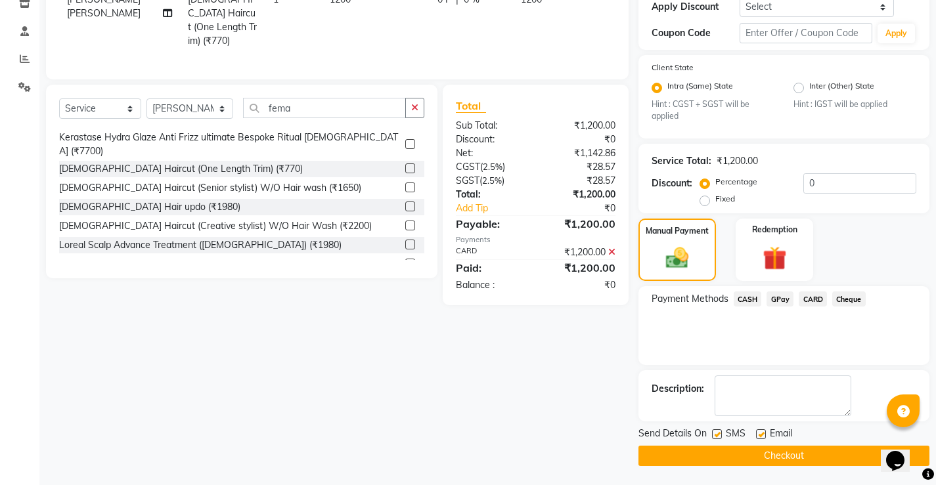
scroll to position [232, 0]
click at [832, 452] on button "Checkout" at bounding box center [783, 455] width 291 height 20
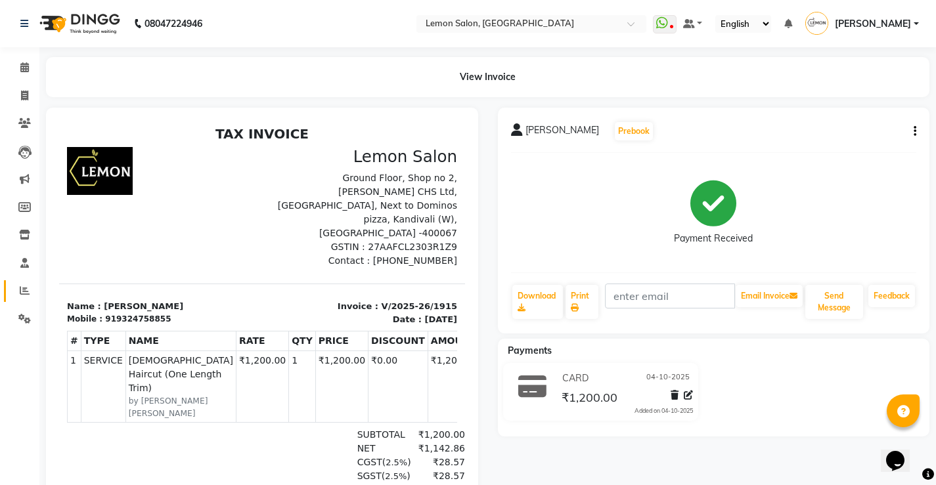
click at [23, 301] on link "Reports" at bounding box center [20, 291] width 32 height 22
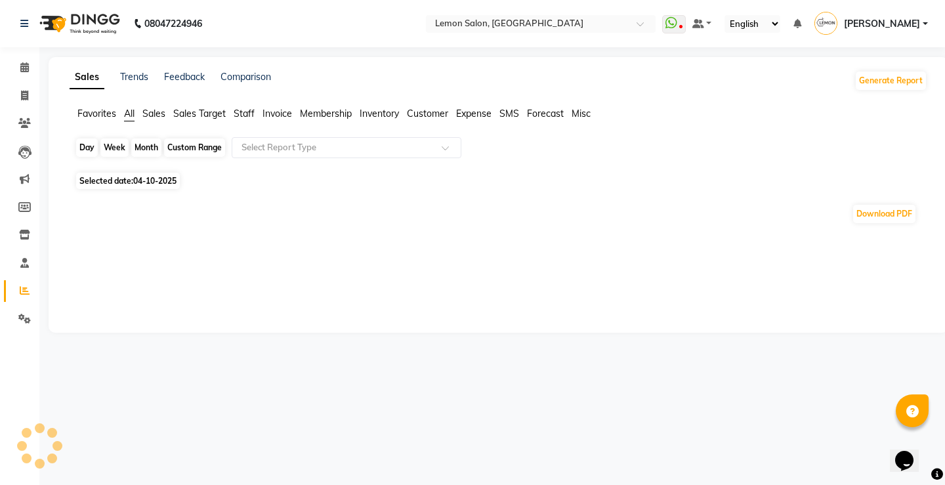
click at [83, 146] on div "Day" at bounding box center [87, 148] width 22 height 18
select select "10"
select select "2025"
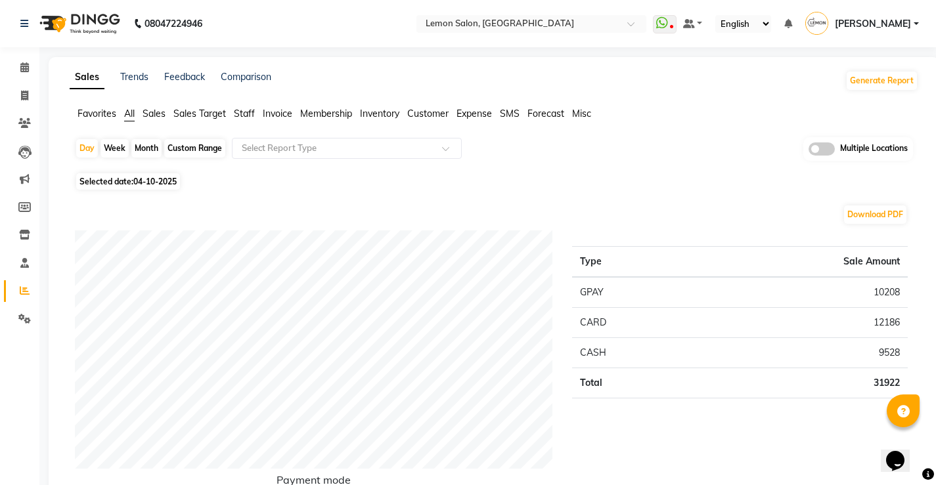
click at [84, 158] on div "Day Week Month Custom Range Select Report Type Multiple Locations" at bounding box center [494, 153] width 838 height 32
click at [87, 146] on div "Day" at bounding box center [87, 148] width 22 height 18
select select "10"
select select "2025"
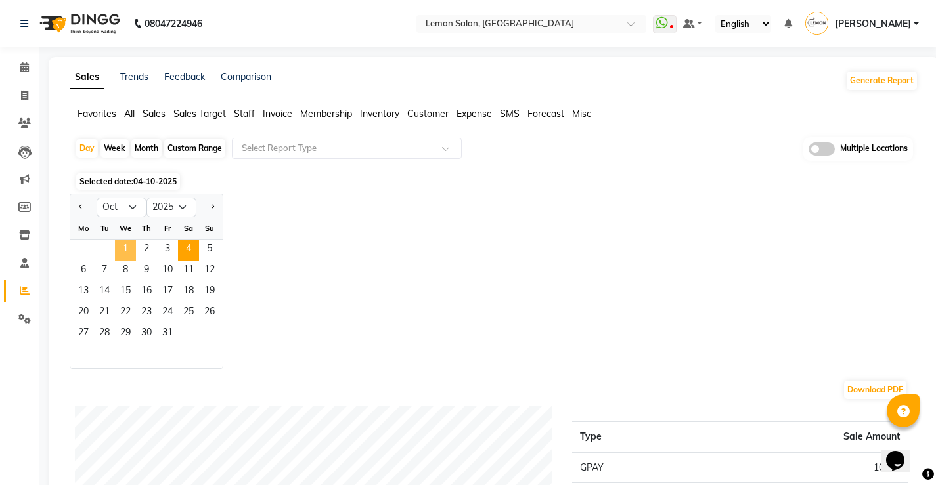
drag, startPoint x: 124, startPoint y: 249, endPoint x: 204, endPoint y: 110, distance: 160.3
click at [125, 249] on span "1" at bounding box center [125, 250] width 21 height 21
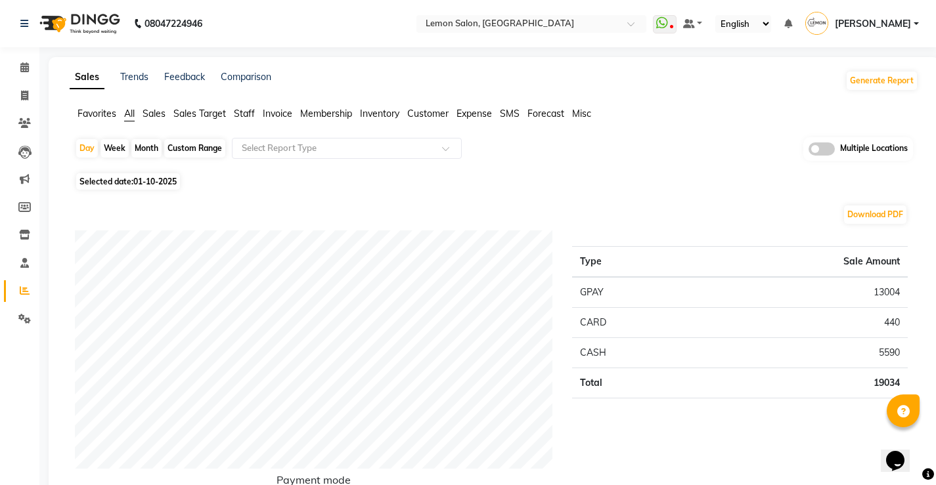
click at [242, 110] on span "Staff" at bounding box center [244, 114] width 21 height 12
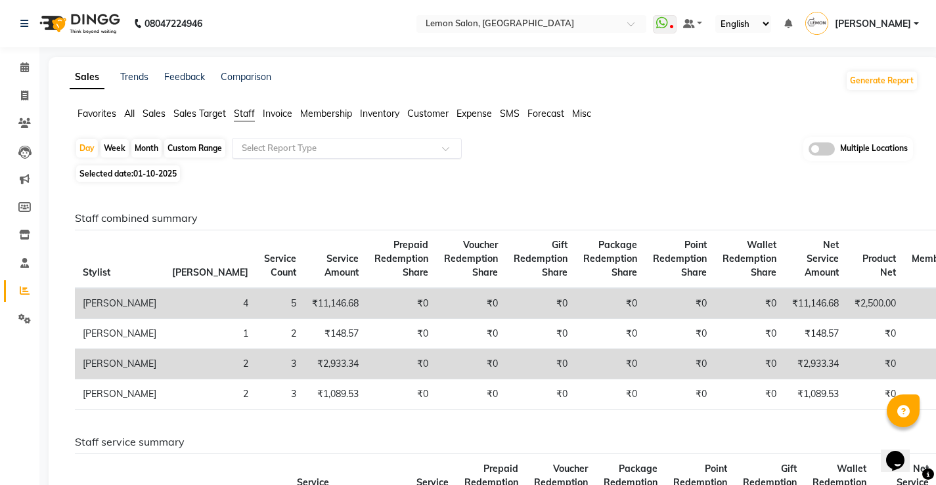
click at [267, 146] on input "text" at bounding box center [333, 148] width 189 height 13
drag, startPoint x: 489, startPoint y: 115, endPoint x: 406, endPoint y: 131, distance: 84.3
click at [488, 115] on span "Expense" at bounding box center [473, 114] width 35 height 12
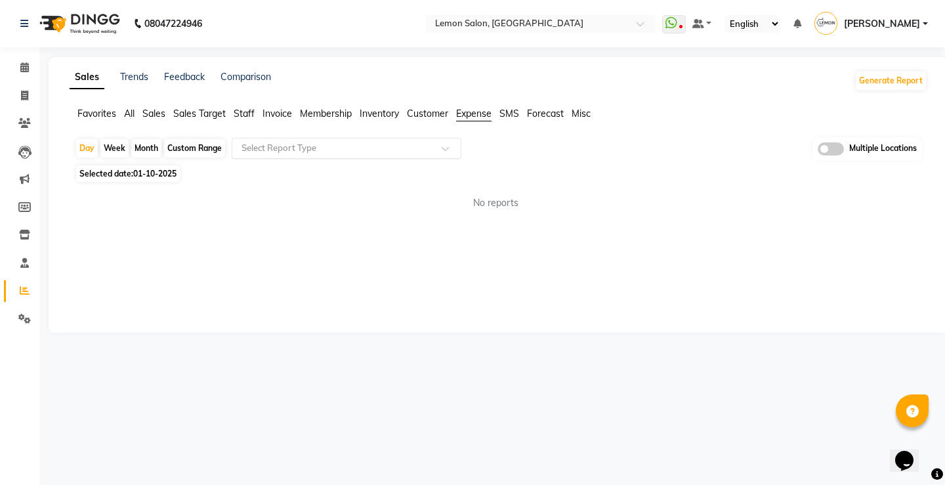
click at [367, 146] on input "text" at bounding box center [333, 148] width 189 height 13
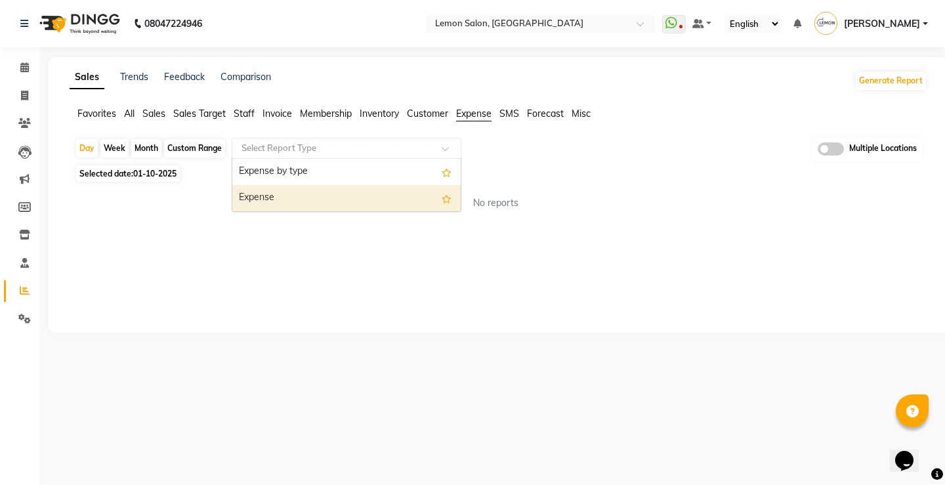
click at [302, 192] on div "Expense" at bounding box center [346, 198] width 228 height 26
select select "full_report"
select select "csv"
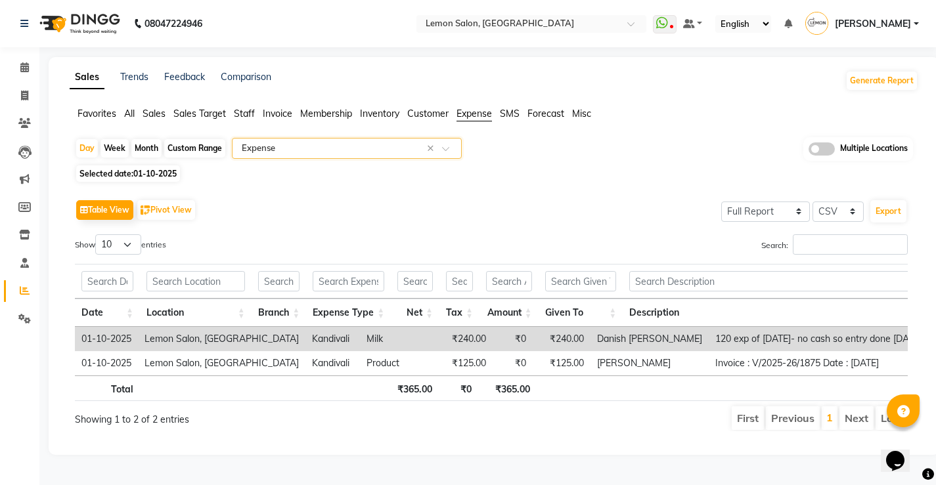
click at [809, 148] on span at bounding box center [821, 148] width 26 height 13
click at [808, 151] on input "checkbox" at bounding box center [808, 151] width 0 height 0
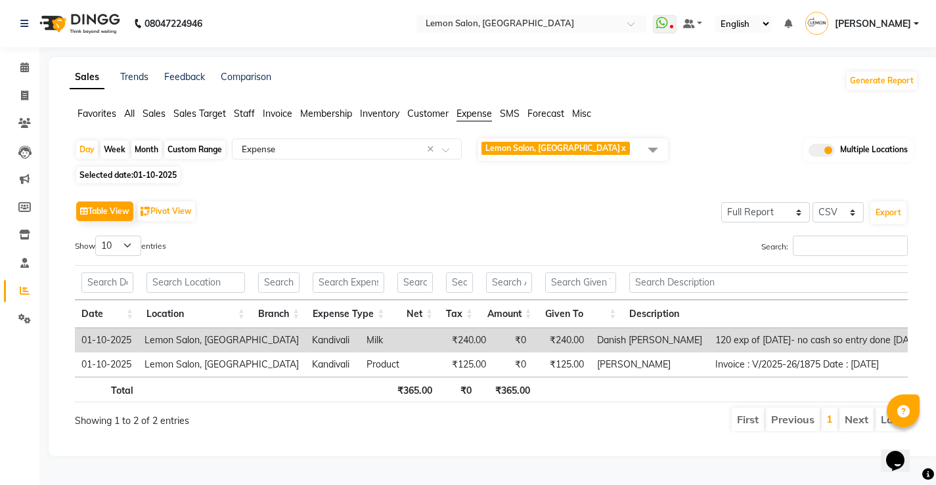
click at [537, 146] on span "Lemon Salon, [GEOGRAPHIC_DATA]" at bounding box center [552, 148] width 135 height 10
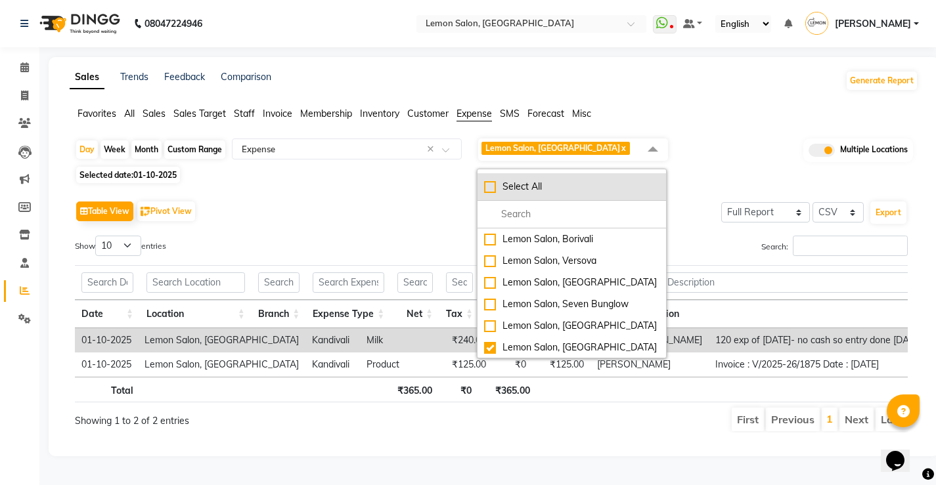
click at [493, 187] on div "Select All" at bounding box center [571, 187] width 175 height 14
checkbox input "true"
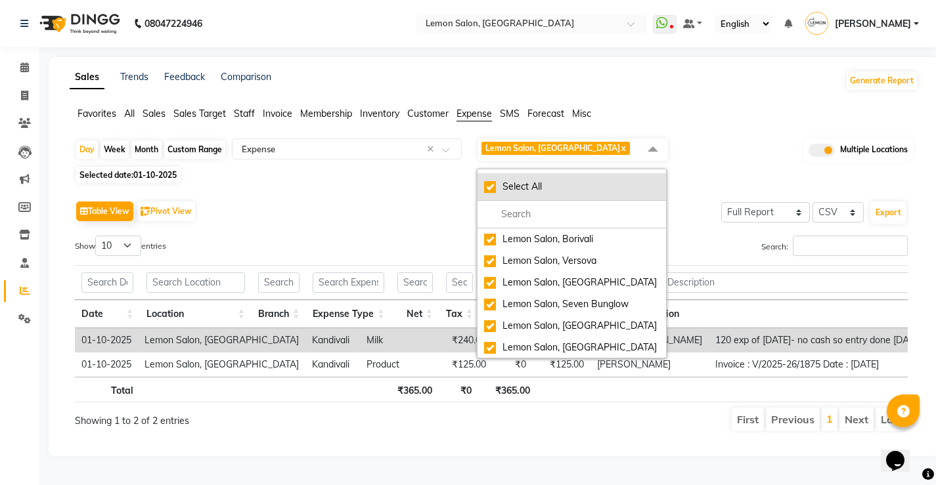
checkbox input "true"
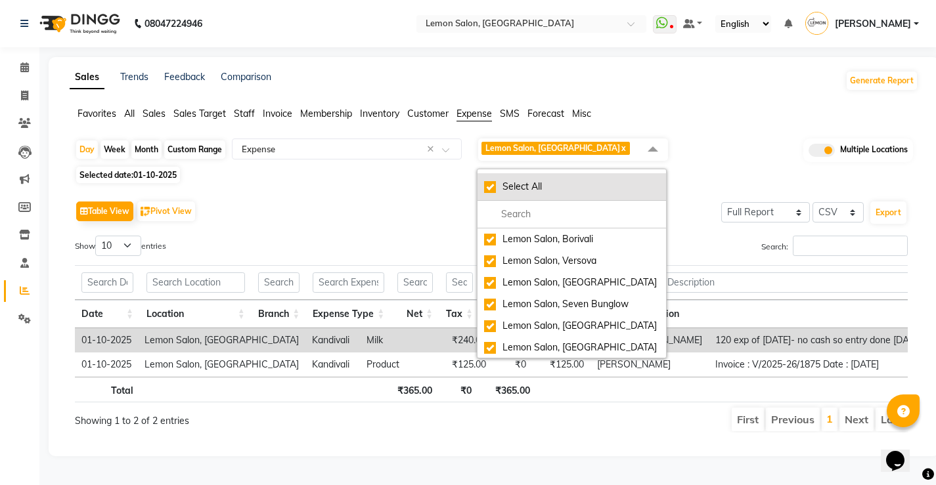
checkbox input "true"
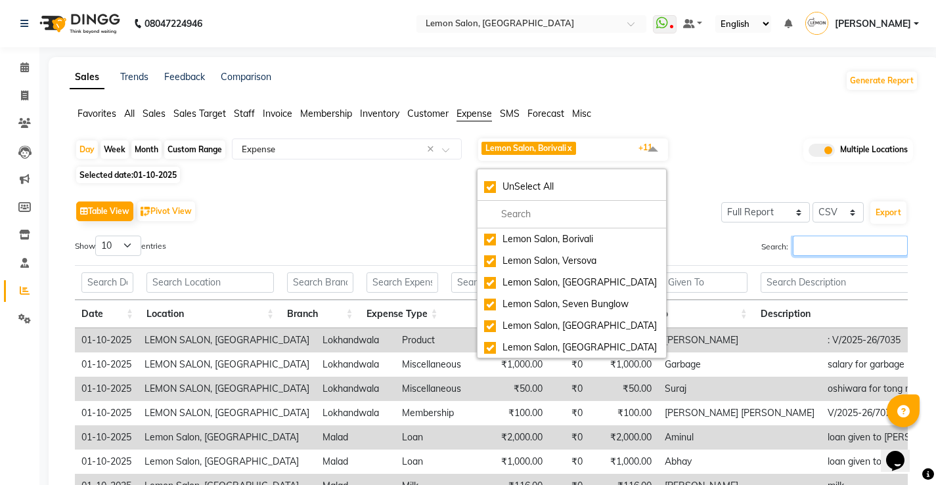
click at [821, 240] on input "Search:" at bounding box center [849, 246] width 115 height 20
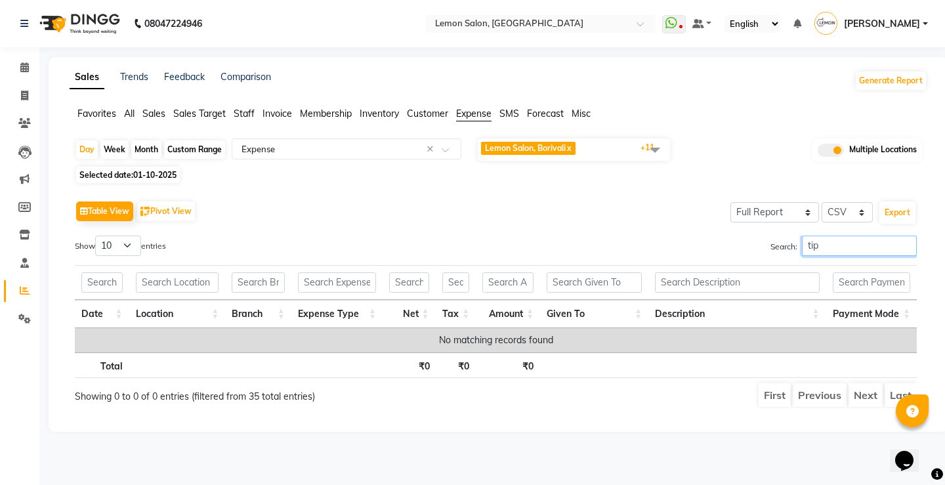
type input "tip"
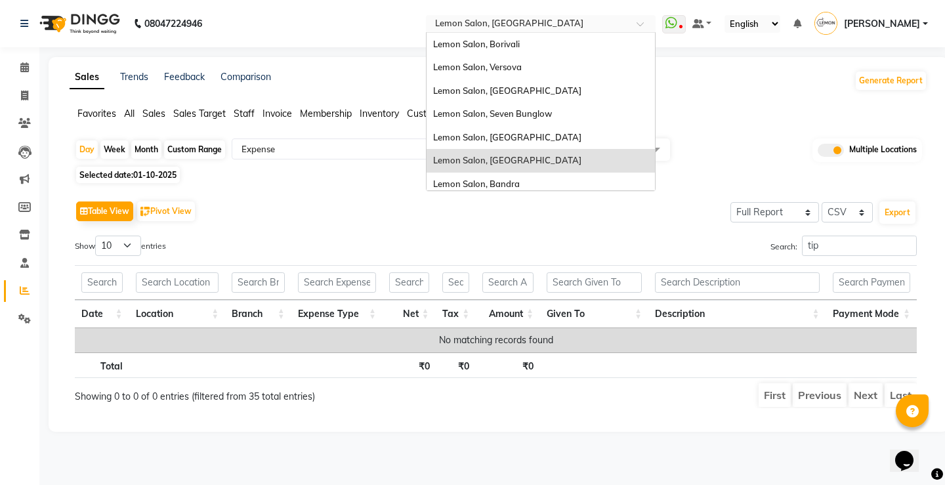
click at [518, 17] on div "× Lemon Salon, Kandivali" at bounding box center [509, 23] width 148 height 13
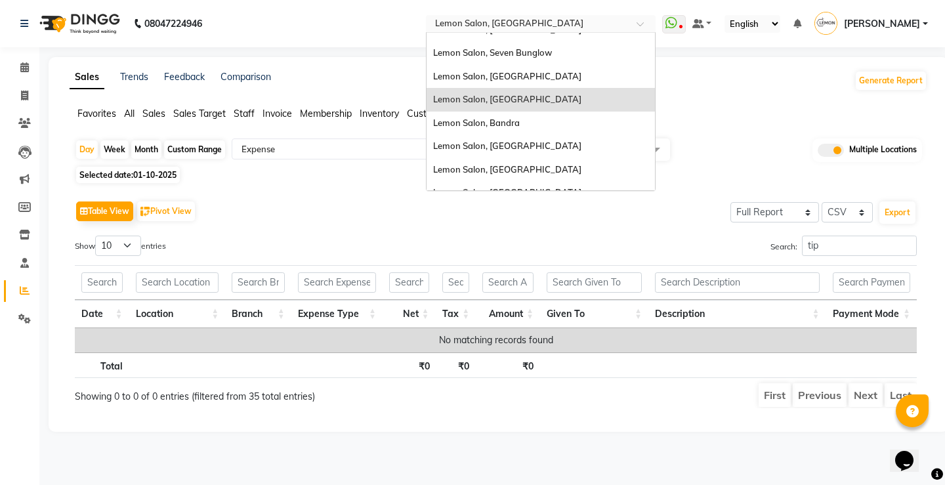
scroll to position [122, 0]
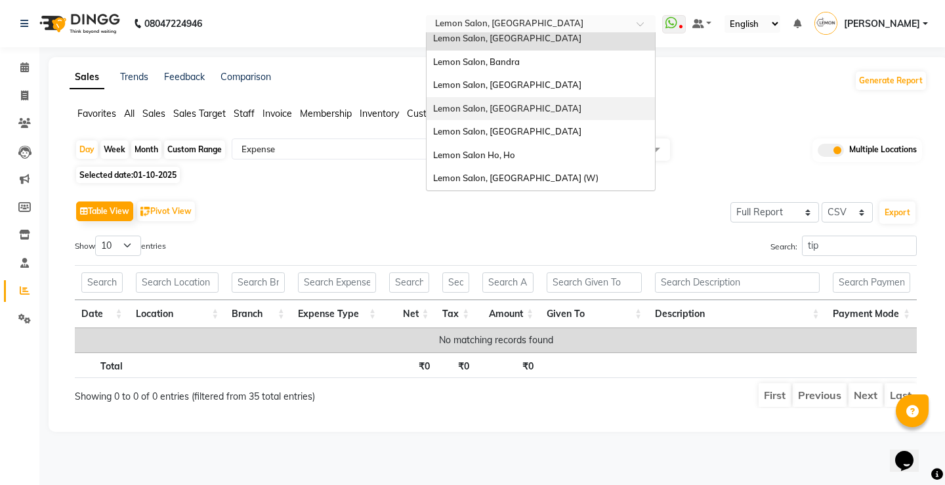
click at [540, 108] on span "Lemon Salon, [GEOGRAPHIC_DATA]" at bounding box center [507, 108] width 148 height 11
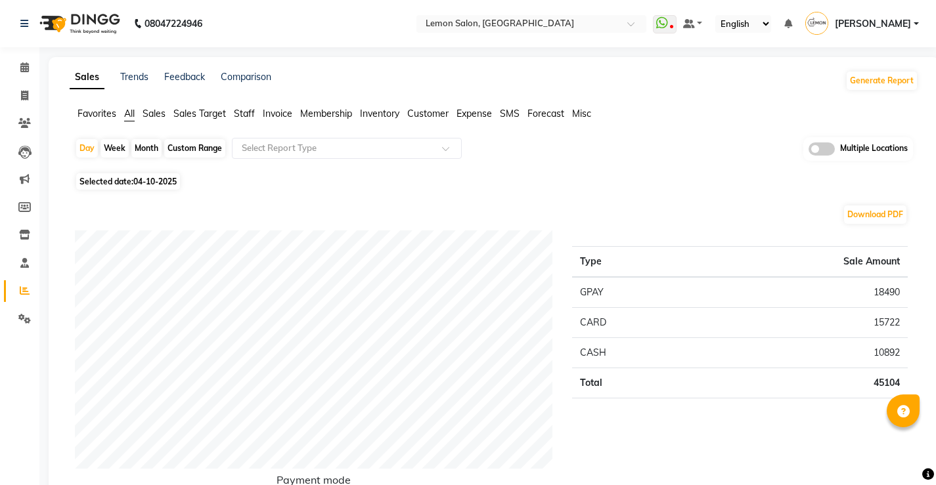
click at [184, 146] on div "Custom Range" at bounding box center [194, 148] width 61 height 18
select select "10"
select select "2025"
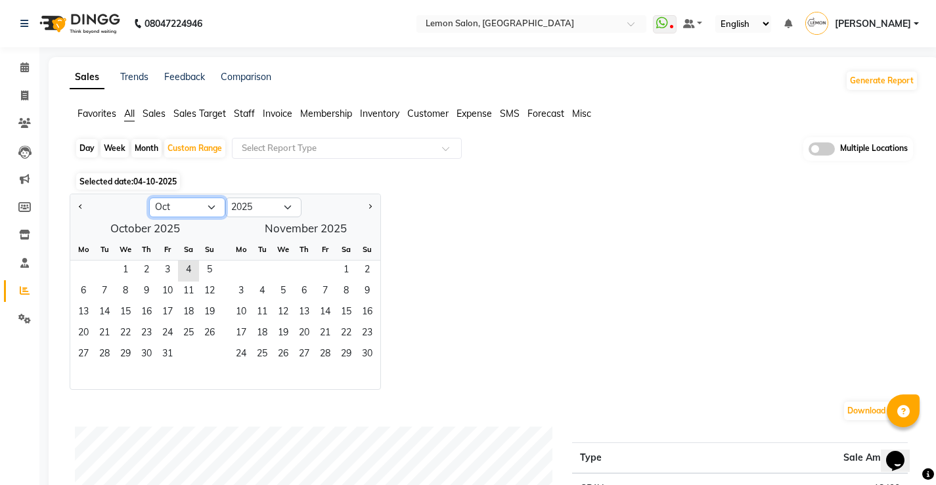
click at [167, 206] on select "Jan Feb Mar Apr May Jun Jul Aug Sep Oct Nov Dec" at bounding box center [187, 208] width 76 height 20
click at [149, 198] on select "Jan Feb Mar Apr May Jun Jul Aug Sep Oct Nov Dec" at bounding box center [187, 208] width 76 height 20
click at [130, 269] on span "1" at bounding box center [125, 271] width 21 height 21
click at [369, 205] on span "Next month" at bounding box center [369, 206] width 5 height 5
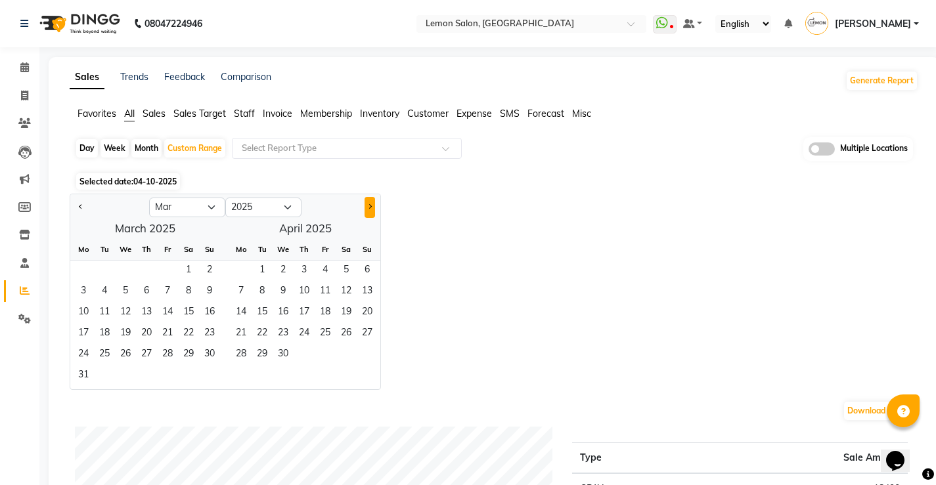
click at [370, 205] on span "Next month" at bounding box center [369, 206] width 5 height 5
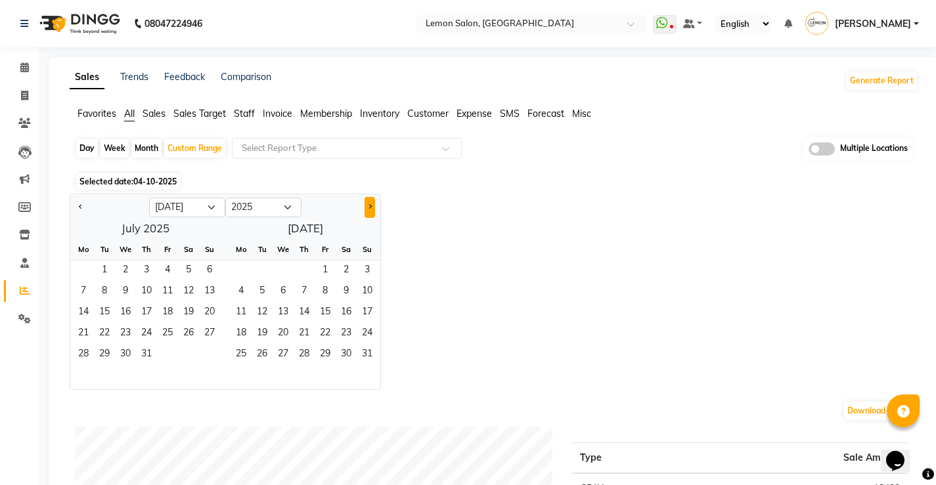
select select "8"
click at [262, 355] on span "30" at bounding box center [261, 355] width 21 height 21
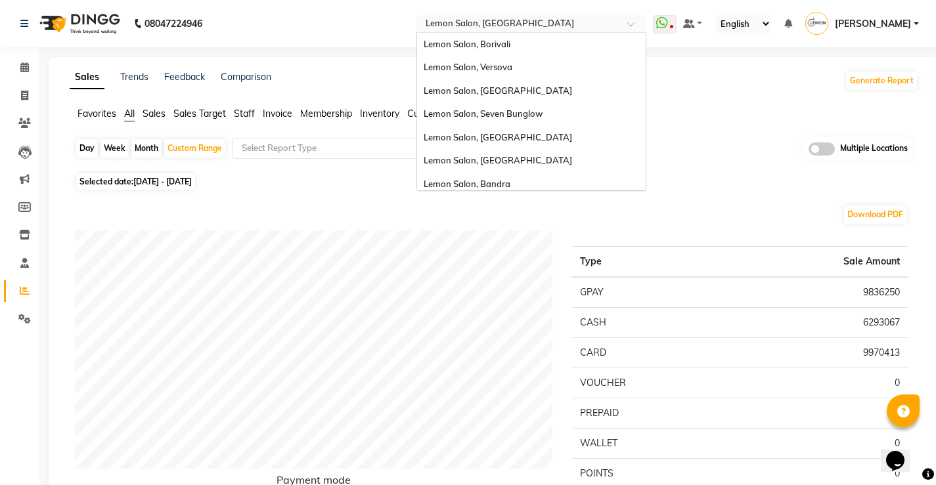
click at [536, 22] on input "text" at bounding box center [518, 24] width 190 height 13
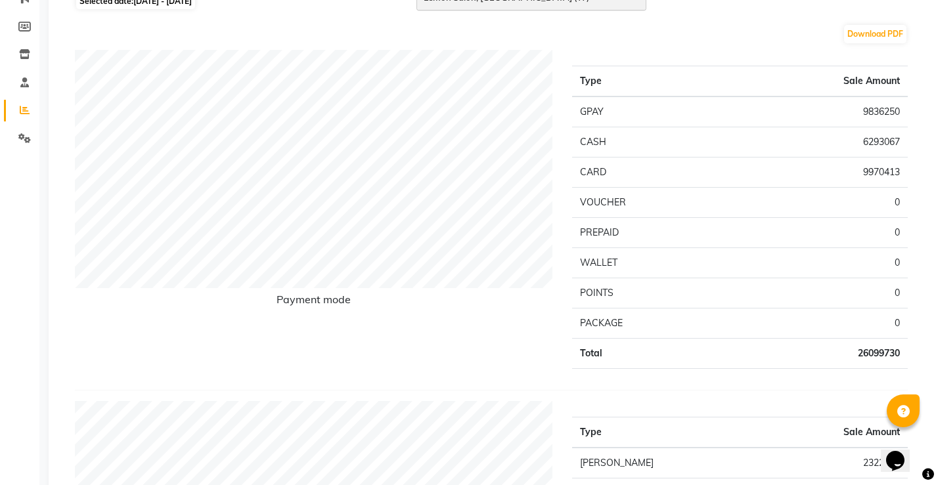
scroll to position [66, 0]
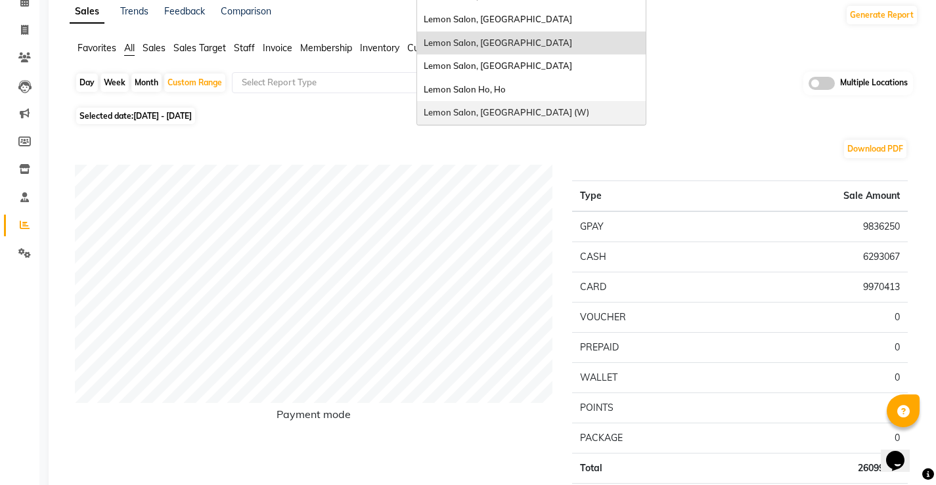
click at [532, 110] on span "Lemon Salon, [GEOGRAPHIC_DATA] (W)" at bounding box center [505, 112] width 165 height 11
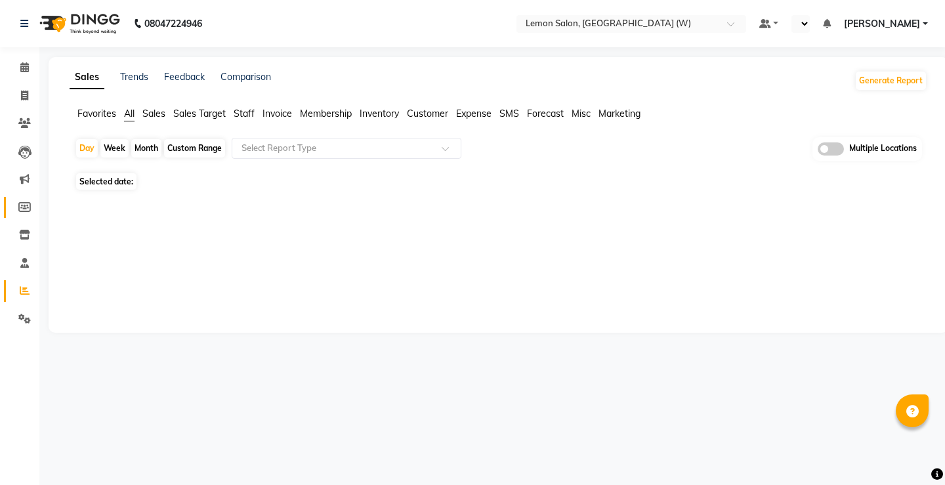
select select "en"
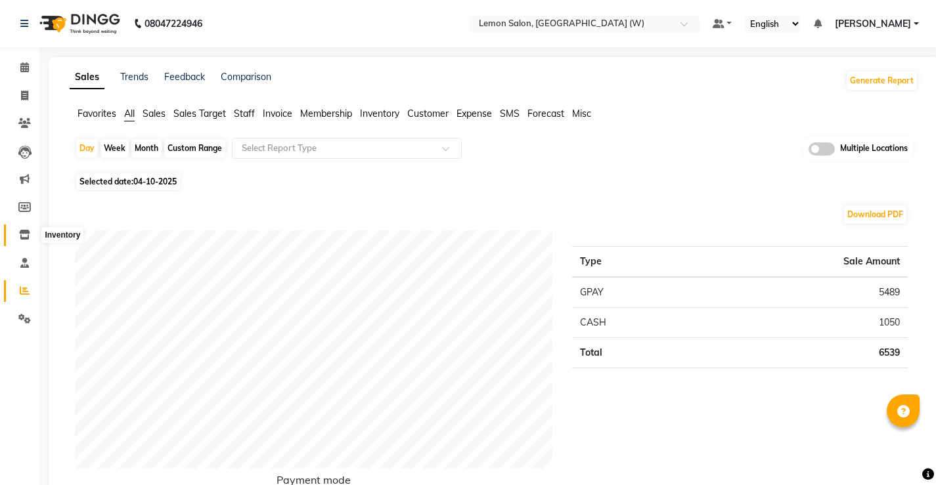
click at [21, 229] on span at bounding box center [24, 235] width 23 height 15
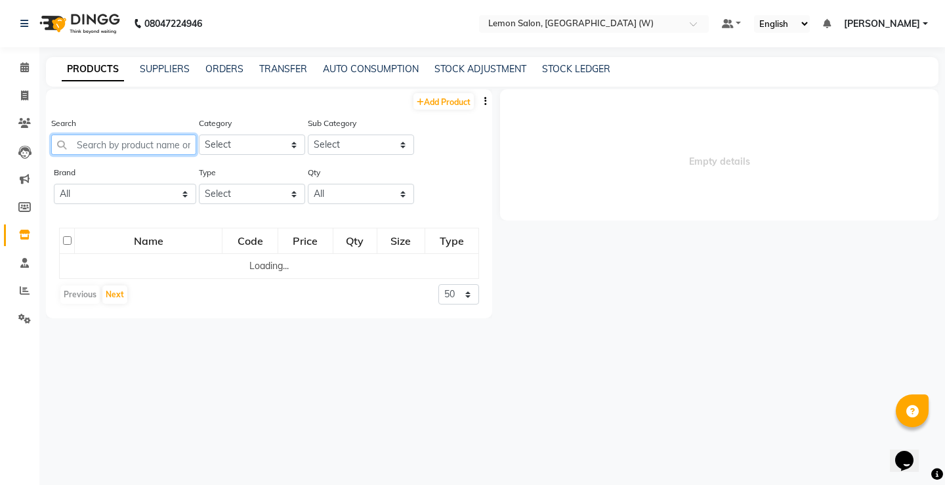
click at [148, 144] on input "text" at bounding box center [123, 145] width 145 height 20
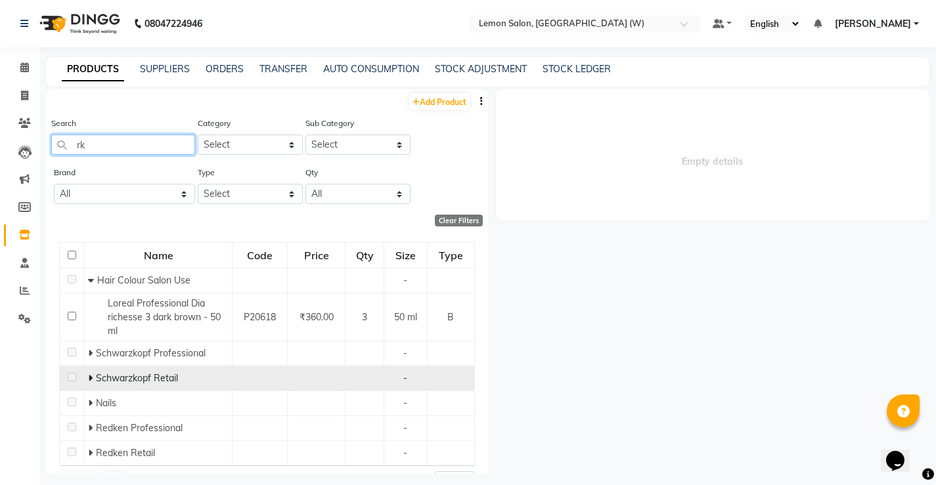
scroll to position [32, 0]
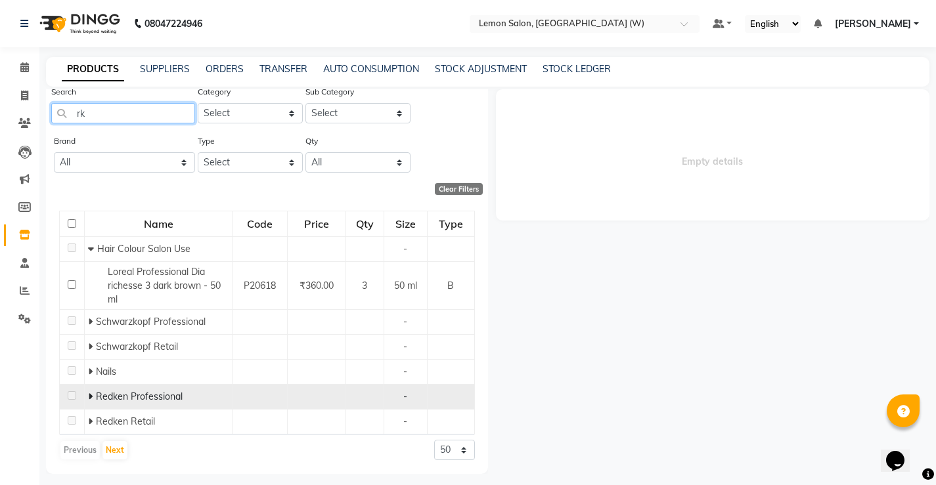
type input "rk"
click at [89, 395] on icon at bounding box center [90, 396] width 5 height 9
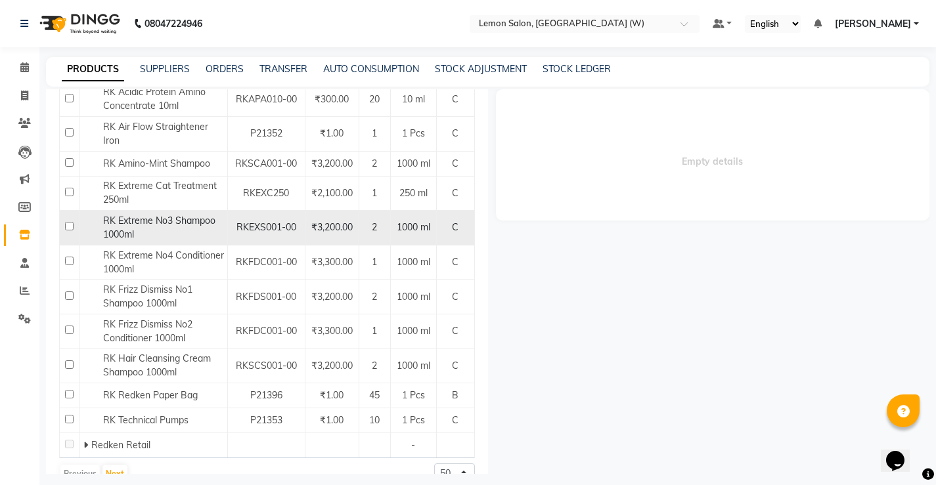
scroll to position [622, 0]
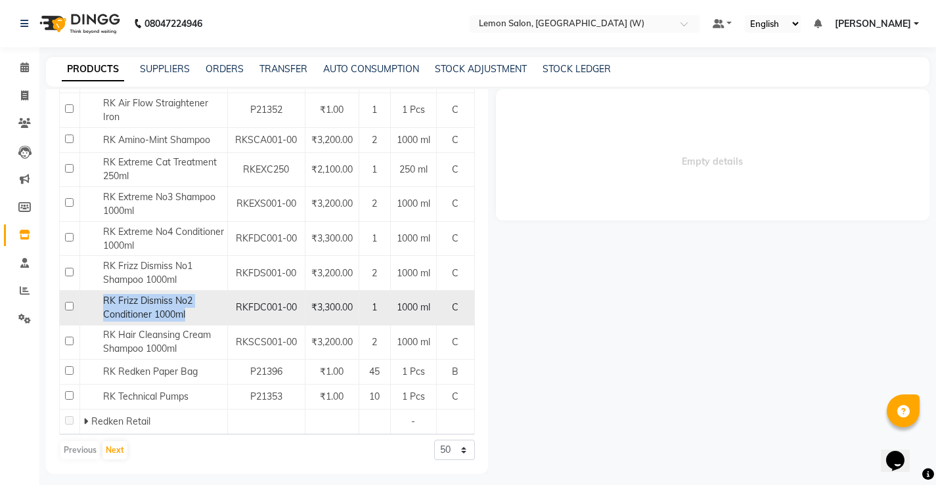
drag, startPoint x: 194, startPoint y: 321, endPoint x: 95, endPoint y: 313, distance: 99.5
click at [95, 313] on div "RK Frizz Dismiss No2 Conditioner 1000ml" at bounding box center [153, 308] width 141 height 28
select select
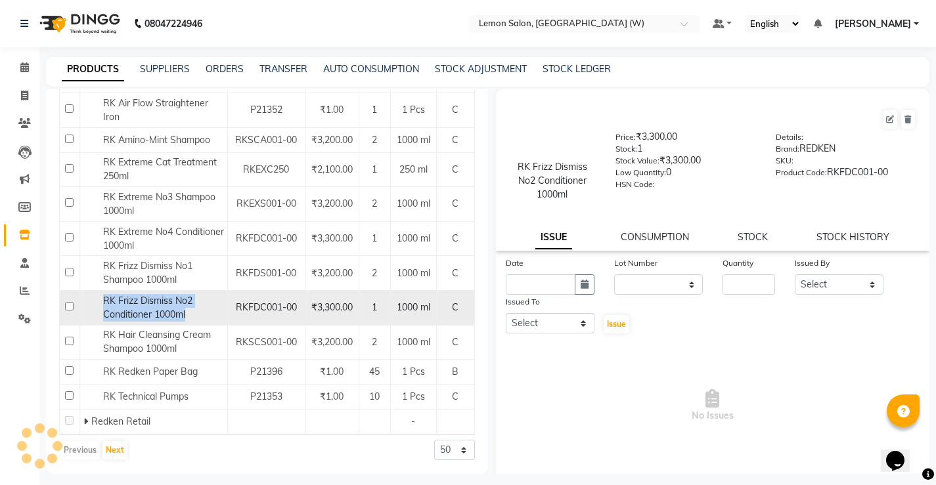
copy span "RK Frizz Dismiss No2 Conditioner 1000ml"
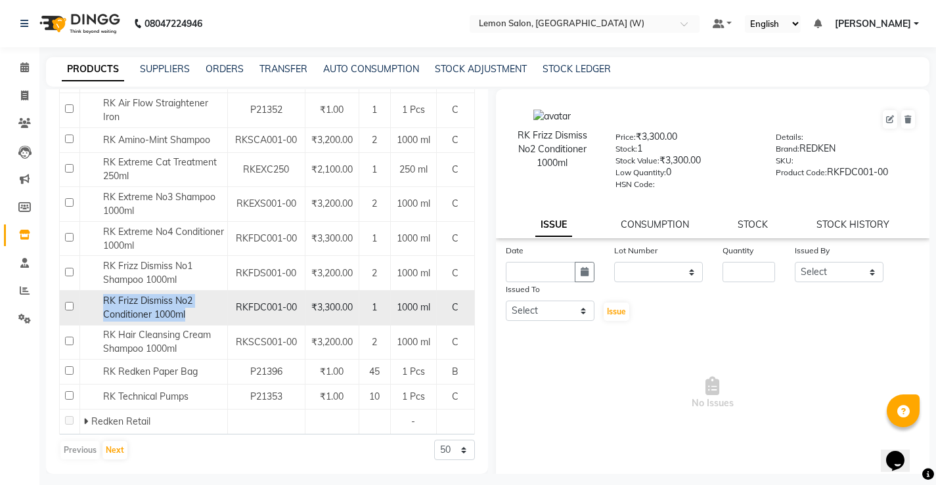
scroll to position [641, 0]
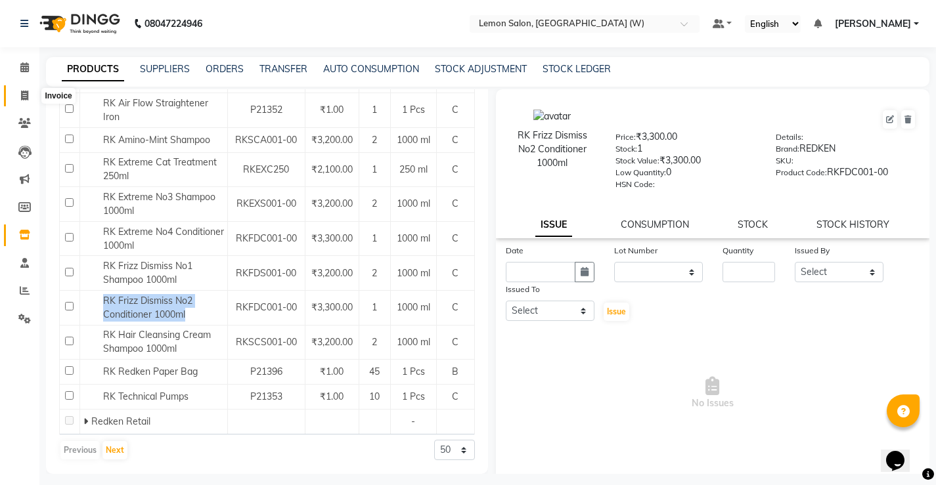
click at [22, 92] on icon at bounding box center [24, 96] width 7 height 10
select select "8053"
select select "service"
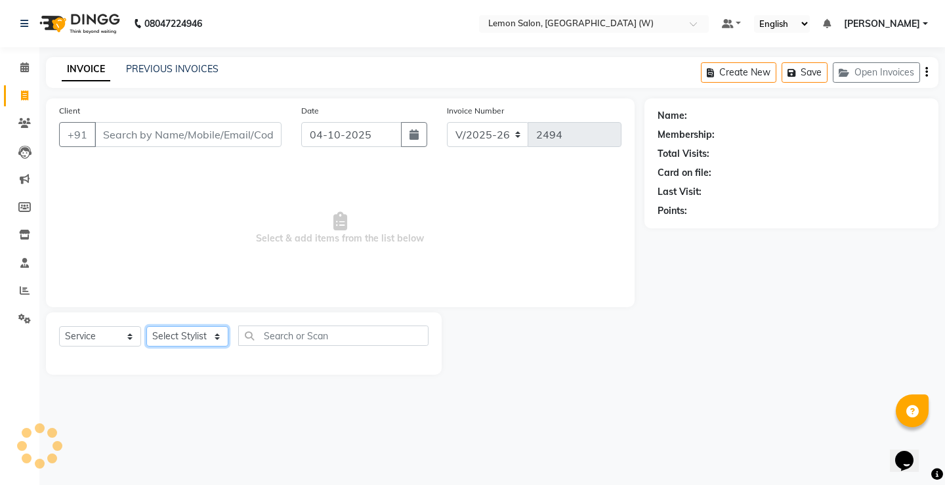
click at [188, 337] on select "Select Stylist" at bounding box center [187, 336] width 82 height 20
click at [183, 332] on select "Select Stylist" at bounding box center [187, 336] width 82 height 20
select select "93364"
click at [146, 326] on select "Select Stylist Akancha Subba Amreen Shaikh DC Faheem Shaikh Faizan Ganesh Motew…" at bounding box center [187, 336] width 82 height 20
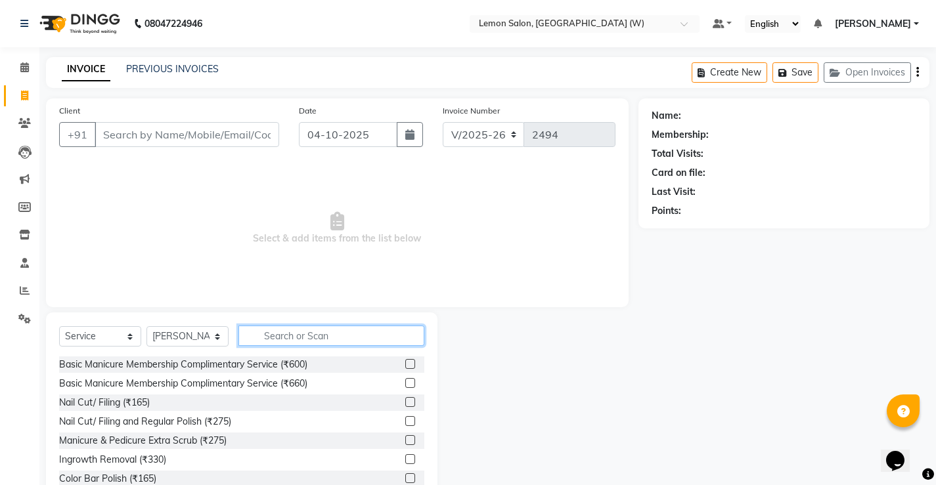
click at [323, 338] on input "text" at bounding box center [331, 336] width 186 height 20
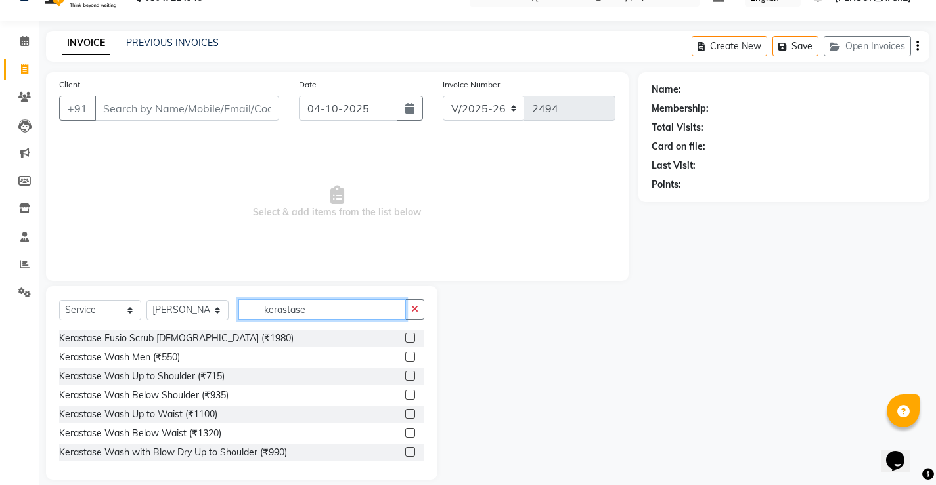
scroll to position [41, 0]
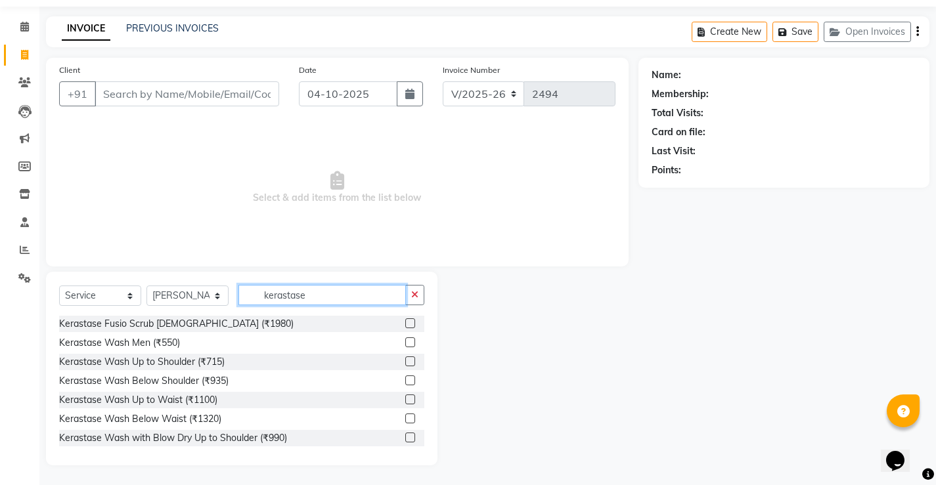
type input "kerastase"
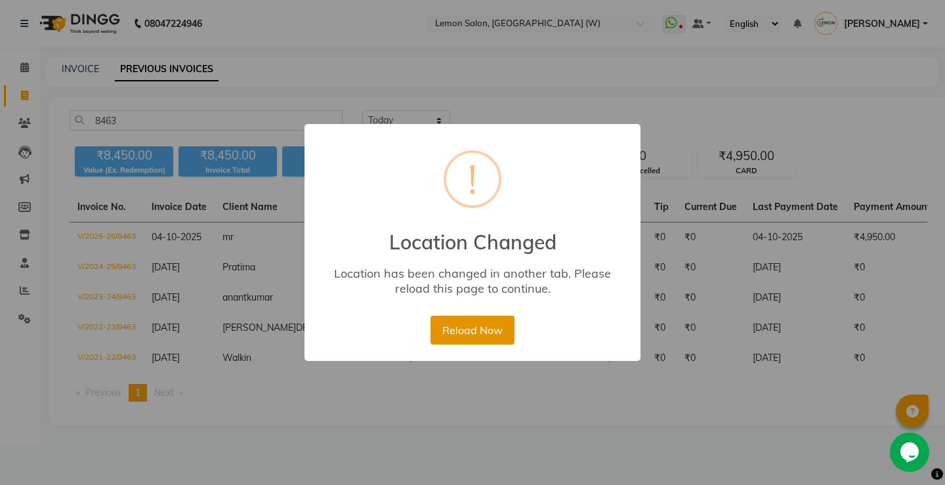
click at [489, 336] on button "Reload Now" at bounding box center [472, 330] width 83 height 29
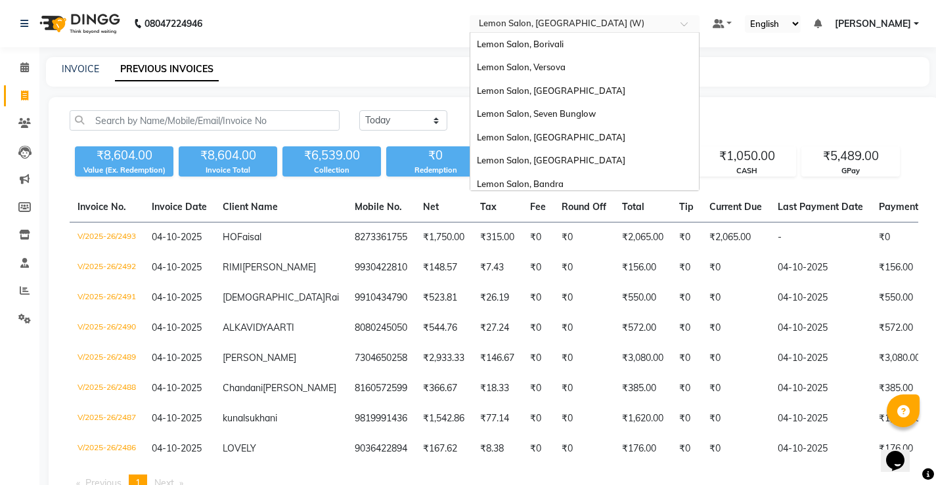
click at [599, 15] on div "Select Location × Lemon Salon, Goregaon (W)" at bounding box center [584, 24] width 230 height 18
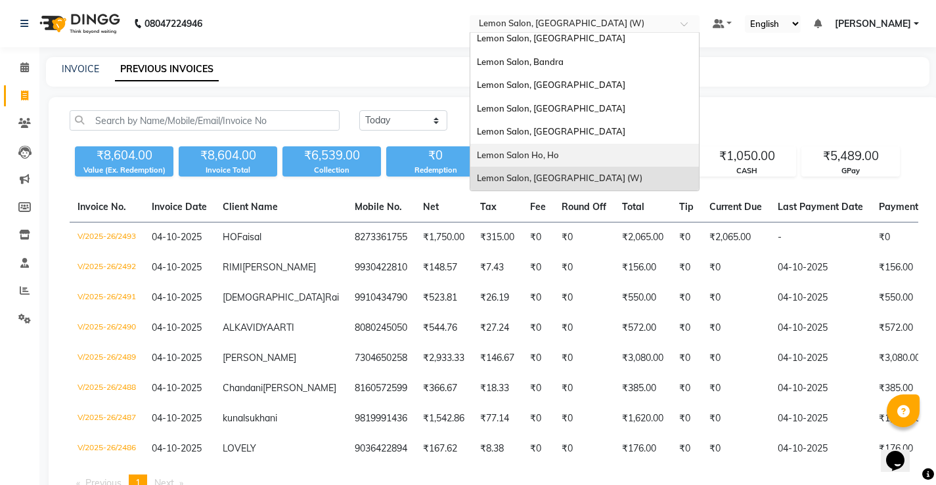
click at [556, 157] on span "Lemon Salon Ho, Ho" at bounding box center [518, 155] width 82 height 11
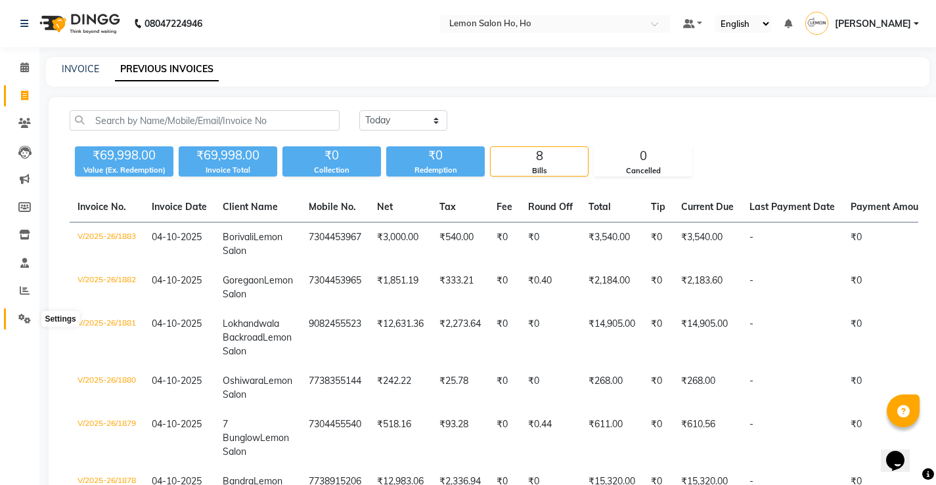
click at [24, 314] on icon at bounding box center [24, 319] width 12 height 10
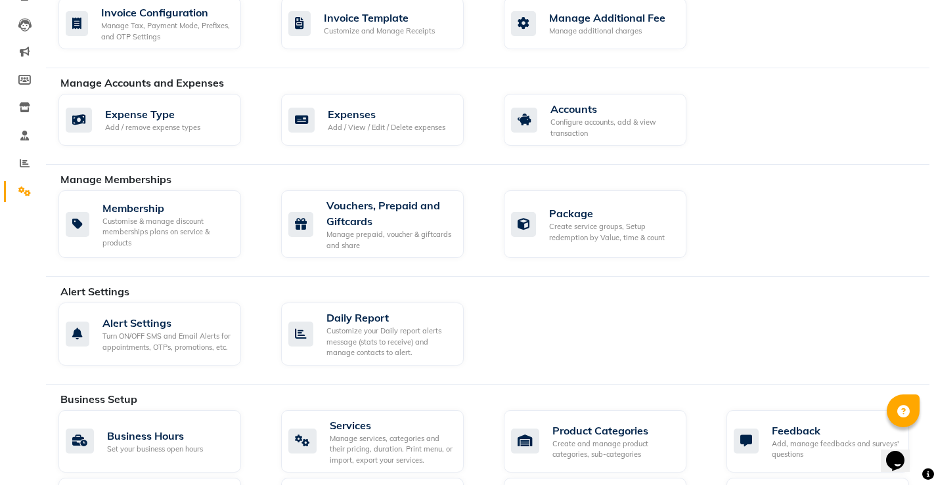
scroll to position [263, 0]
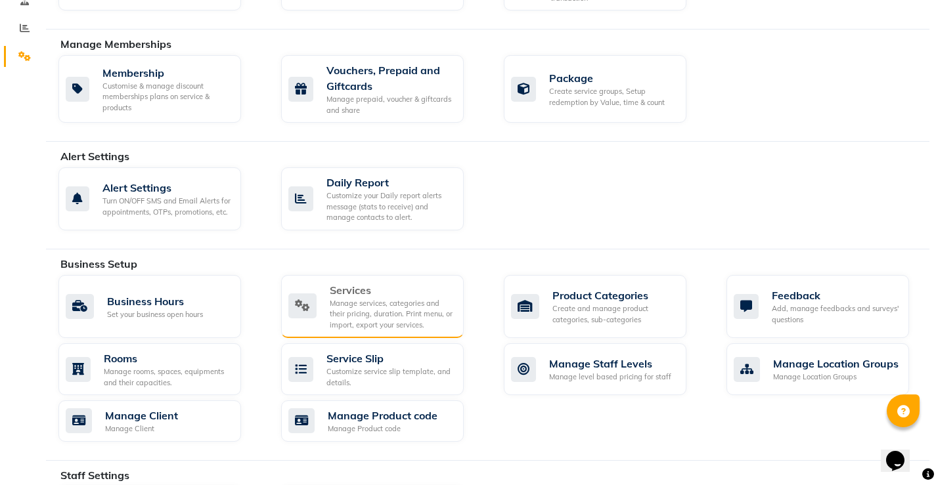
click at [398, 303] on div "Manage services, categories and their pricing, duration. Print menu, or import,…" at bounding box center [391, 314] width 123 height 33
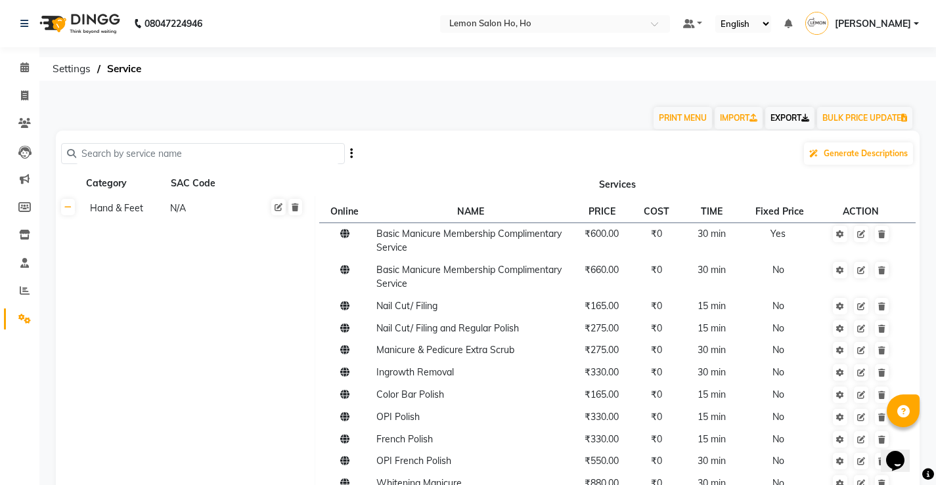
click at [775, 115] on link "EXPORT" at bounding box center [789, 118] width 49 height 22
click at [553, 24] on input "text" at bounding box center [541, 24] width 190 height 13
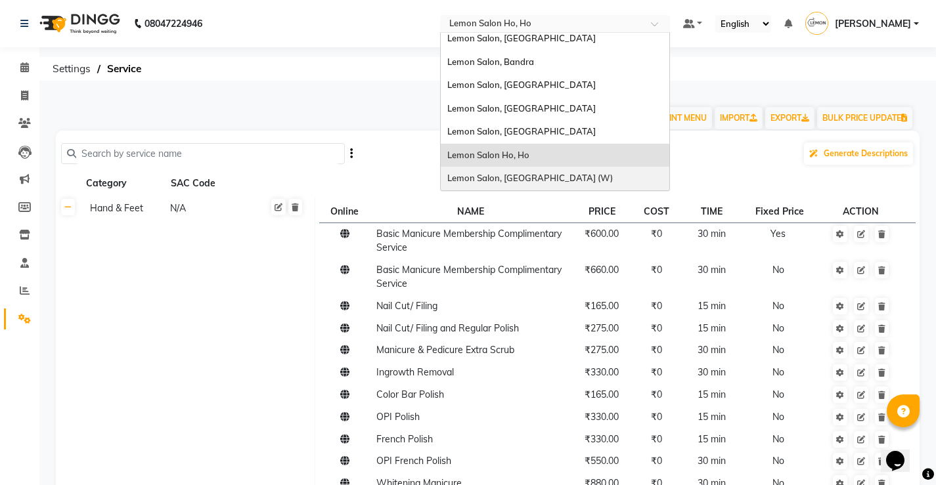
drag, startPoint x: 553, startPoint y: 175, endPoint x: 565, endPoint y: 152, distance: 25.6
click at [553, 175] on span "Lemon Salon, [GEOGRAPHIC_DATA] (W)" at bounding box center [529, 178] width 165 height 11
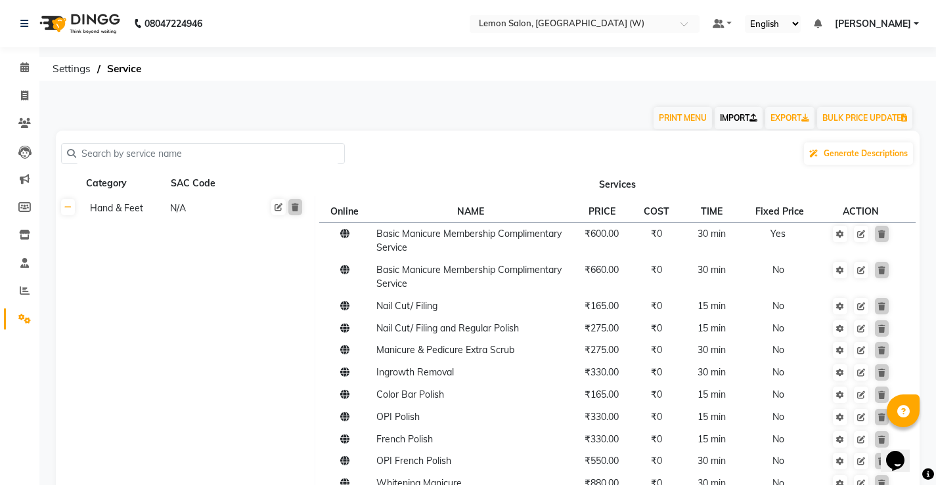
click at [738, 115] on link "IMPORT" at bounding box center [738, 118] width 48 height 22
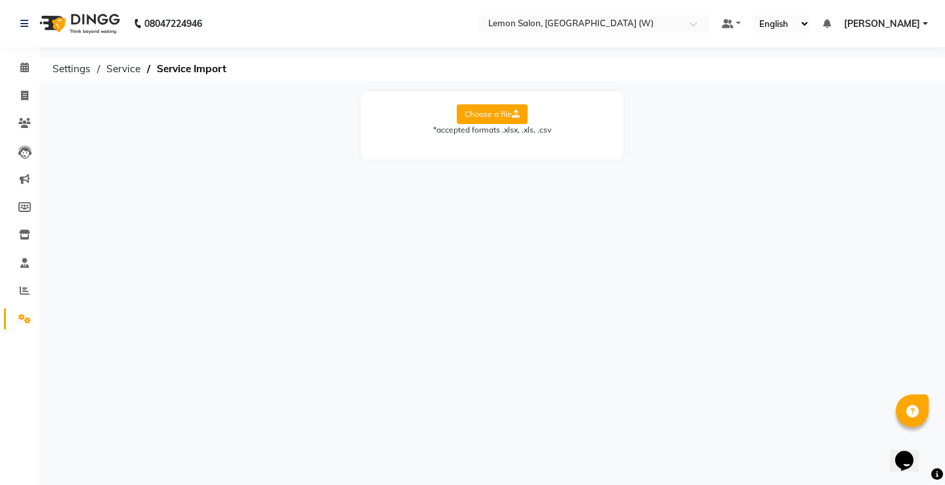
click at [508, 115] on label "Choose a file" at bounding box center [492, 114] width 71 height 20
click at [0, 0] on input "Choose a file" at bounding box center [0, 0] width 0 height 0
click at [561, 152] on select "Select Sheet Sheet2" at bounding box center [551, 156] width 98 height 20
click at [548, 202] on div "08047224946 Select Location × Lemon Salon, Goregaon (W) Default Panel My Panel …" at bounding box center [472, 242] width 945 height 485
click at [550, 152] on select "Select Sheet Sheet2" at bounding box center [551, 156] width 98 height 20
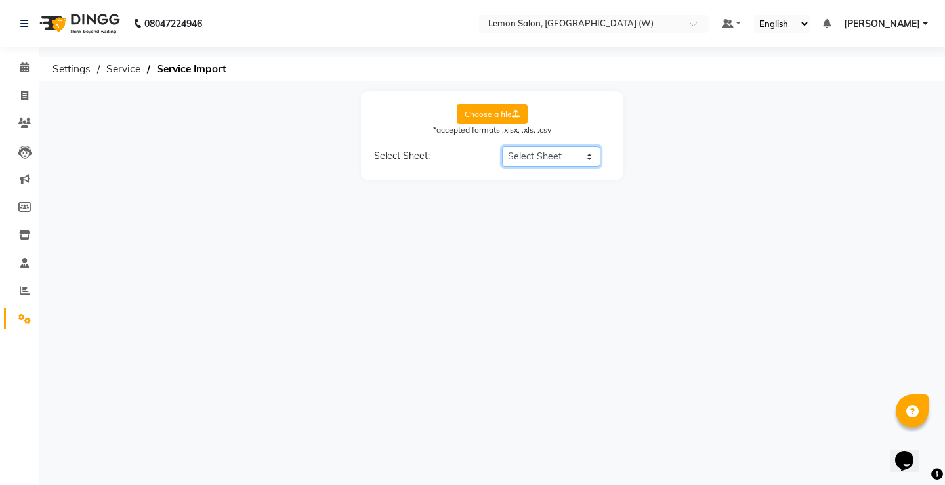
select select "Sheet2"
click at [502, 146] on select "Select Sheet Sheet2" at bounding box center [551, 156] width 98 height 20
select select "Category Name"
select select "Service Name"
select select "Service Price"
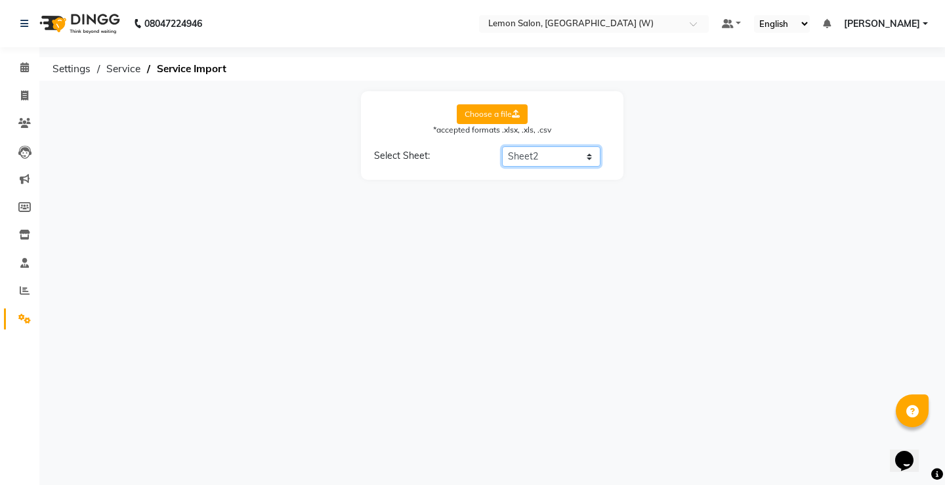
select select "Service Time"
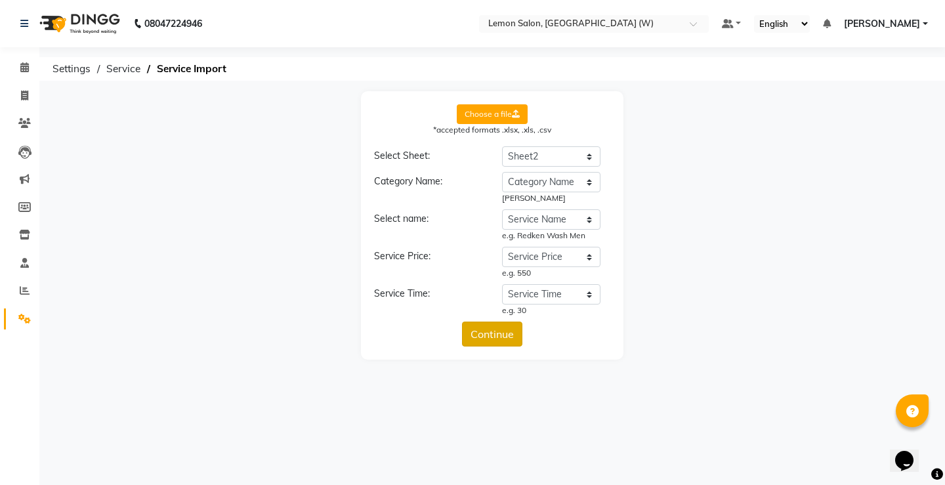
click at [501, 327] on button "Continue" at bounding box center [492, 334] width 60 height 25
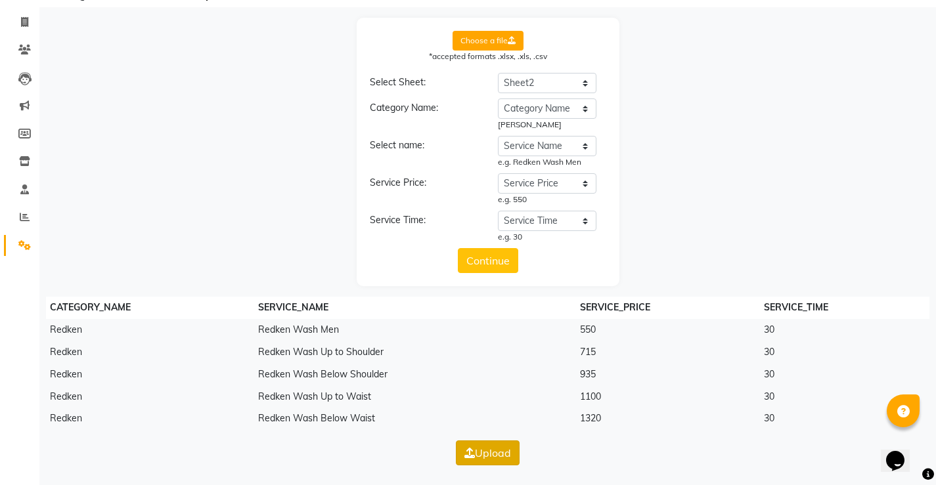
click at [509, 447] on button "Upload" at bounding box center [488, 453] width 64 height 25
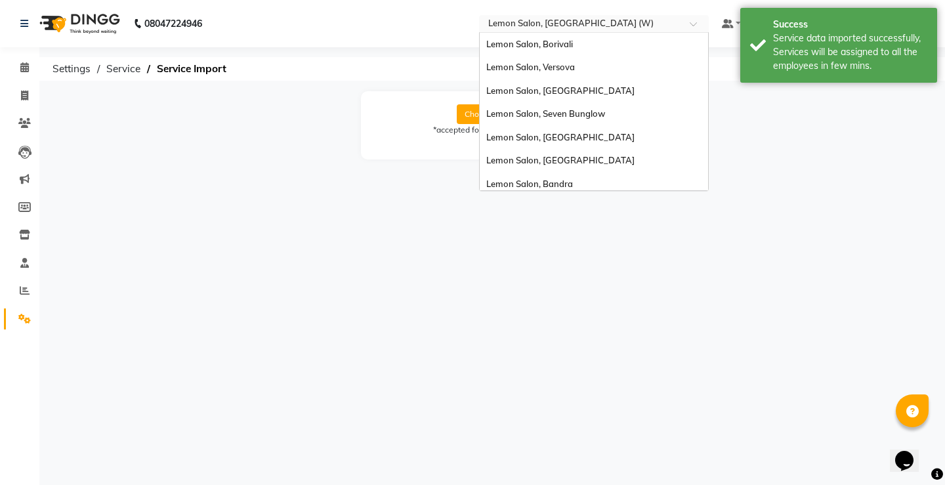
click at [592, 19] on input "text" at bounding box center [581, 24] width 190 height 13
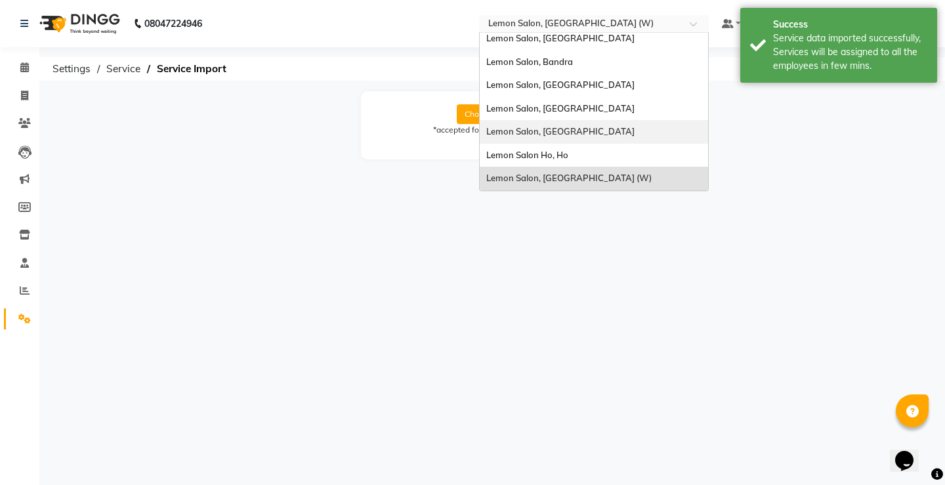
click at [578, 133] on span "Lemon Salon, [GEOGRAPHIC_DATA]" at bounding box center [560, 131] width 148 height 11
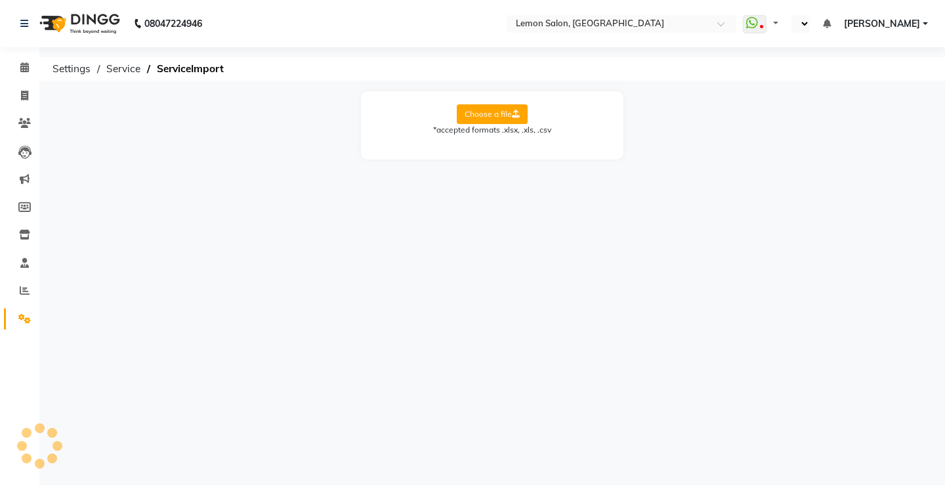
select select "en"
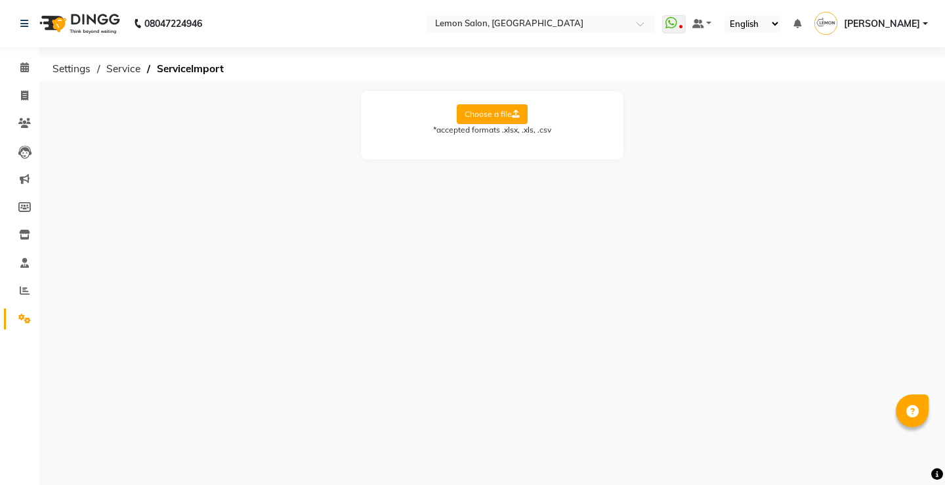
click at [502, 108] on label "Choose a file" at bounding box center [492, 114] width 71 height 20
click at [0, 0] on input "Choose a file" at bounding box center [0, 0] width 0 height 0
drag, startPoint x: 544, startPoint y: 154, endPoint x: 544, endPoint y: 210, distance: 56.5
click at [546, 170] on div "Choose a file *accepted formats .xlsx, .xls, .csv Select Sheet: Select Sheet Sh…" at bounding box center [492, 135] width 263 height 89
select select "Sheet2"
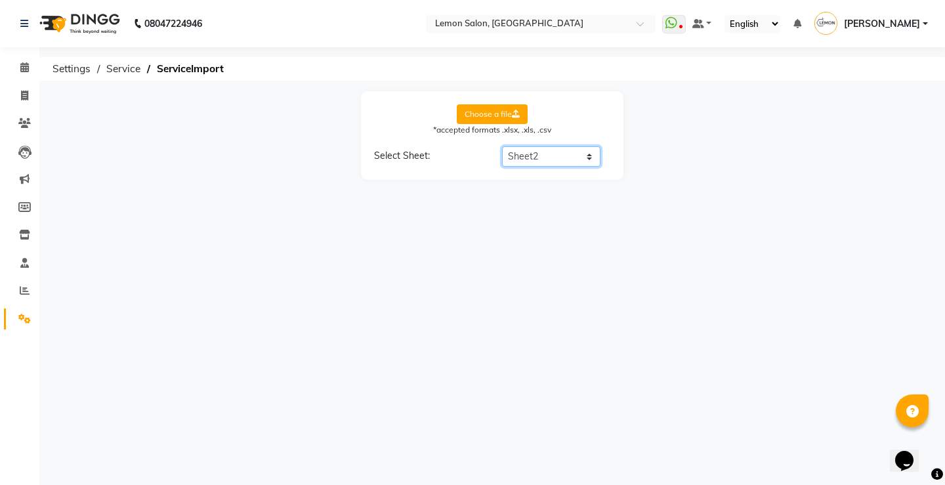
click at [502, 146] on select "Select Sheet Sheet2" at bounding box center [551, 156] width 98 height 20
select select "Category Name"
select select "Service Name"
select select "Service Price"
select select "Service Time"
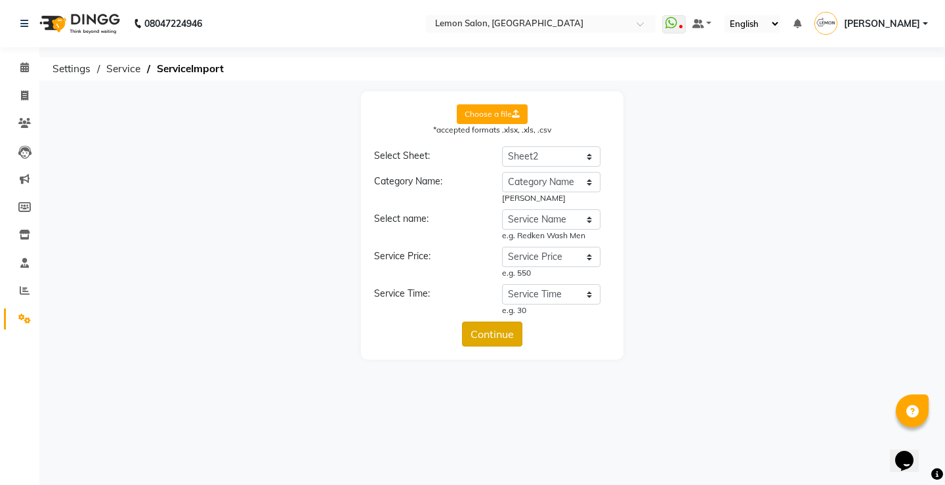
click at [487, 334] on button "Continue" at bounding box center [492, 334] width 60 height 25
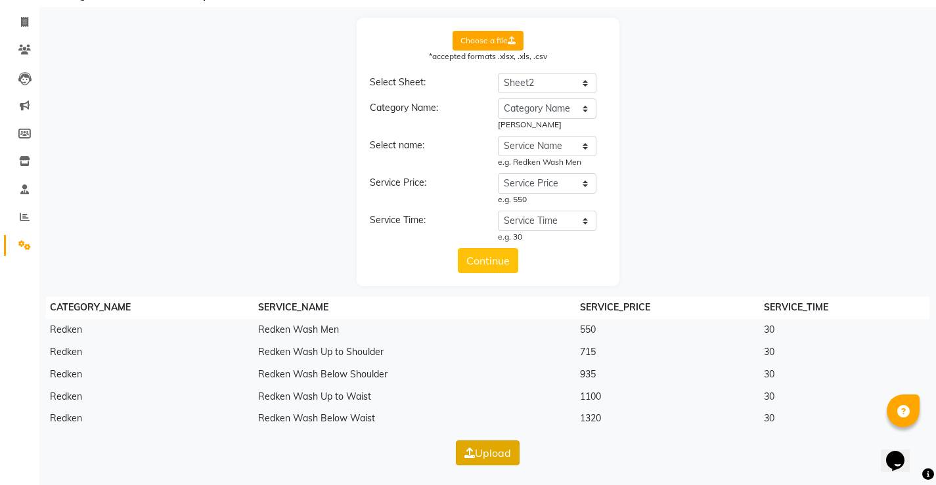
click at [471, 446] on button "Upload" at bounding box center [488, 453] width 64 height 25
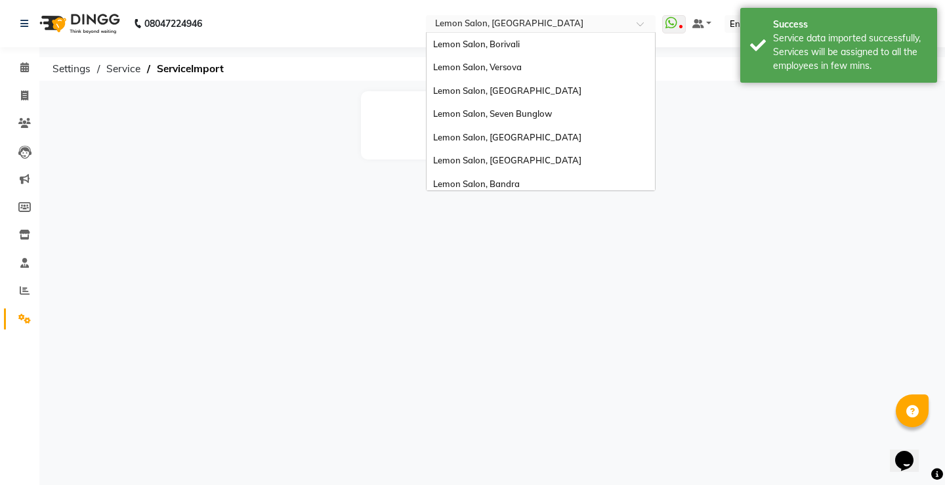
click at [530, 22] on input "text" at bounding box center [528, 24] width 190 height 13
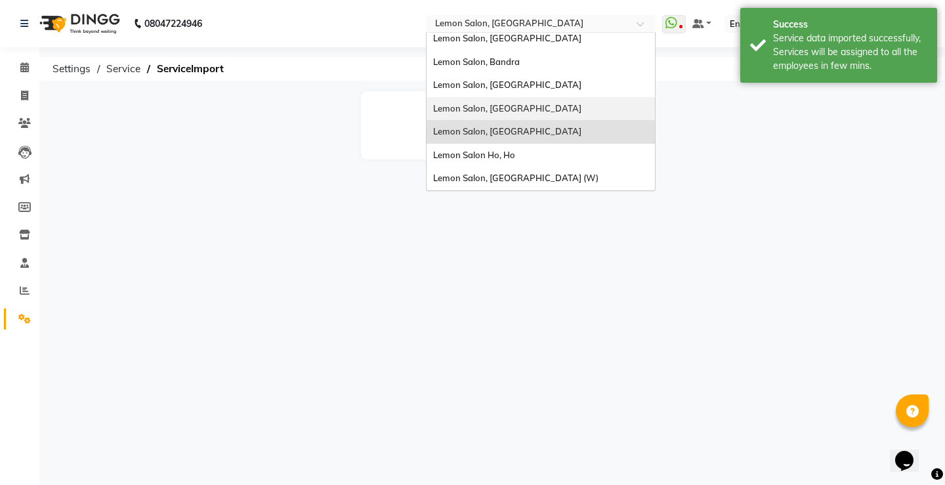
click at [538, 106] on span "Lemon Salon, [GEOGRAPHIC_DATA]" at bounding box center [507, 108] width 148 height 11
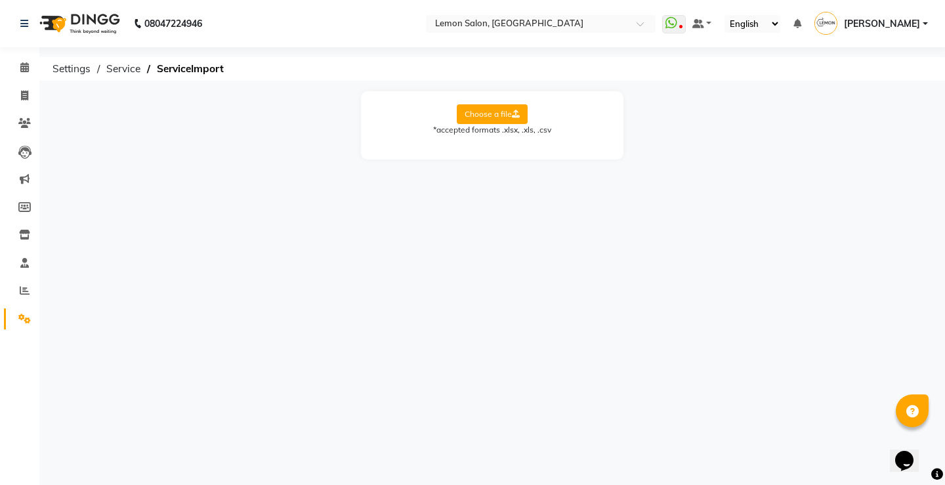
click at [490, 108] on label "Choose a file" at bounding box center [492, 114] width 71 height 20
click at [0, 0] on input "Choose a file" at bounding box center [0, 0] width 0 height 0
drag, startPoint x: 532, startPoint y: 157, endPoint x: 538, endPoint y: 161, distance: 7.1
click at [532, 157] on select "Select Sheet Sheet2" at bounding box center [551, 156] width 98 height 20
select select "Sheet2"
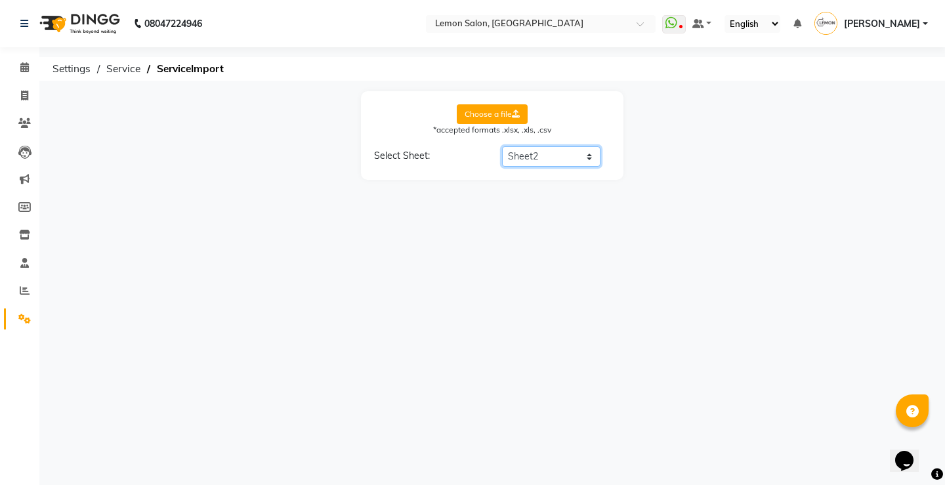
click at [502, 146] on select "Select Sheet Sheet2" at bounding box center [551, 156] width 98 height 20
select select "Category Name"
select select "Service Name"
select select "Service Price"
select select "Service Time"
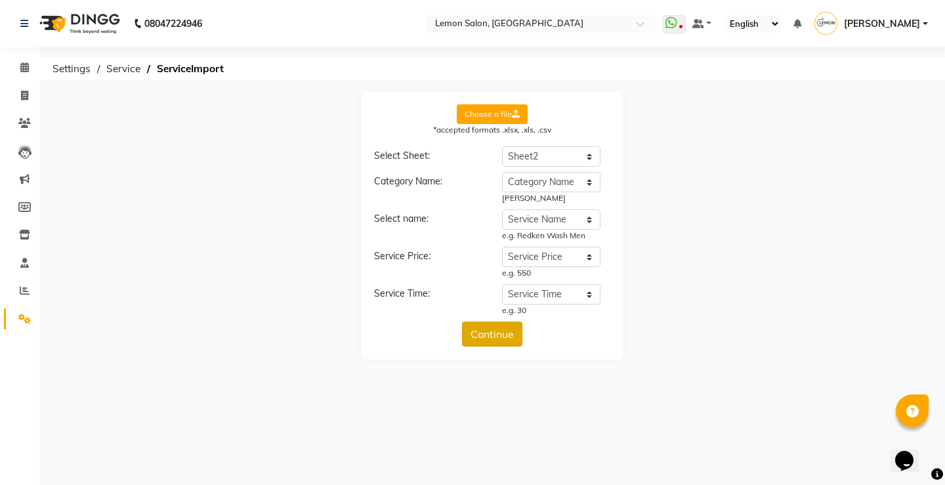
click at [501, 329] on button "Continue" at bounding box center [492, 334] width 60 height 25
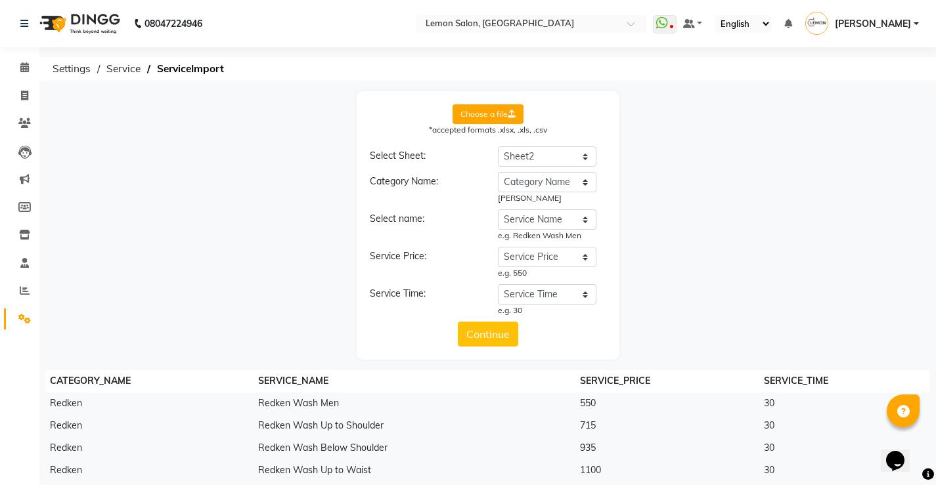
scroll to position [74, 0]
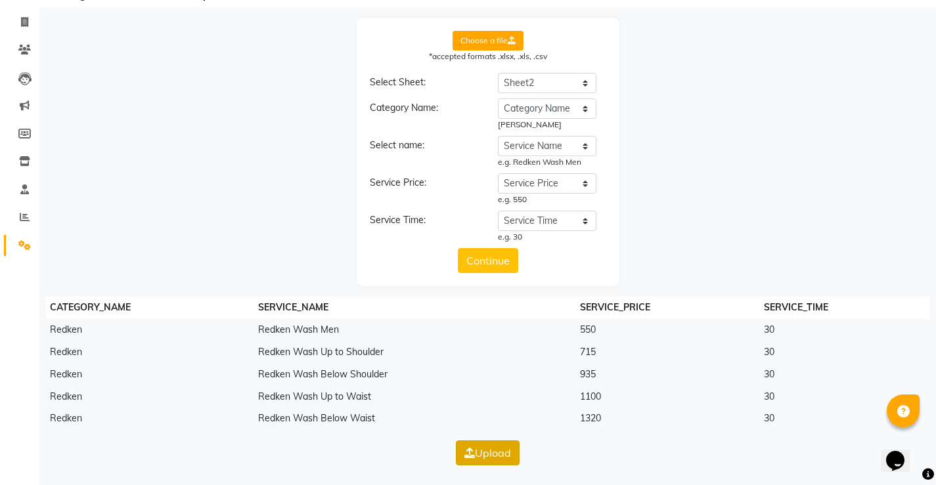
click at [464, 448] on icon "button" at bounding box center [469, 453] width 11 height 11
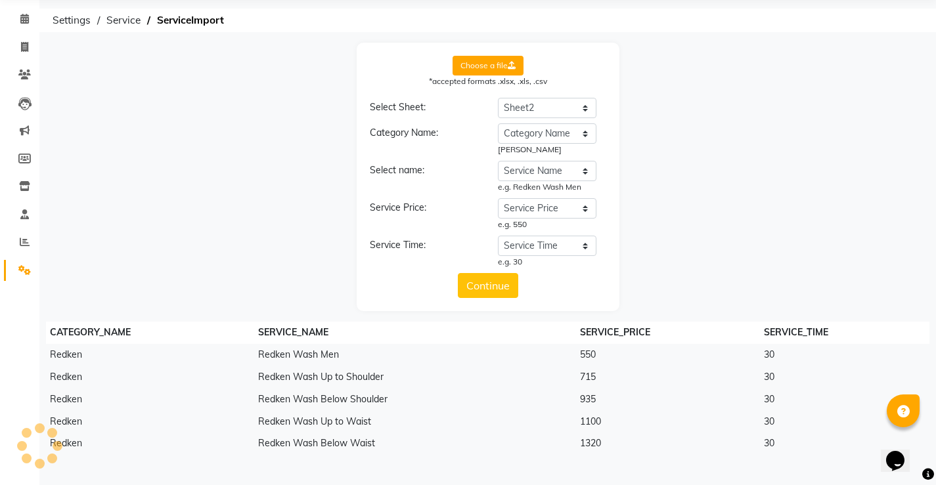
scroll to position [0, 0]
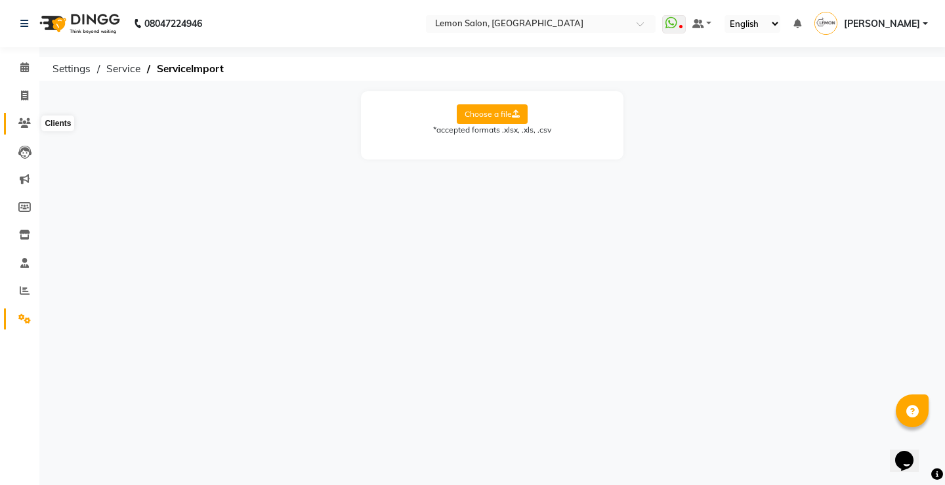
click at [24, 123] on icon at bounding box center [24, 123] width 12 height 10
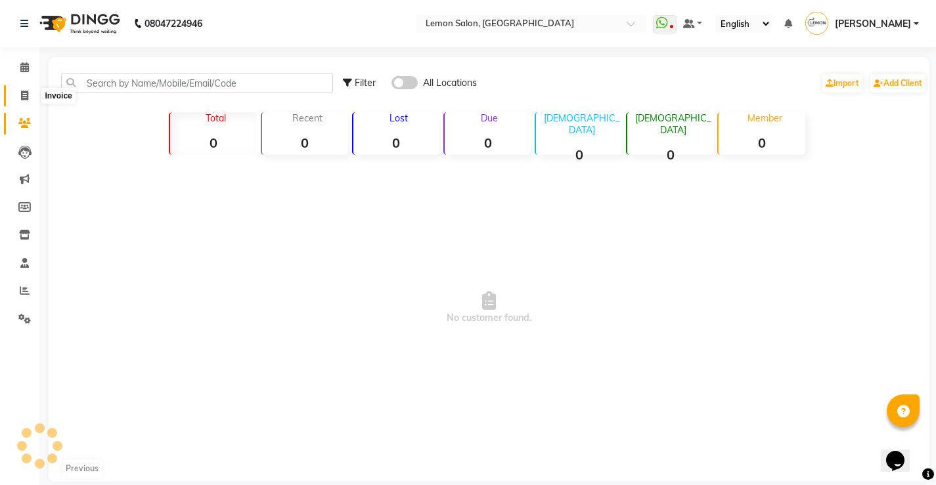
click at [28, 97] on icon at bounding box center [24, 96] width 7 height 10
select select "service"
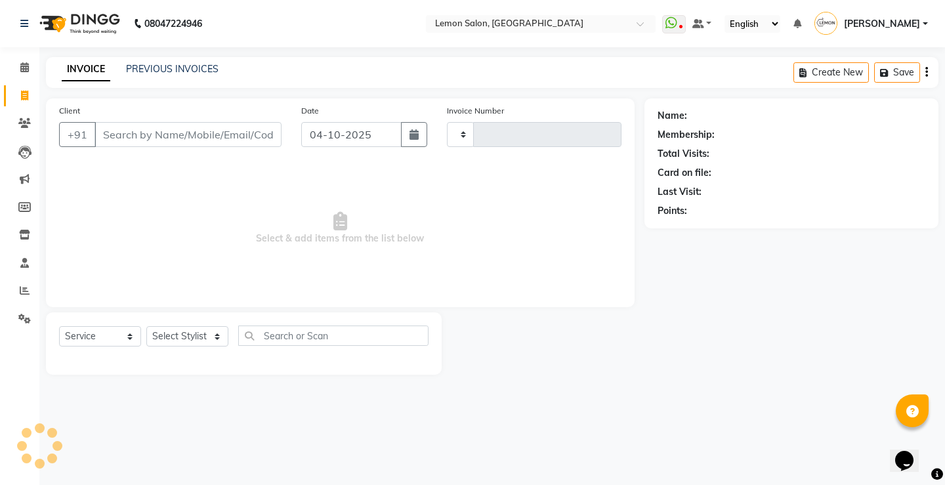
type input "7168"
select select "551"
drag, startPoint x: 181, startPoint y: 334, endPoint x: 177, endPoint y: 322, distance: 13.1
click at [181, 334] on select "Select Stylist" at bounding box center [187, 336] width 82 height 20
click at [179, 327] on select "Select Stylist" at bounding box center [187, 336] width 82 height 20
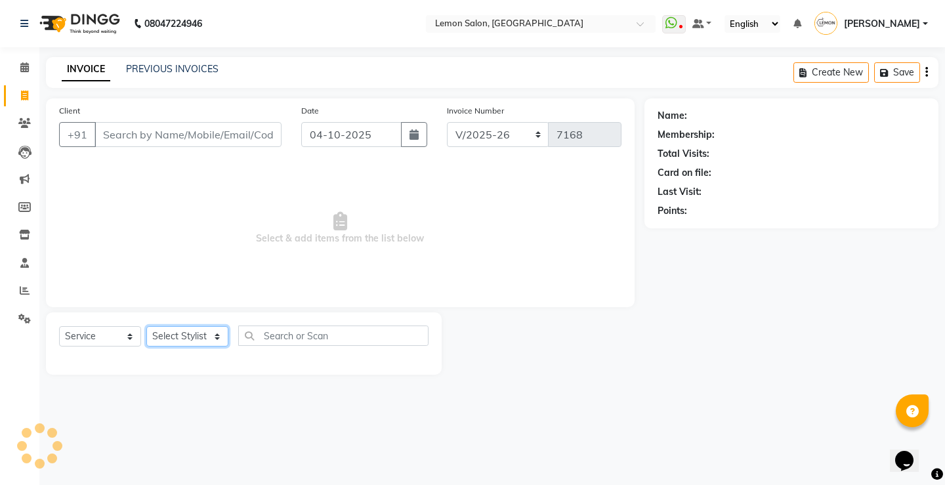
click at [179, 327] on select "Select Stylist" at bounding box center [187, 336] width 82 height 20
click at [202, 279] on span "Select & add items from the list below" at bounding box center [340, 228] width 563 height 131
click at [179, 335] on select "Select Stylist" at bounding box center [187, 336] width 82 height 20
select select "20630"
click at [146, 326] on select "Select Stylist Aalam Saifi Abhishek Shelar Aditi Nigam Ansar Ahmed Archana Muke…" at bounding box center [189, 336] width 87 height 20
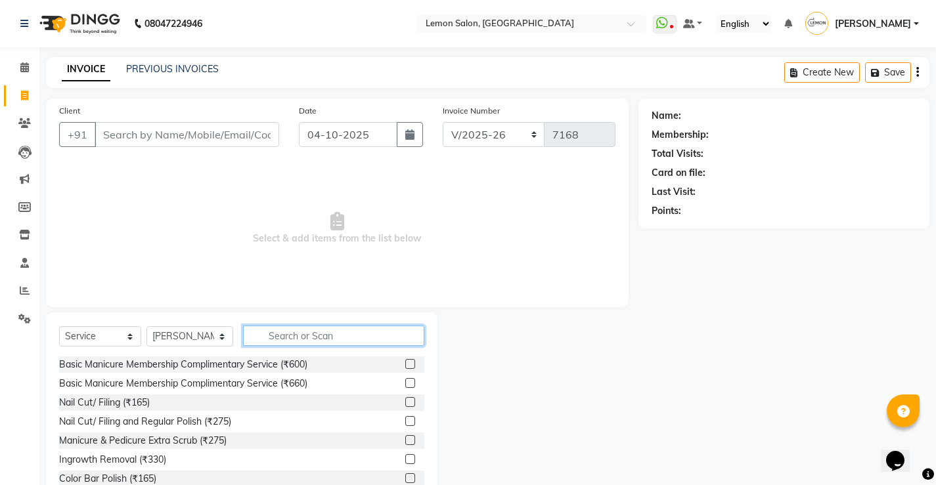
click at [299, 333] on input "text" at bounding box center [333, 336] width 181 height 20
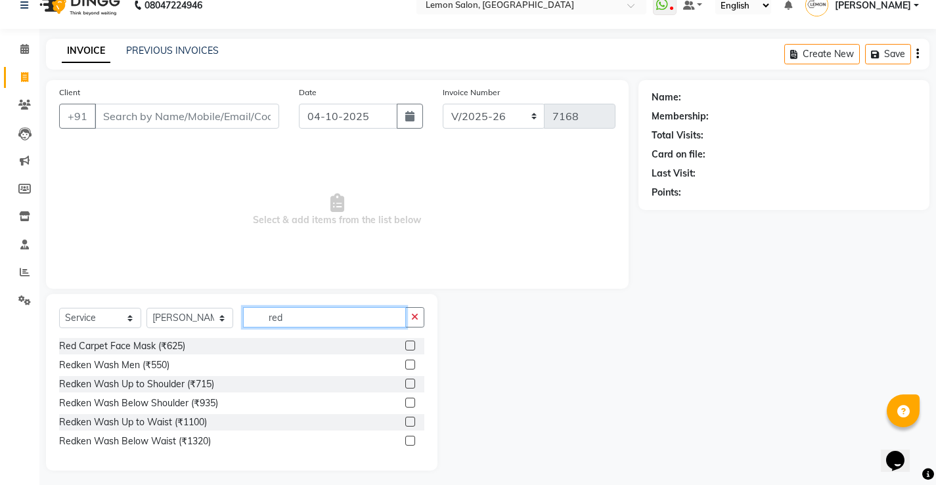
scroll to position [24, 0]
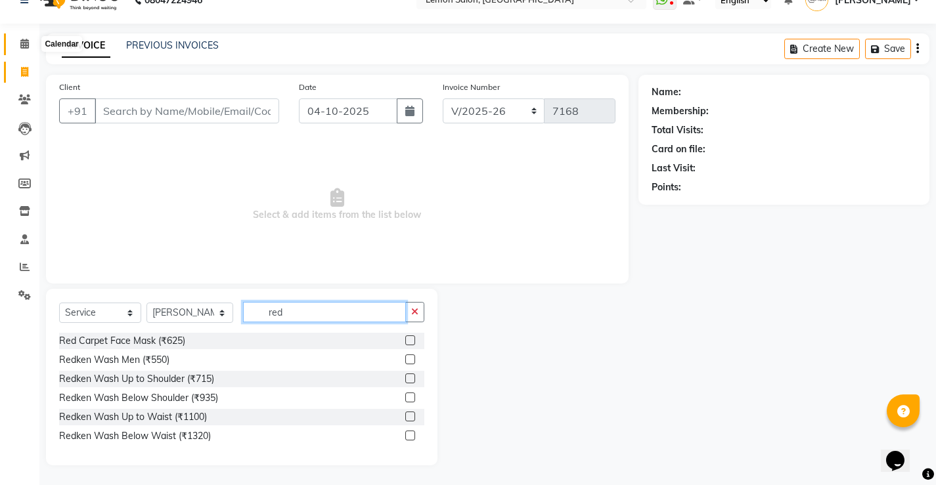
type input "red"
click at [27, 46] on icon at bounding box center [24, 44] width 9 height 10
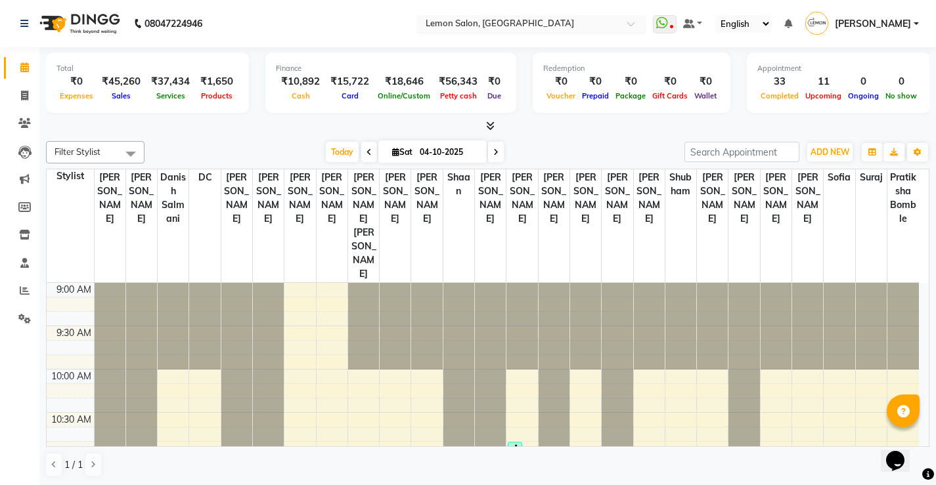
click at [509, 21] on input "text" at bounding box center [518, 24] width 190 height 13
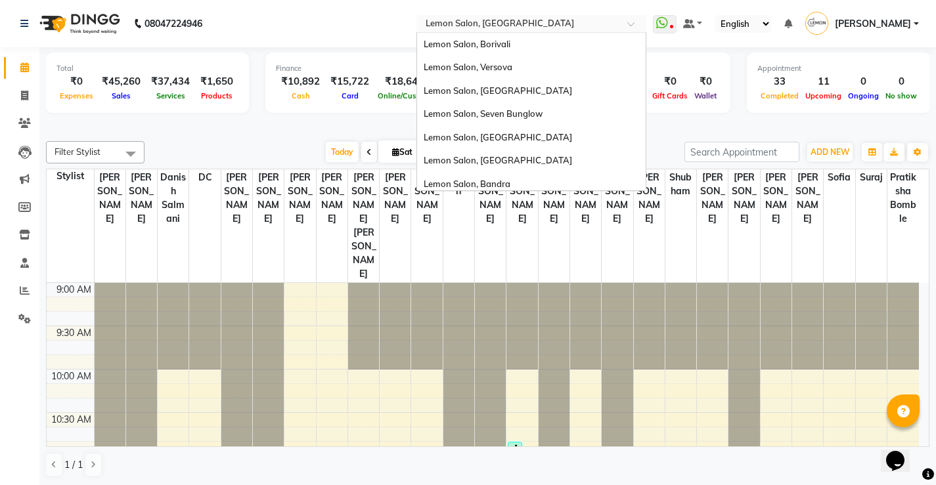
scroll to position [122, 0]
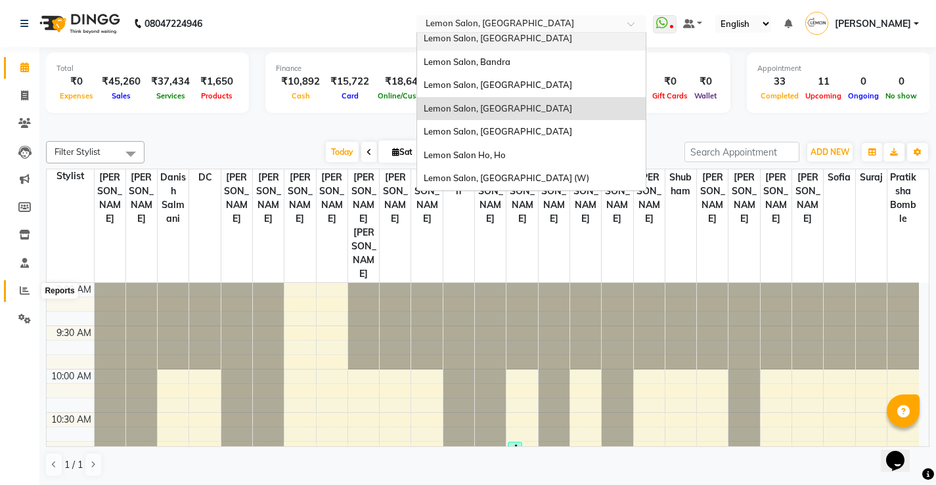
click at [30, 289] on span at bounding box center [24, 291] width 23 height 15
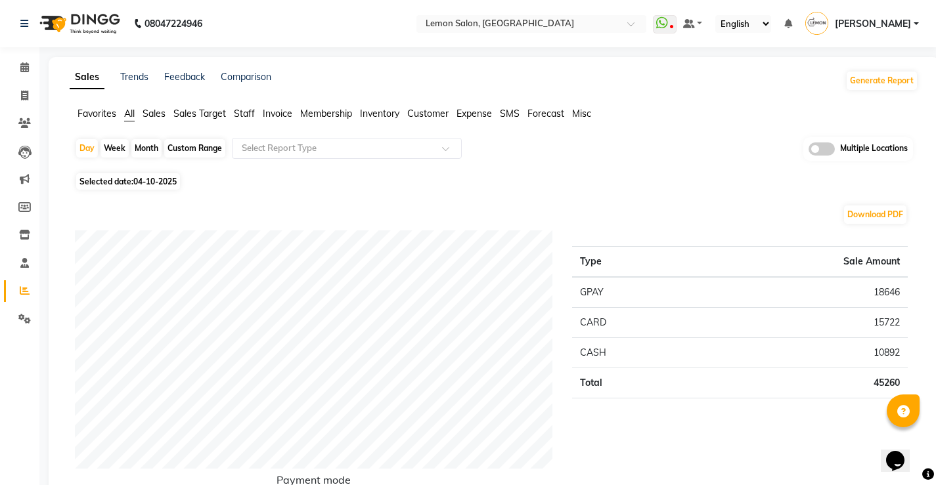
click at [200, 147] on div "Custom Range" at bounding box center [194, 148] width 61 height 18
select select "10"
select select "2025"
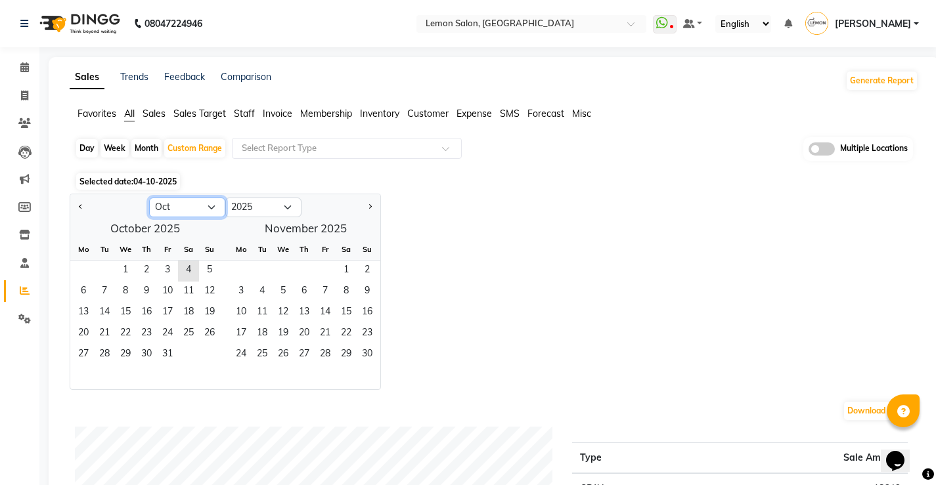
click at [171, 207] on select "Jan Feb Mar Apr May Jun Jul Aug Sep Oct Nov Dec" at bounding box center [187, 208] width 76 height 20
click at [149, 198] on select "Jan Feb Mar Apr May Jun Jul Aug Sep Oct Nov Dec" at bounding box center [187, 208] width 76 height 20
click at [123, 269] on span "1" at bounding box center [125, 271] width 21 height 21
click at [373, 204] on div at bounding box center [340, 207] width 79 height 21
click at [373, 204] on button "Next month" at bounding box center [369, 207] width 11 height 21
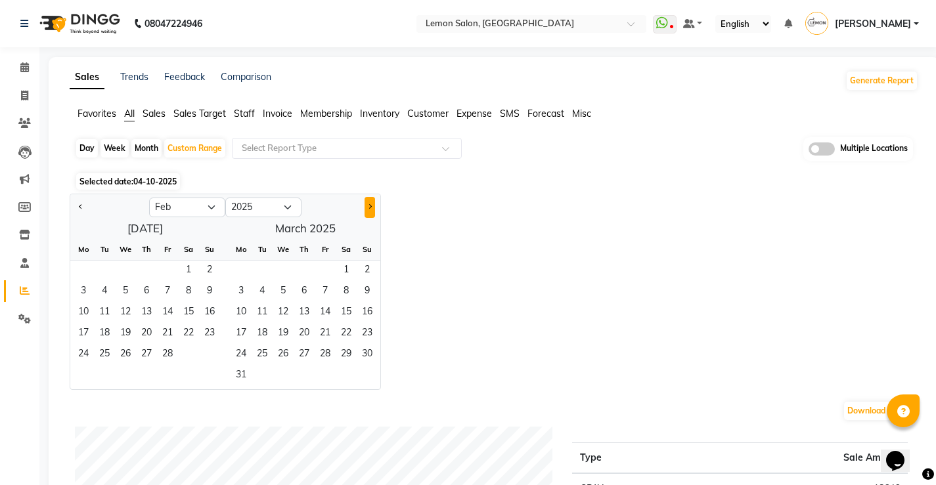
click at [373, 204] on button "Next month" at bounding box center [369, 207] width 11 height 21
click at [373, 207] on button "Next month" at bounding box center [369, 207] width 11 height 21
click at [370, 204] on button "Next month" at bounding box center [369, 207] width 11 height 21
click at [370, 203] on button "Next month" at bounding box center [369, 207] width 11 height 21
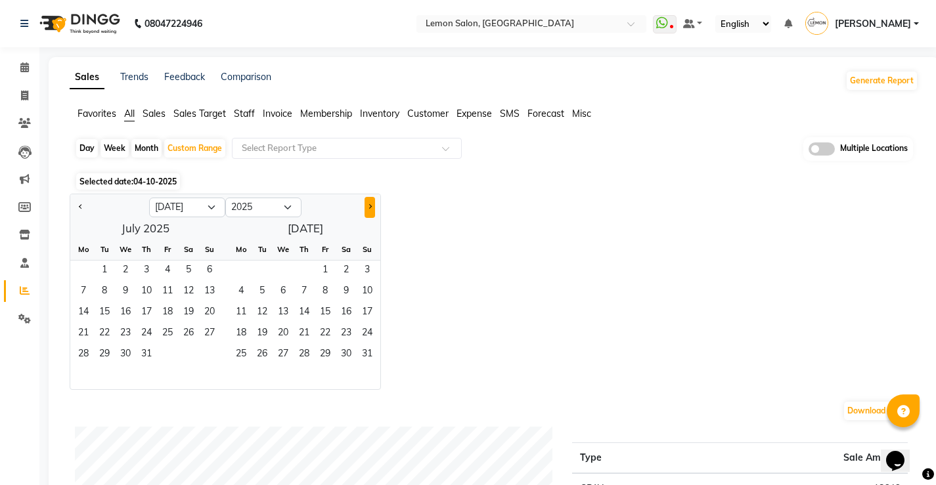
click at [367, 207] on span "Next month" at bounding box center [369, 206] width 5 height 5
select select "8"
click at [261, 345] on span "30" at bounding box center [261, 355] width 21 height 21
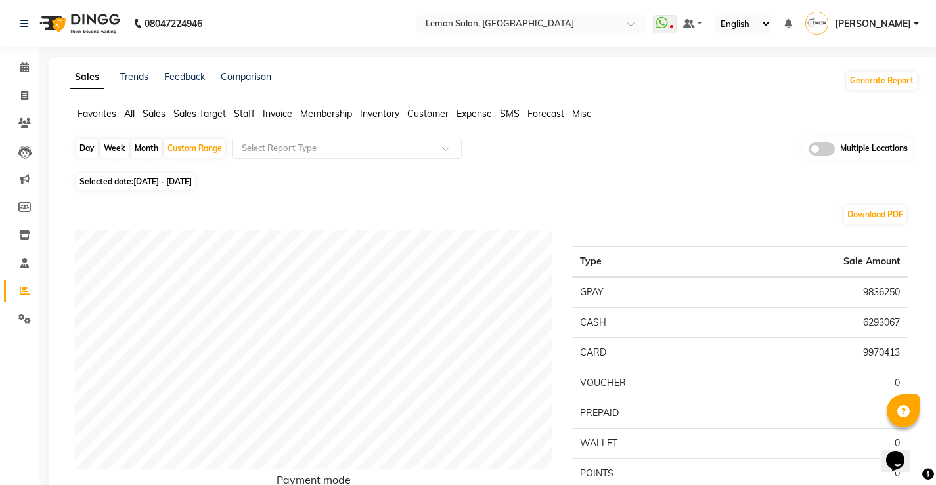
click at [245, 110] on span "Staff" at bounding box center [244, 114] width 21 height 12
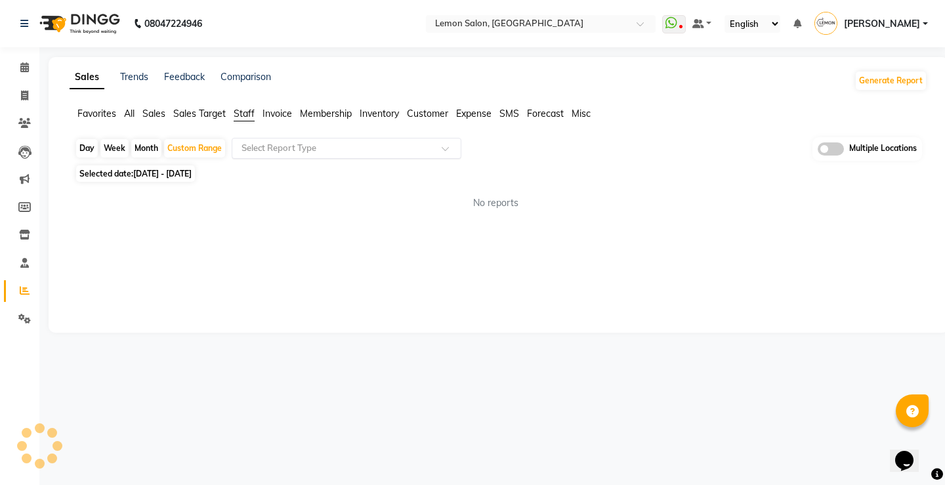
click at [292, 147] on input "text" at bounding box center [333, 148] width 189 height 13
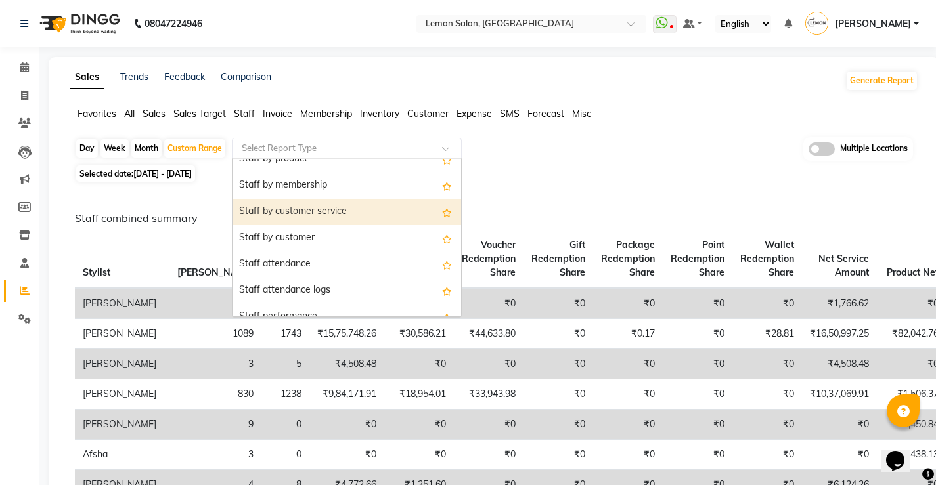
scroll to position [66, 0]
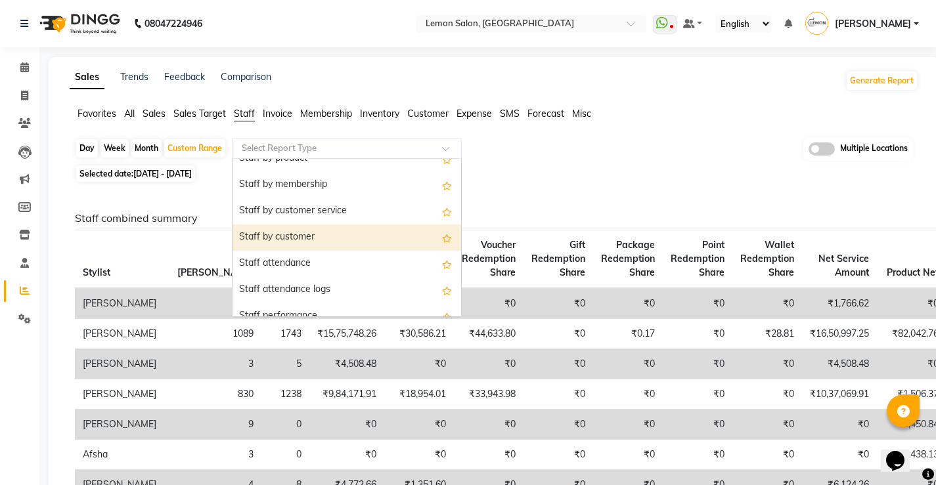
click at [310, 236] on div "Staff by customer" at bounding box center [346, 238] width 228 height 26
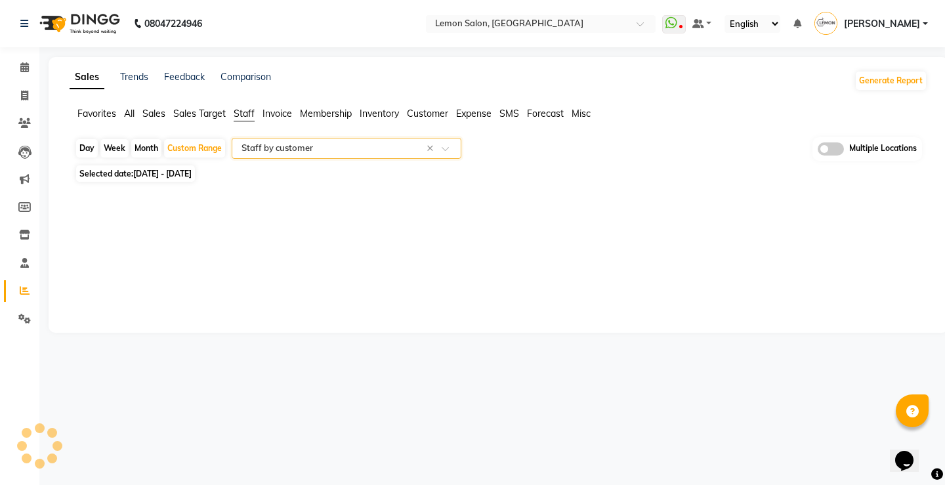
select select "full_report"
select select "csv"
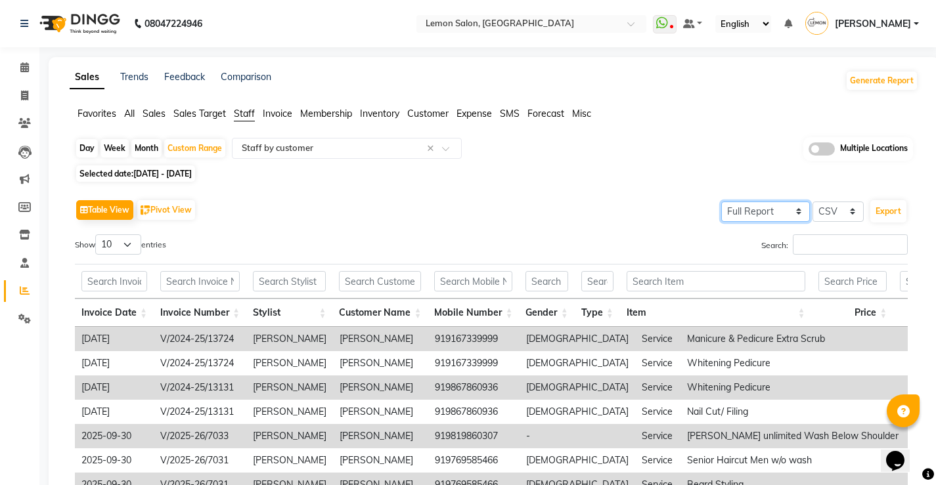
click at [779, 210] on select "Select Full Report Filtered Report" at bounding box center [765, 212] width 89 height 20
select select "filtered_report"
click at [722, 202] on select "Select Full Report Filtered Report" at bounding box center [765, 212] width 89 height 20
click at [828, 248] on input "Search:" at bounding box center [849, 244] width 115 height 20
click at [814, 147] on span at bounding box center [821, 148] width 26 height 13
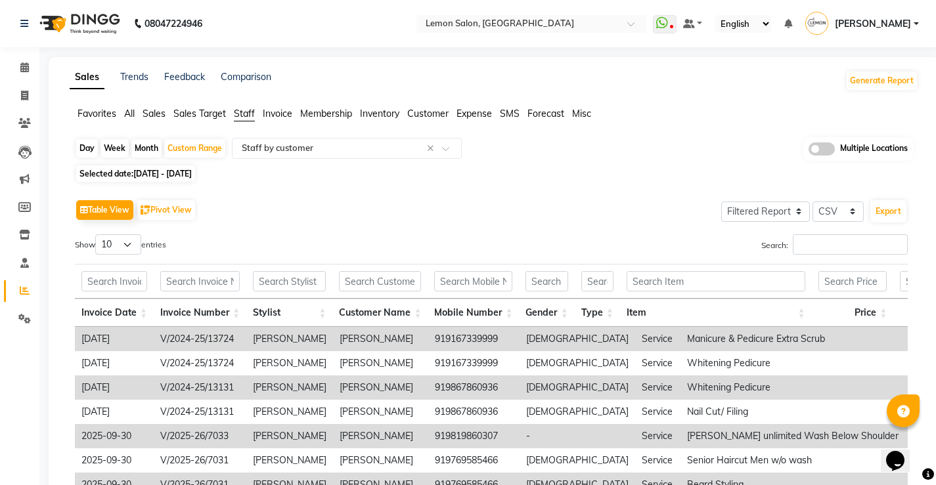
click at [808, 151] on input "checkbox" at bounding box center [808, 151] width 0 height 0
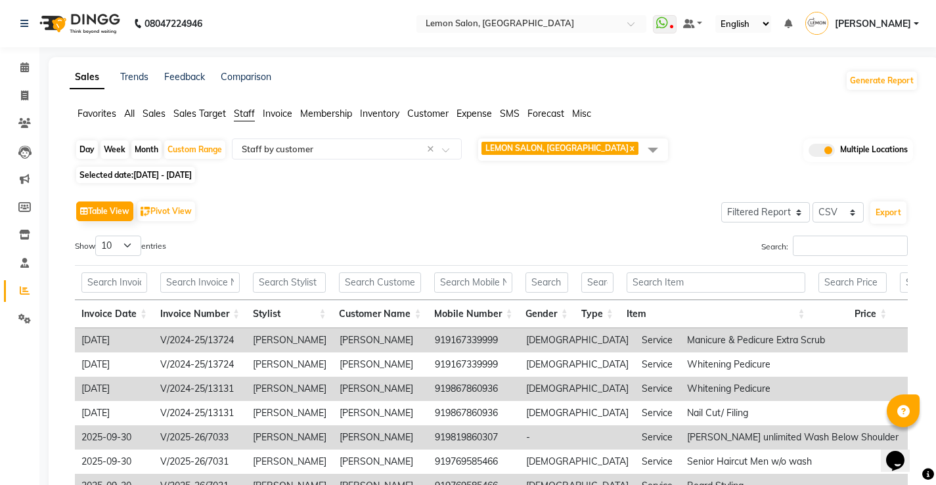
click at [558, 152] on span "LEMON SALON, Lokhandwala" at bounding box center [556, 148] width 143 height 10
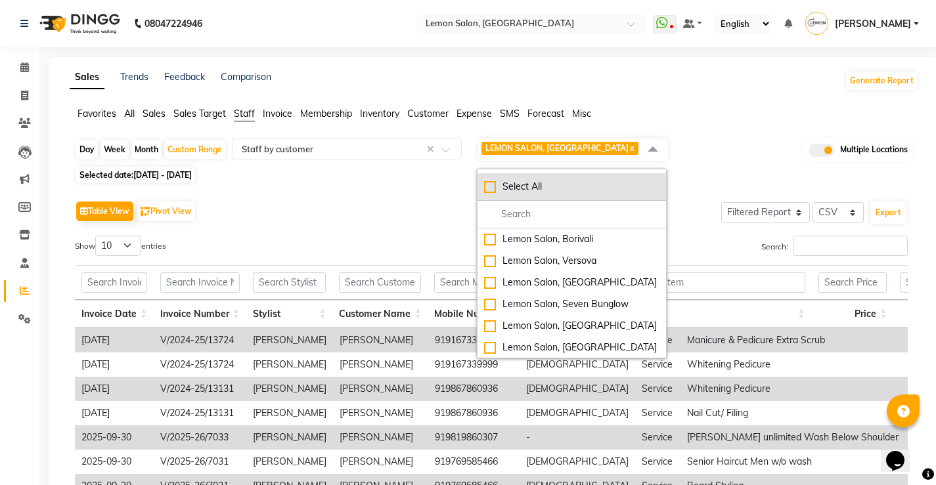
click at [488, 190] on div "Select All" at bounding box center [571, 187] width 175 height 14
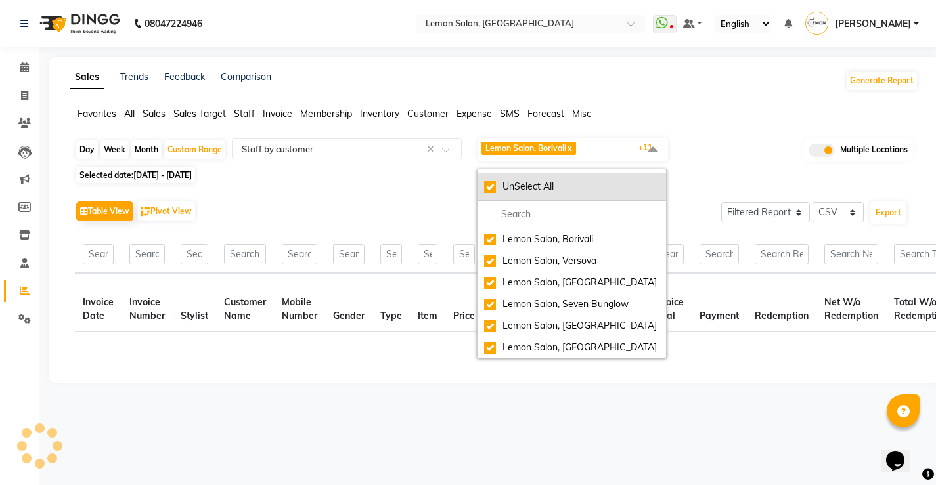
checkbox input "true"
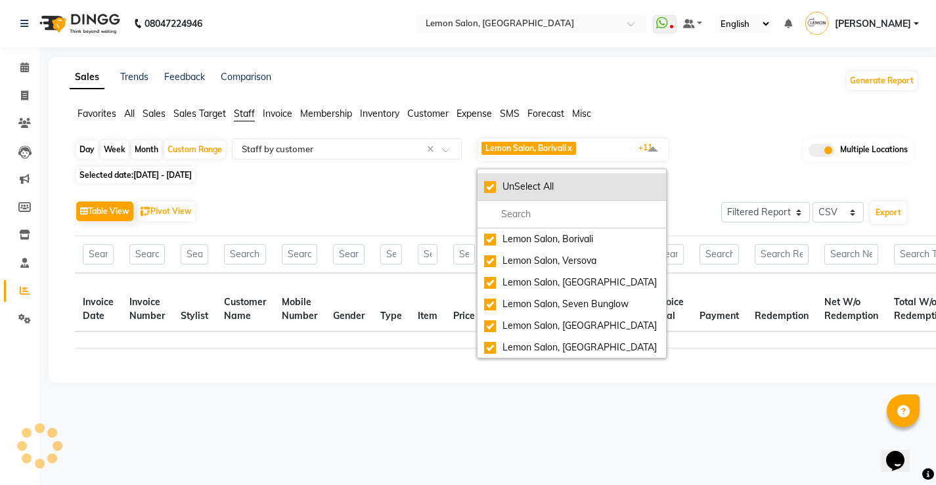
checkbox input "true"
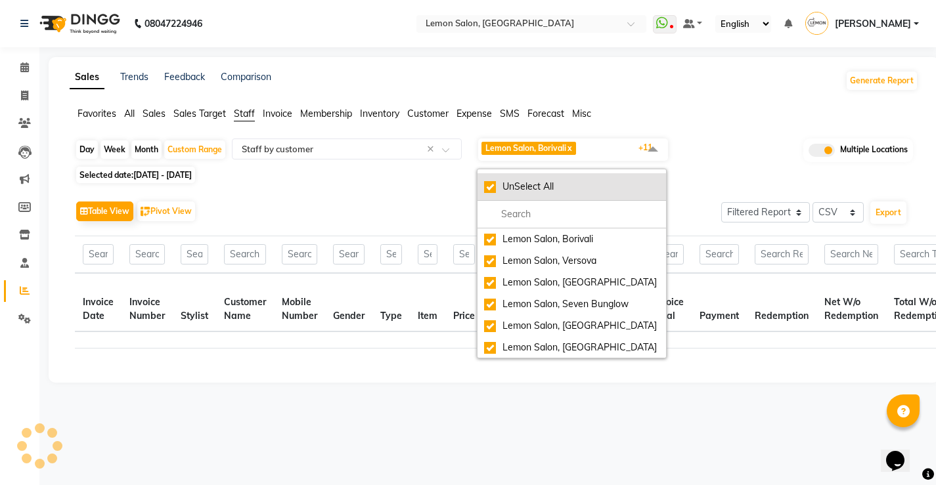
checkbox input "true"
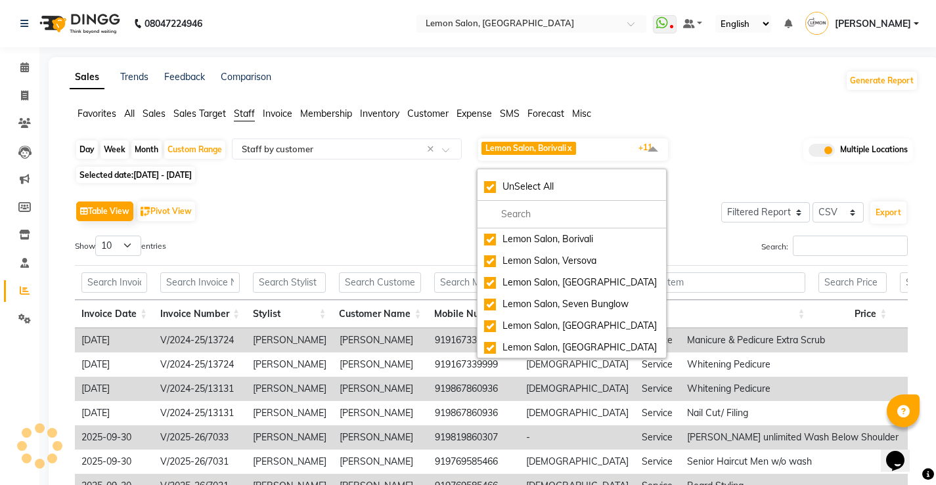
click at [379, 168] on div "Selected date: 01-01-2025 - 30-09-2025" at bounding box center [496, 175] width 843 height 14
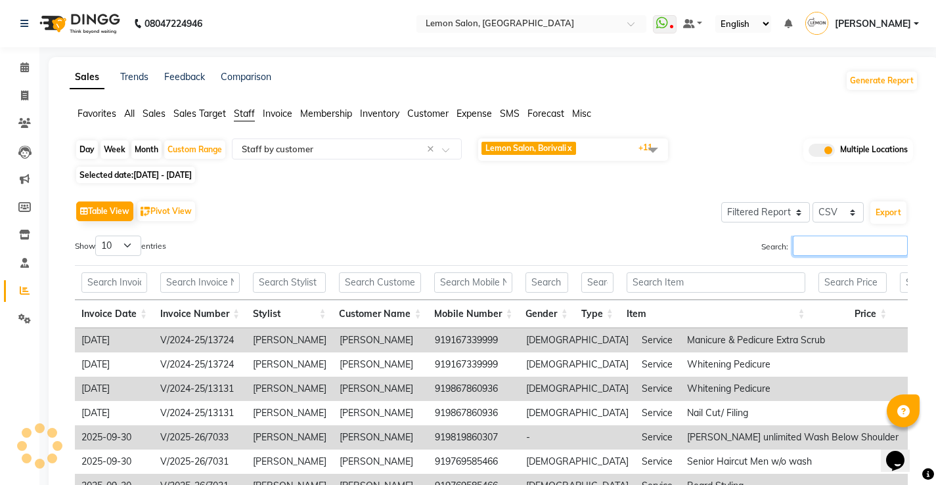
click at [812, 243] on input "Search:" at bounding box center [849, 246] width 115 height 20
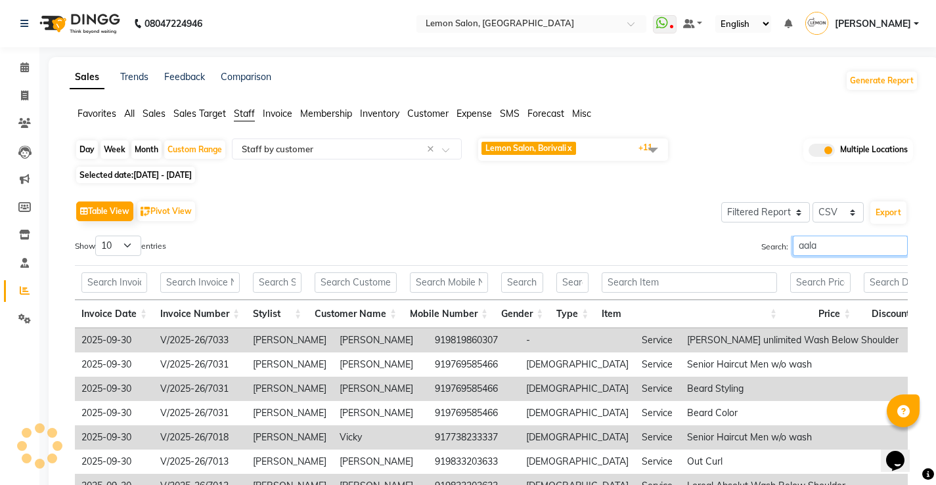
type input "aalam"
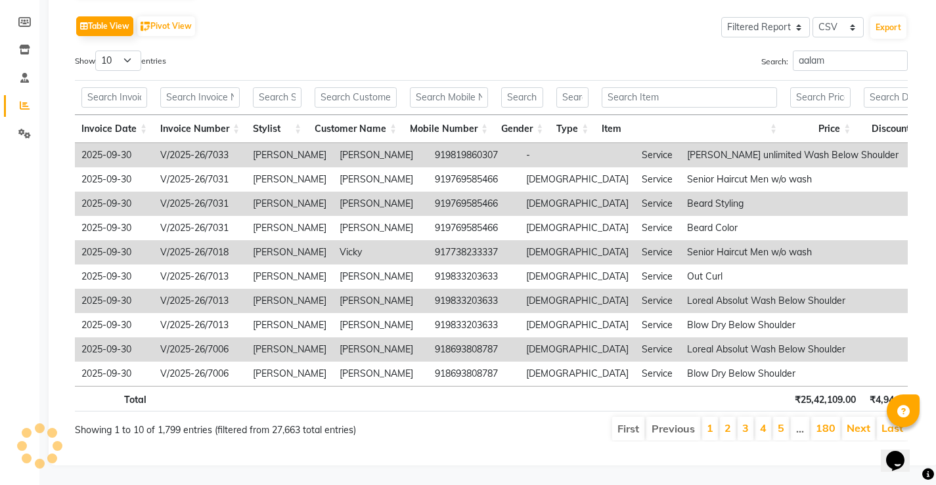
scroll to position [0, 0]
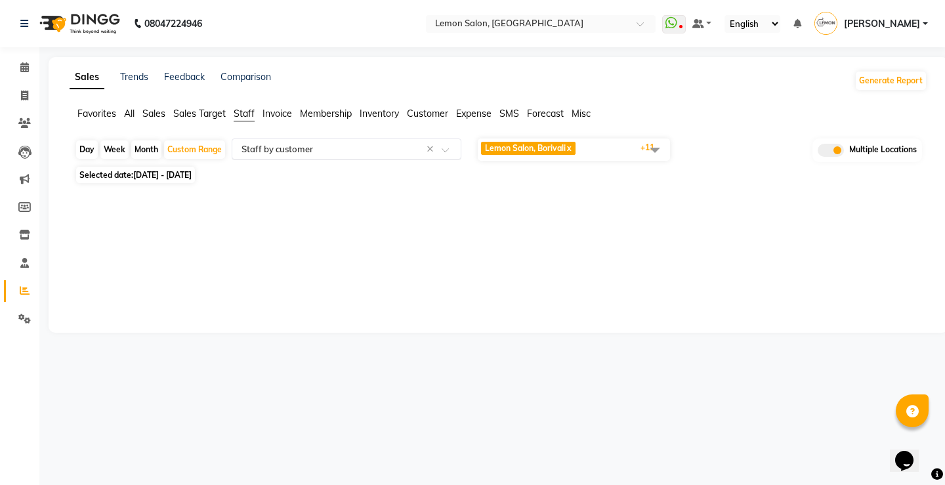
click at [271, 147] on input "text" at bounding box center [333, 148] width 189 height 13
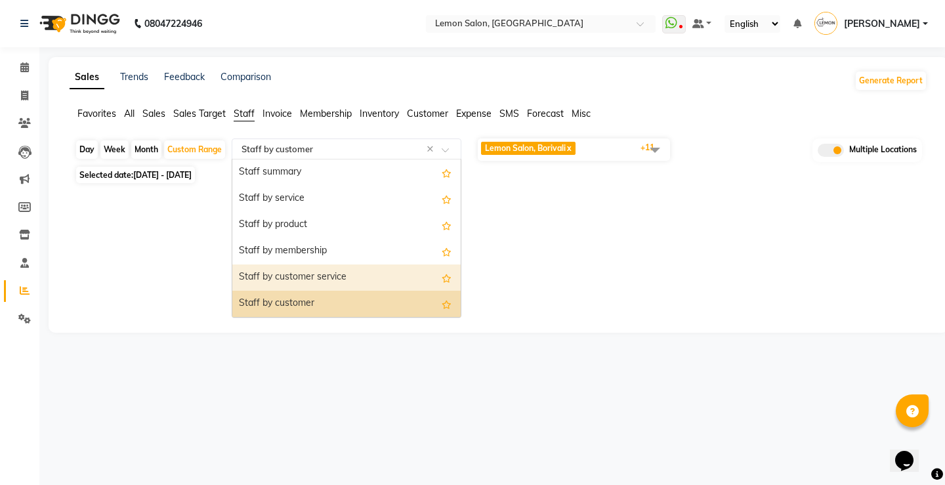
click at [294, 270] on div "Staff by customer service" at bounding box center [346, 278] width 228 height 26
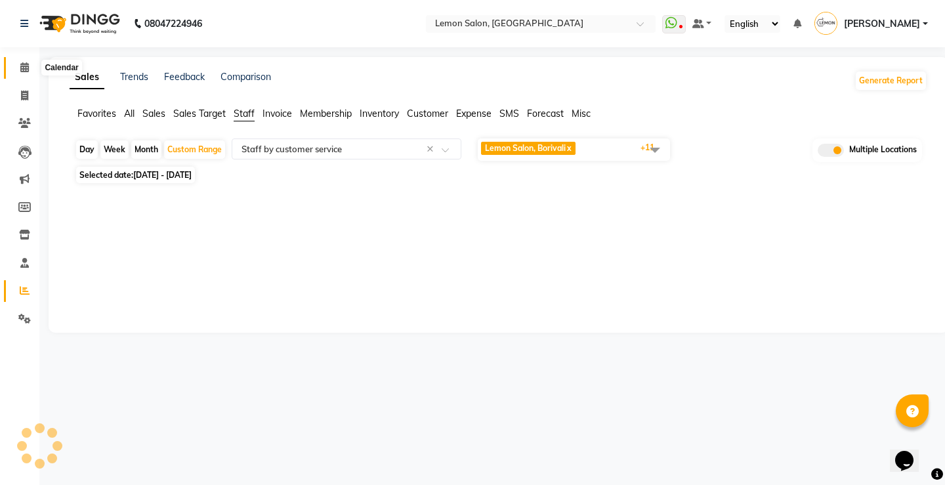
click at [26, 70] on icon at bounding box center [24, 67] width 9 height 10
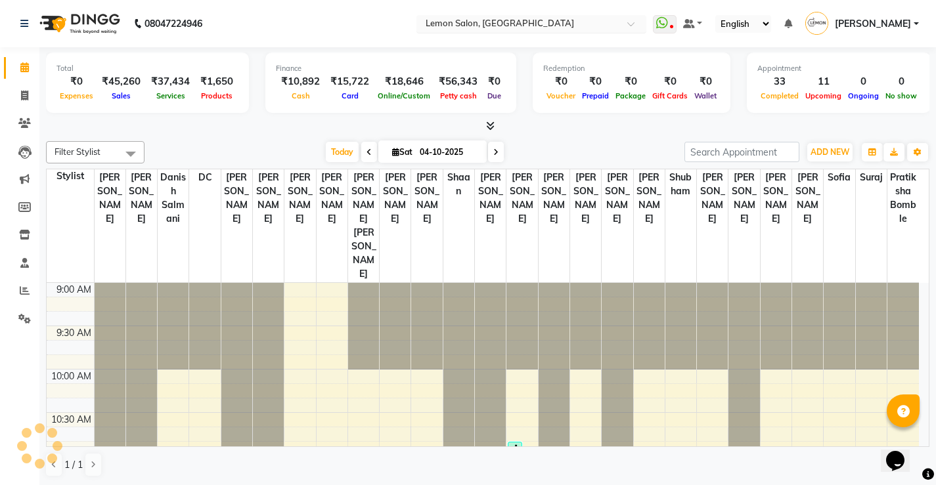
click at [491, 23] on input "text" at bounding box center [518, 24] width 190 height 13
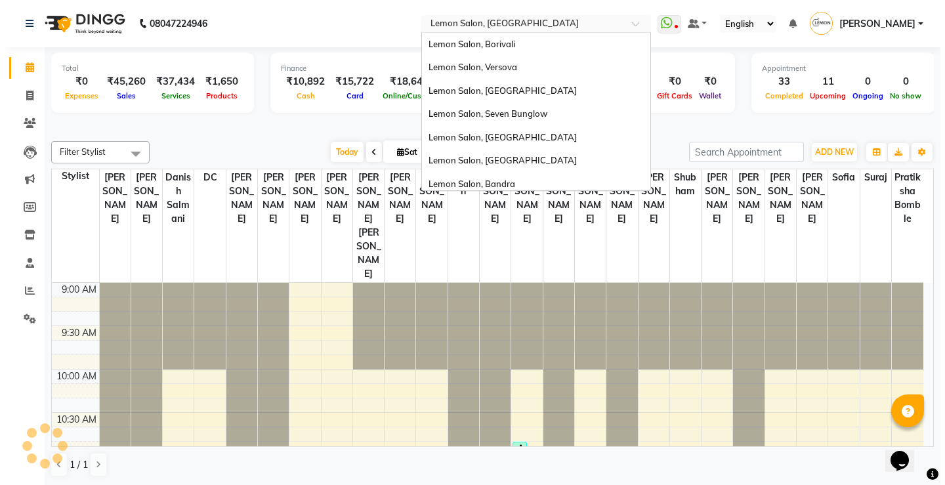
scroll to position [122, 0]
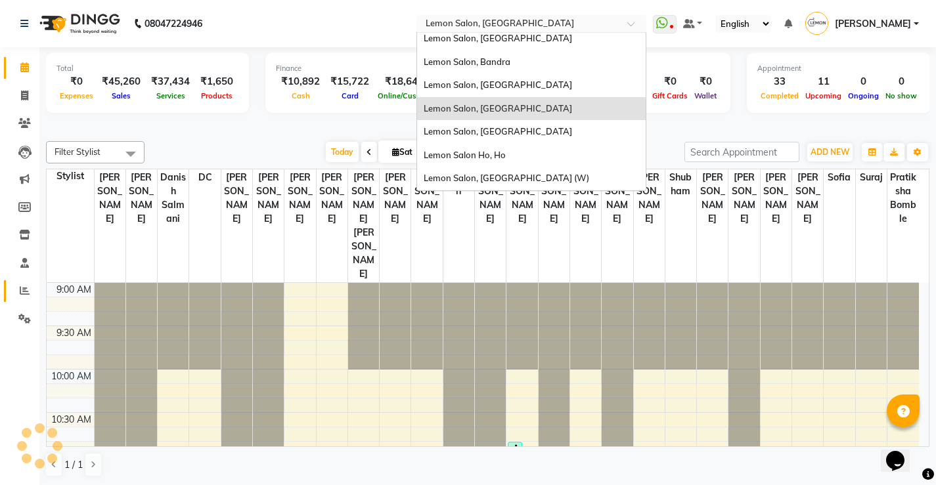
click at [28, 292] on icon at bounding box center [25, 291] width 10 height 10
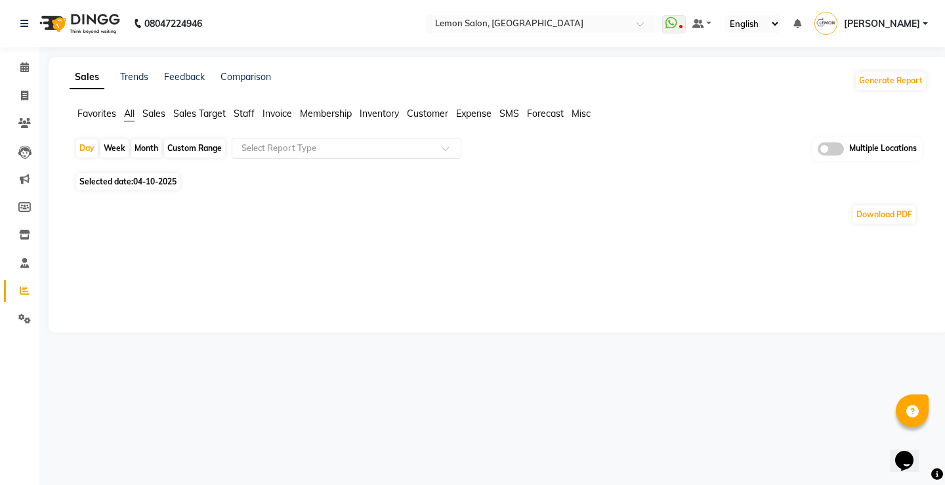
click at [186, 148] on div "Custom Range" at bounding box center [194, 148] width 61 height 18
select select "10"
select select "2025"
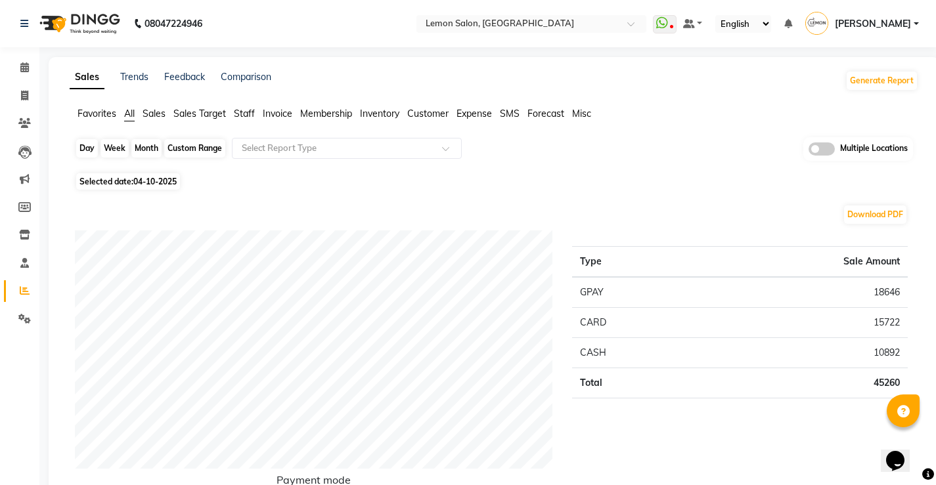
click at [193, 144] on div "Custom Range" at bounding box center [194, 148] width 61 height 18
select select "10"
select select "2025"
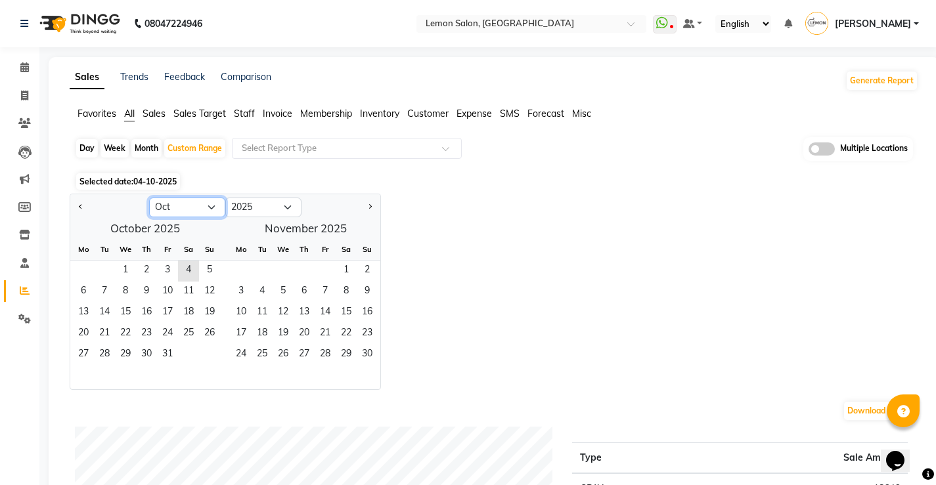
click at [178, 209] on select "Jan Feb Mar Apr May Jun Jul Aug Sep Oct Nov Dec" at bounding box center [187, 208] width 76 height 20
click at [149, 198] on select "Jan Feb Mar Apr May Jun Jul Aug Sep Oct Nov Dec" at bounding box center [187, 208] width 76 height 20
click at [127, 269] on span "1" at bounding box center [125, 271] width 21 height 21
click at [366, 208] on button "Next month" at bounding box center [369, 207] width 11 height 21
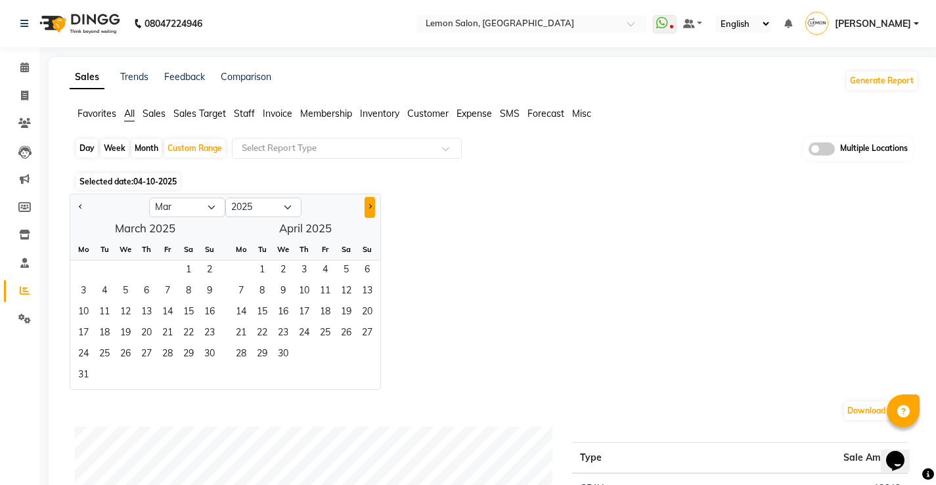
click at [366, 208] on button "Next month" at bounding box center [369, 207] width 11 height 21
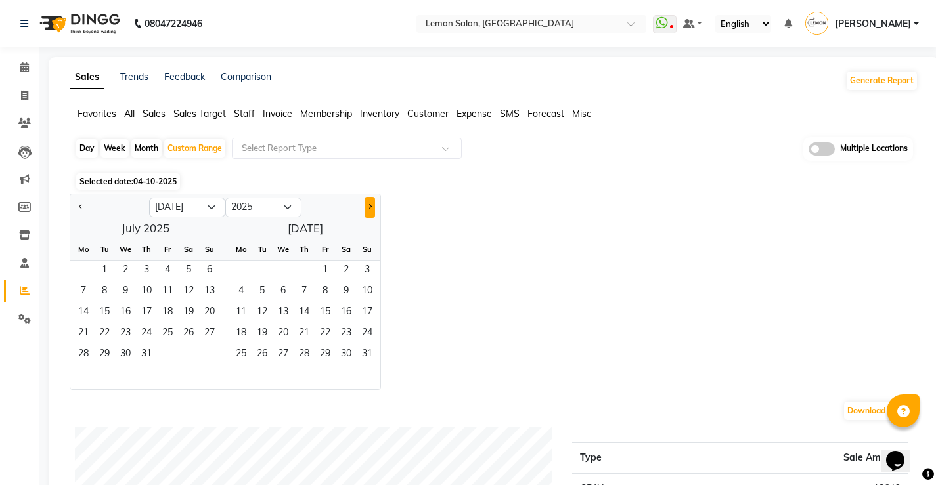
select select "8"
click at [267, 358] on span "30" at bounding box center [261, 355] width 21 height 21
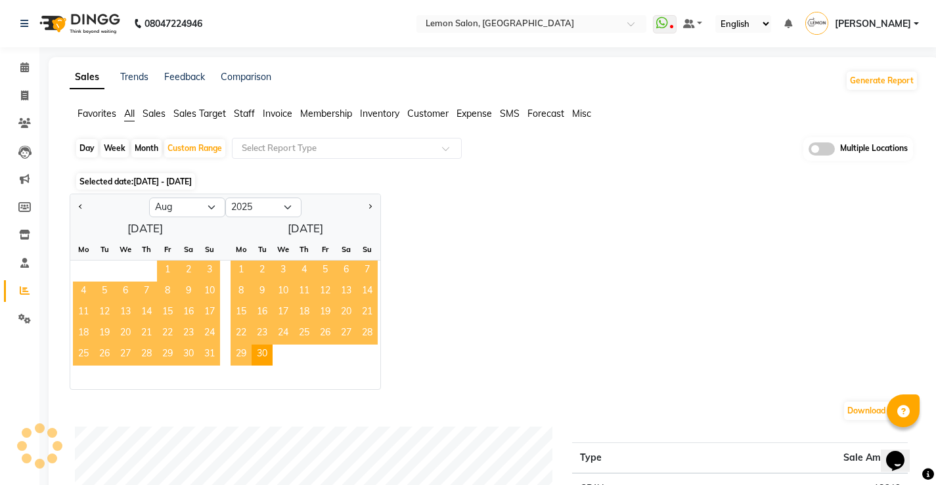
click at [251, 112] on span "Staff" at bounding box center [244, 114] width 21 height 12
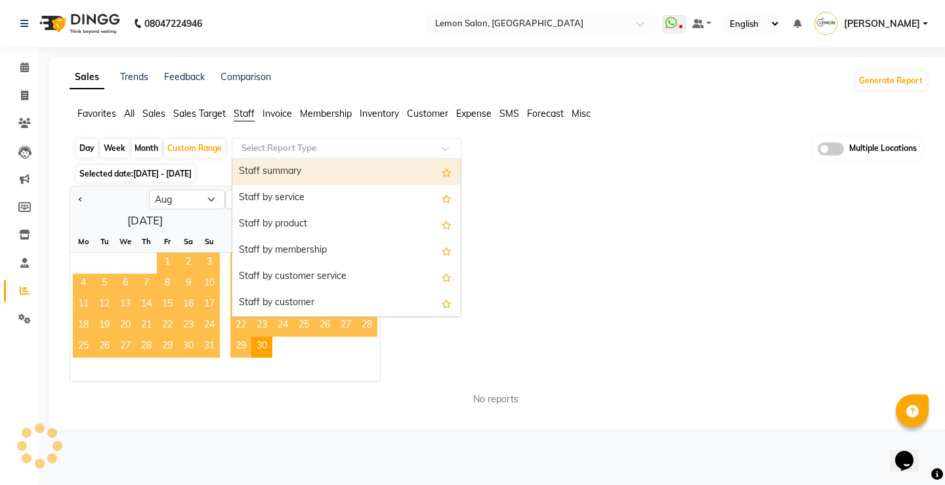
click at [292, 150] on input "text" at bounding box center [333, 148] width 189 height 13
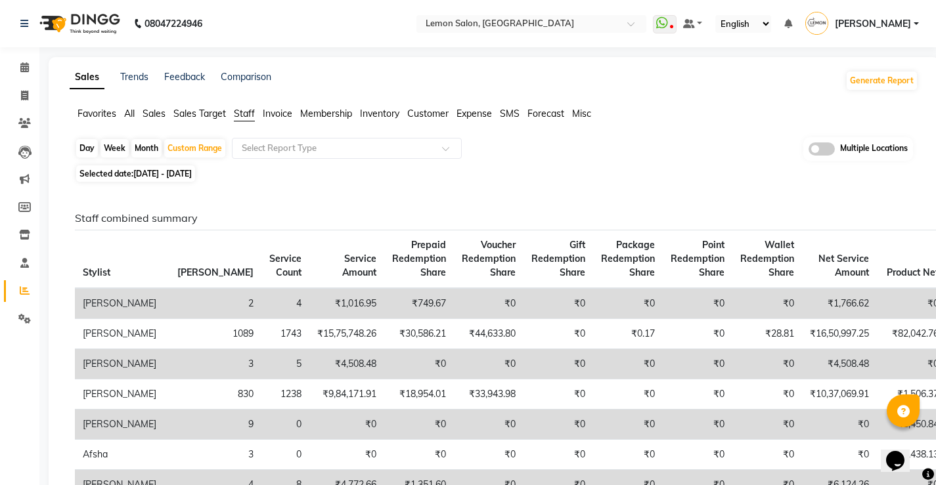
click at [821, 147] on span at bounding box center [821, 148] width 26 height 13
click at [808, 151] on input "checkbox" at bounding box center [808, 151] width 0 height 0
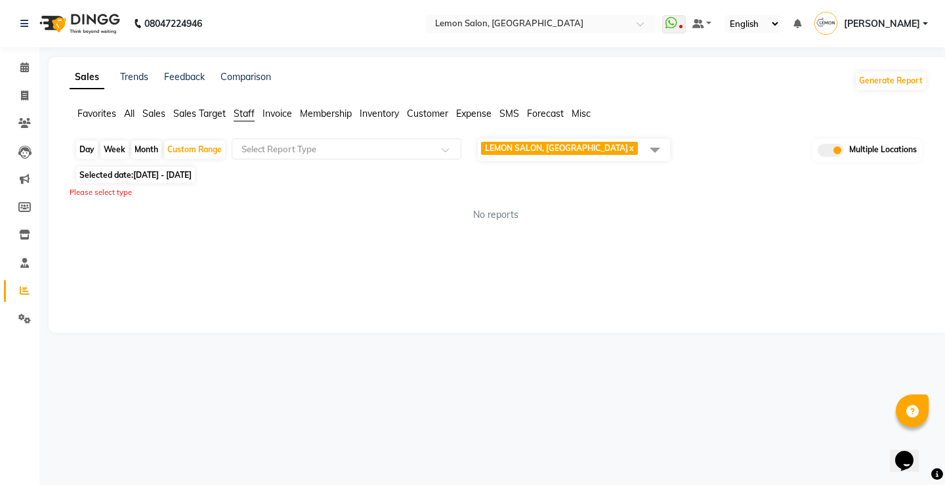
click at [591, 141] on span "LEMON SALON, Lokhandwala x" at bounding box center [574, 150] width 192 height 22
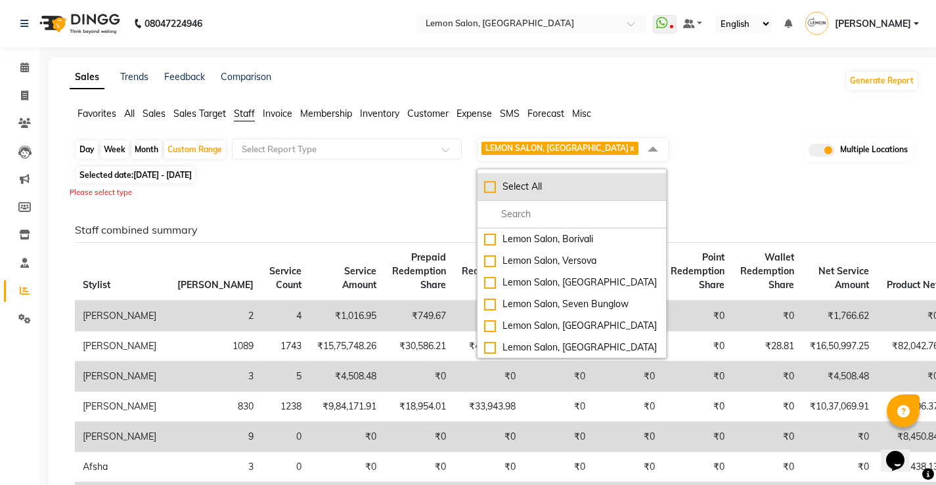
click at [486, 183] on div "Select All" at bounding box center [571, 187] width 175 height 14
checkbox input "true"
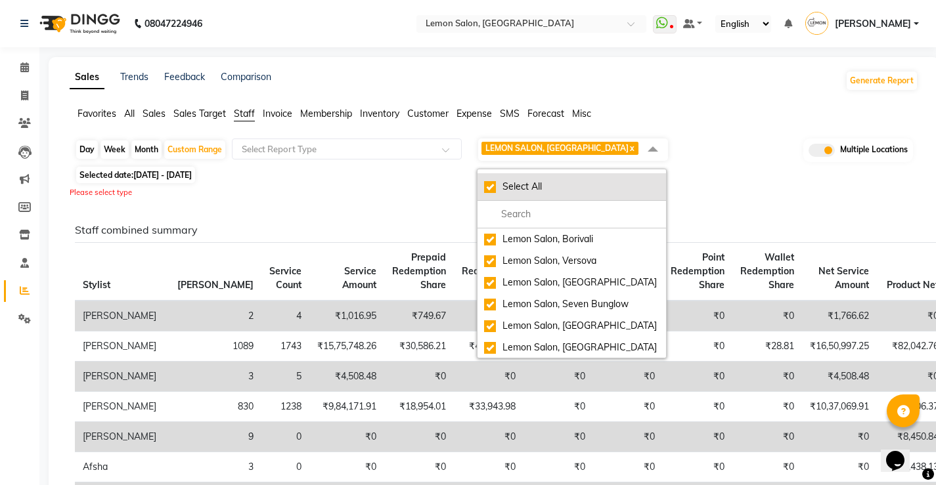
checkbox input "true"
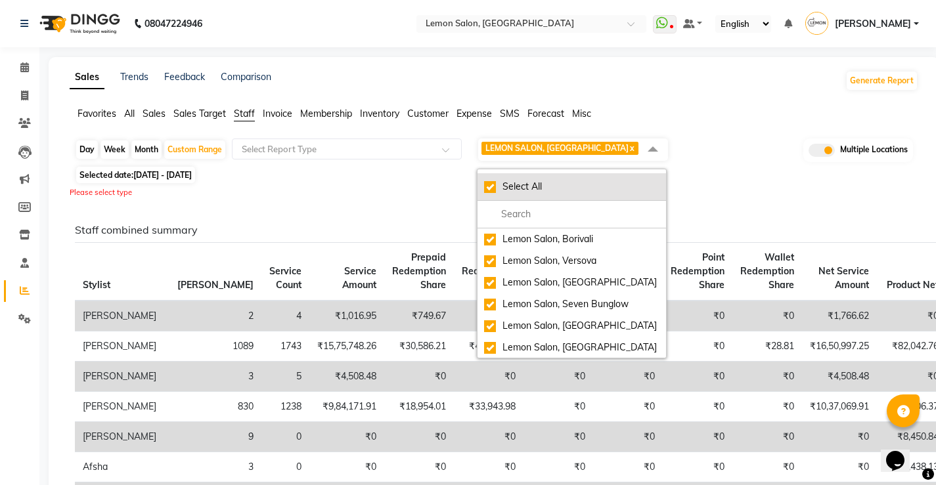
checkbox input "true"
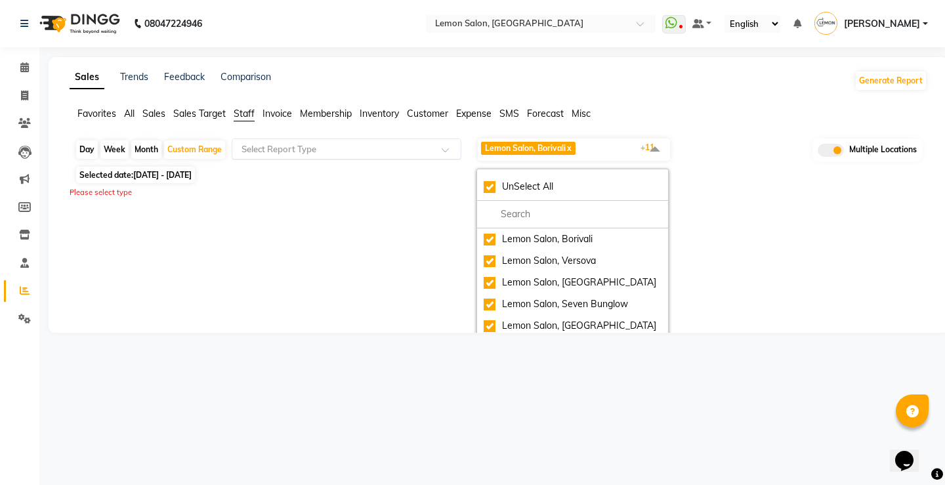
click at [347, 153] on input "text" at bounding box center [333, 148] width 189 height 13
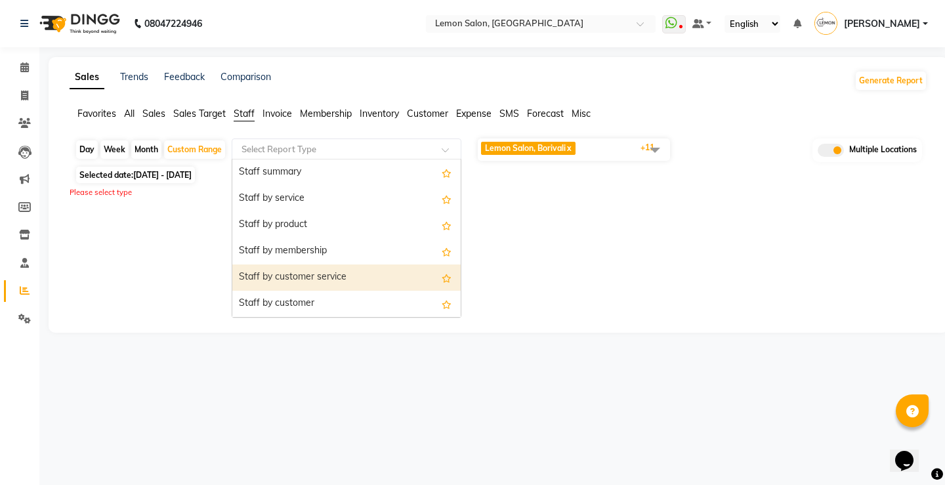
click at [304, 272] on div "Staff by customer service" at bounding box center [346, 278] width 228 height 26
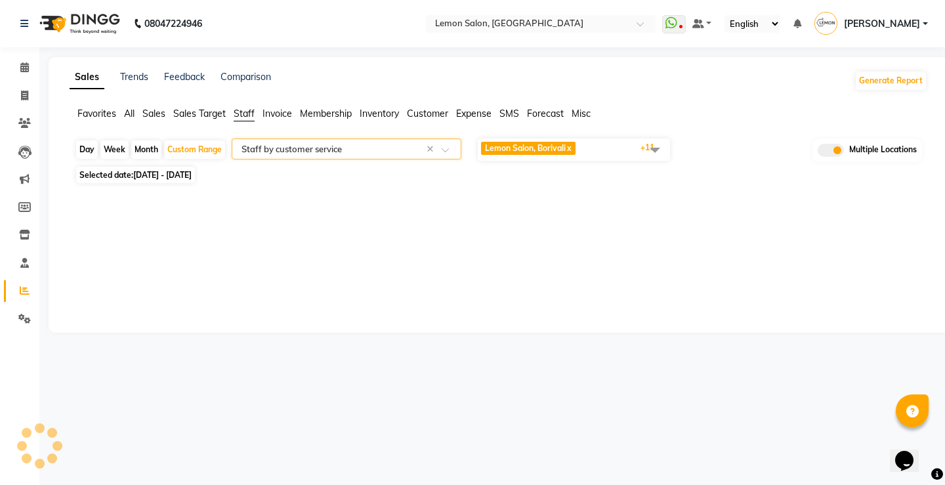
select select "filtered_report"
select select "csv"
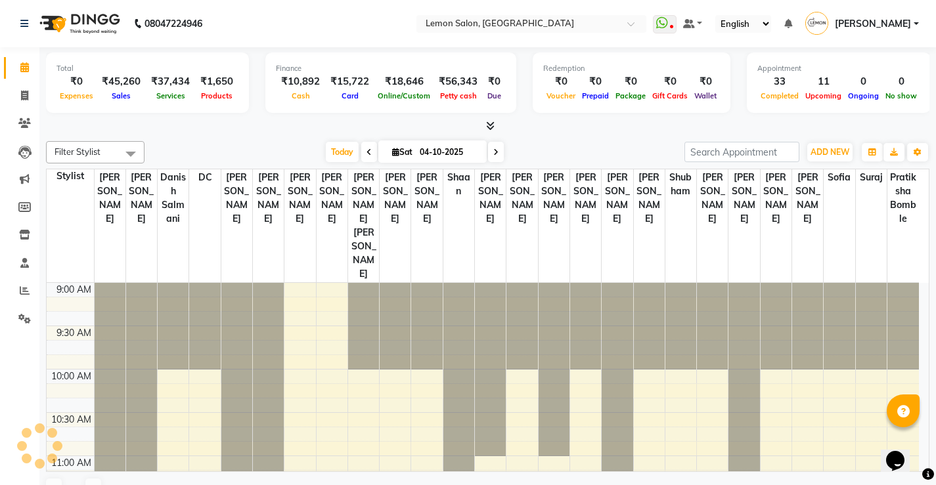
scroll to position [694, 0]
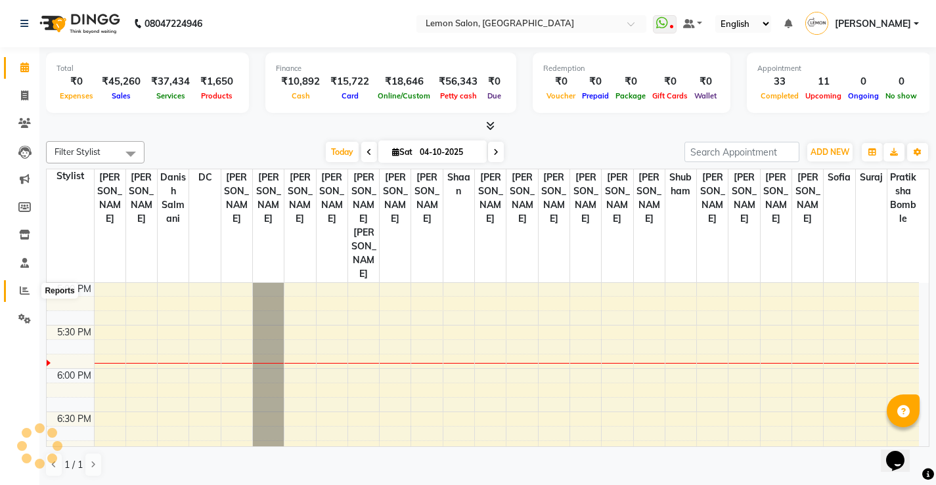
click at [16, 293] on span at bounding box center [24, 291] width 23 height 15
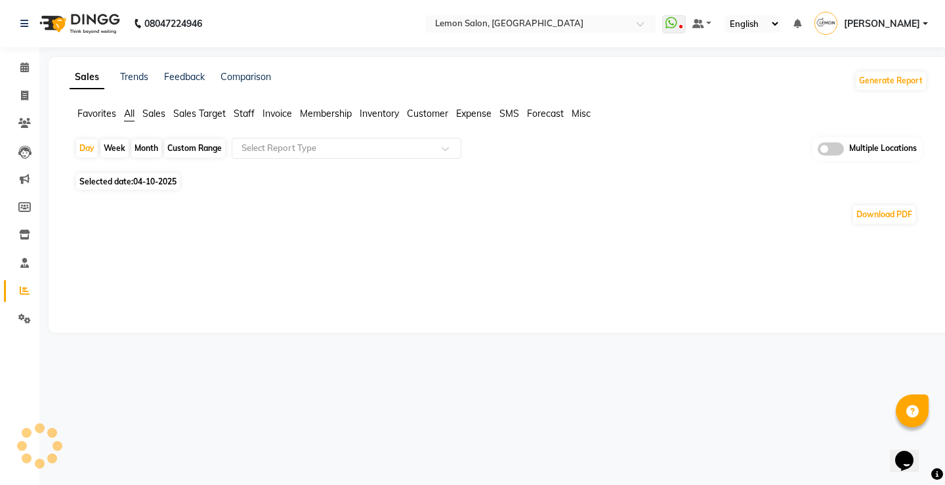
click at [183, 143] on div "Custom Range" at bounding box center [194, 148] width 61 height 18
select select "10"
select select "2025"
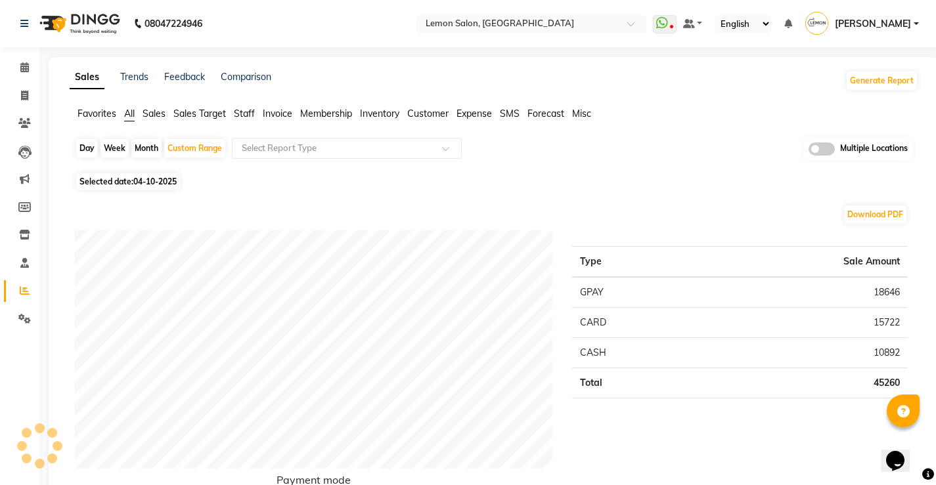
click at [175, 204] on div "Download PDF" at bounding box center [491, 214] width 832 height 21
click at [191, 144] on div "Custom Range" at bounding box center [194, 148] width 61 height 18
select select "10"
select select "2025"
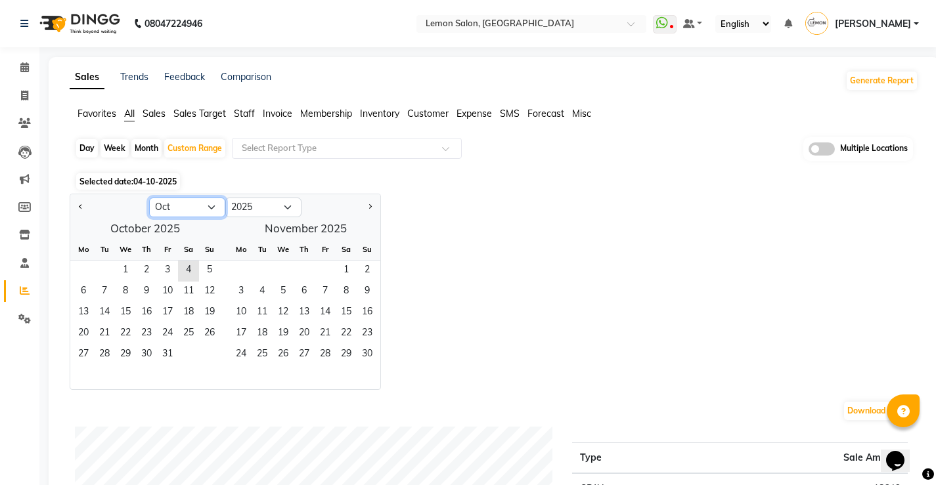
drag, startPoint x: 186, startPoint y: 204, endPoint x: 188, endPoint y: 193, distance: 11.2
click at [186, 204] on select "Jan Feb Mar Apr May Jun Jul Aug Sep Oct Nov Dec" at bounding box center [187, 208] width 76 height 20
click at [149, 198] on select "Jan Feb Mar Apr May Jun Jul Aug Sep Oct Nov Dec" at bounding box center [187, 208] width 76 height 20
click at [127, 265] on span "1" at bounding box center [125, 271] width 21 height 21
click at [364, 204] on button "Next month" at bounding box center [369, 207] width 11 height 21
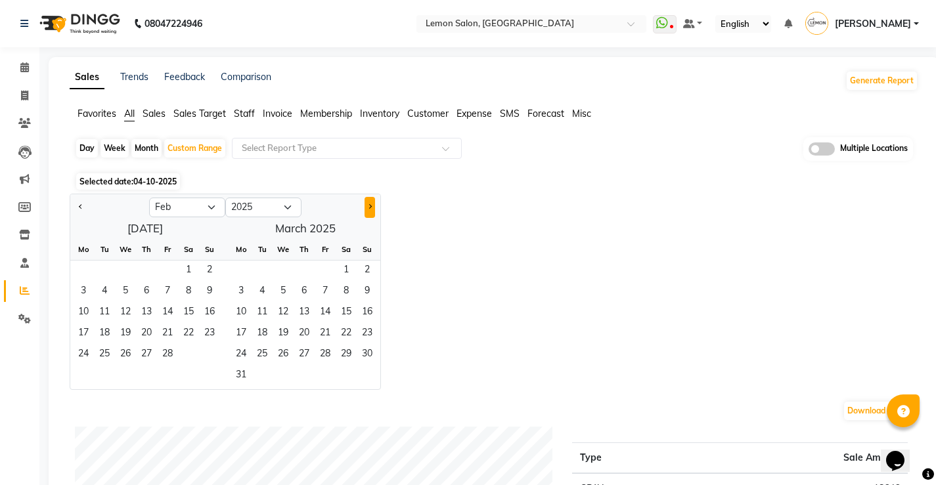
click at [364, 204] on button "Next month" at bounding box center [369, 207] width 11 height 21
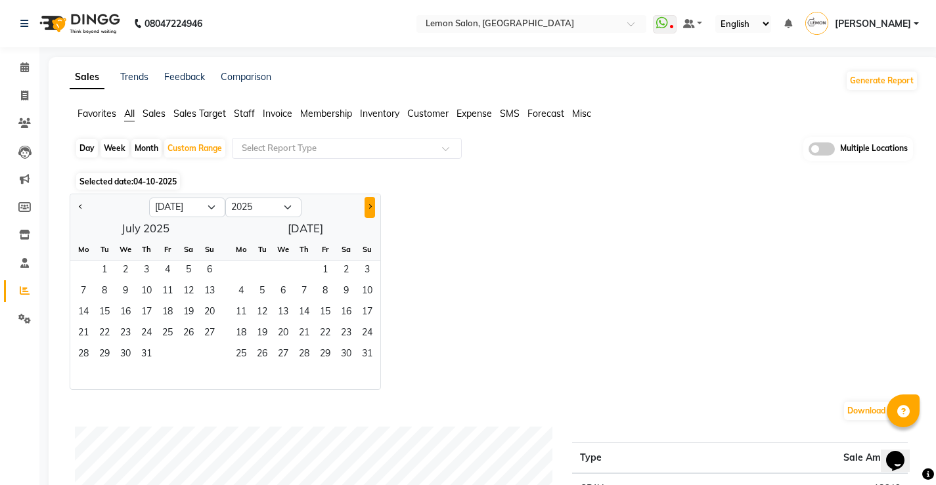
click at [364, 204] on button "Next month" at bounding box center [369, 207] width 11 height 21
select select "8"
click at [259, 357] on span "30" at bounding box center [261, 355] width 21 height 21
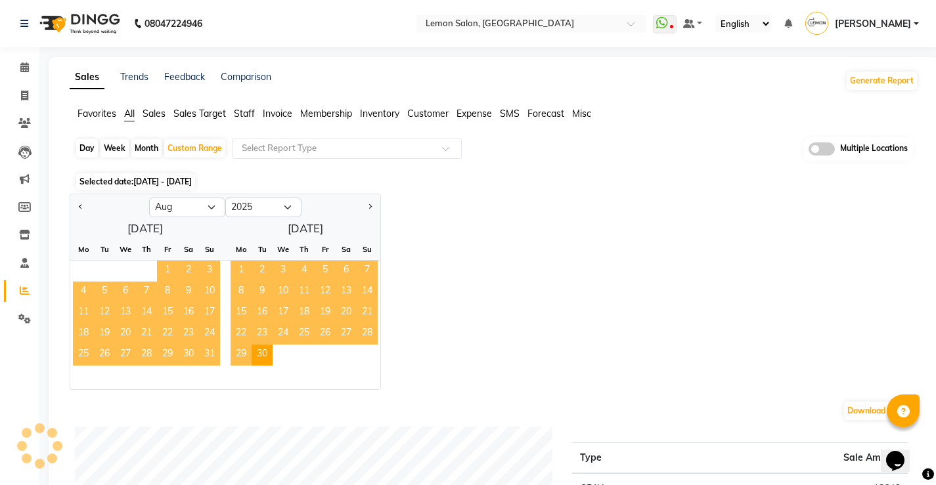
click at [244, 114] on span "Staff" at bounding box center [244, 114] width 21 height 12
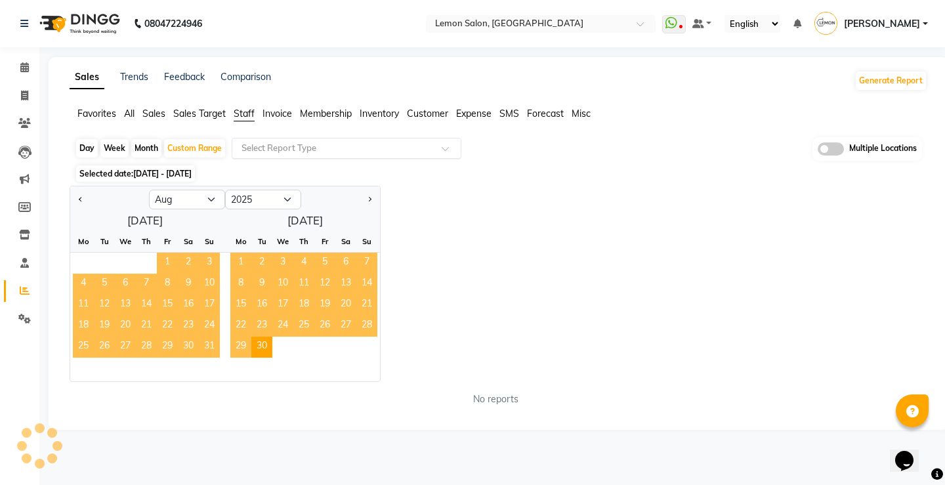
click at [278, 144] on input "text" at bounding box center [333, 148] width 189 height 13
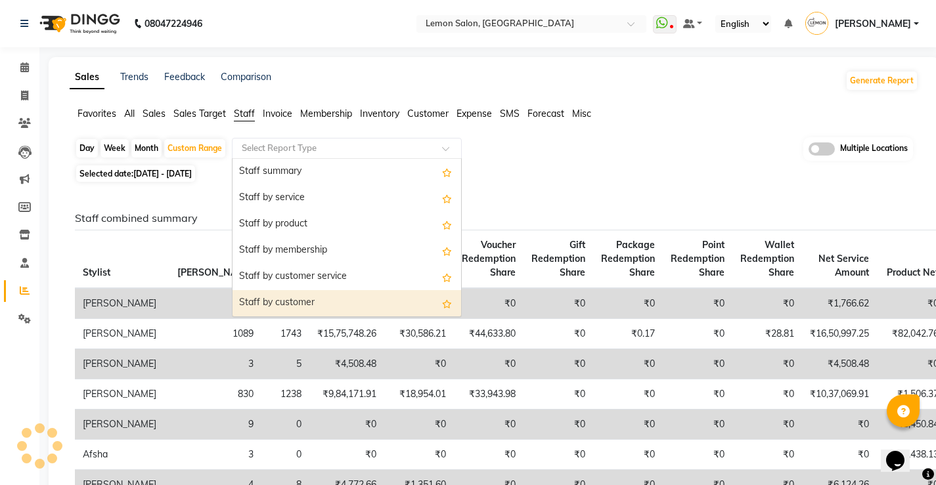
click at [294, 300] on div "Staff by customer" at bounding box center [346, 303] width 228 height 26
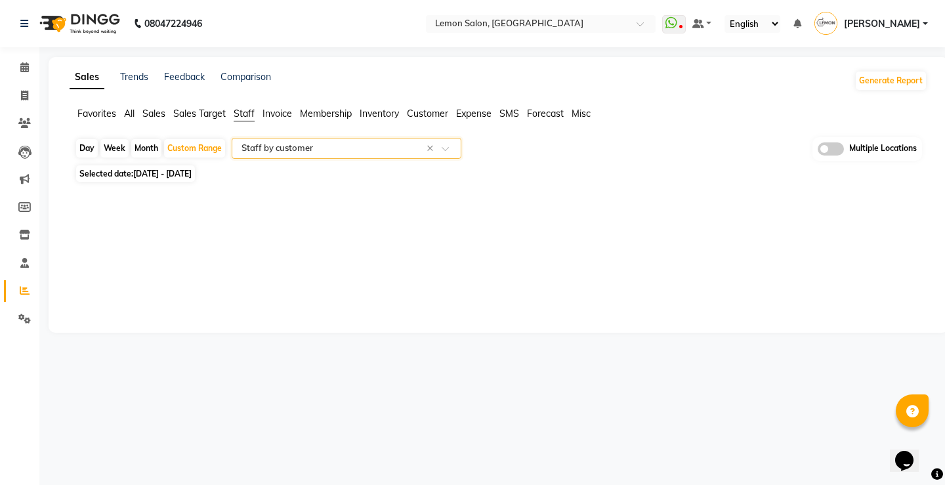
select select "filtered_report"
select select "csv"
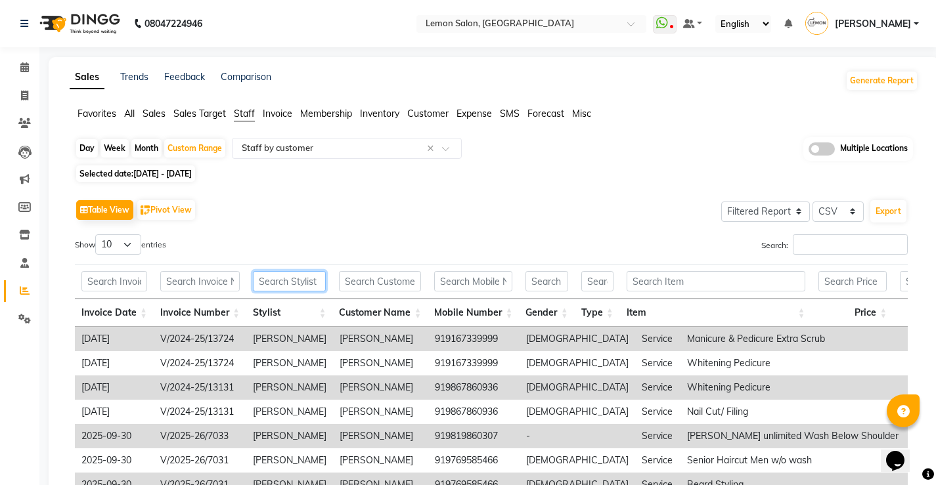
click at [293, 277] on input "text" at bounding box center [289, 281] width 73 height 20
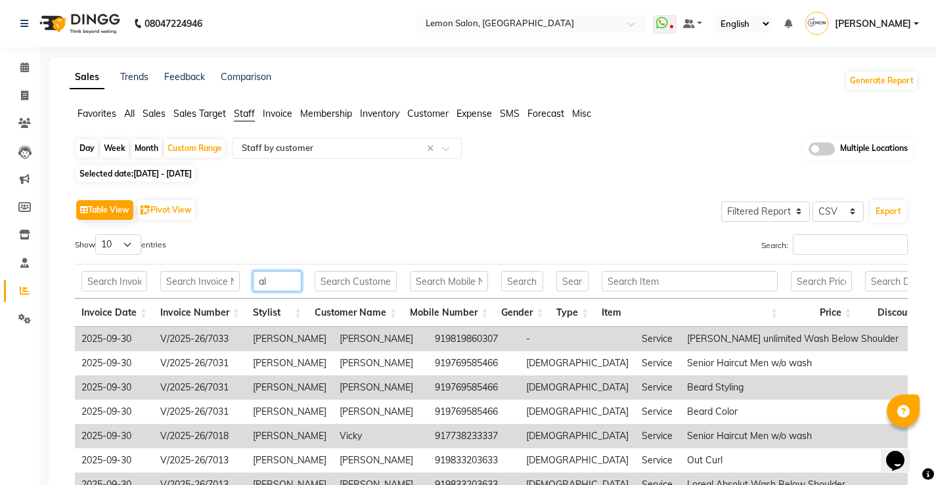
type input "a"
type input "aalam saifi"
drag, startPoint x: 752, startPoint y: 204, endPoint x: 762, endPoint y: 215, distance: 14.5
click at [752, 204] on select "Select Full Report Filtered Report" at bounding box center [765, 212] width 89 height 20
click at [722, 202] on select "Select Full Report Filtered Report" at bounding box center [765, 212] width 89 height 20
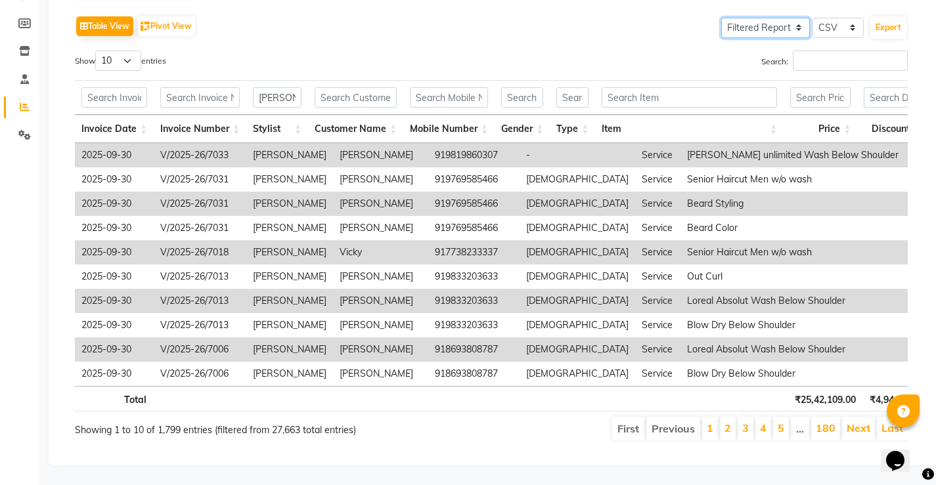
scroll to position [204, 0]
drag, startPoint x: 123, startPoint y: 38, endPoint x: 126, endPoint y: 47, distance: 9.6
click at [123, 51] on select "10 25 50 100" at bounding box center [118, 61] width 46 height 20
select select "100"
click at [97, 51] on select "10 25 50 100" at bounding box center [118, 61] width 46 height 20
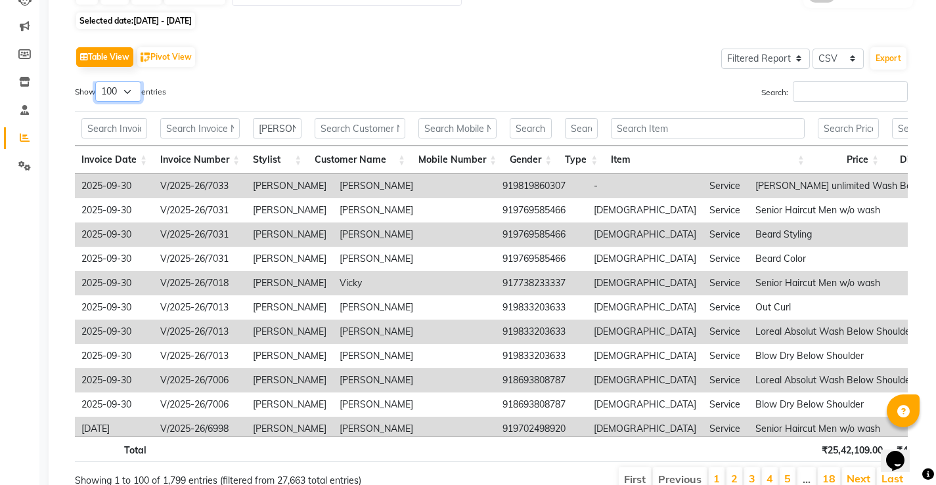
scroll to position [0, 0]
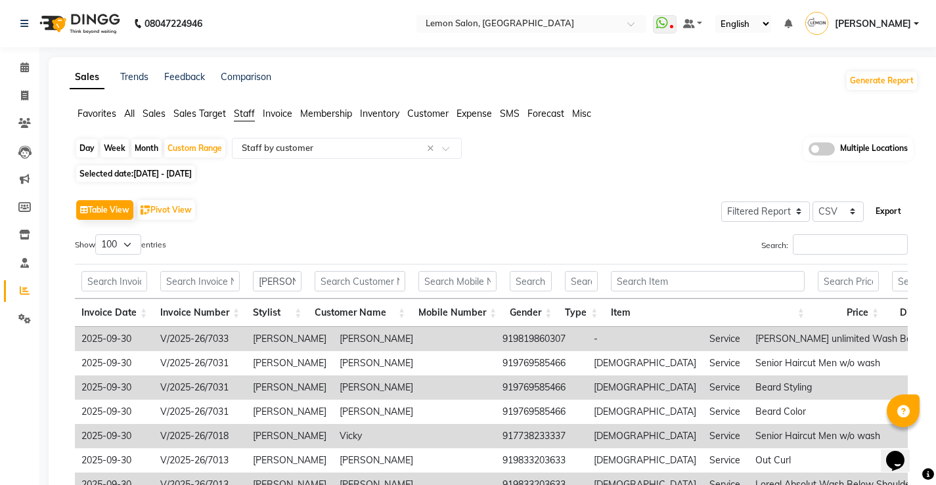
click at [886, 205] on button "Export" at bounding box center [888, 211] width 36 height 22
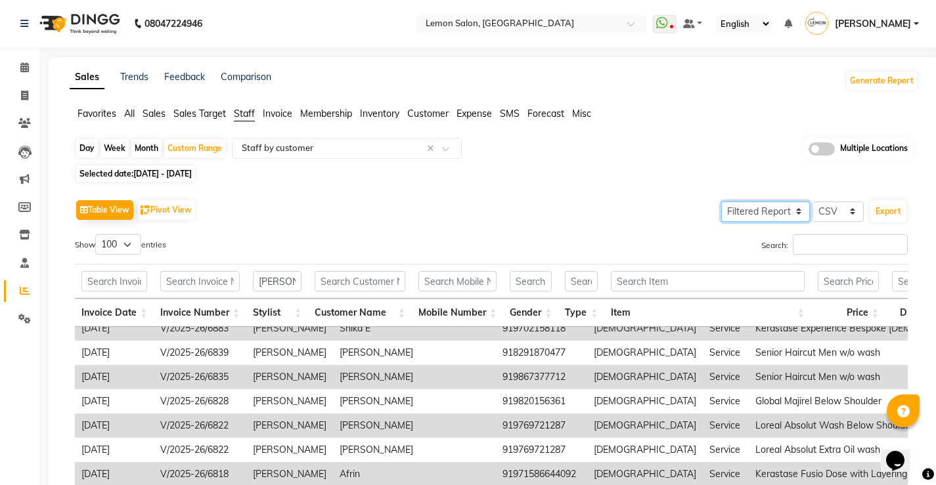
click at [772, 214] on select "Select Full Report Filtered Report" at bounding box center [765, 212] width 89 height 20
select select "full_report"
click at [722, 202] on select "Select Full Report Filtered Report" at bounding box center [765, 212] width 89 height 20
click at [891, 207] on button "Export" at bounding box center [888, 211] width 36 height 22
click at [500, 17] on div "× Lemon Salon, Lokhandwala" at bounding box center [499, 23] width 148 height 13
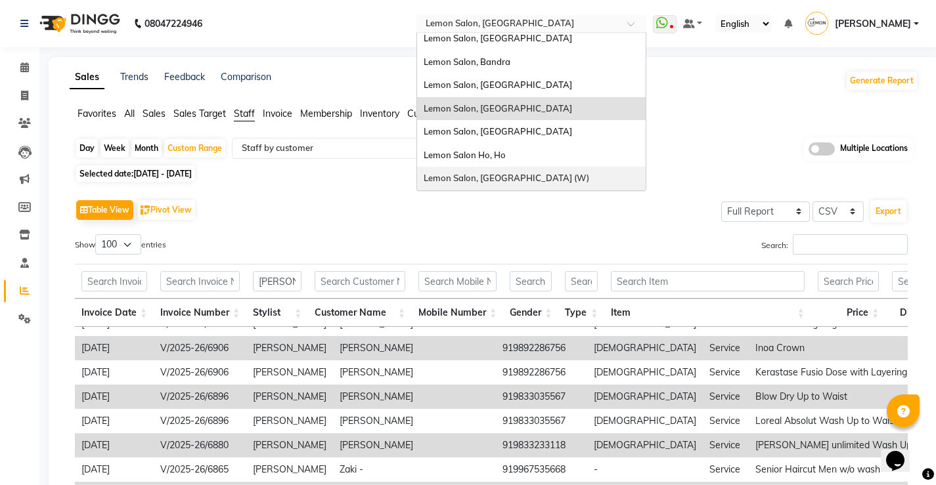
click at [508, 173] on span "Lemon Salon, [GEOGRAPHIC_DATA] (W)" at bounding box center [505, 178] width 165 height 11
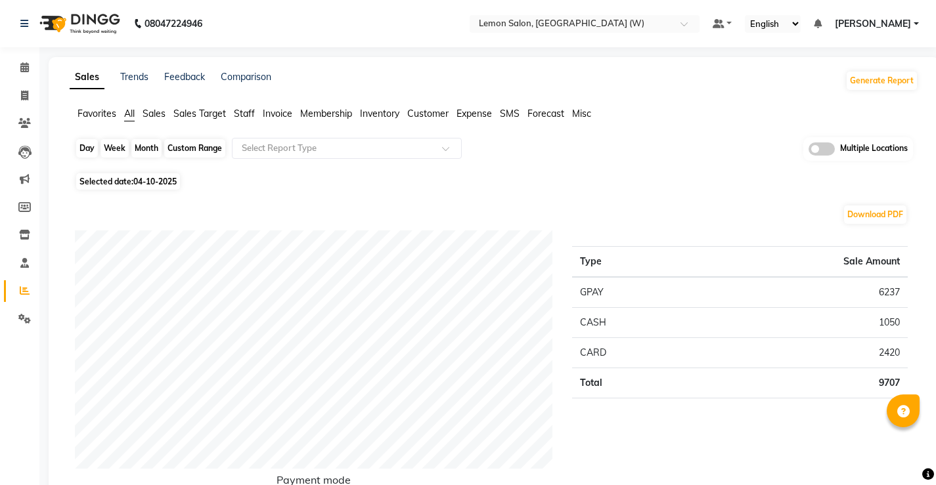
click at [81, 147] on div "Day" at bounding box center [87, 148] width 22 height 18
select select "10"
select select "2025"
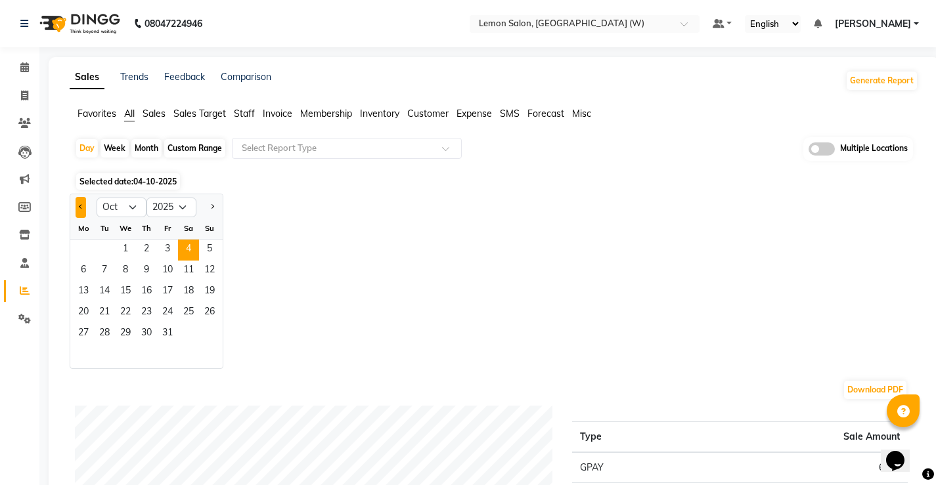
click at [82, 207] on span "Previous month" at bounding box center [81, 206] width 5 height 5
select select "9"
click at [147, 267] on span "11" at bounding box center [146, 271] width 21 height 21
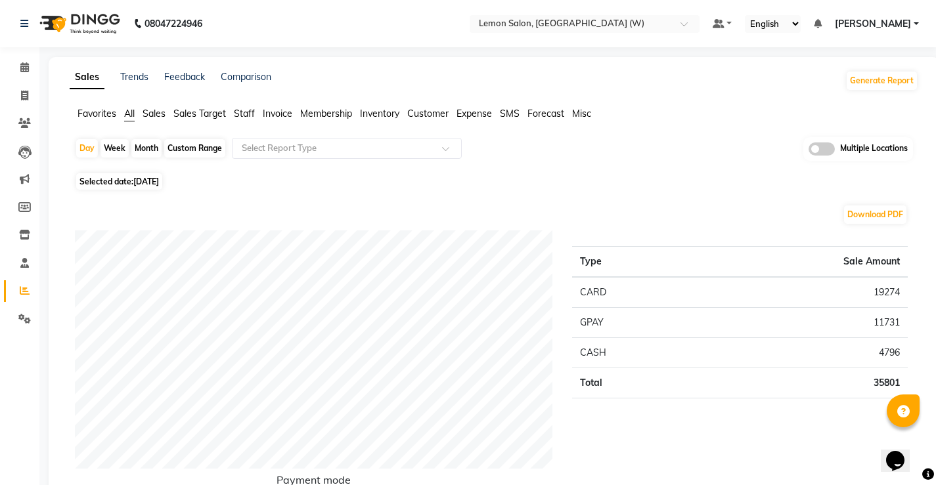
click at [144, 149] on div "Month" at bounding box center [146, 148] width 30 height 18
select select "9"
select select "2025"
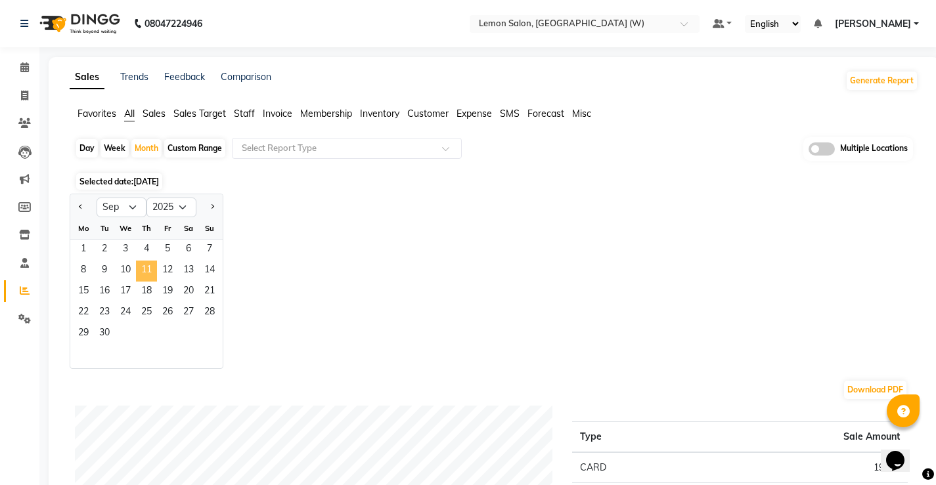
click at [150, 267] on span "11" at bounding box center [146, 271] width 21 height 21
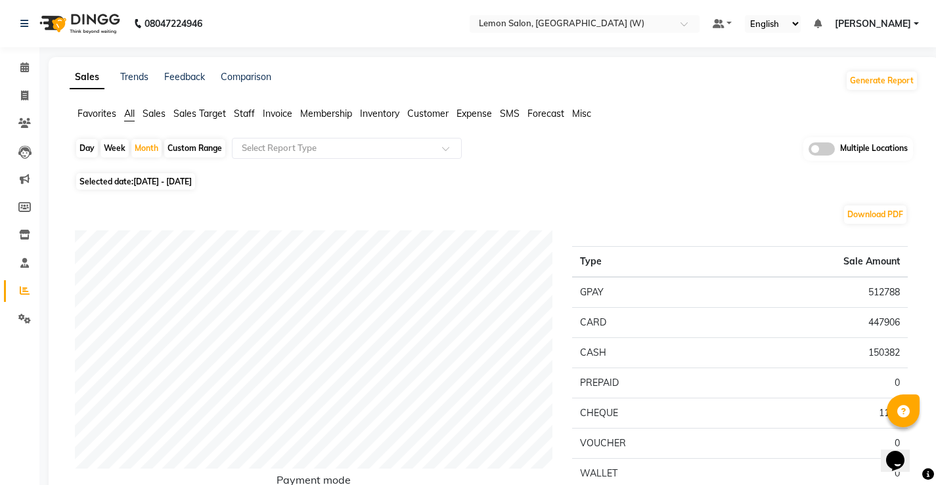
click at [194, 150] on div "Custom Range" at bounding box center [194, 148] width 61 height 18
select select "9"
select select "2025"
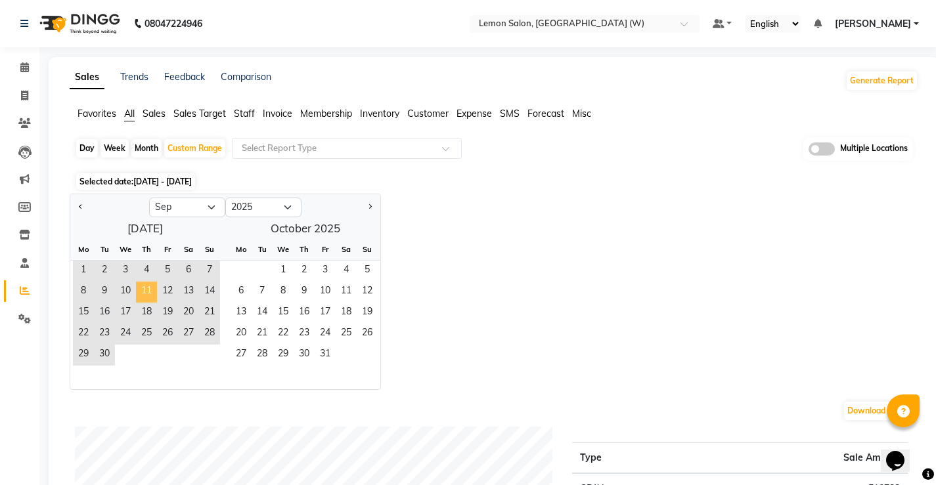
click at [150, 286] on span "11" at bounding box center [146, 292] width 21 height 21
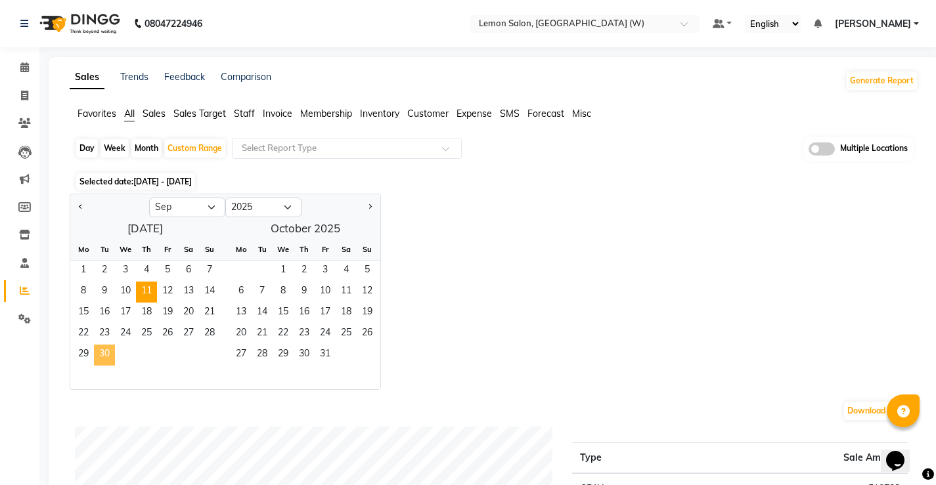
click at [109, 350] on span "30" at bounding box center [104, 355] width 21 height 21
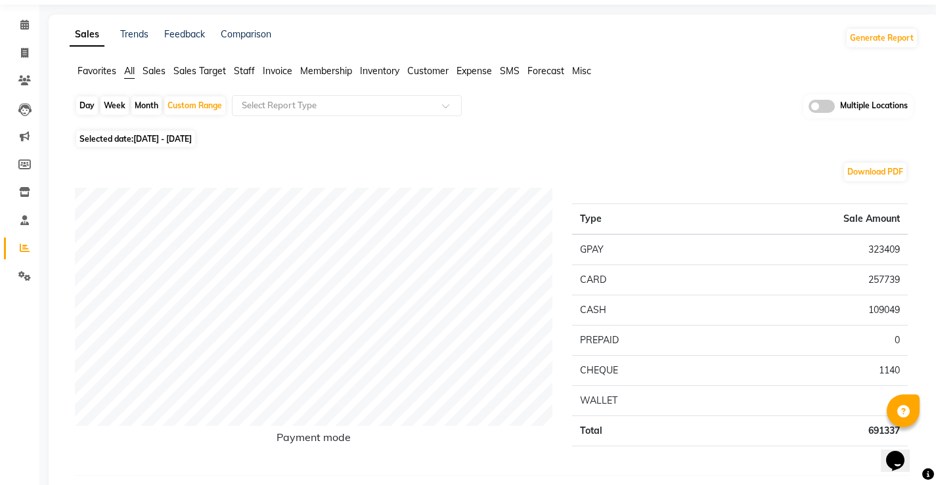
scroll to position [66, 0]
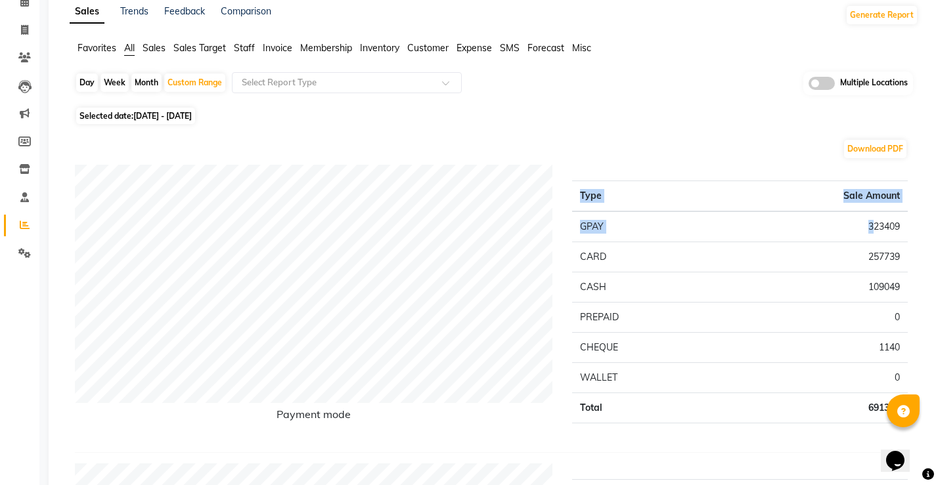
drag, startPoint x: 913, startPoint y: 229, endPoint x: 870, endPoint y: 228, distance: 43.3
click at [841, 249] on td "257739" at bounding box center [811, 257] width 191 height 30
drag, startPoint x: 903, startPoint y: 257, endPoint x: 861, endPoint y: 253, distance: 42.2
click at [861, 253] on td "257739" at bounding box center [811, 257] width 191 height 30
